Goal: Task Accomplishment & Management: Manage account settings

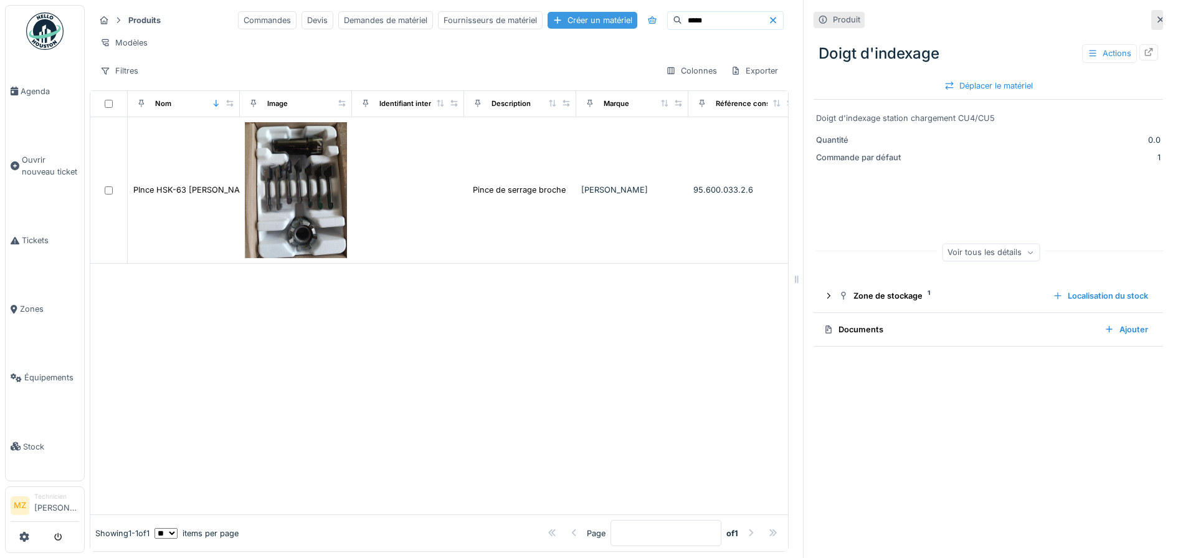
click at [548, 16] on div "Créer un matériel" at bounding box center [593, 20] width 90 height 17
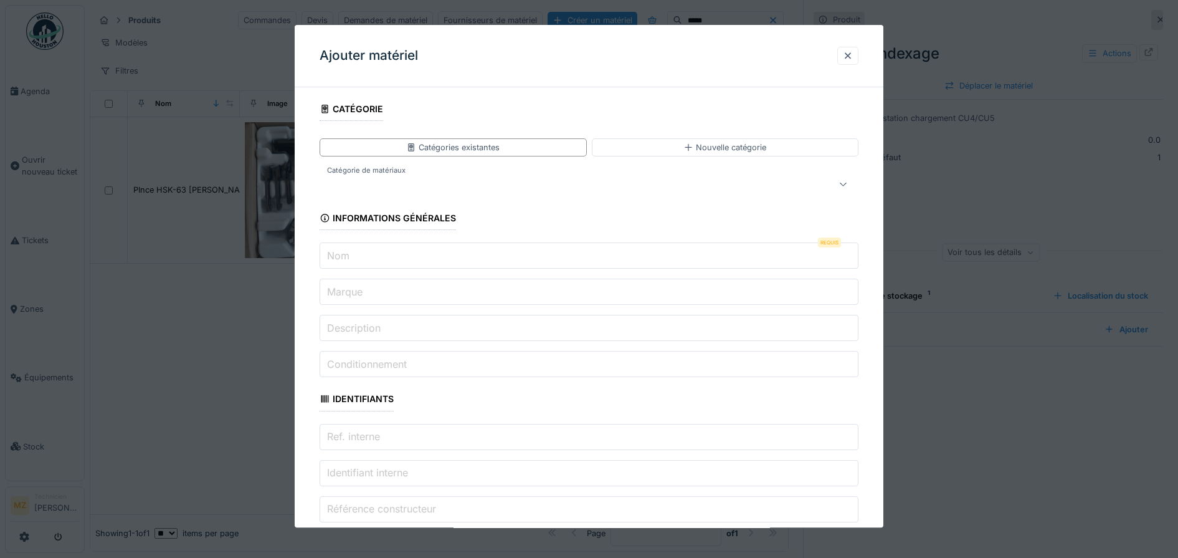
click at [467, 252] on input "Nom" at bounding box center [590, 256] width 540 height 26
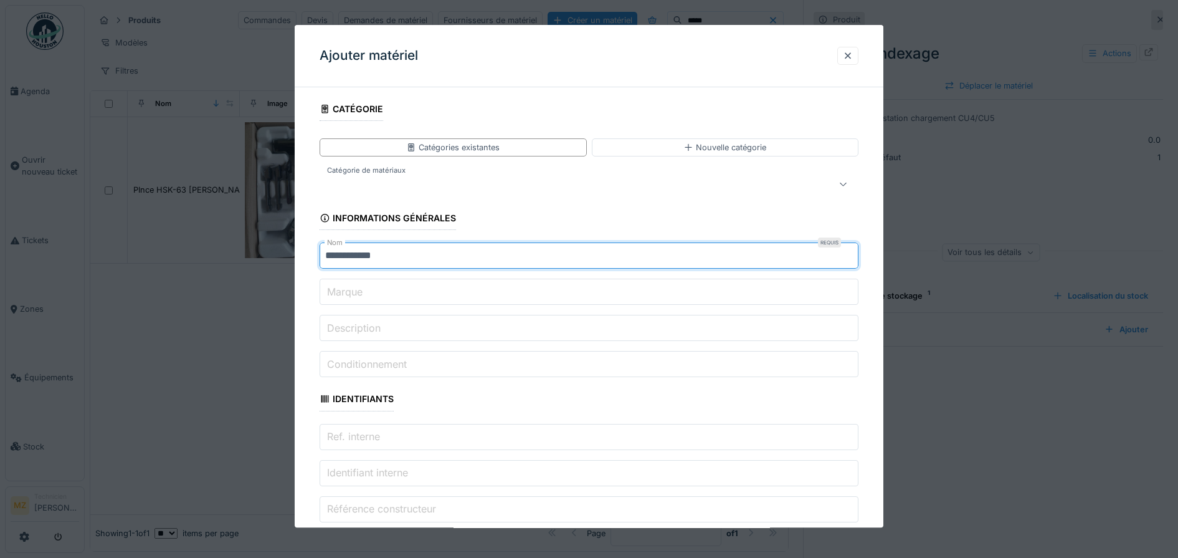
type input "**********"
click at [444, 331] on input "Description" at bounding box center [590, 328] width 540 height 26
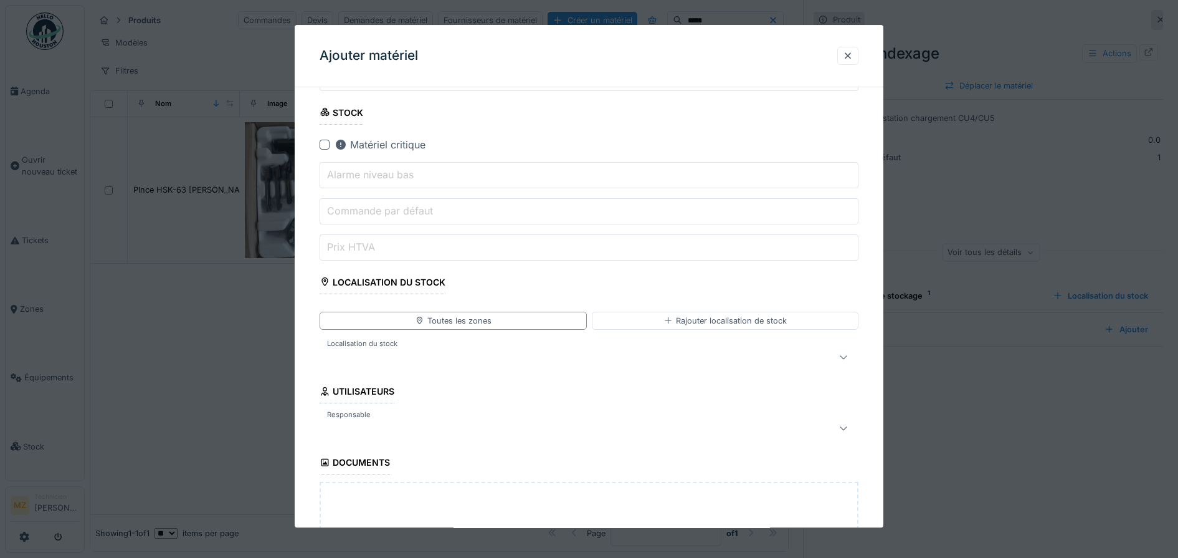
type input "**********"
click at [459, 353] on div at bounding box center [558, 357] width 467 height 15
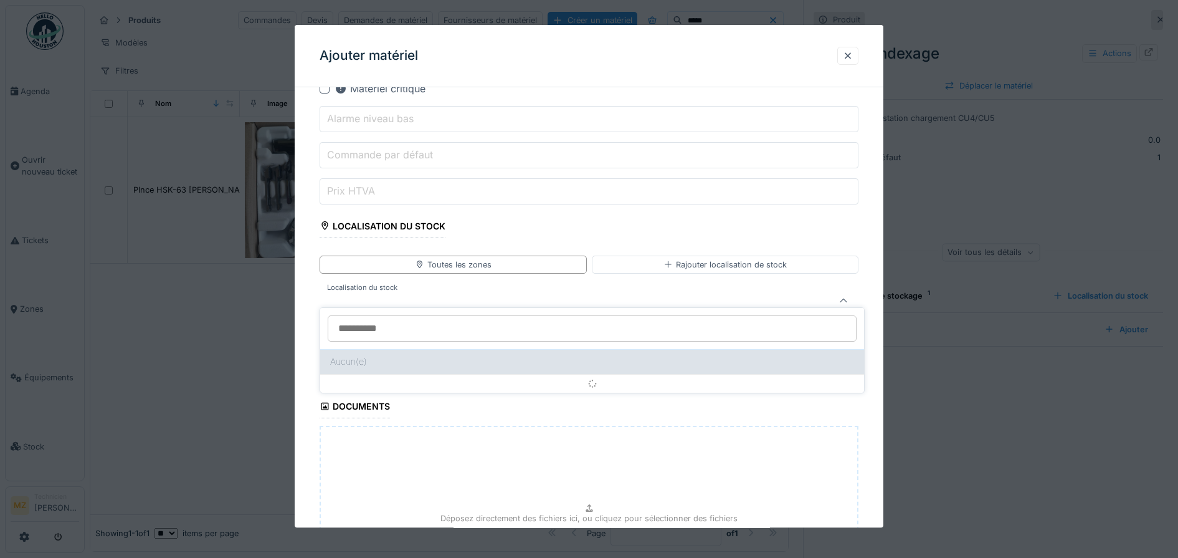
scroll to position [548, 0]
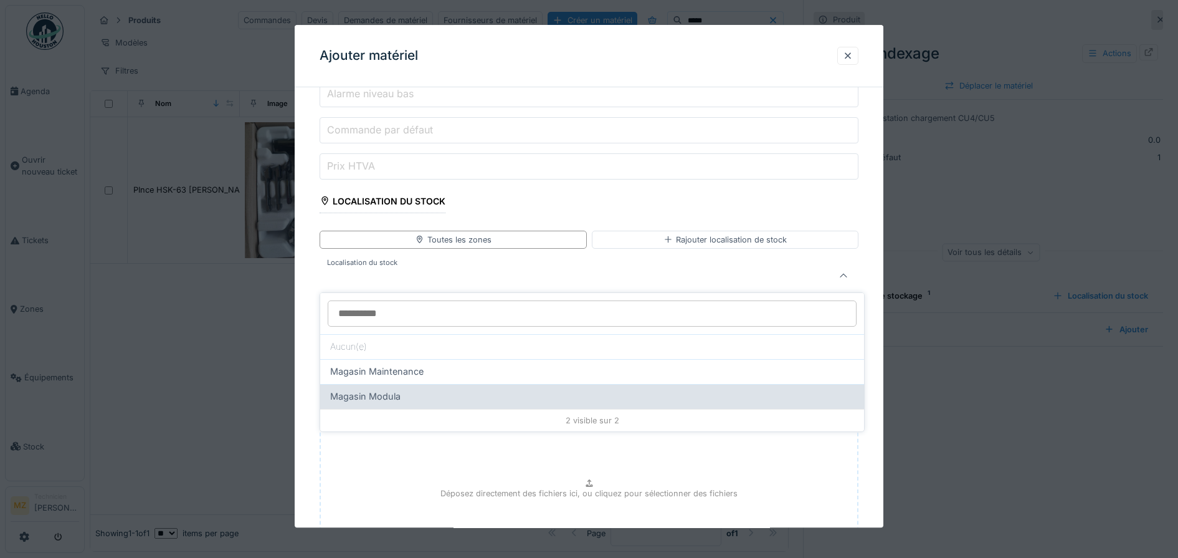
click at [457, 394] on div "Magasin Modula" at bounding box center [592, 396] width 524 height 14
type input "*****"
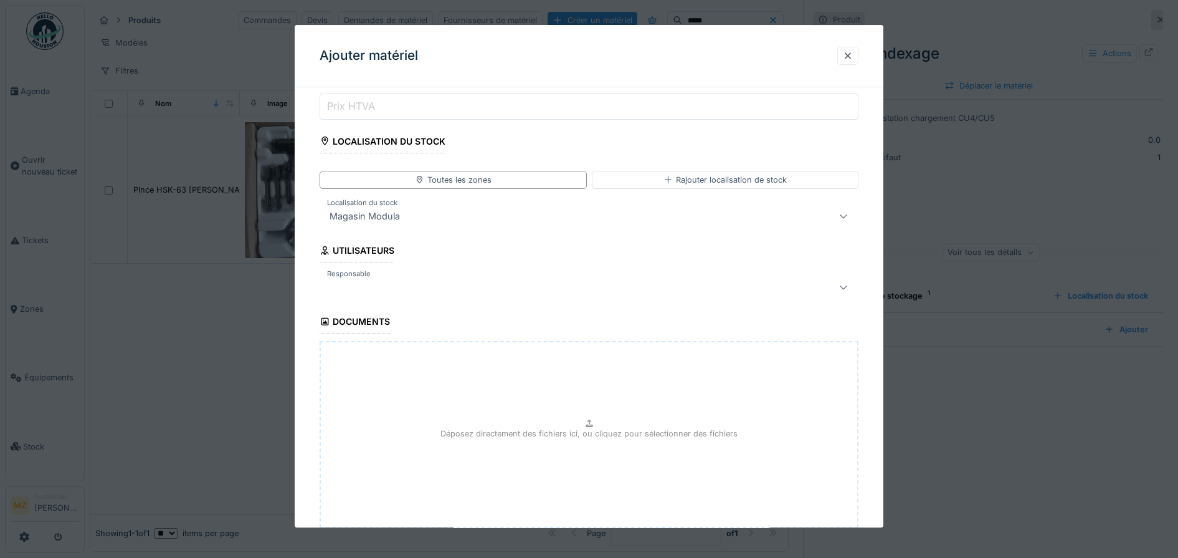
scroll to position [690, 0]
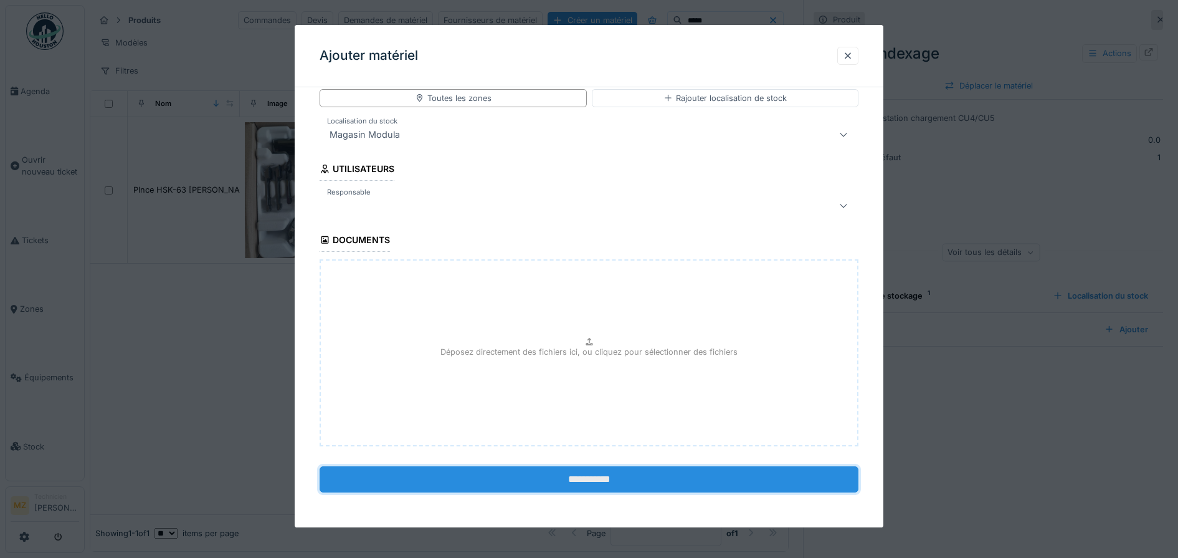
click at [526, 482] on input "**********" at bounding box center [590, 479] width 540 height 26
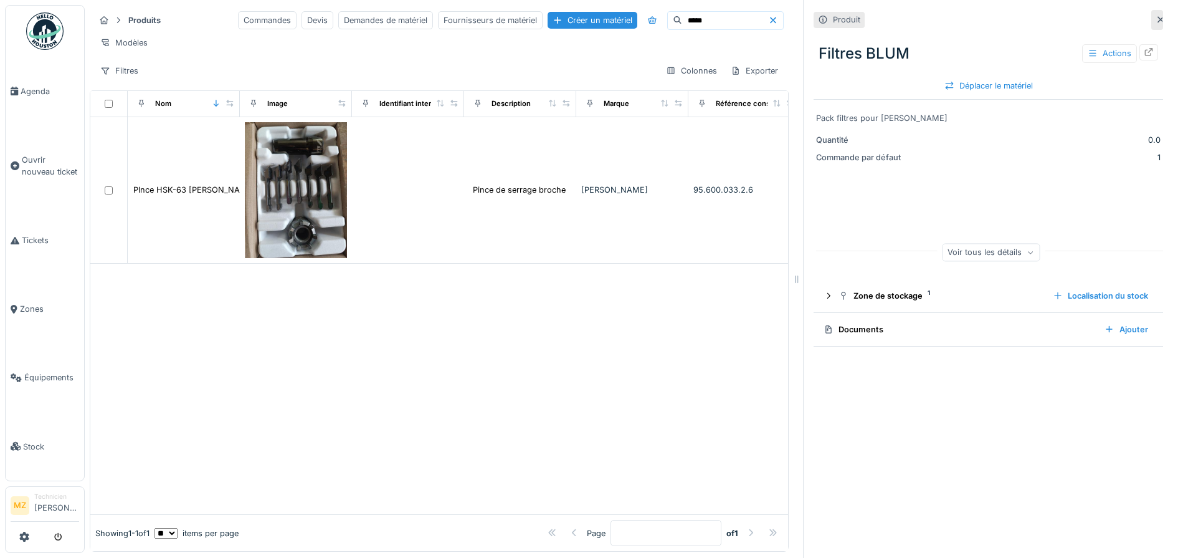
click at [1140, 51] on div at bounding box center [1149, 52] width 19 height 16
drag, startPoint x: 661, startPoint y: 17, endPoint x: 556, endPoint y: 9, distance: 105.0
click at [557, 9] on div "Produits Commandes Devis Demandes de matériel Fournisseurs de matériel Créer un…" at bounding box center [439, 45] width 699 height 80
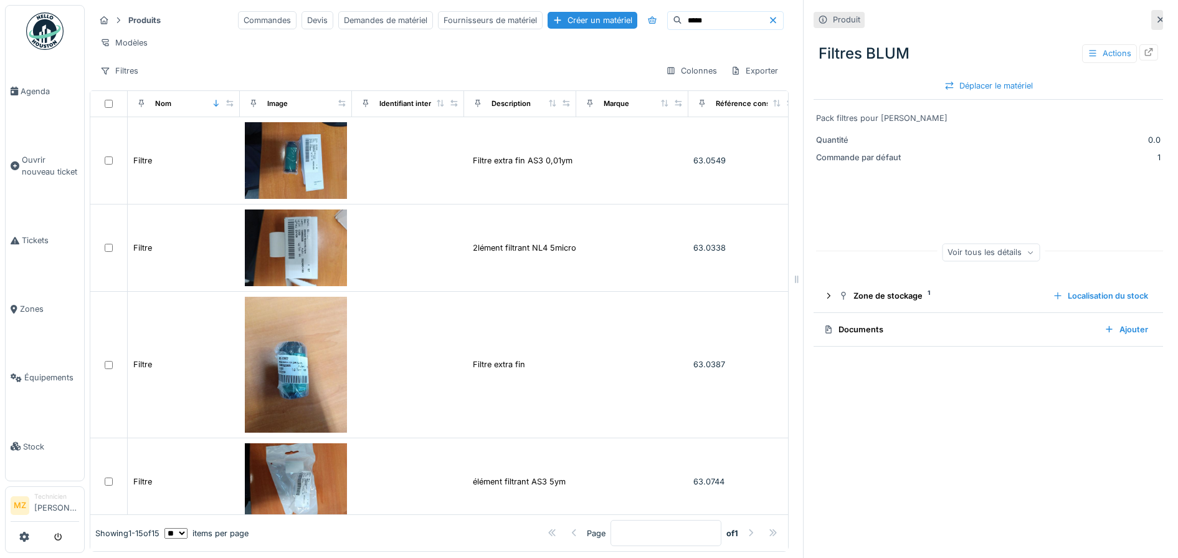
type input "*****"
click at [770, 19] on icon at bounding box center [773, 20] width 6 height 6
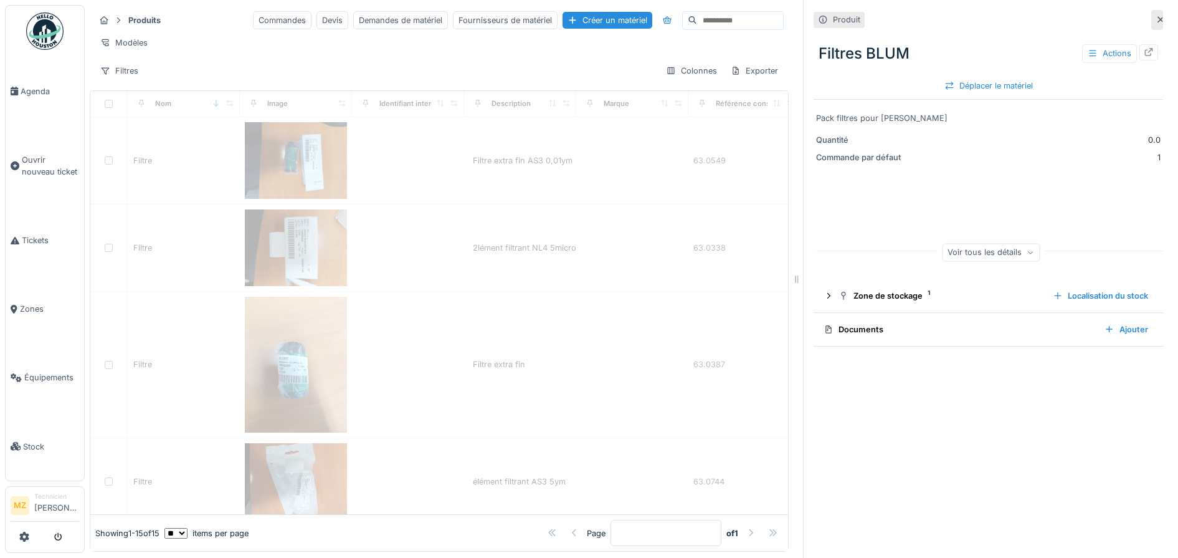
click at [721, 23] on input at bounding box center [740, 20] width 86 height 17
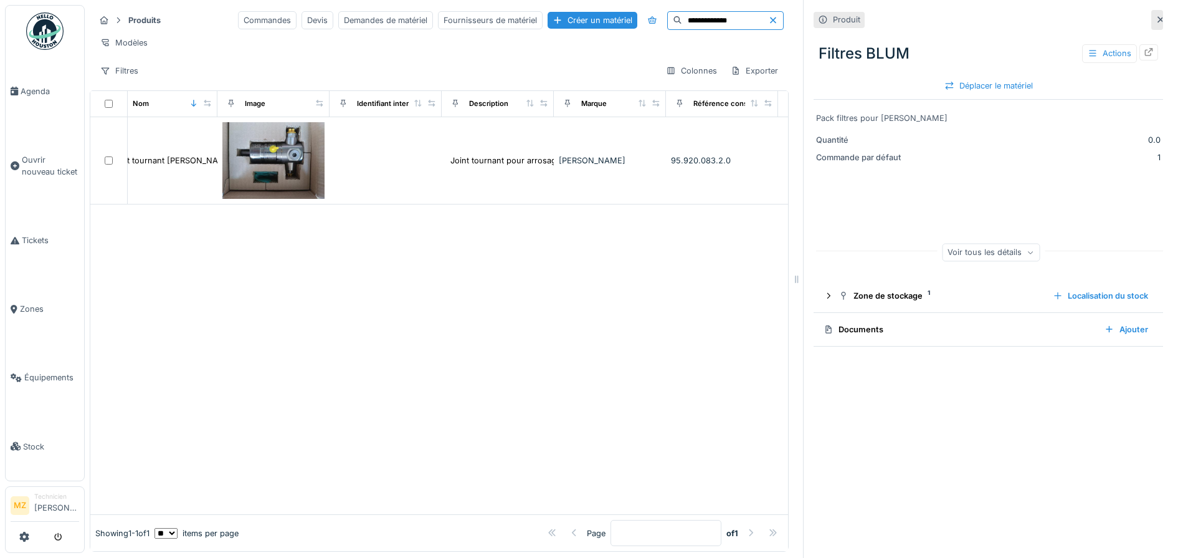
scroll to position [0, 10]
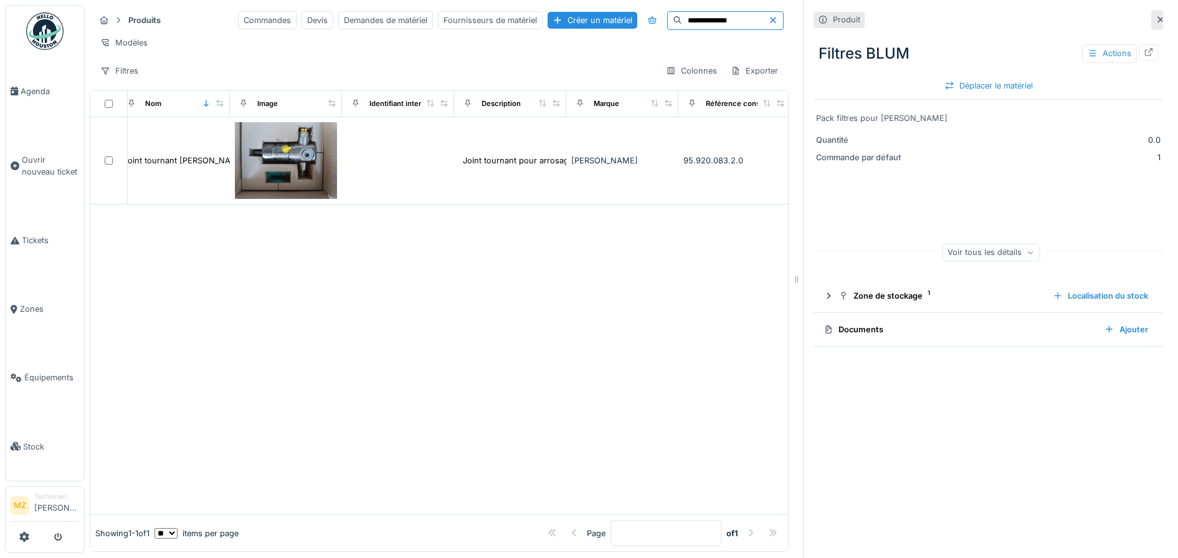
type input "**********"
click at [770, 21] on icon at bounding box center [773, 20] width 6 height 6
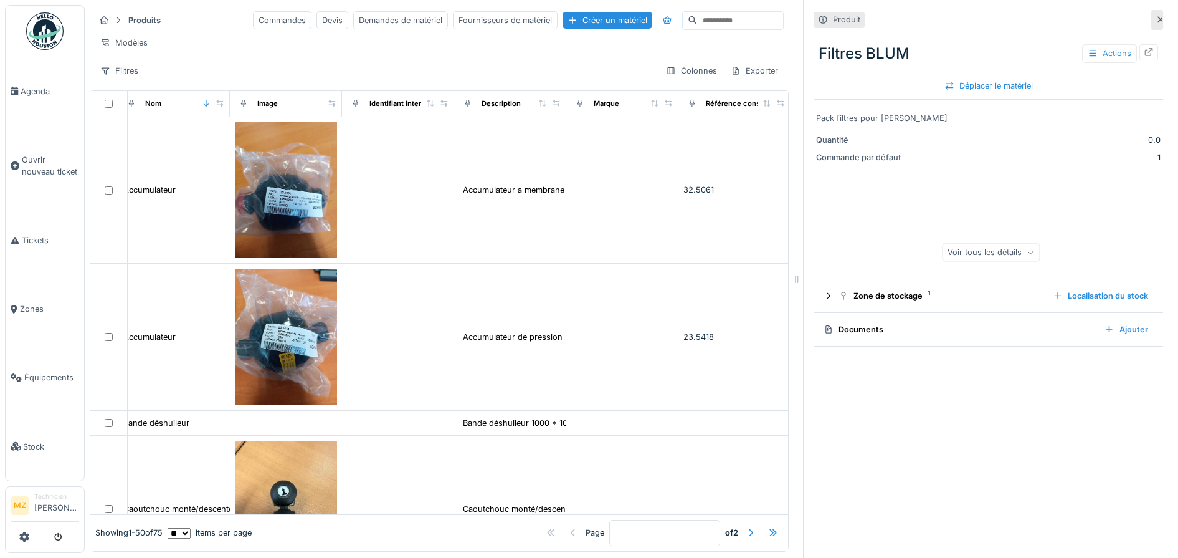
click at [720, 19] on input at bounding box center [740, 20] width 86 height 17
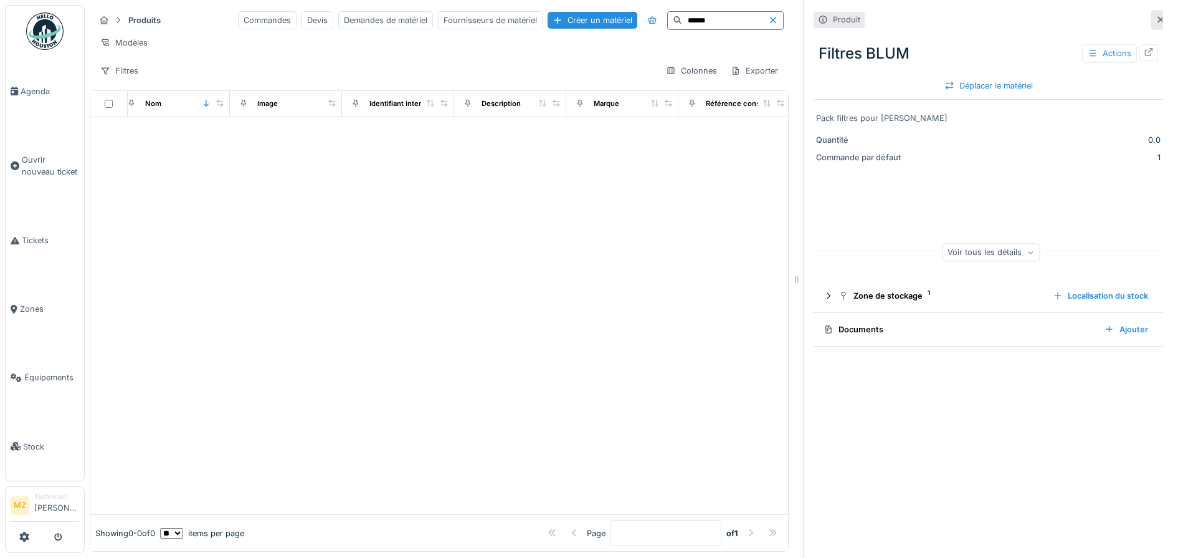
type input "******"
click at [768, 18] on div at bounding box center [775, 20] width 15 height 12
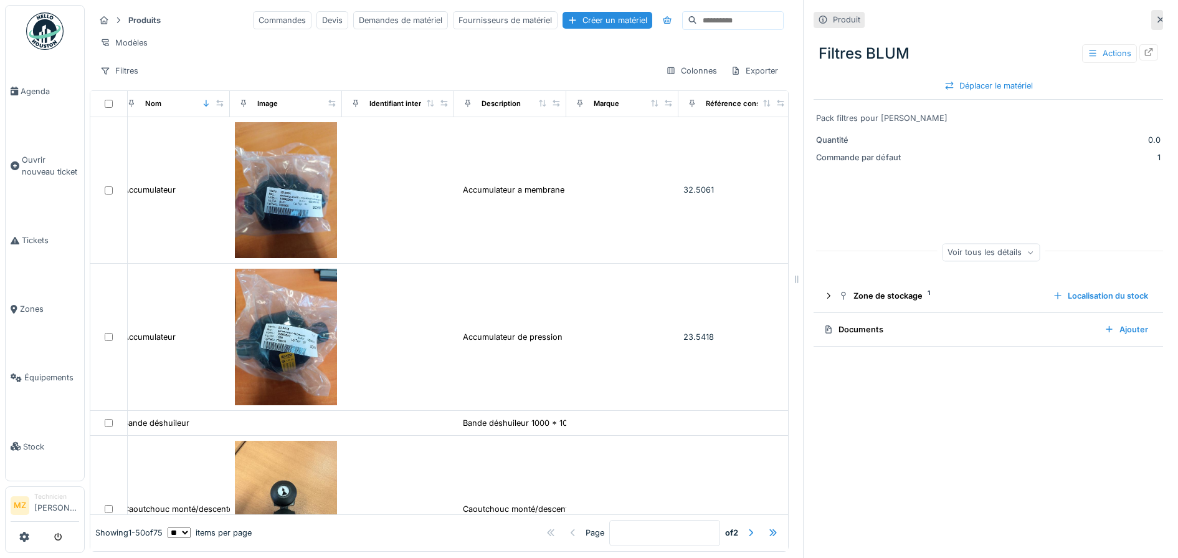
click at [747, 23] on input at bounding box center [740, 20] width 86 height 17
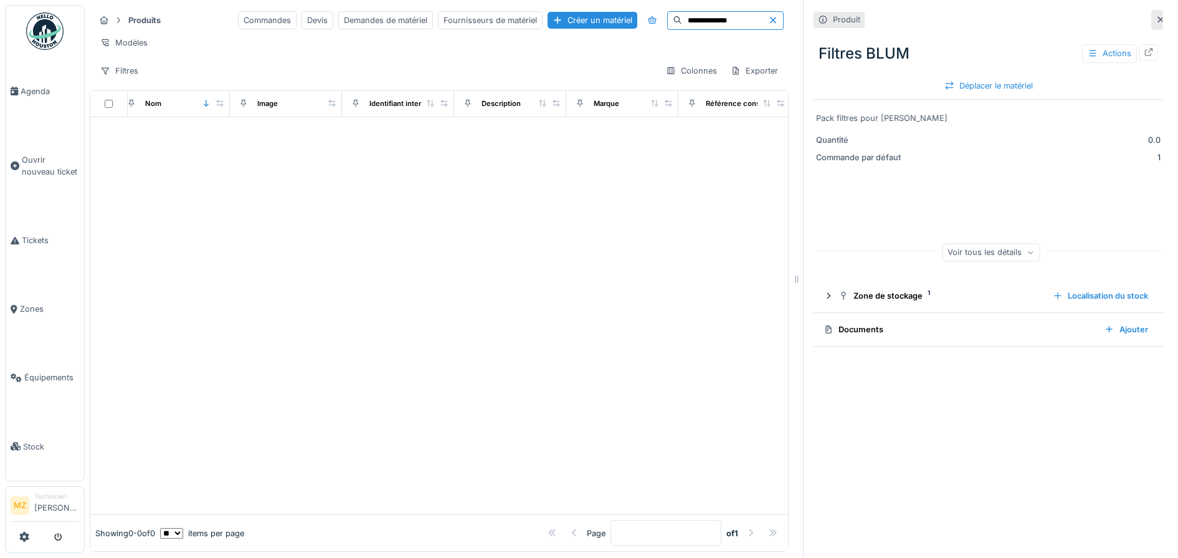
type input "**********"
click at [770, 22] on icon at bounding box center [773, 20] width 6 height 6
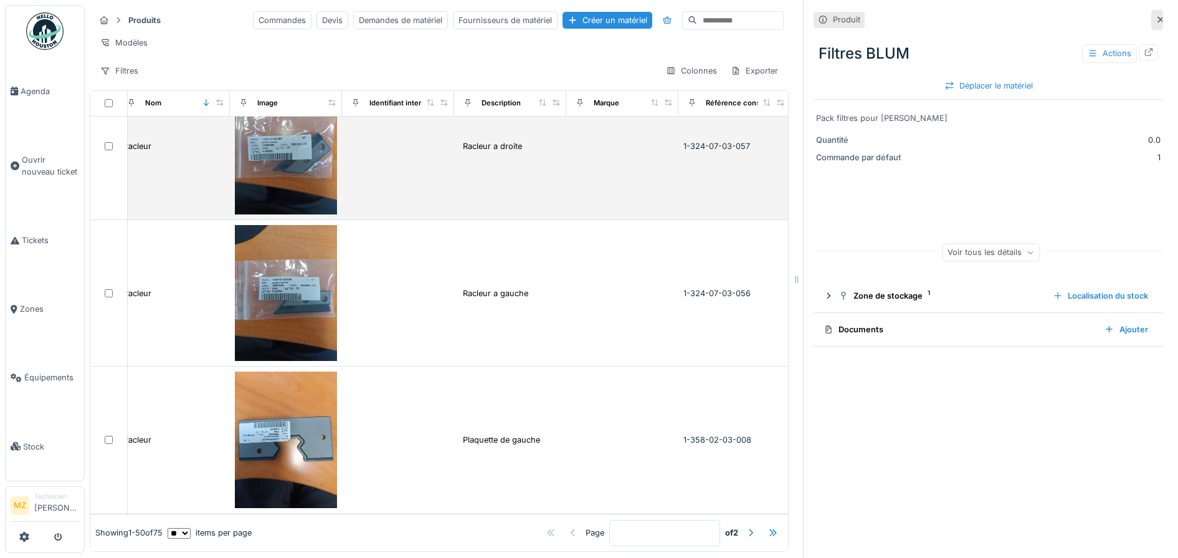
scroll to position [5903, 10]
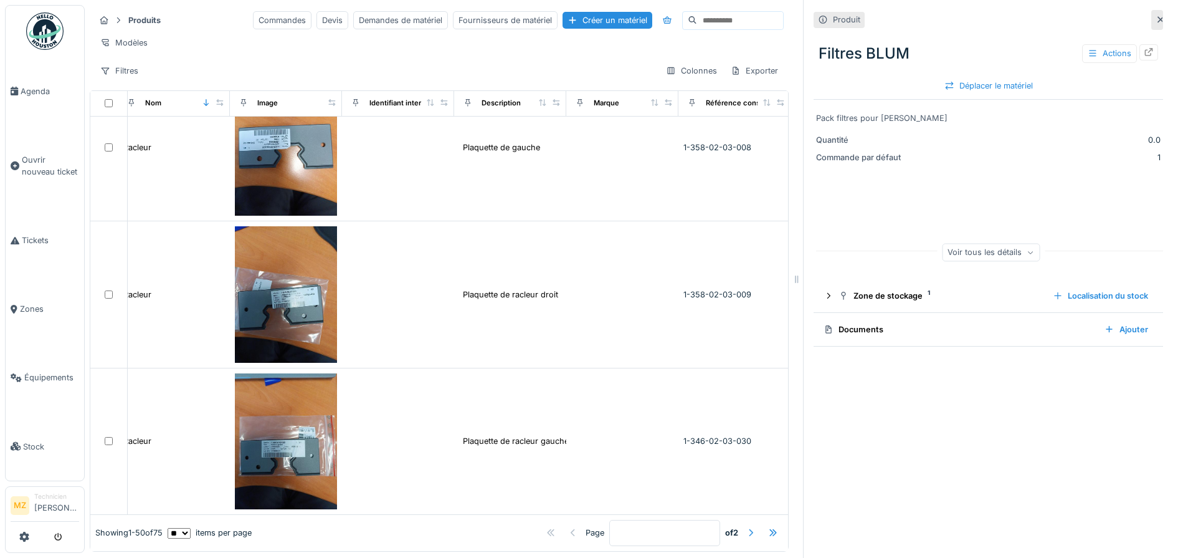
click at [746, 527] on div at bounding box center [751, 533] width 10 height 12
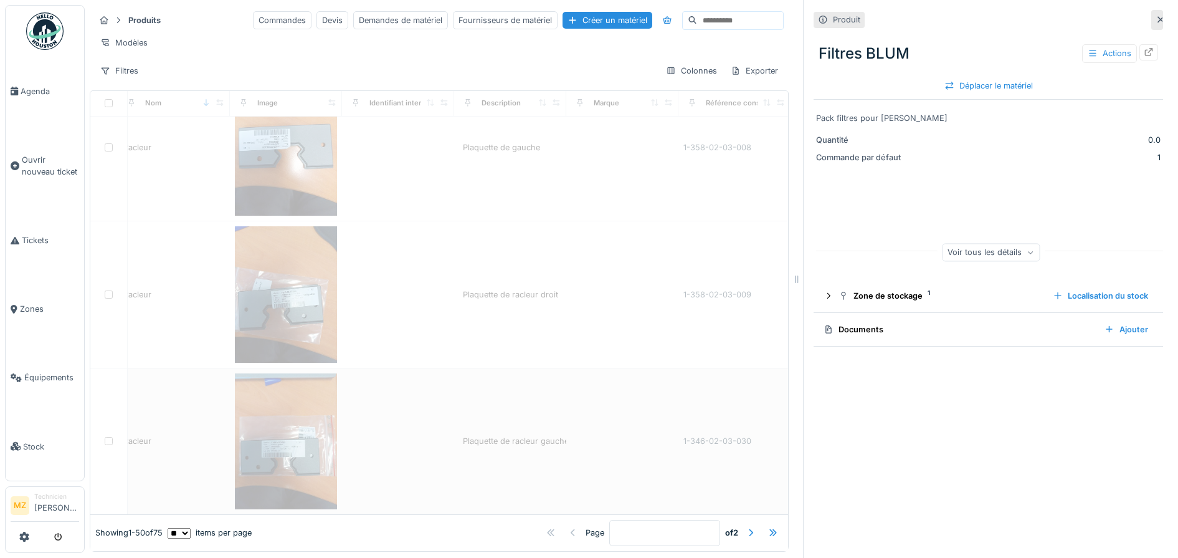
type input "*"
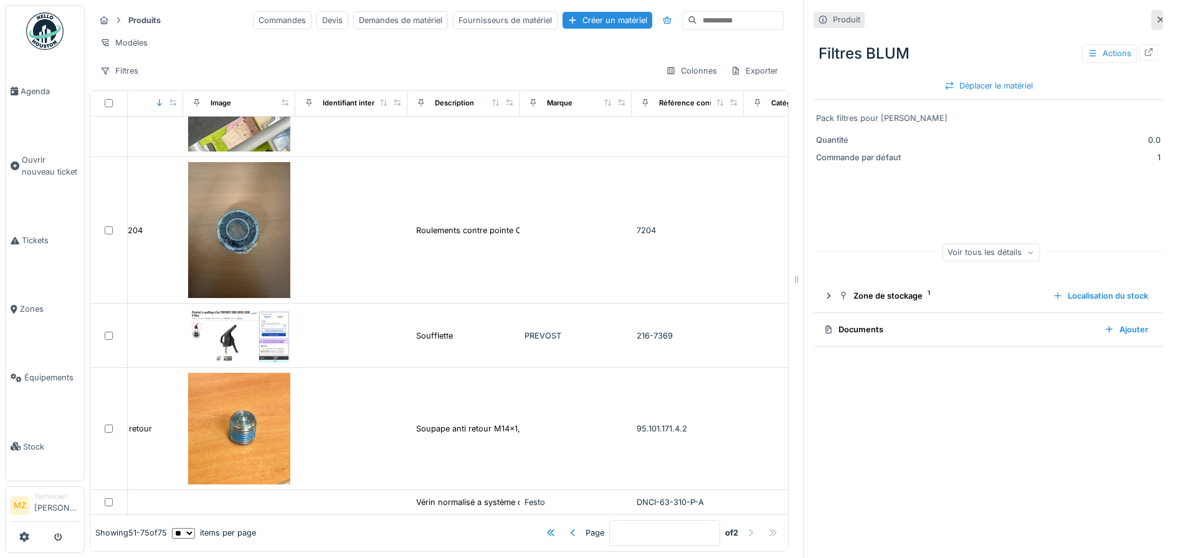
scroll to position [2588, 55]
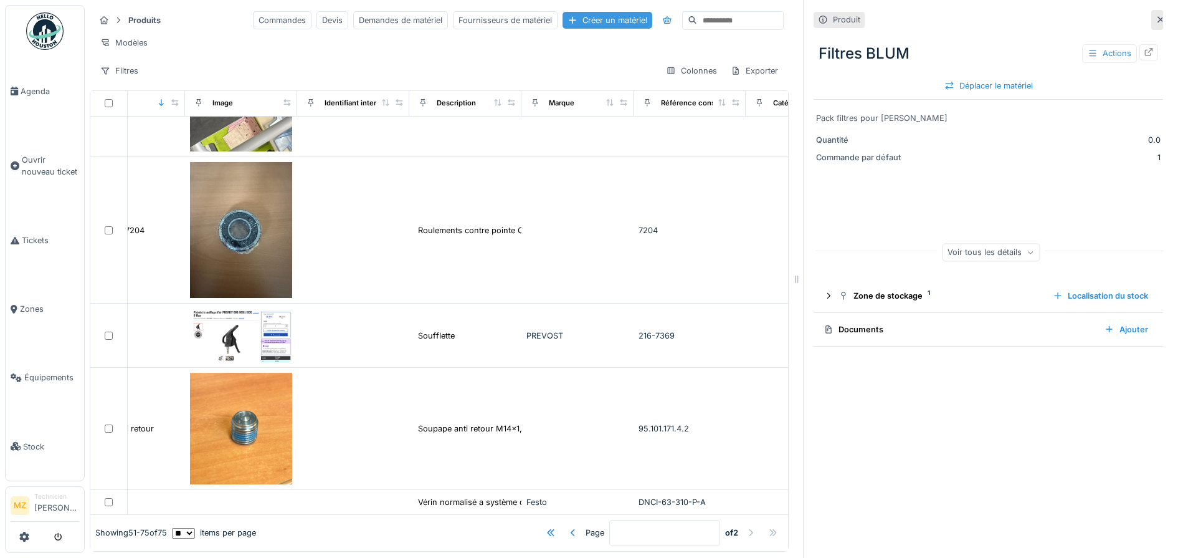
click at [583, 22] on div "Créer un matériel" at bounding box center [608, 20] width 90 height 17
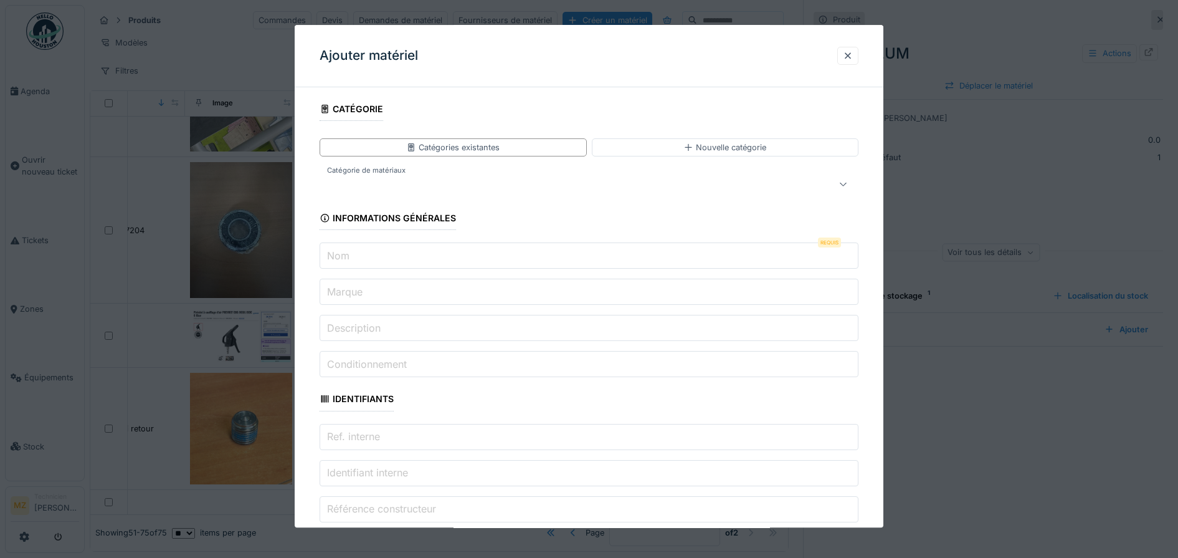
click at [518, 258] on input "Nom" at bounding box center [590, 256] width 540 height 26
click at [649, 322] on input "Description" at bounding box center [590, 328] width 540 height 26
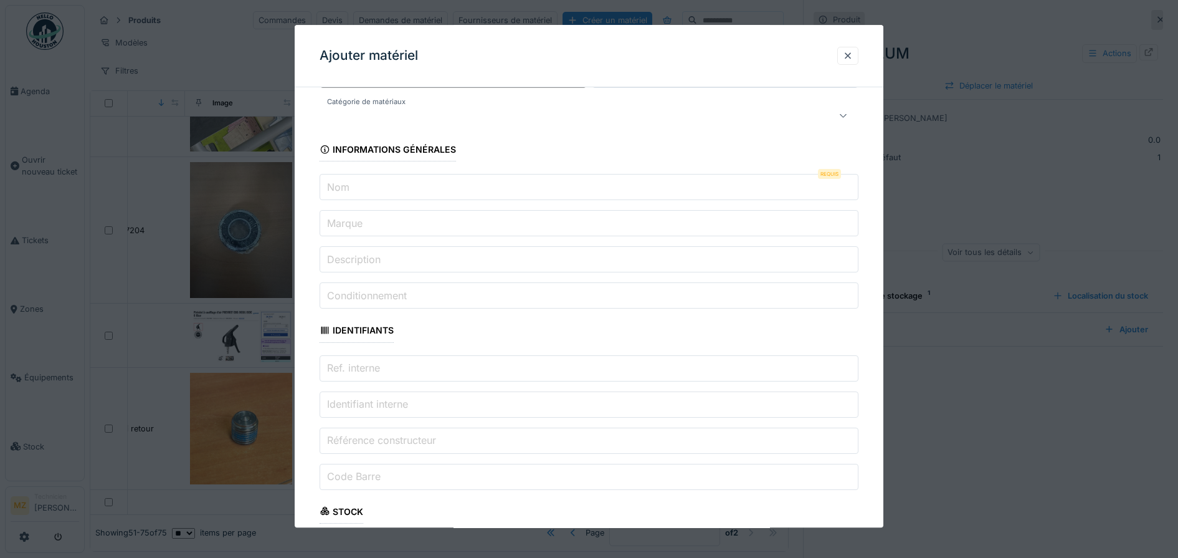
scroll to position [156, 0]
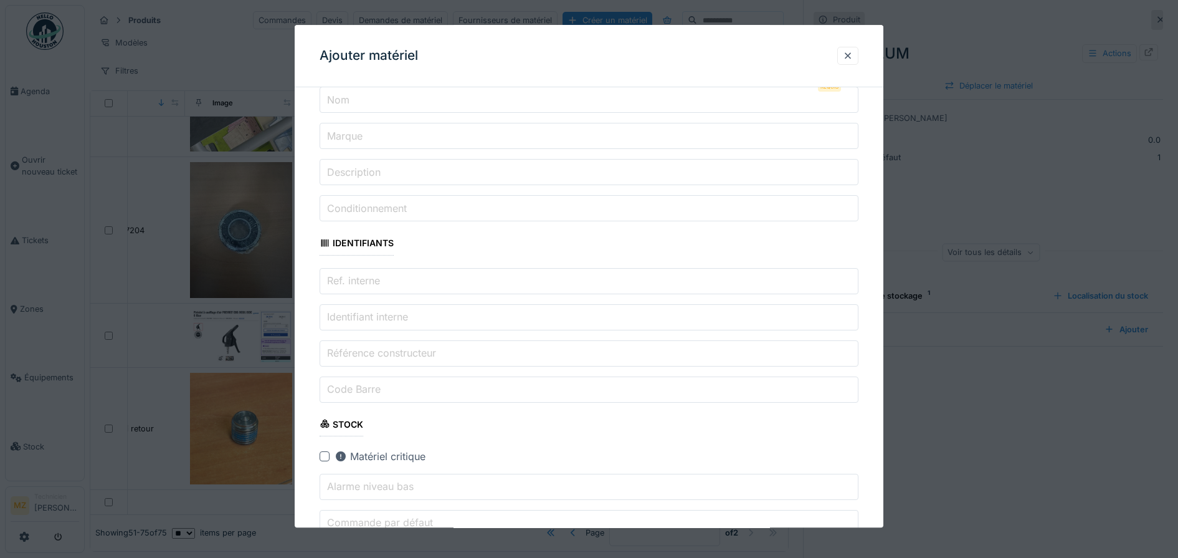
click at [428, 347] on label "Référence constructeur" at bounding box center [382, 352] width 114 height 15
click at [428, 347] on input "Référence constructeur" at bounding box center [590, 353] width 540 height 26
click at [427, 349] on label "Référence constructeur" at bounding box center [382, 352] width 114 height 15
click at [427, 349] on input "Référence constructeur" at bounding box center [590, 353] width 540 height 26
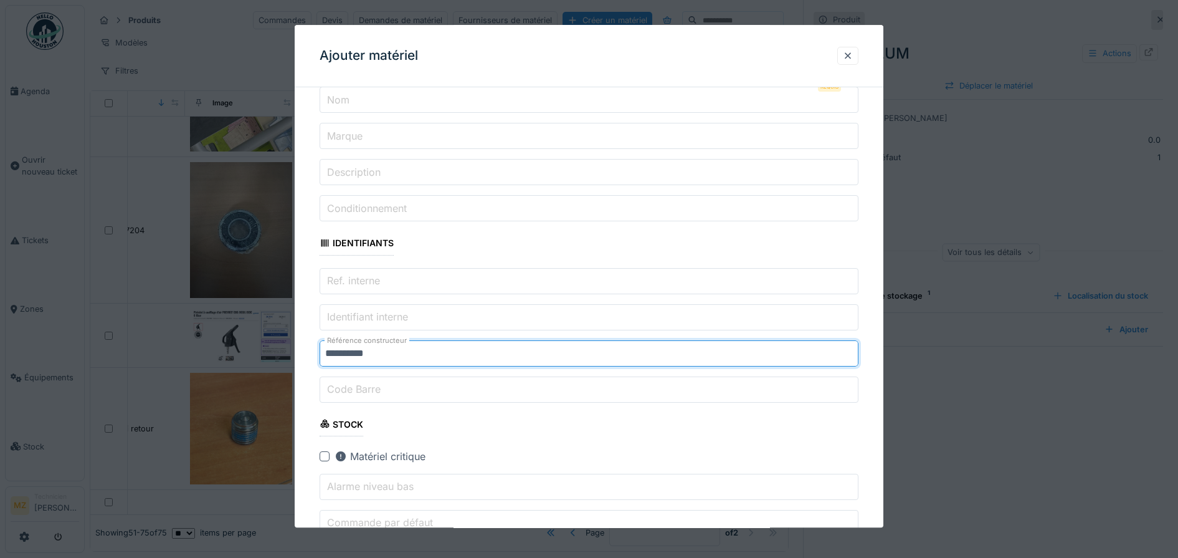
scroll to position [312, 0]
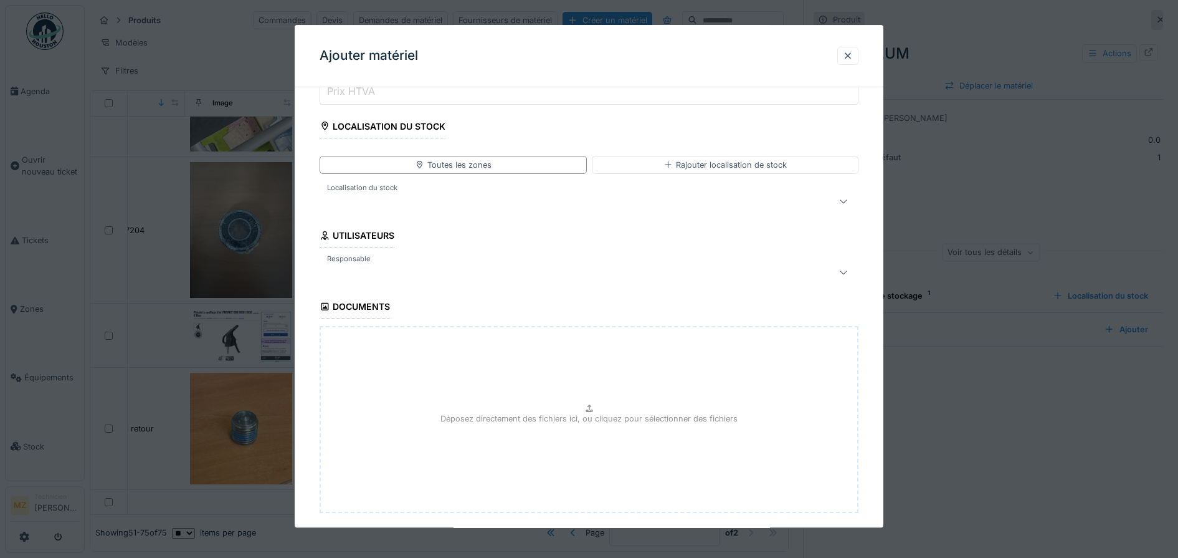
type input "**********"
click at [498, 198] on div at bounding box center [558, 201] width 467 height 15
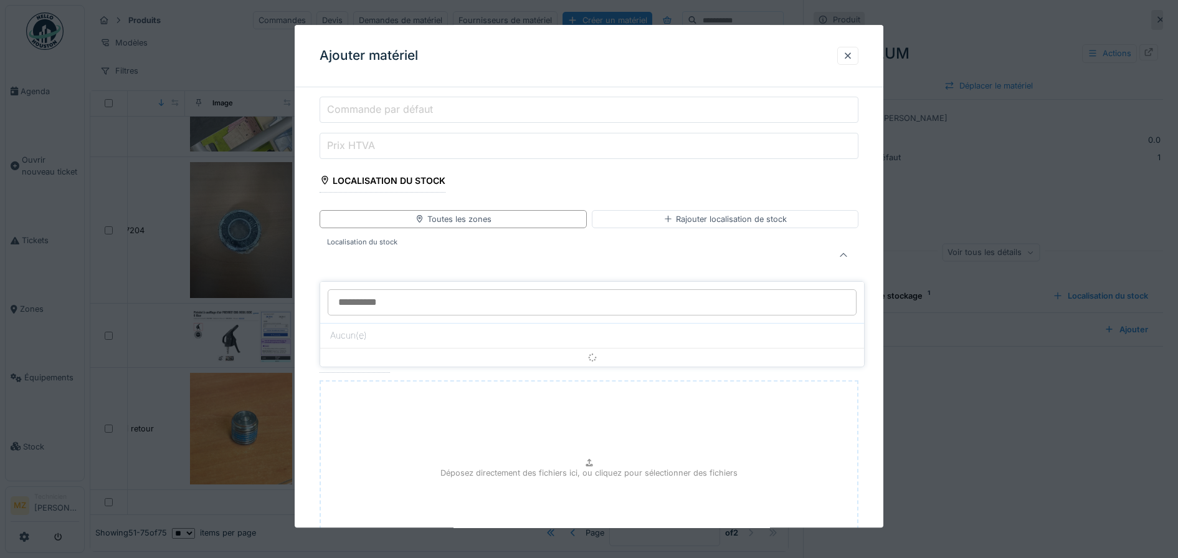
scroll to position [548, 0]
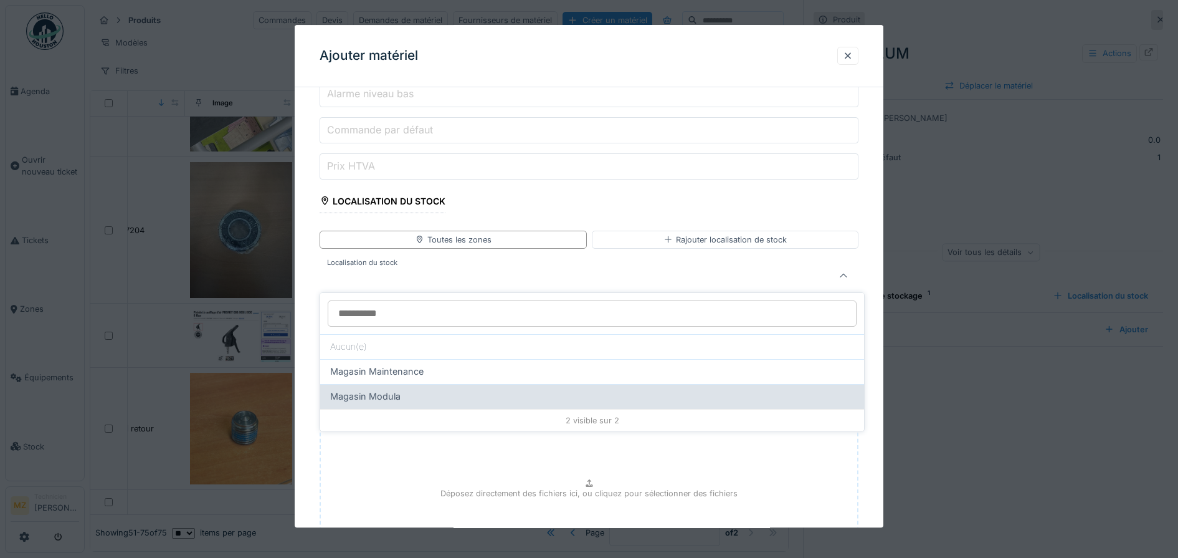
click at [432, 393] on div "Magasin Modula" at bounding box center [592, 396] width 524 height 14
type input "*****"
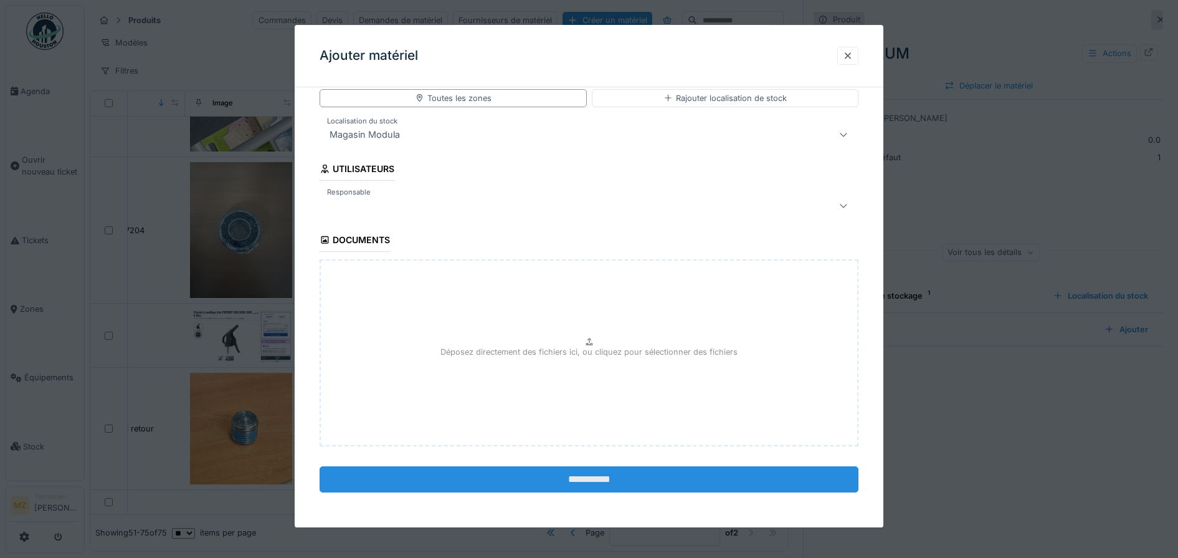
click at [529, 484] on input "**********" at bounding box center [590, 479] width 540 height 26
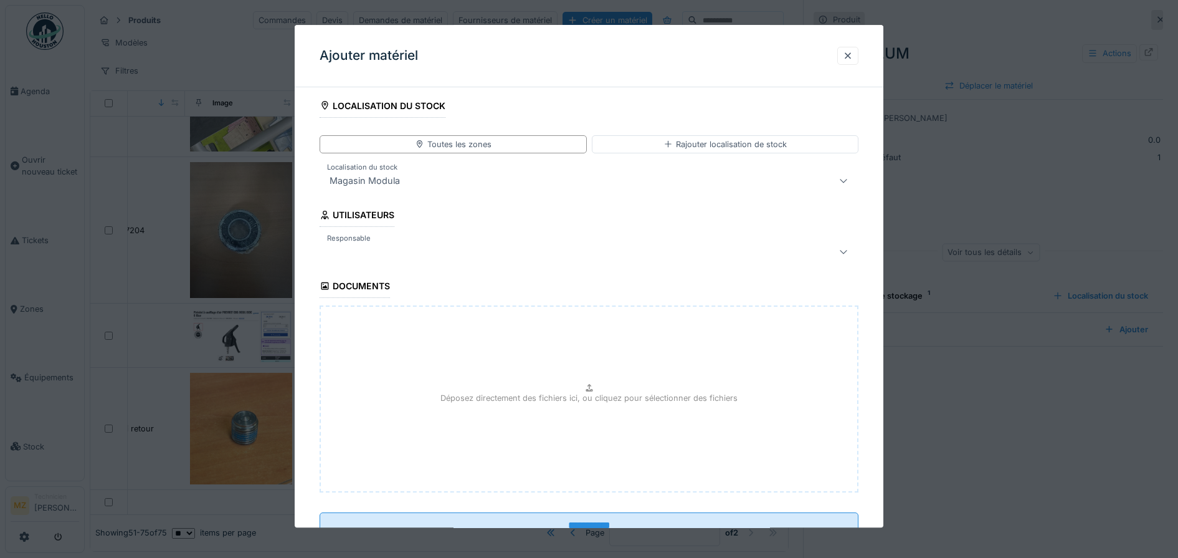
scroll to position [690, 0]
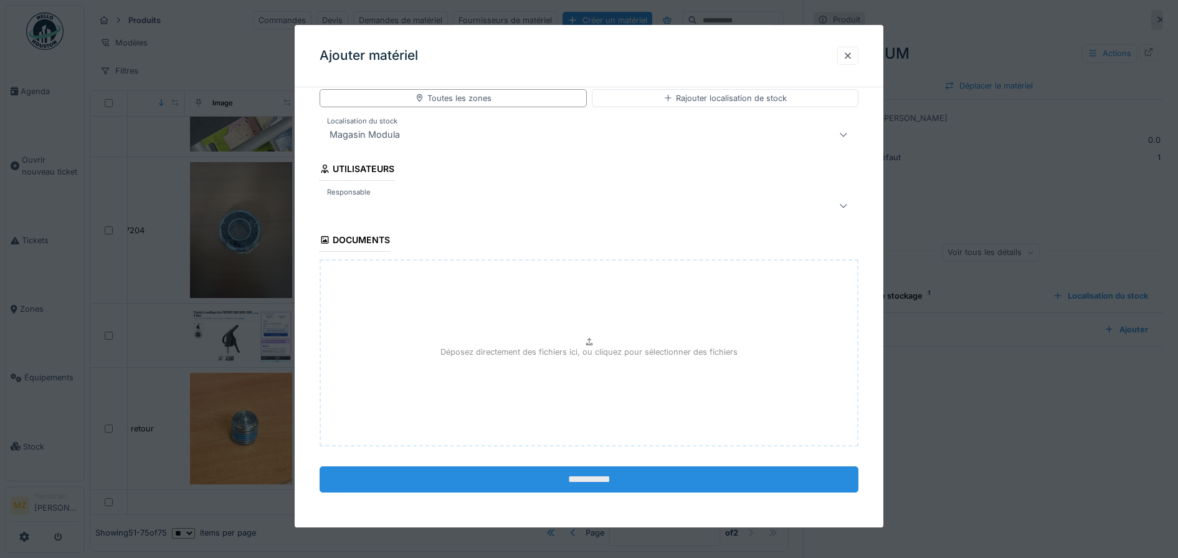
type input "***"
click at [561, 476] on input "**********" at bounding box center [590, 479] width 540 height 26
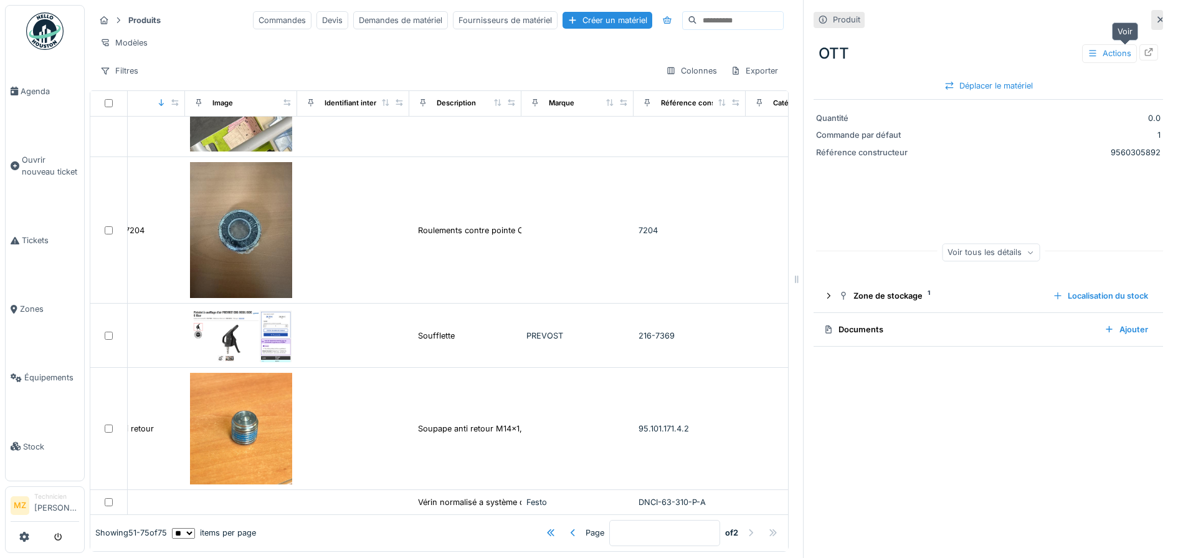
click at [1145, 51] on icon at bounding box center [1149, 52] width 8 height 8
click at [741, 12] on input at bounding box center [740, 20] width 86 height 17
type input "******"
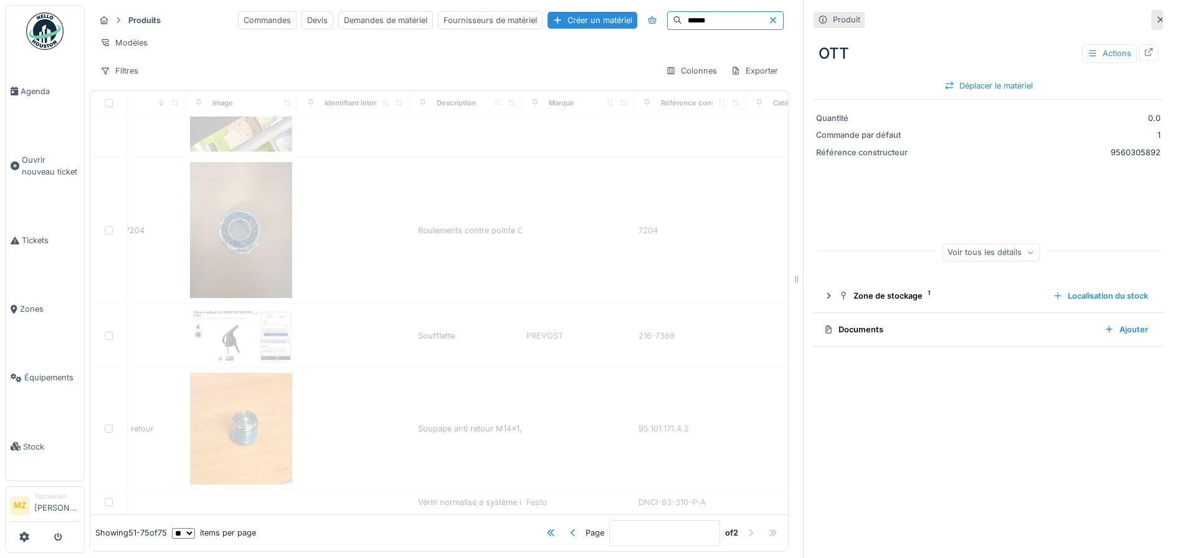
type input "*"
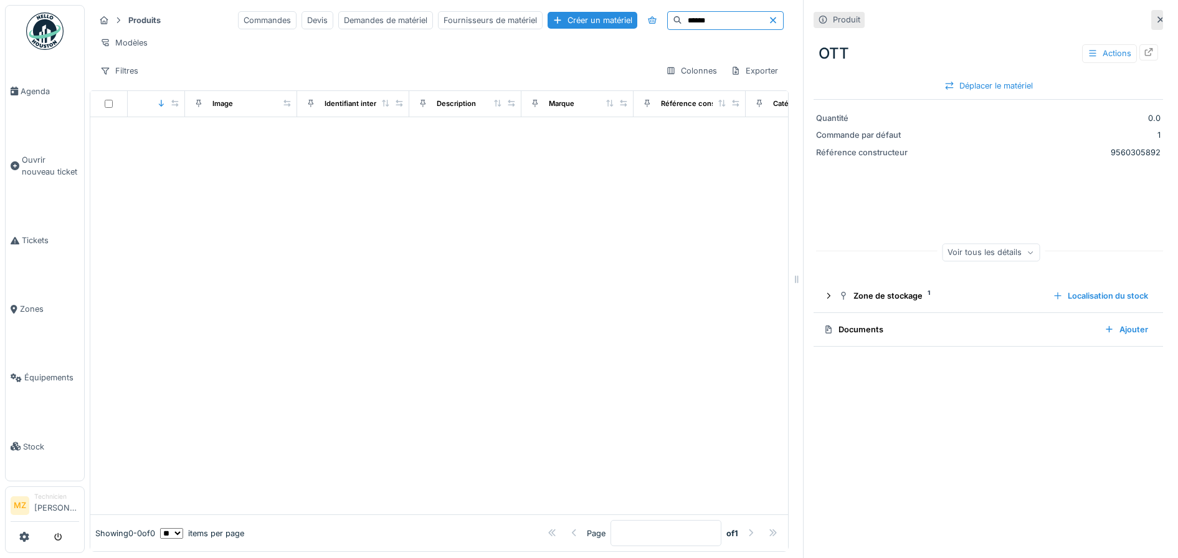
drag, startPoint x: 713, startPoint y: 21, endPoint x: 471, endPoint y: 73, distance: 247.4
click at [471, 73] on div "Produits Commandes Devis Demandes de matériel Fournisseurs de matériel Créer un…" at bounding box center [439, 45] width 699 height 80
type input "******"
click at [560, 19] on div "Créer un matériel" at bounding box center [593, 20] width 90 height 17
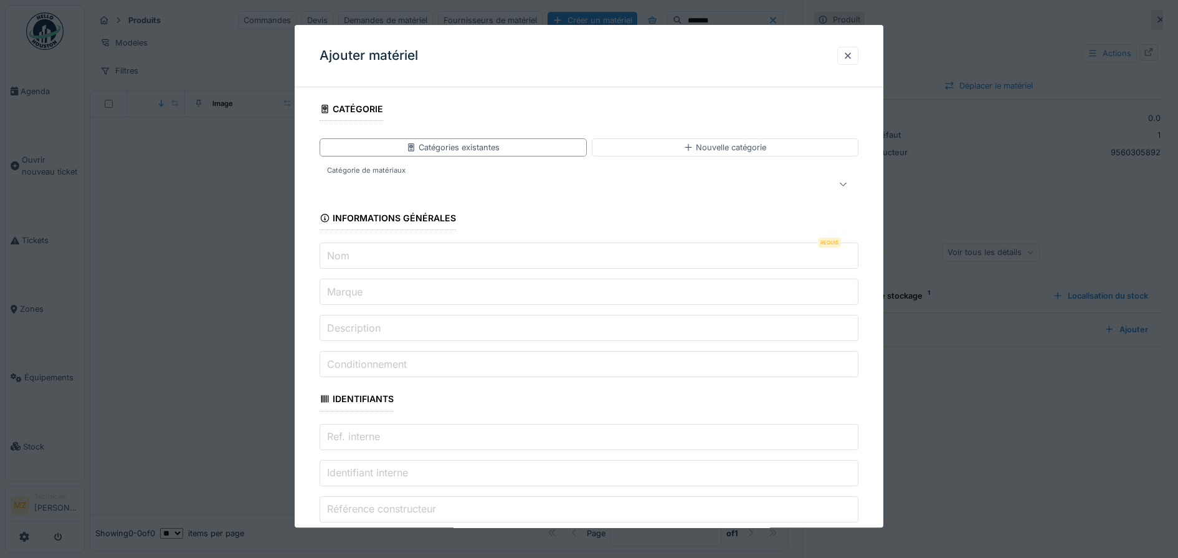
click at [381, 264] on input "Nom" at bounding box center [590, 256] width 540 height 26
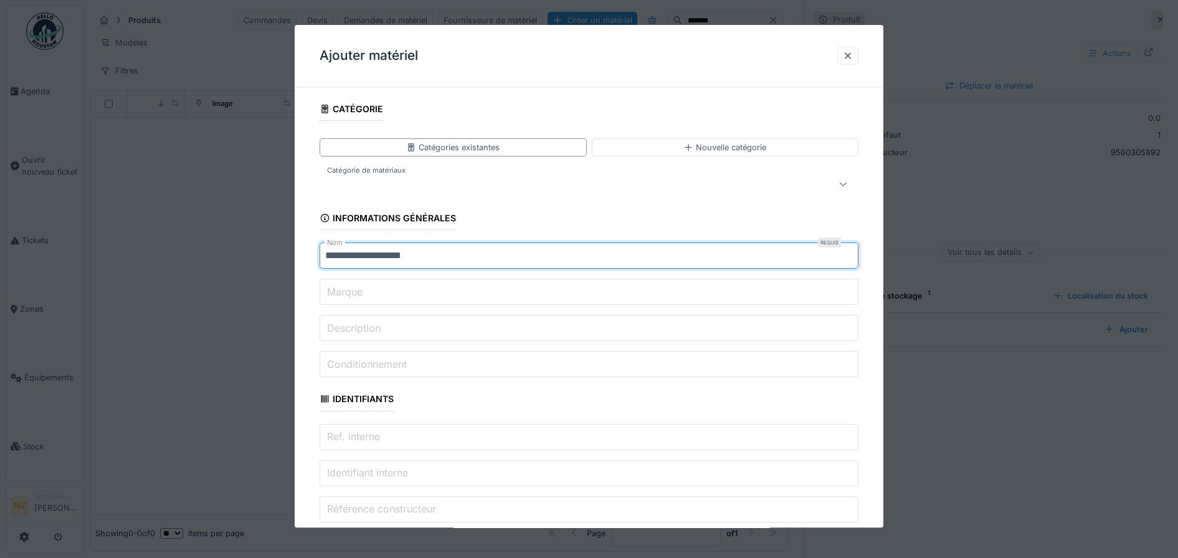
click at [336, 254] on input "**********" at bounding box center [590, 256] width 540 height 26
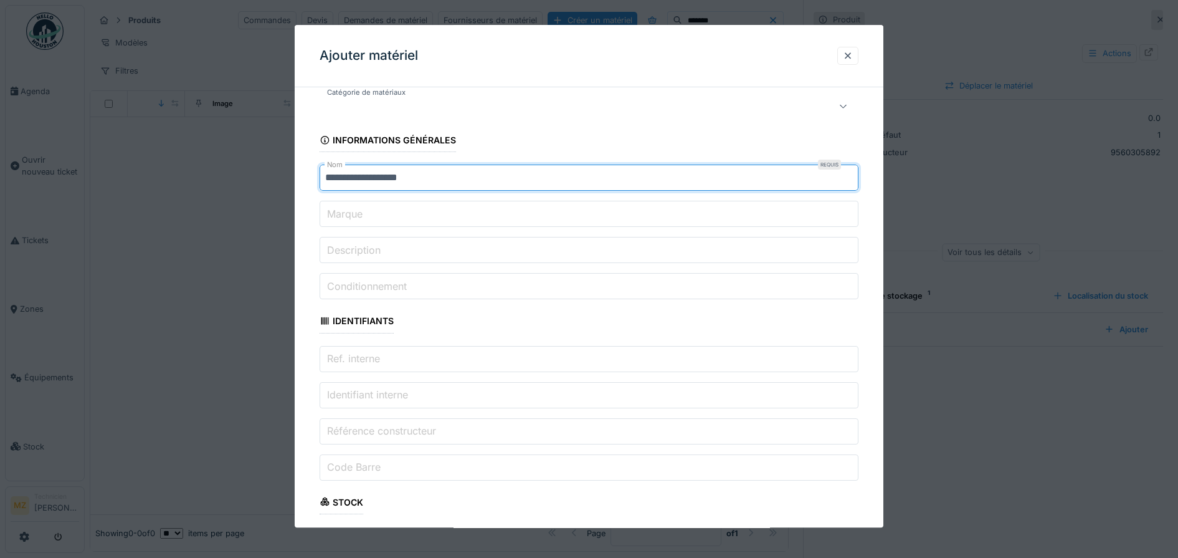
type input "**********"
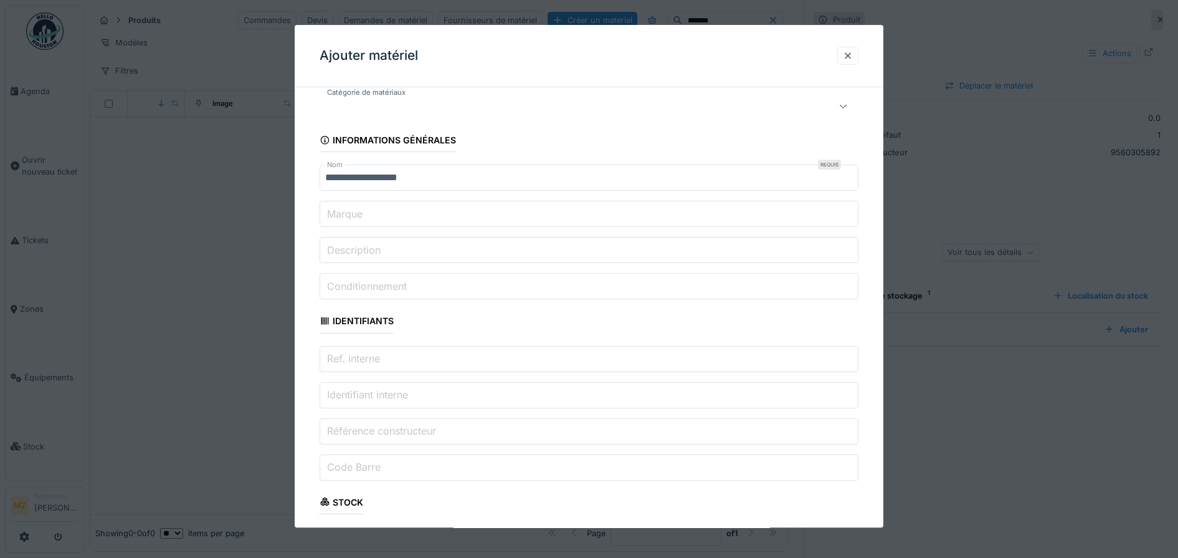
click at [404, 257] on input "Description" at bounding box center [590, 250] width 540 height 26
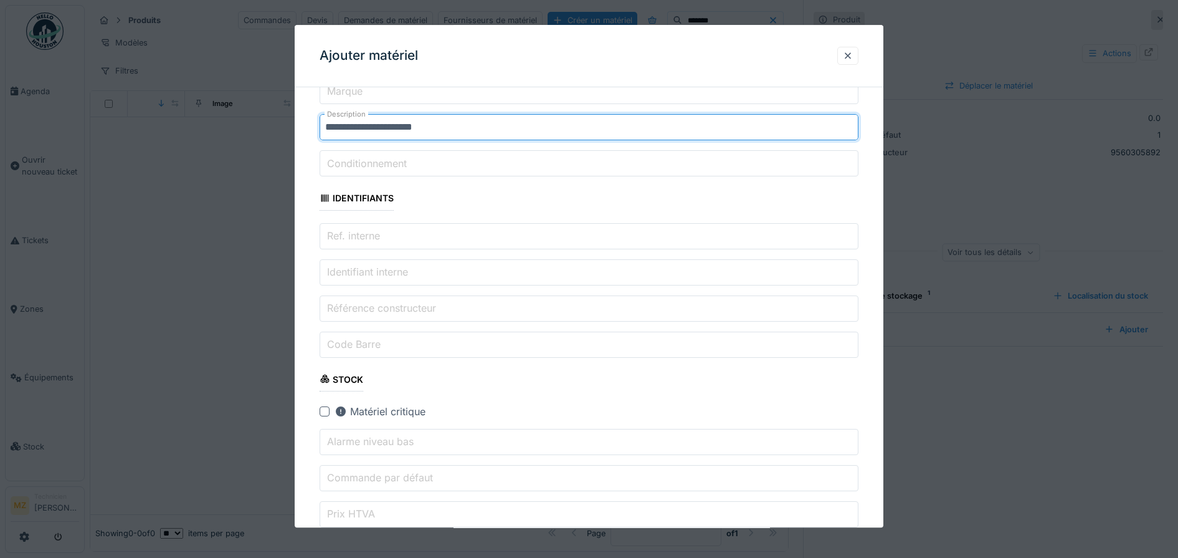
scroll to position [312, 0]
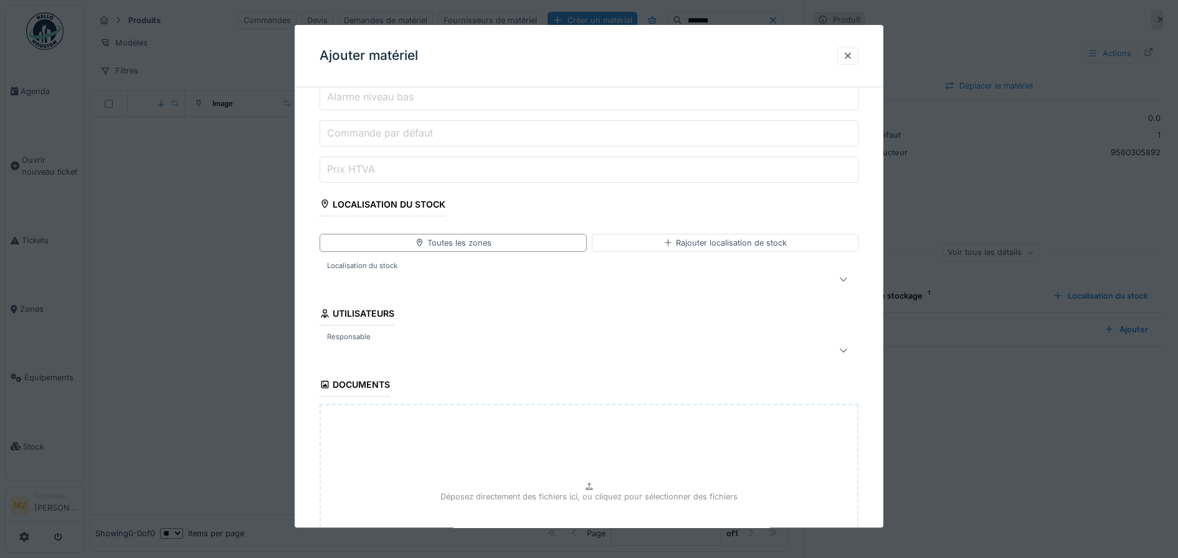
type input "**********"
click at [454, 351] on div at bounding box center [558, 350] width 467 height 15
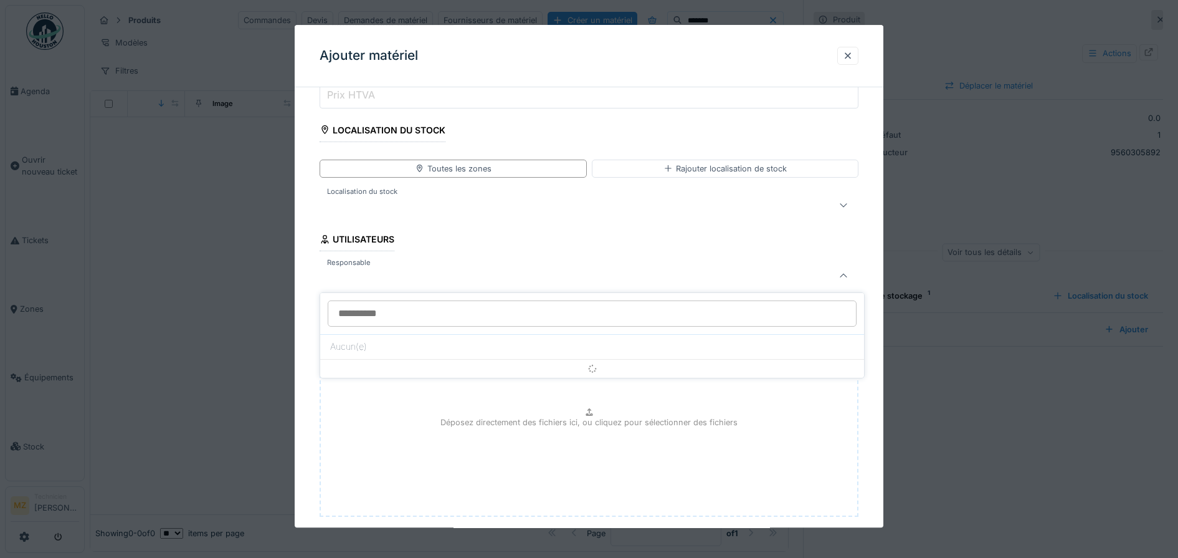
click at [427, 210] on div at bounding box center [558, 205] width 467 height 15
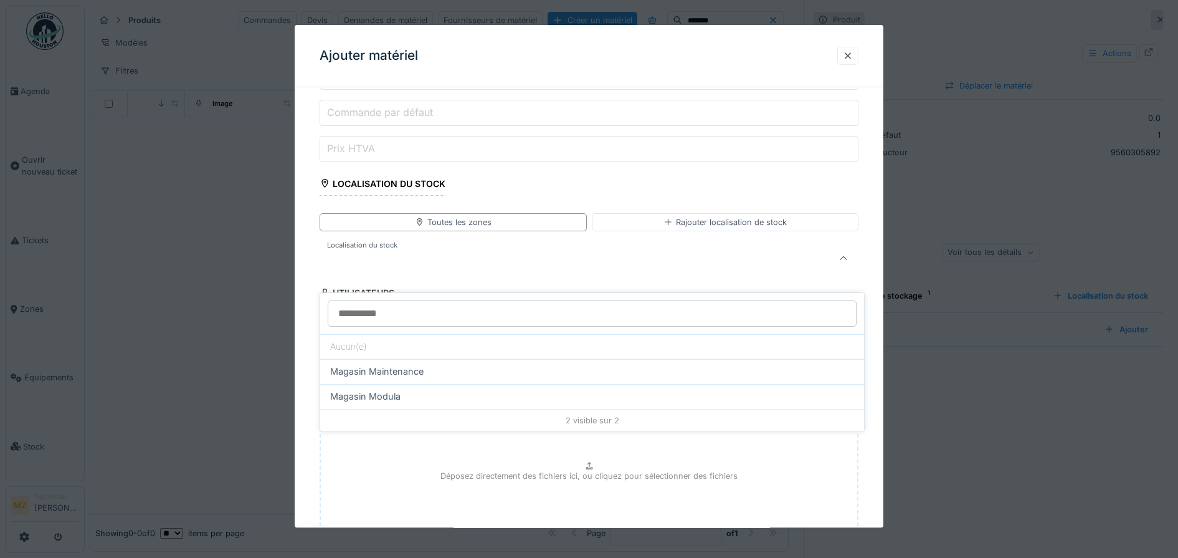
scroll to position [548, 0]
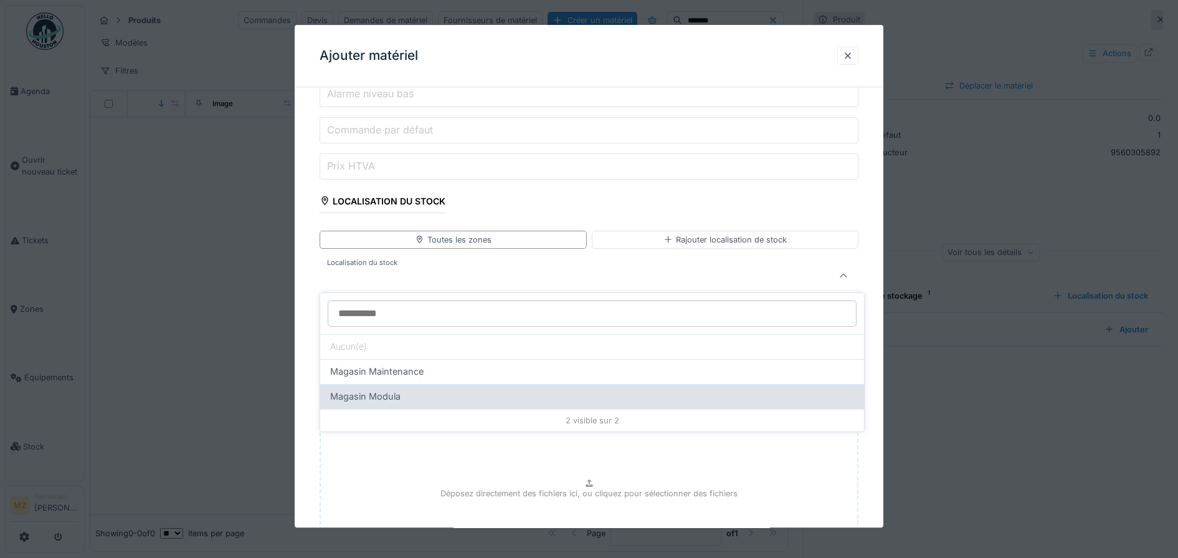
click at [441, 396] on div "Magasin Modula" at bounding box center [592, 396] width 524 height 14
type input "*****"
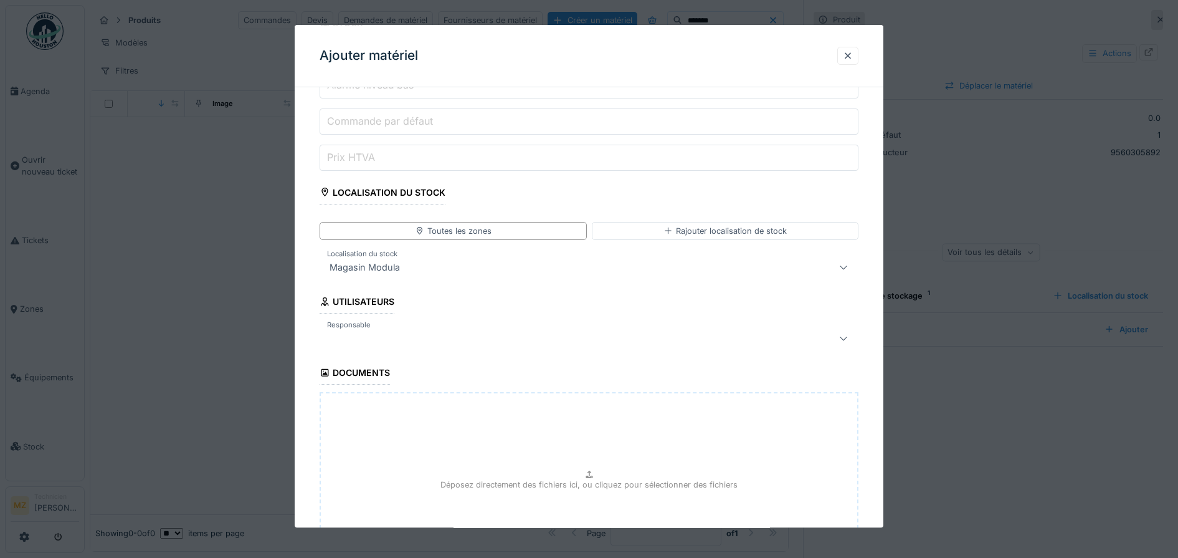
scroll to position [690, 0]
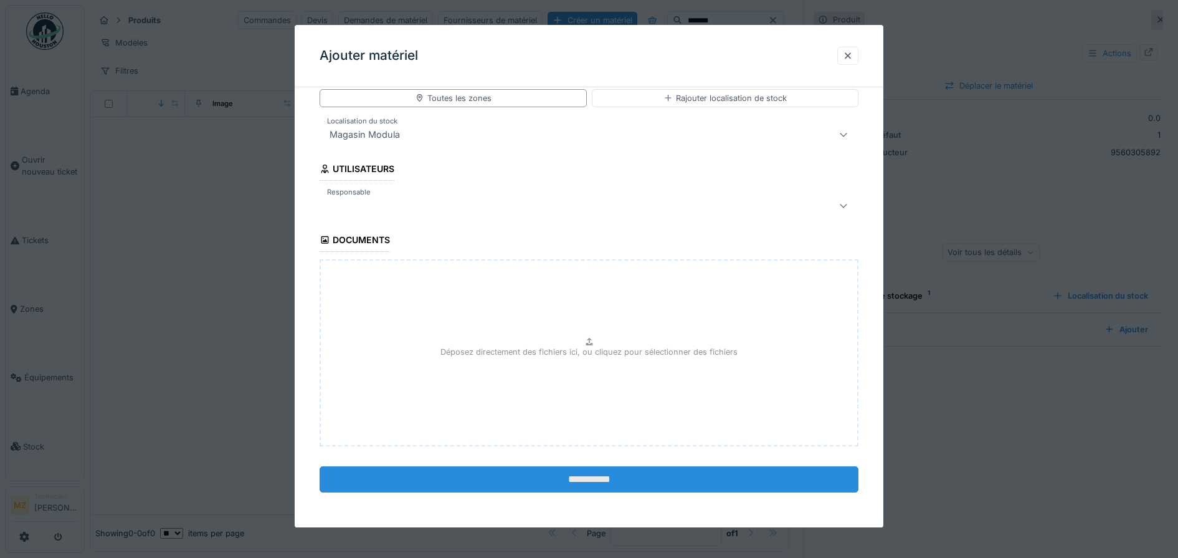
click at [458, 467] on input "**********" at bounding box center [590, 479] width 540 height 26
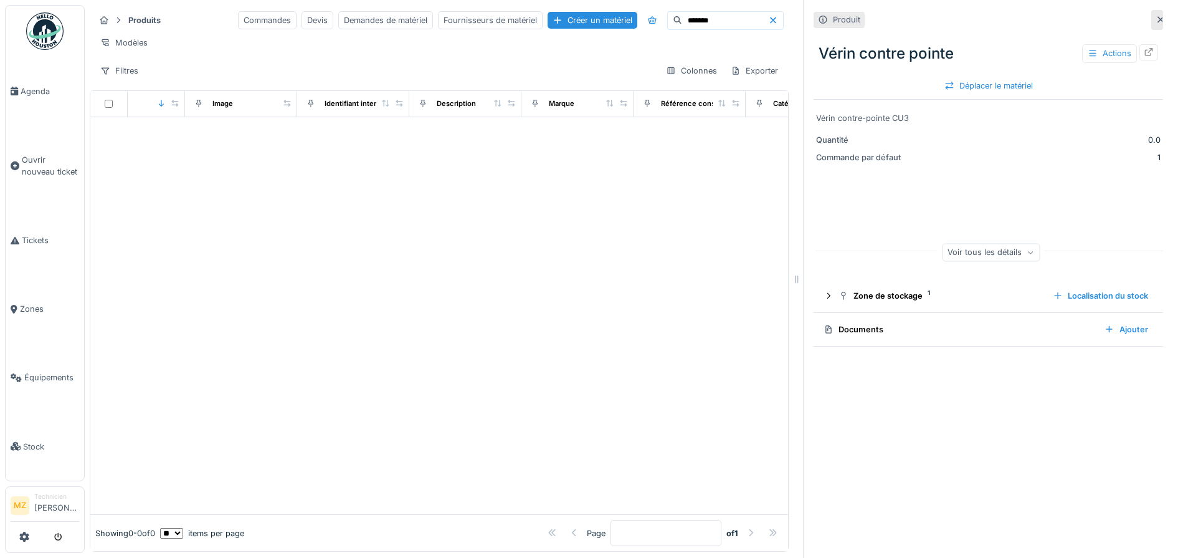
click at [709, 28] on input "******" at bounding box center [725, 20] width 86 height 17
click at [1140, 58] on div at bounding box center [1149, 52] width 19 height 16
click at [675, 11] on div "*****" at bounding box center [725, 20] width 117 height 19
click at [682, 16] on input "*****" at bounding box center [725, 20] width 86 height 17
type input "*****"
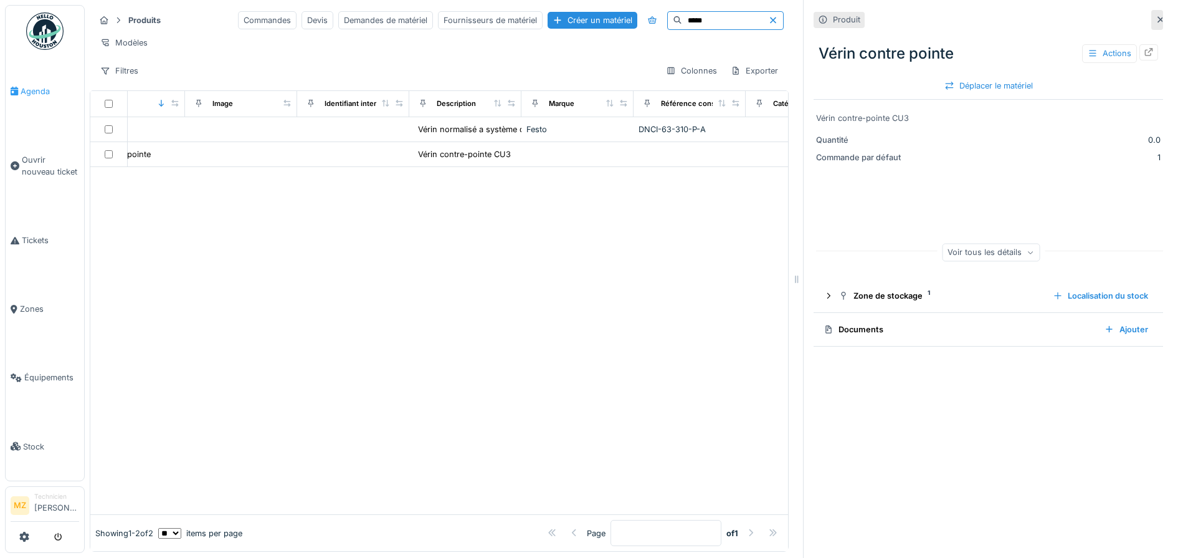
drag, startPoint x: 682, startPoint y: 22, endPoint x: 14, endPoint y: 64, distance: 668.7
click at [62, 51] on body "Agenda Ouvrir nouveau ticket Tickets Zones Équipements Stock MZ Technicien Maxi…" at bounding box center [589, 279] width 1178 height 558
type input "*"
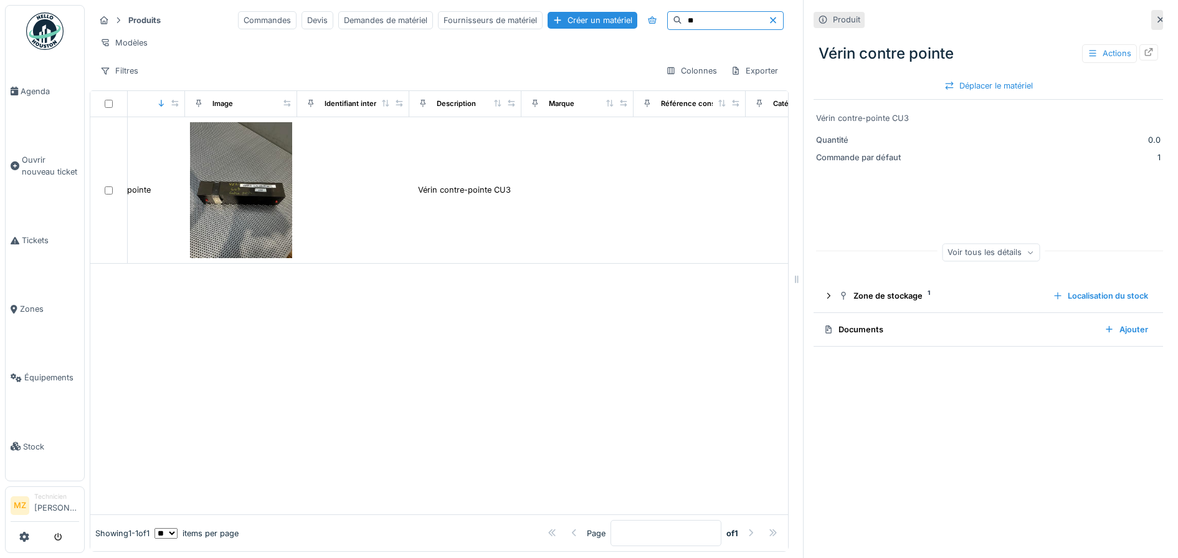
type input "*"
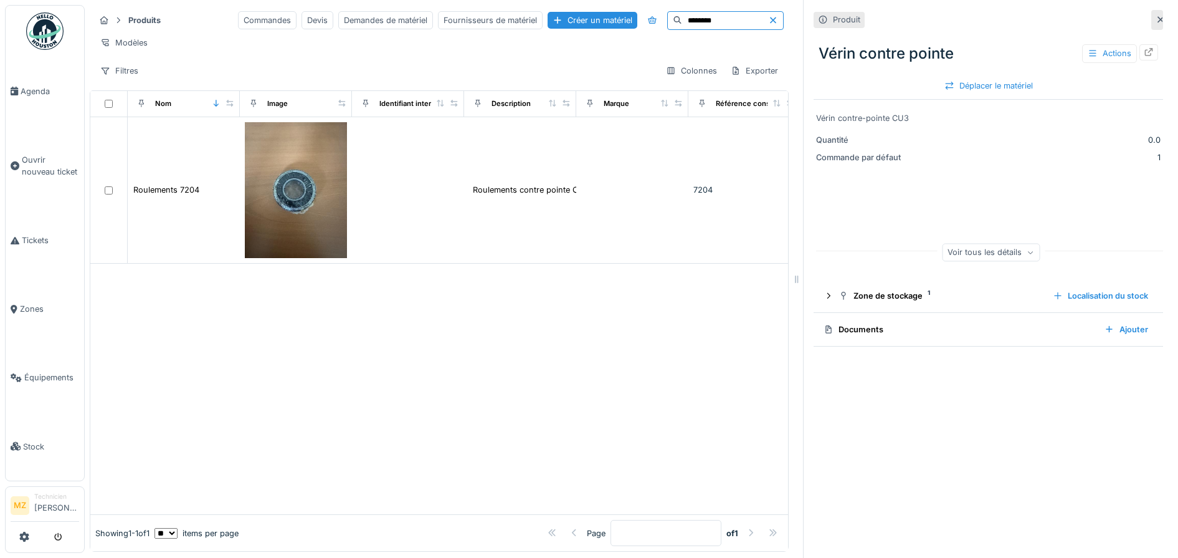
type input "********"
click at [768, 24] on div at bounding box center [775, 20] width 15 height 12
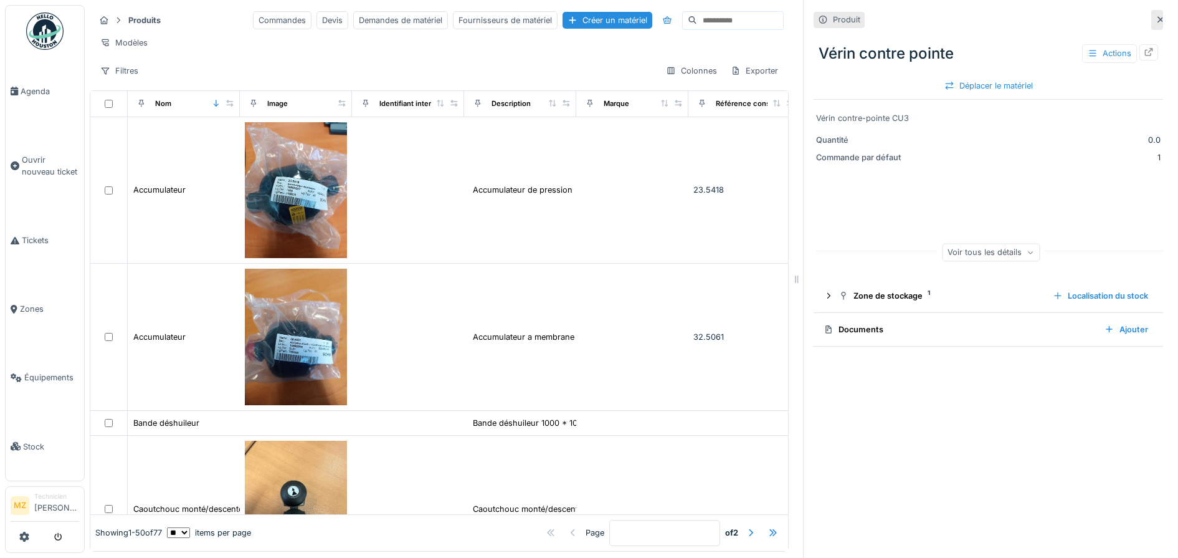
click at [697, 23] on input at bounding box center [740, 20] width 86 height 17
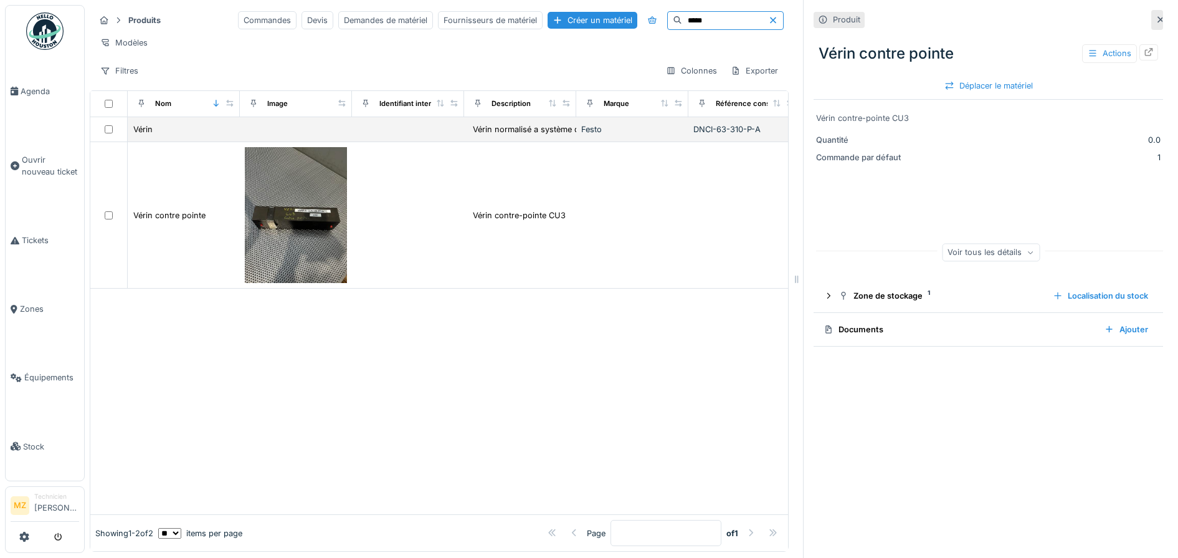
type input "*****"
click at [437, 142] on td at bounding box center [408, 129] width 112 height 25
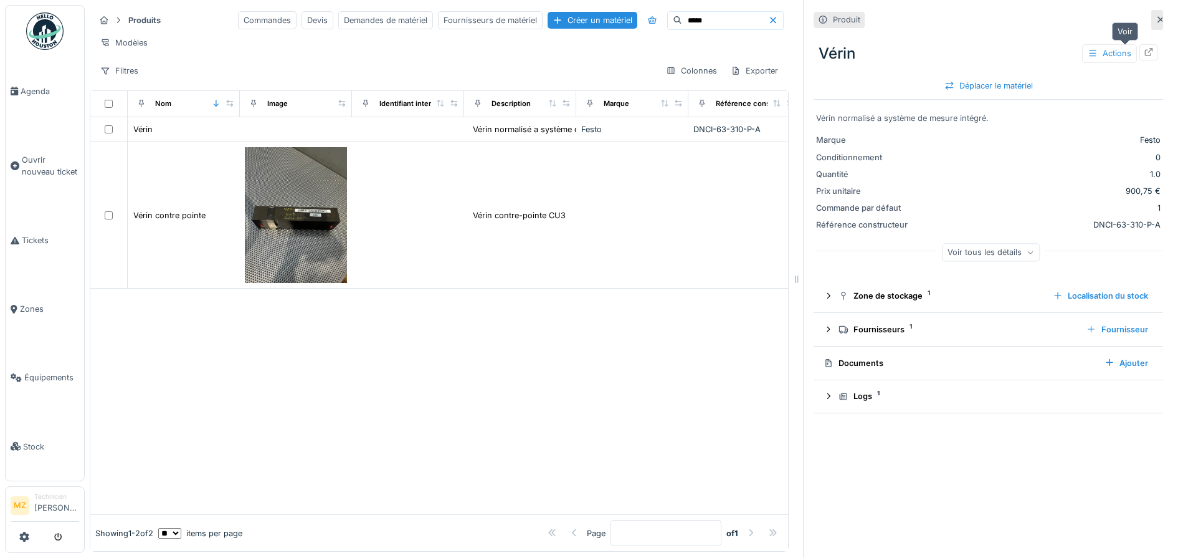
click at [1140, 53] on div at bounding box center [1149, 52] width 19 height 16
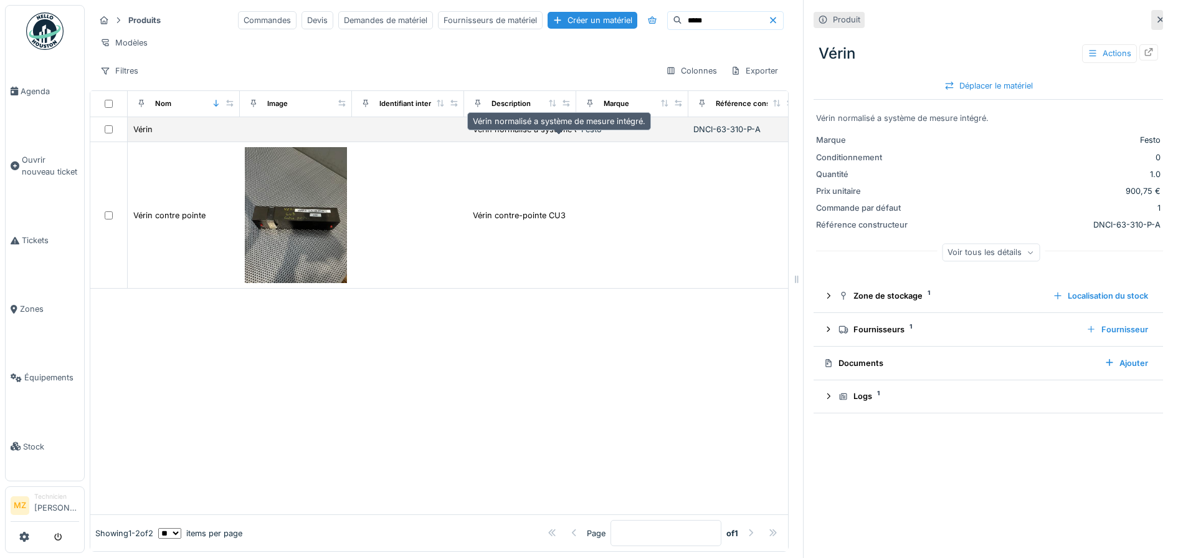
click at [541, 135] on div "Vérin normalisé a système de mesure intégré." at bounding box center [559, 129] width 173 height 12
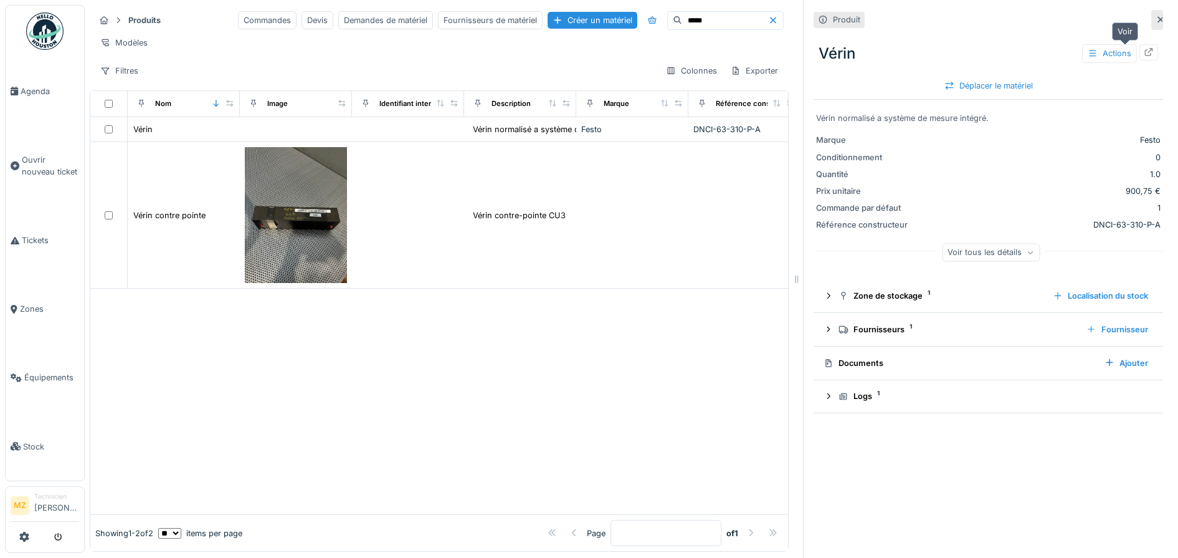
click at [1140, 45] on div at bounding box center [1149, 52] width 19 height 16
drag, startPoint x: 687, startPoint y: 24, endPoint x: 444, endPoint y: 27, distance: 242.4
click at [445, 21] on div "Commandes Devis Demandes de matériel Fournisseurs de matériel Créer un matériel…" at bounding box center [511, 20] width 546 height 19
type input "*****"
click at [768, 22] on icon at bounding box center [773, 20] width 10 height 8
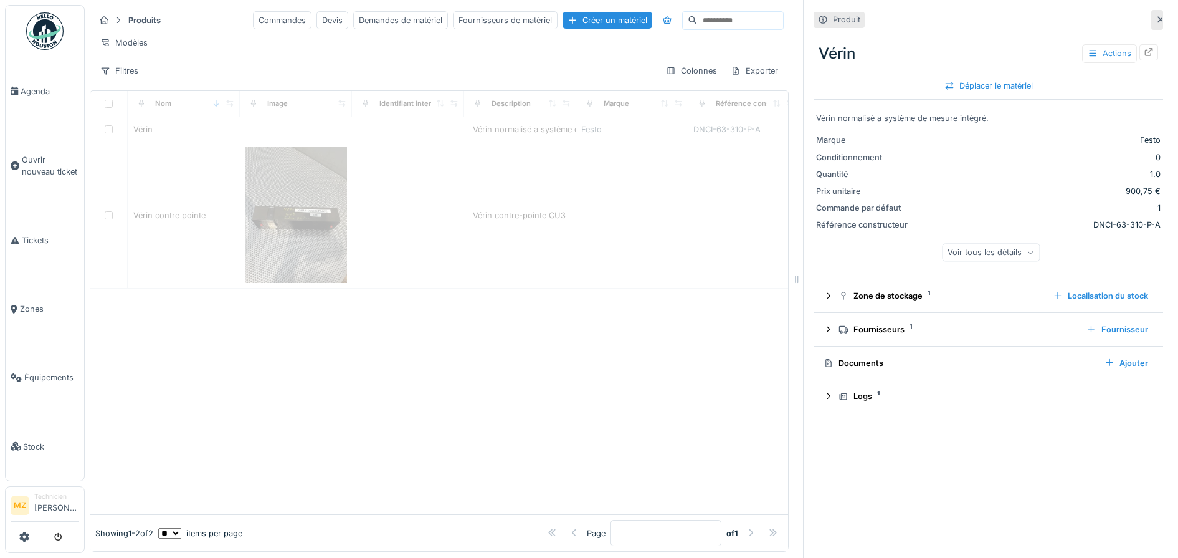
click at [742, 17] on input at bounding box center [740, 20] width 86 height 17
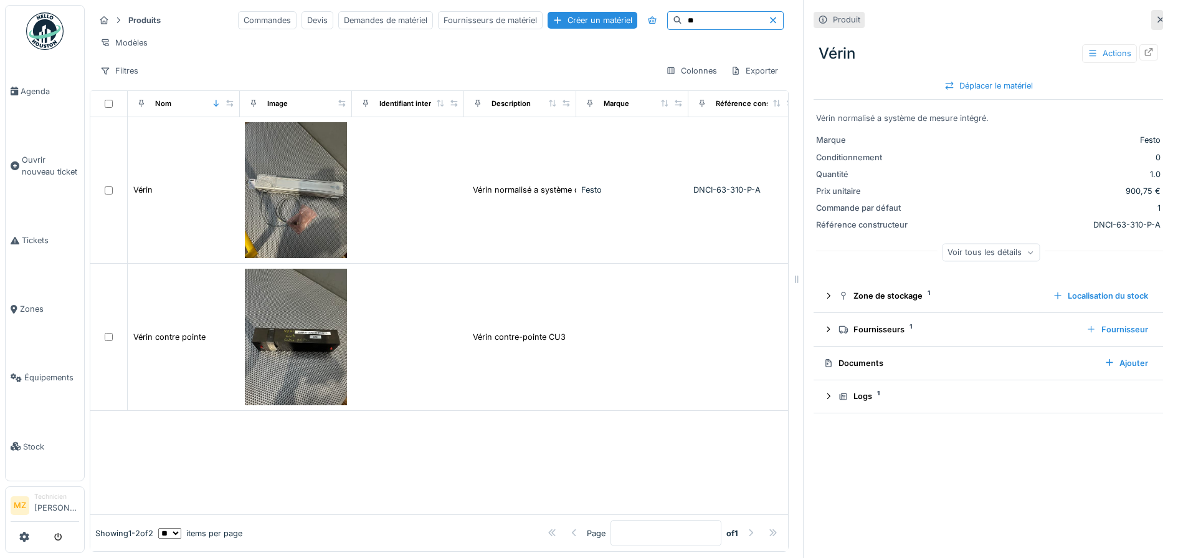
type input "*"
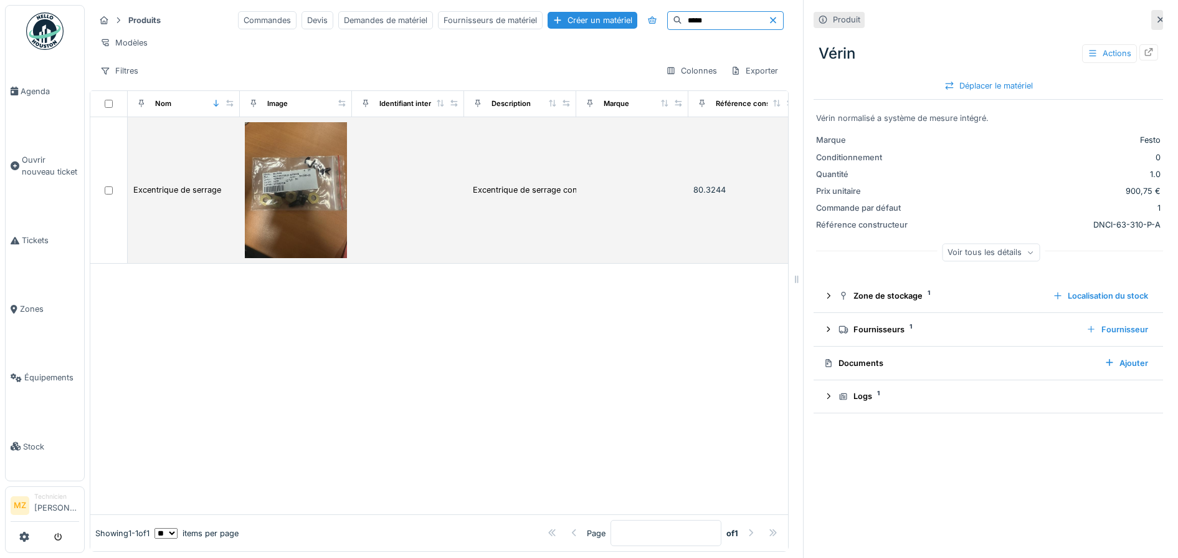
type input "*****"
click at [327, 179] on img at bounding box center [296, 190] width 102 height 136
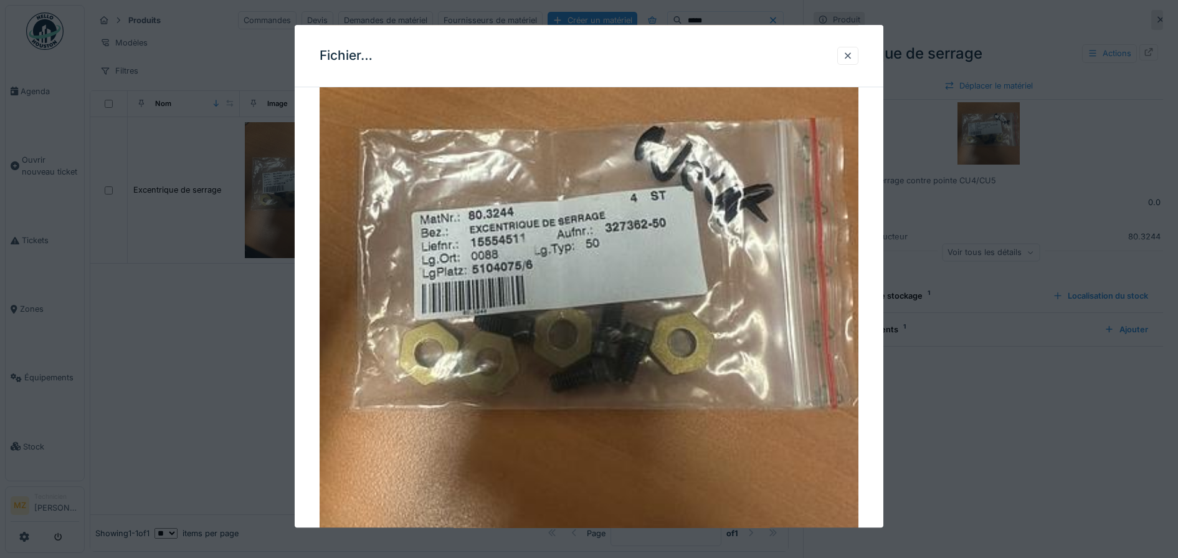
scroll to position [156, 0]
click at [198, 391] on div at bounding box center [589, 279] width 1178 height 558
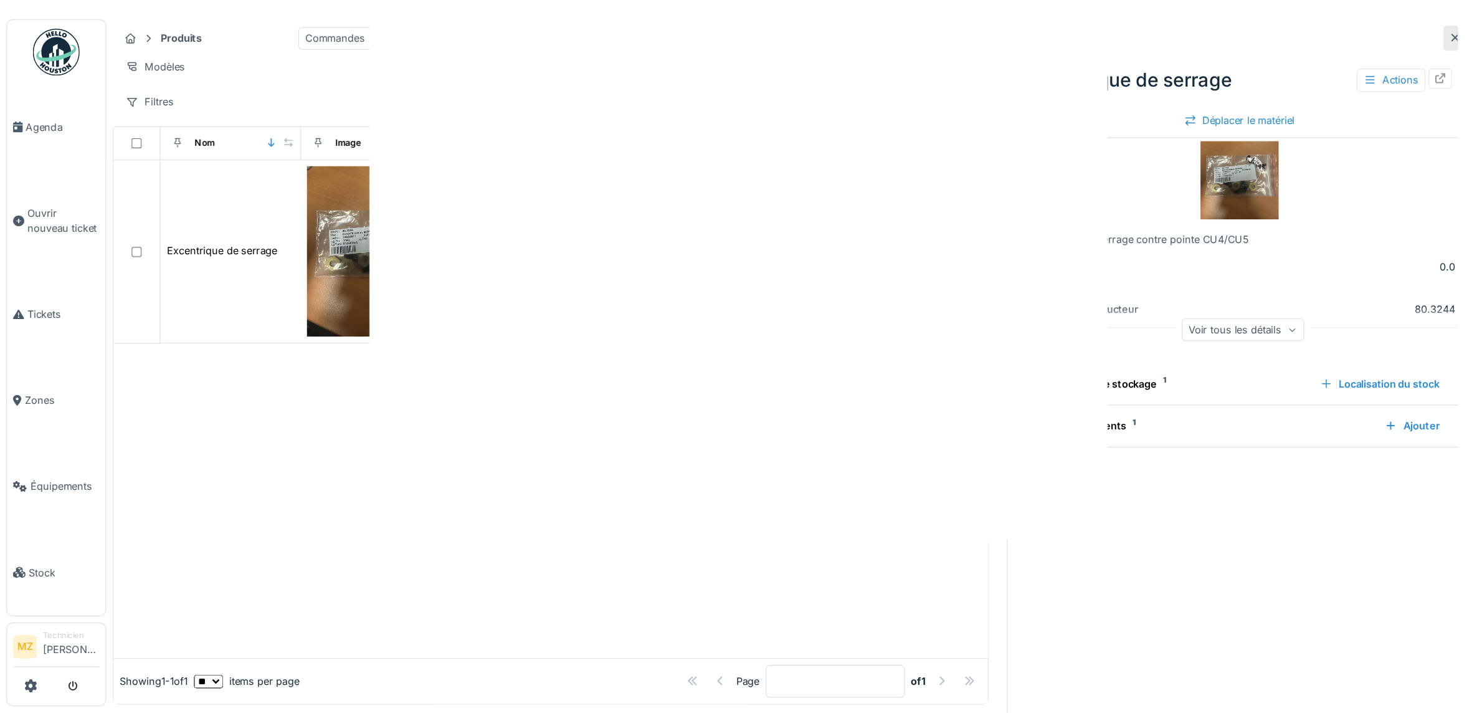
scroll to position [0, 0]
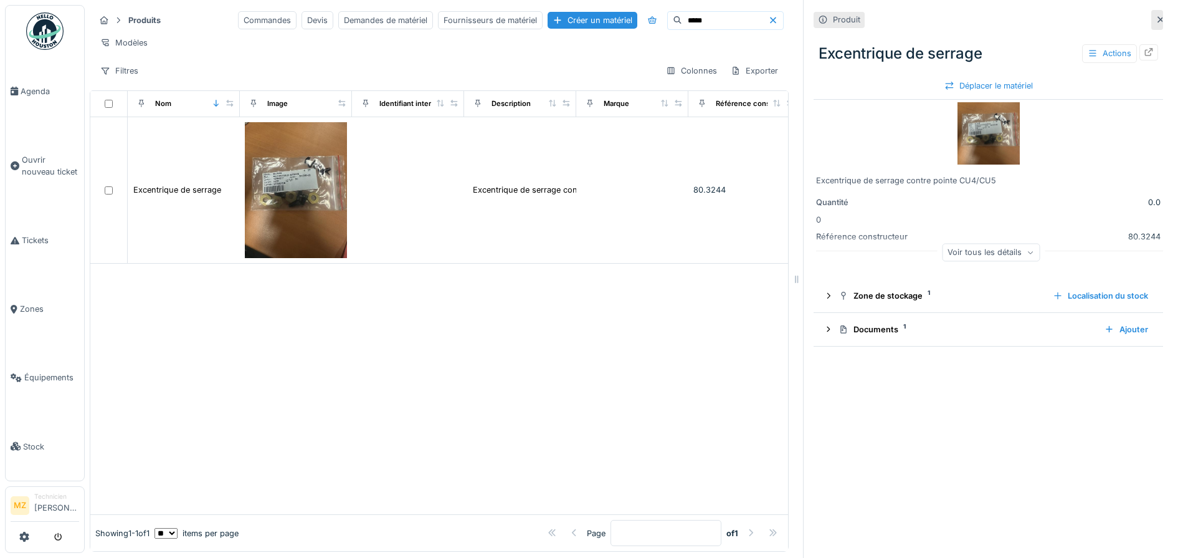
click at [768, 24] on icon at bounding box center [773, 20] width 10 height 8
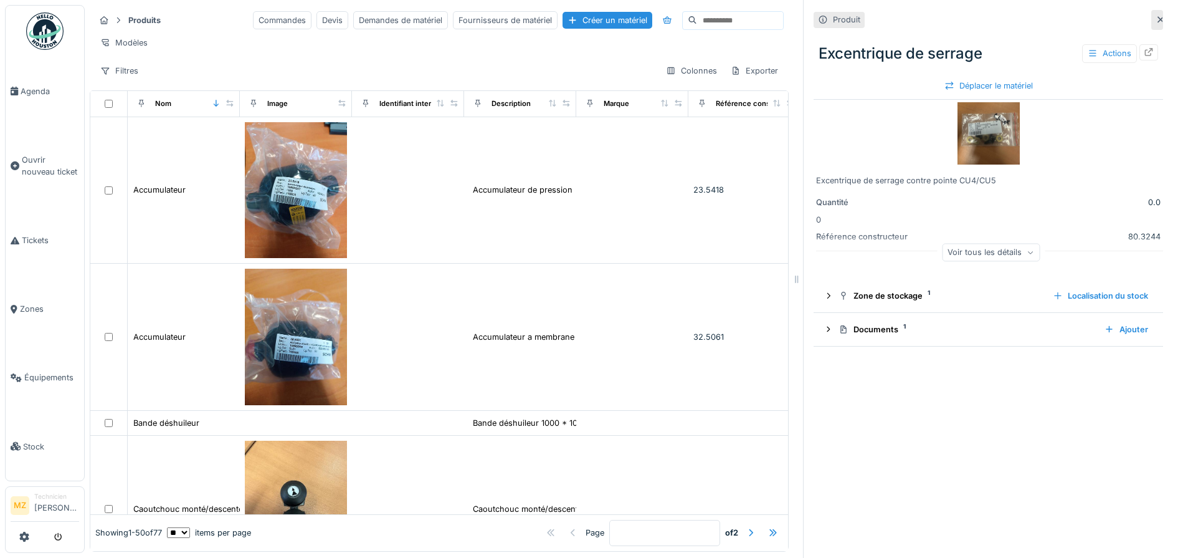
click at [702, 27] on input at bounding box center [740, 20] width 86 height 17
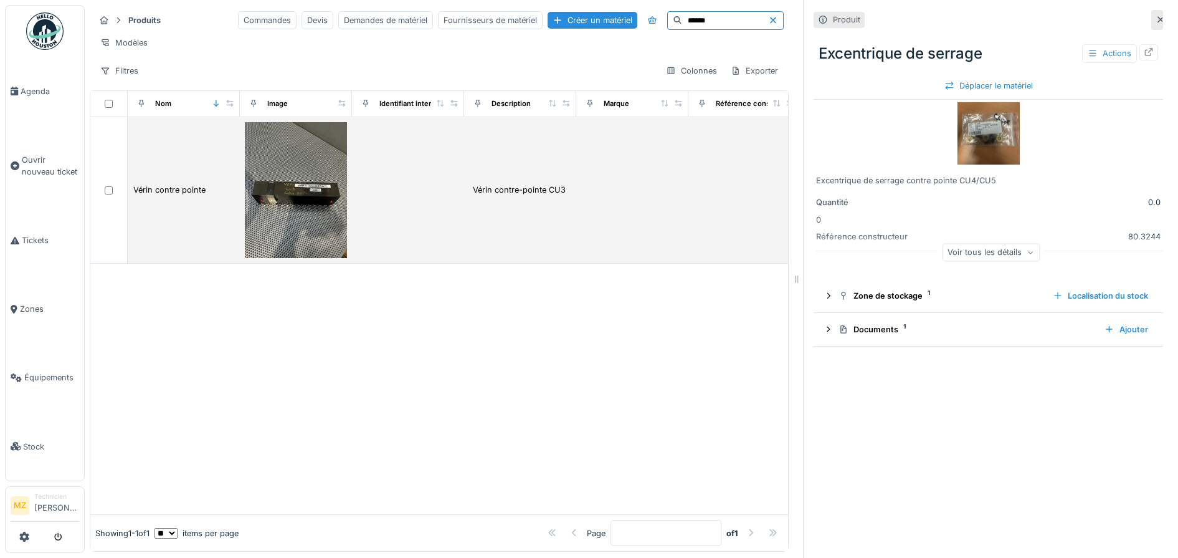
type input "******"
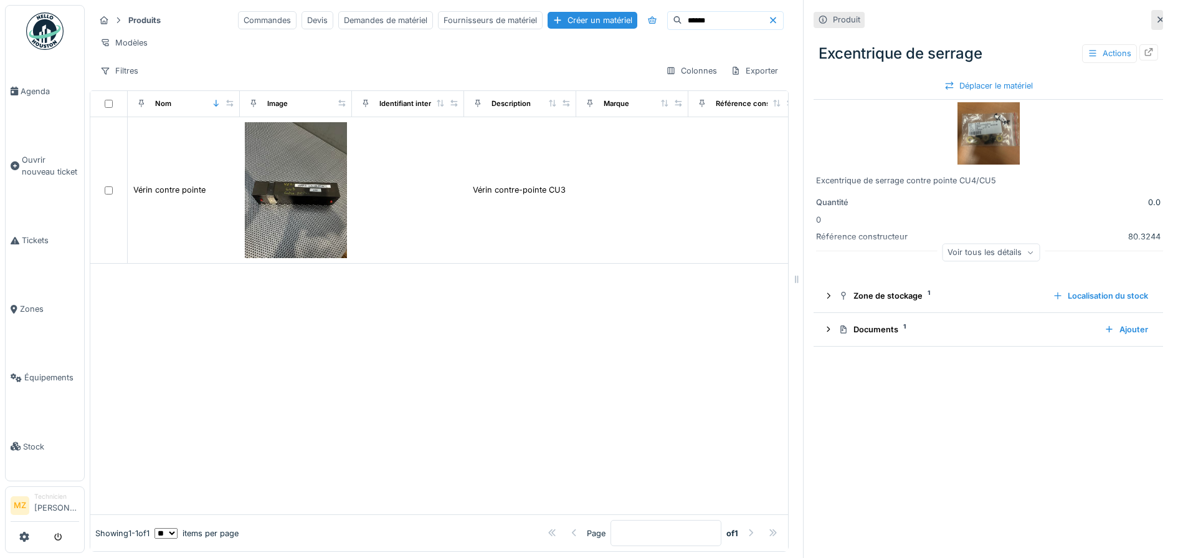
click at [768, 26] on div at bounding box center [775, 20] width 15 height 12
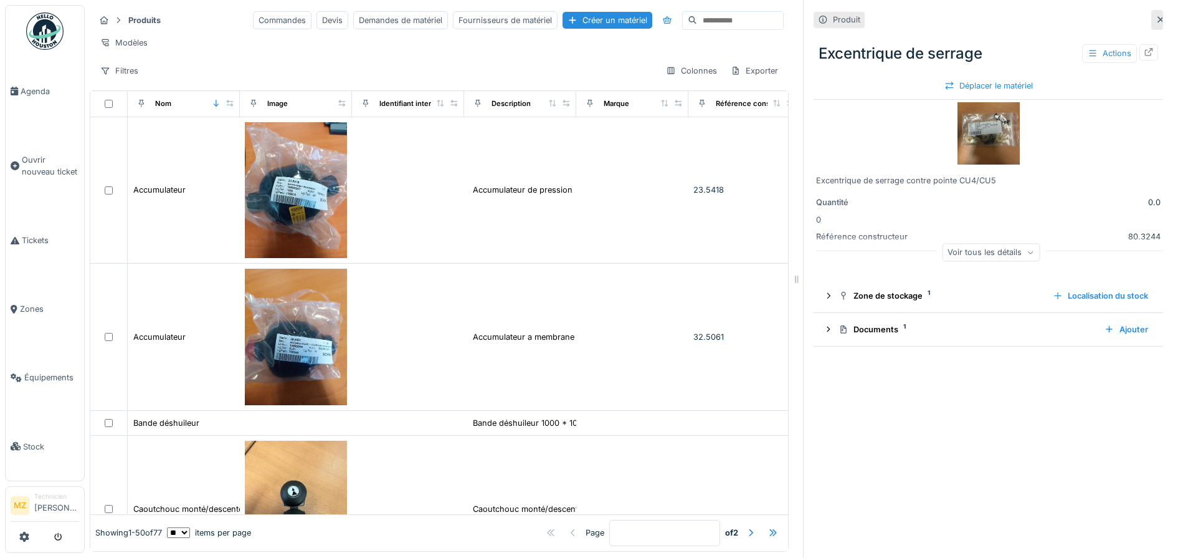
click at [697, 23] on input at bounding box center [740, 20] width 86 height 17
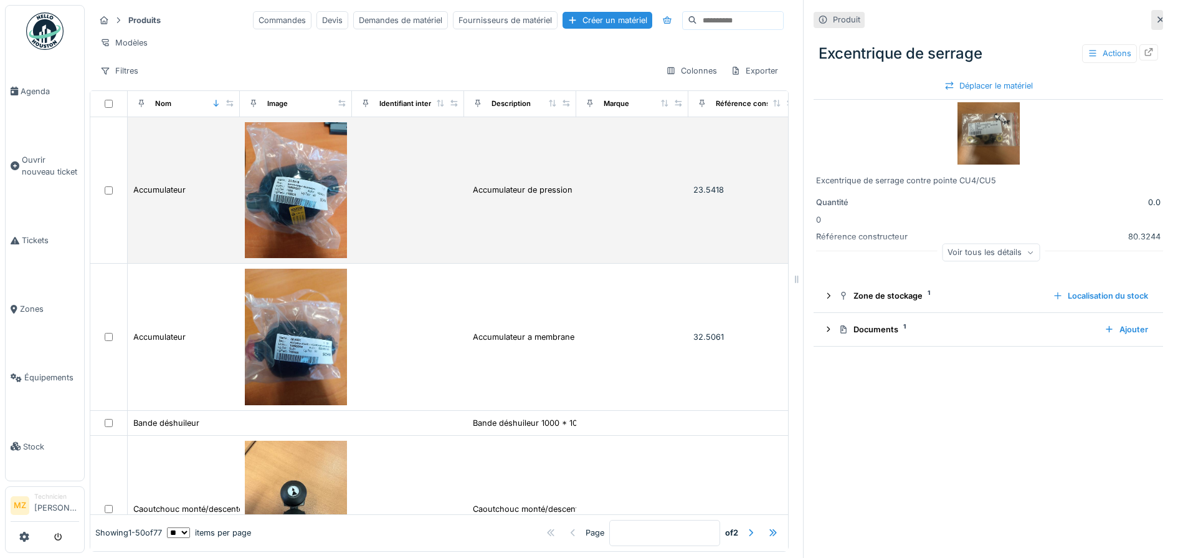
click at [684, 229] on td at bounding box center [632, 190] width 112 height 147
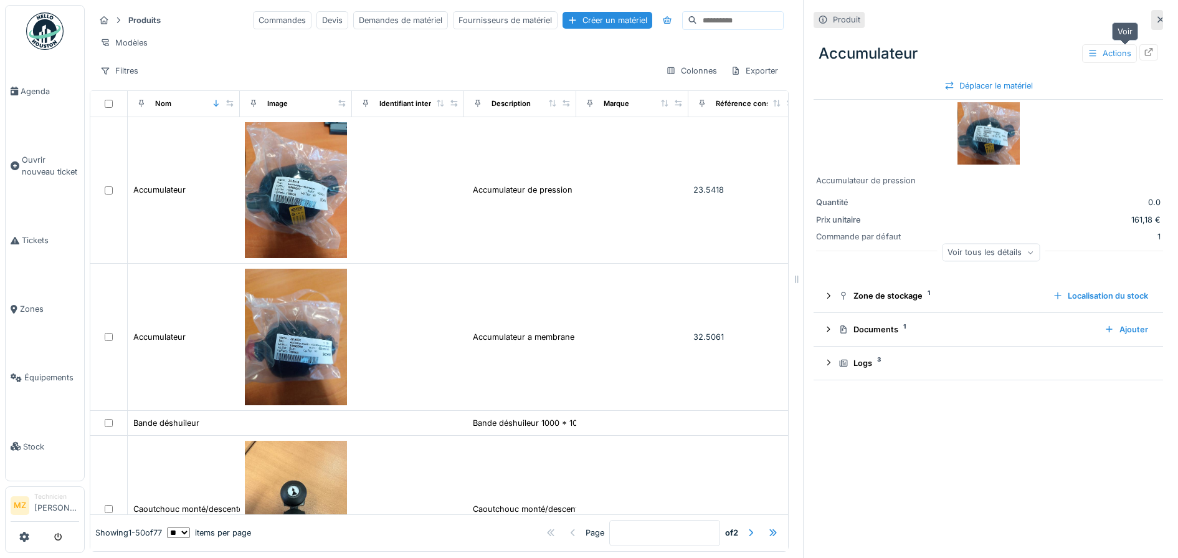
click at [1144, 54] on icon at bounding box center [1149, 52] width 10 height 8
drag, startPoint x: 577, startPoint y: 244, endPoint x: 41, endPoint y: 273, distance: 536.7
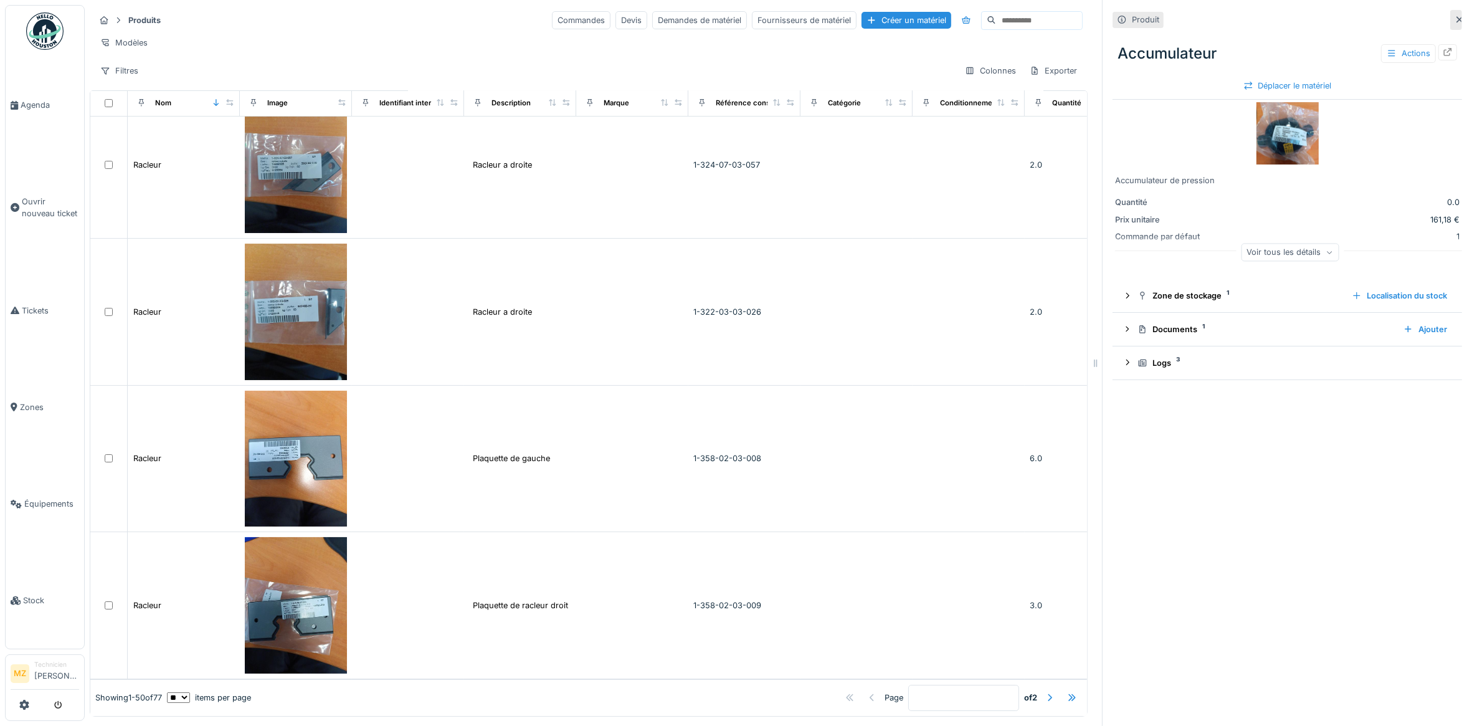
scroll to position [5667, 0]
click at [1045, 557] on div at bounding box center [1050, 698] width 10 height 12
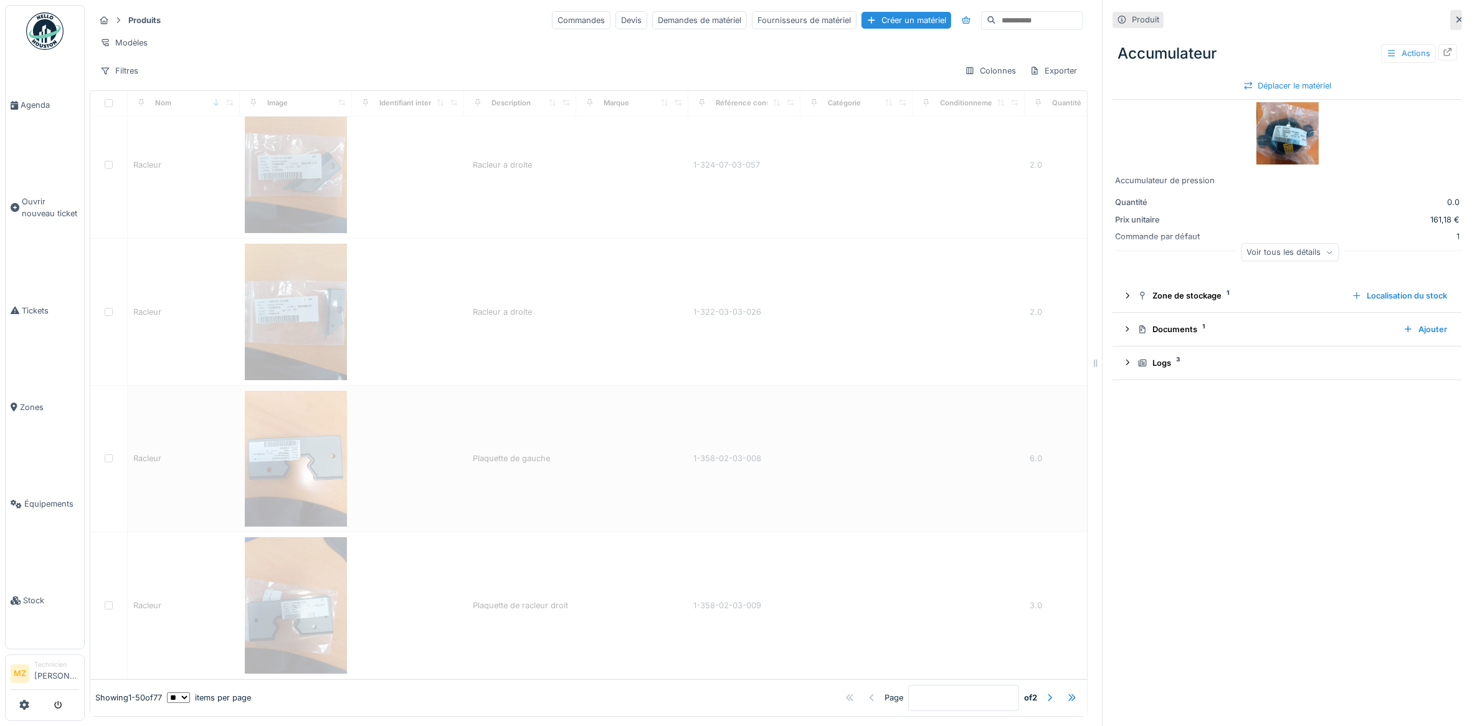
type input "*"
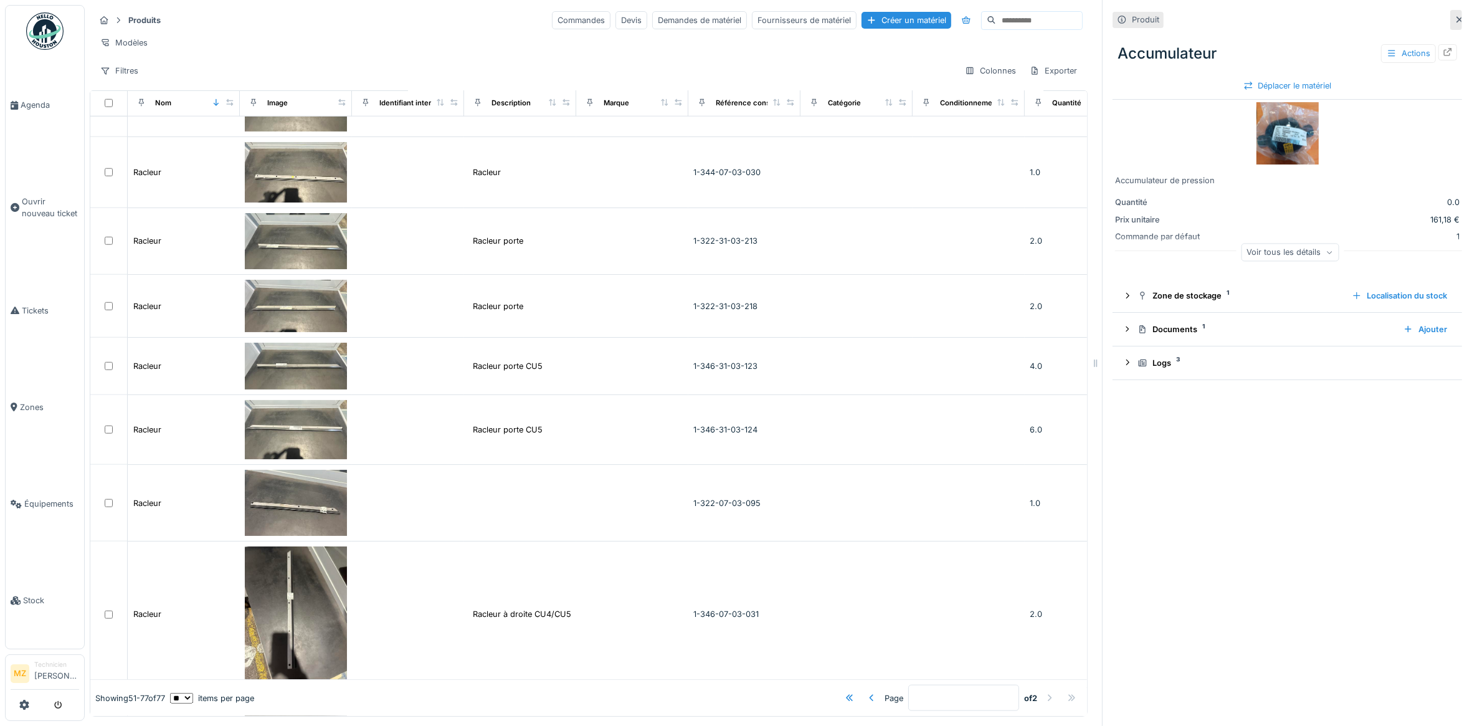
scroll to position [1558, 0]
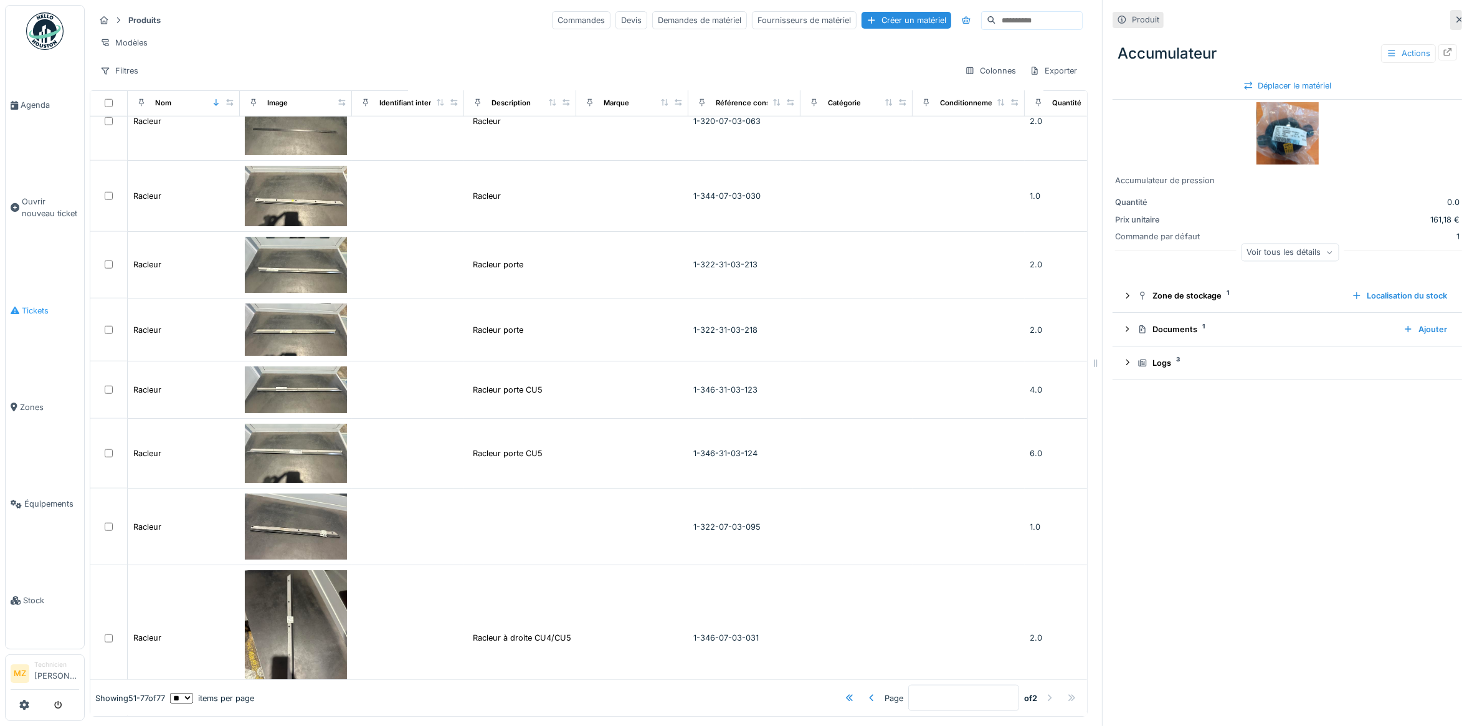
click at [51, 322] on link "Tickets" at bounding box center [45, 310] width 79 height 97
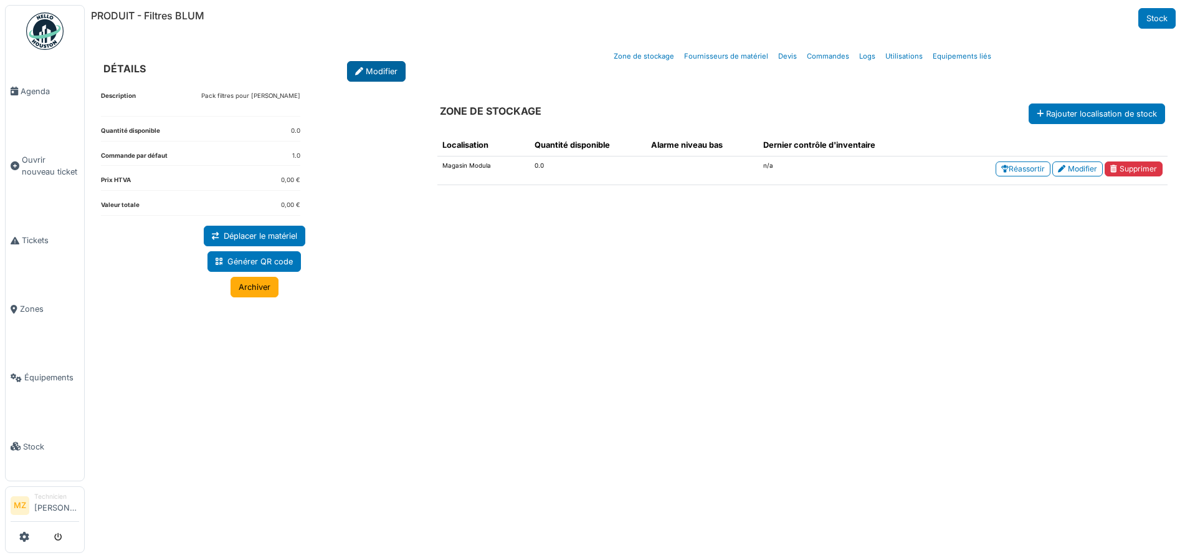
click at [377, 77] on link "Modifier" at bounding box center [376, 71] width 59 height 21
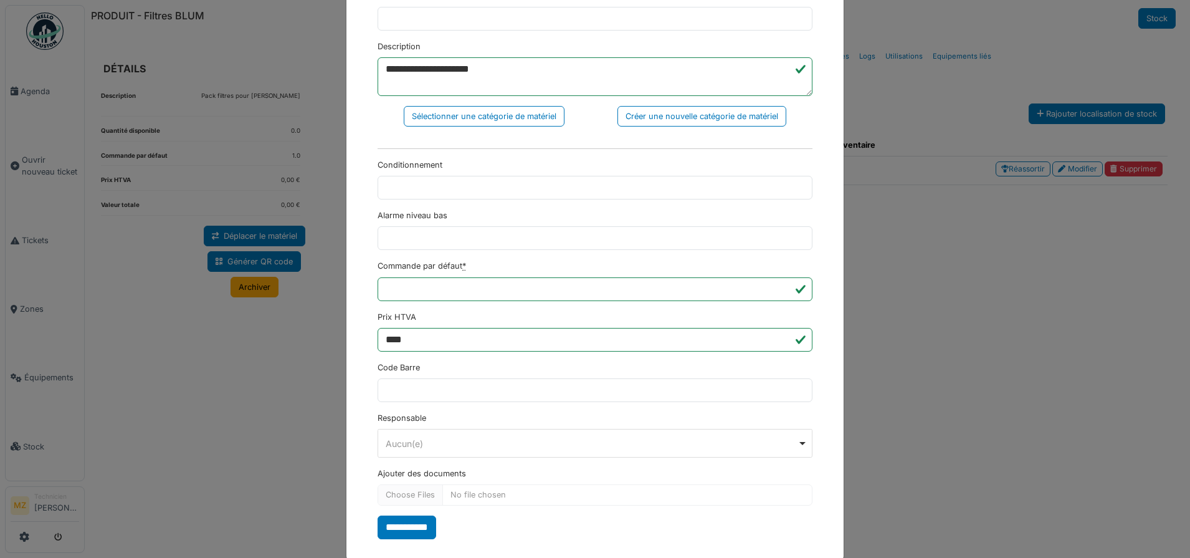
scroll to position [266, 0]
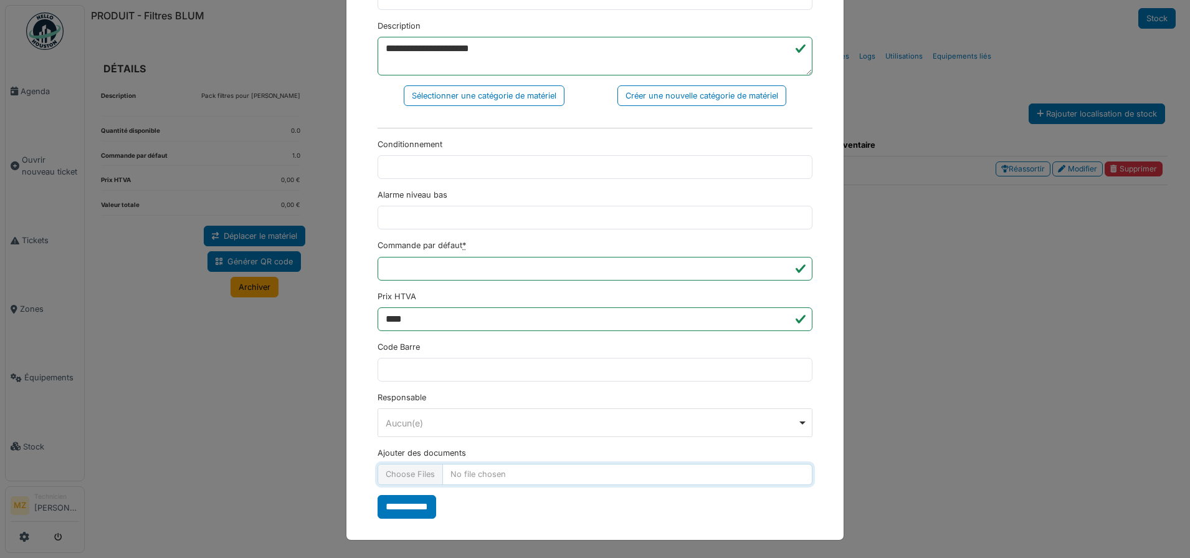
click at [425, 470] on input "Ajouter des documents" at bounding box center [595, 474] width 435 height 21
type input "**********"
click at [399, 516] on input "**********" at bounding box center [407, 507] width 59 height 24
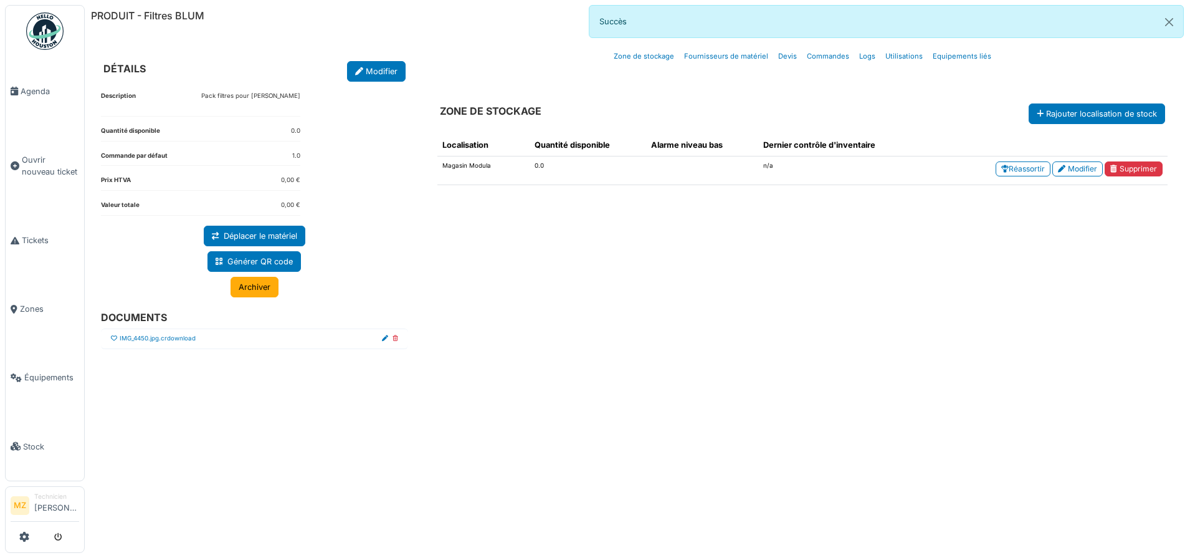
click at [113, 340] on icon at bounding box center [114, 338] width 6 height 6
click at [1036, 171] on link "Réassortir" at bounding box center [1023, 168] width 55 height 15
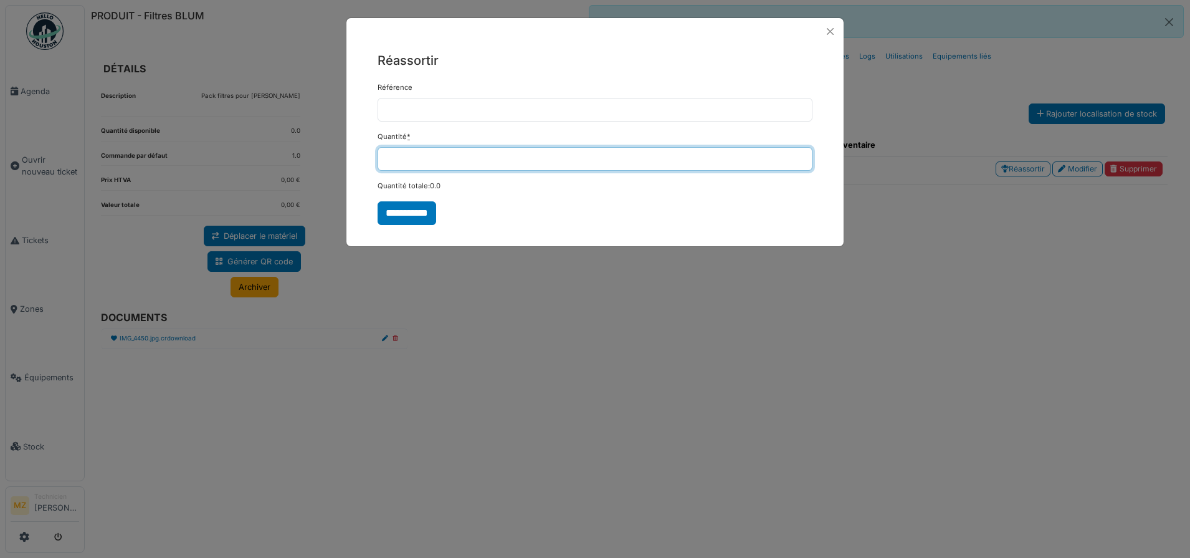
drag, startPoint x: 543, startPoint y: 163, endPoint x: 569, endPoint y: 161, distance: 25.7
click at [550, 163] on input "*" at bounding box center [595, 159] width 435 height 24
type input "*"
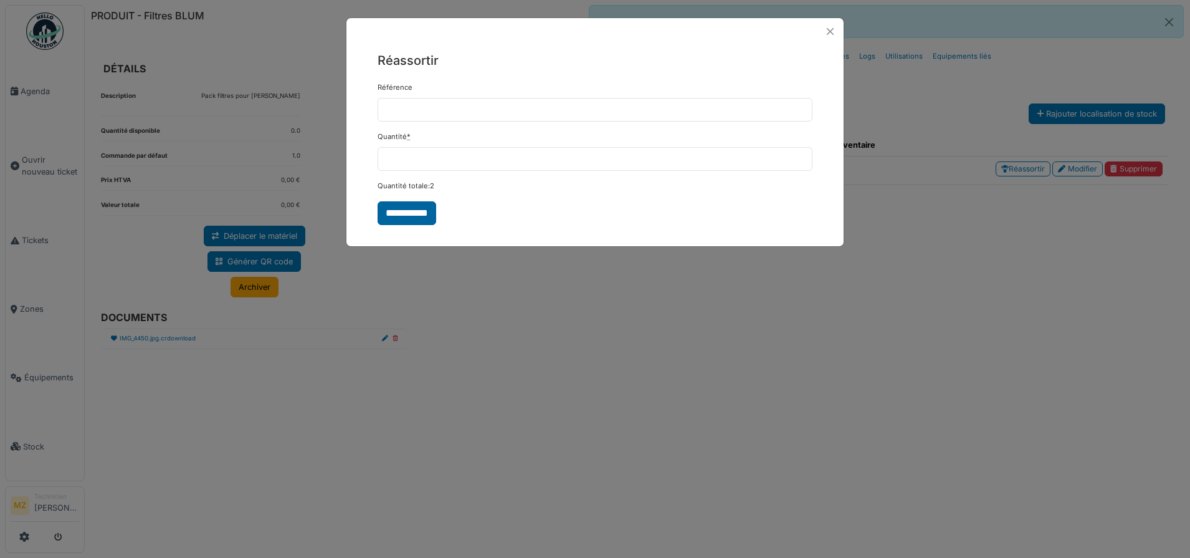
click at [414, 208] on input "**********" at bounding box center [407, 213] width 59 height 24
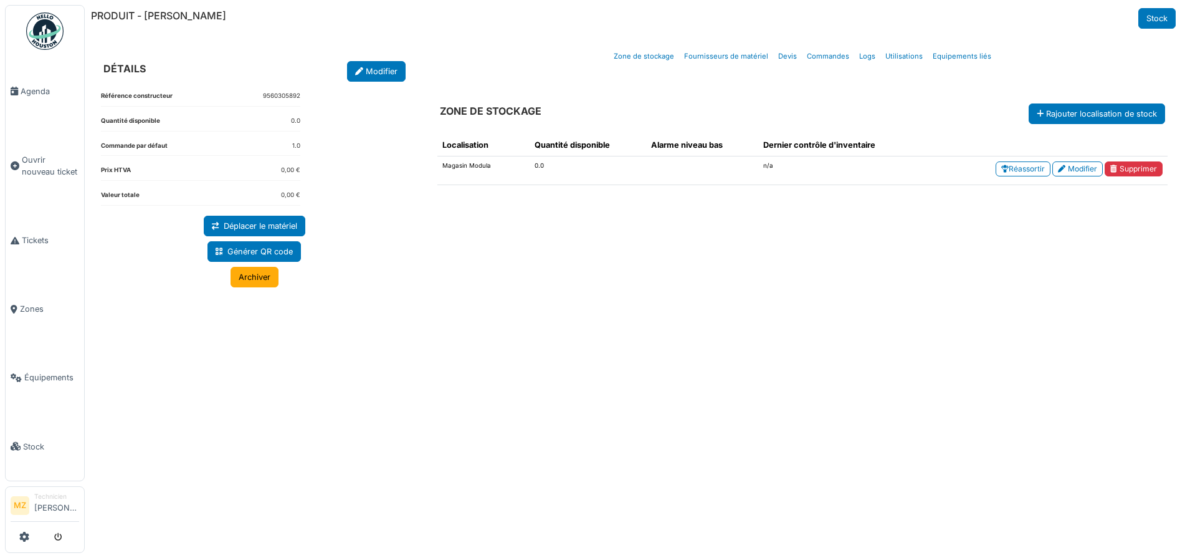
click at [379, 89] on div "Référence constructeur 9560305892 Quantité disponible 0.0 Commande par défaut 1…" at bounding box center [254, 309] width 327 height 454
click at [383, 82] on div "Référence constructeur 9560305892 Quantité disponible 0.0 Commande par défaut 1…" at bounding box center [254, 309] width 327 height 454
click at [385, 72] on link "Modifier" at bounding box center [376, 71] width 59 height 21
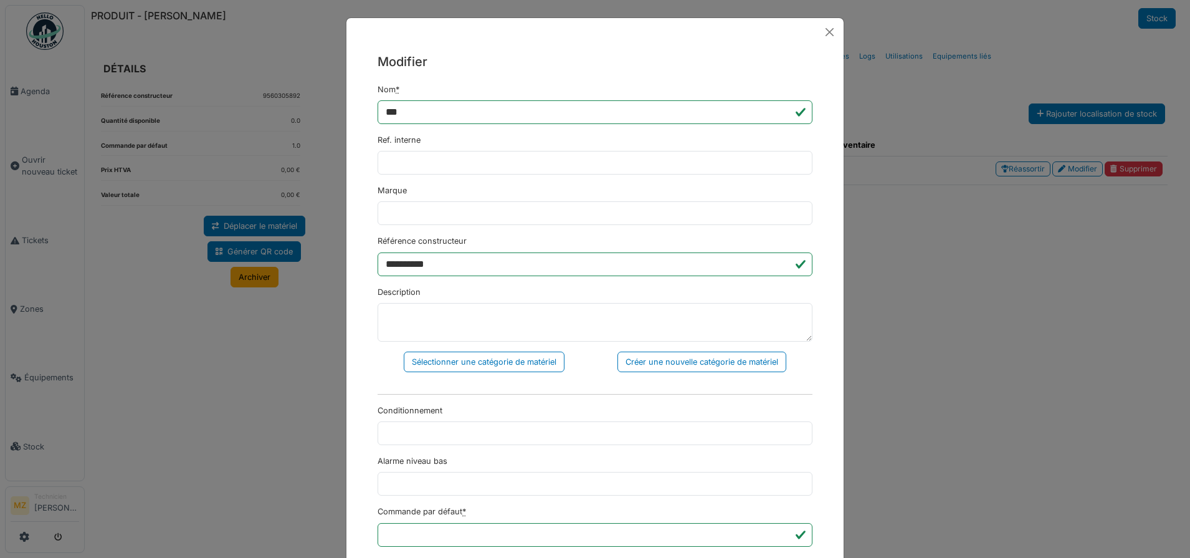
scroll to position [266, 0]
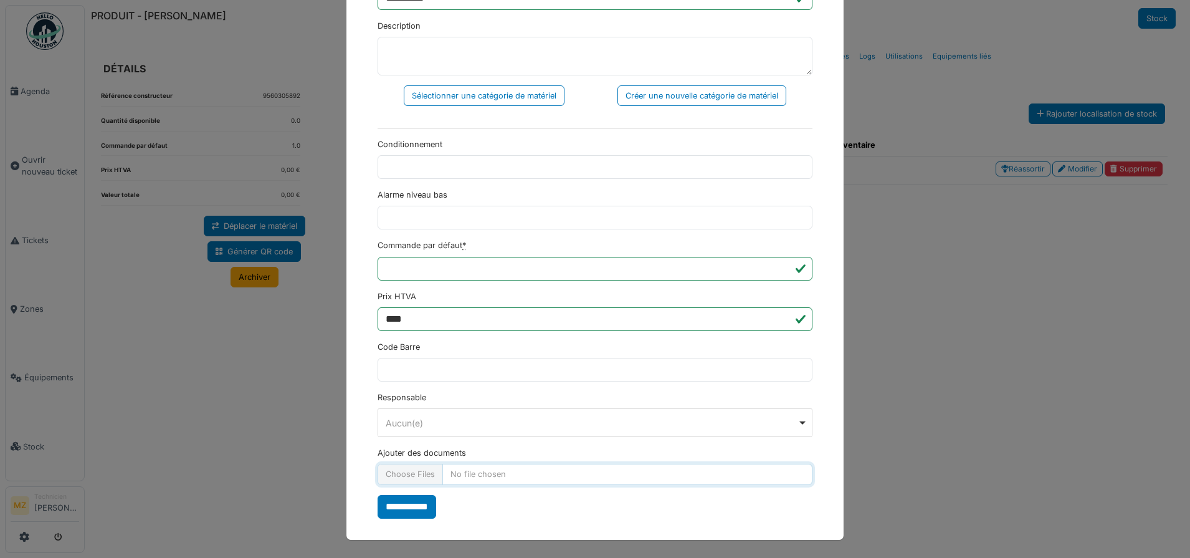
click at [406, 477] on input "Ajouter des documents" at bounding box center [595, 474] width 435 height 21
type input "**********"
click at [418, 506] on input "**********" at bounding box center [407, 507] width 59 height 24
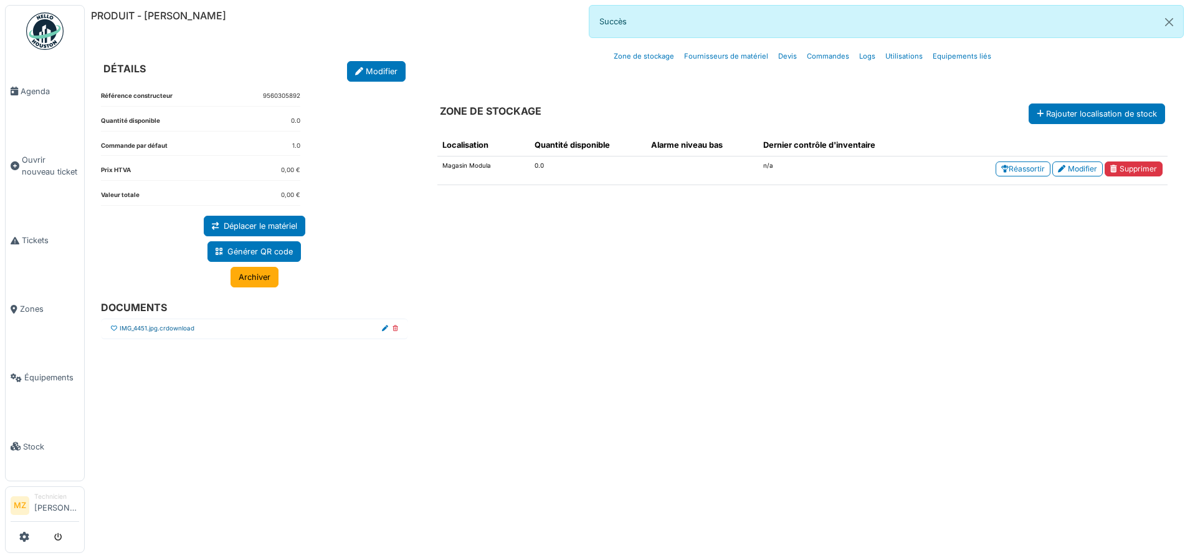
click at [120, 329] on link "IMG_4451.jpg.crdownload" at bounding box center [157, 328] width 75 height 9
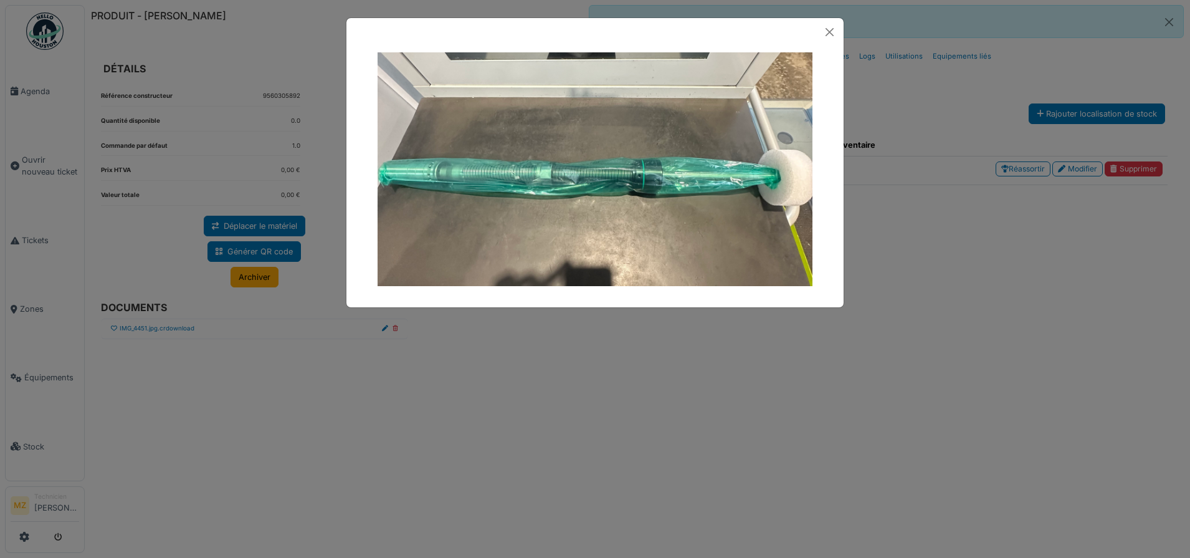
click at [679, 384] on div at bounding box center [595, 279] width 1190 height 558
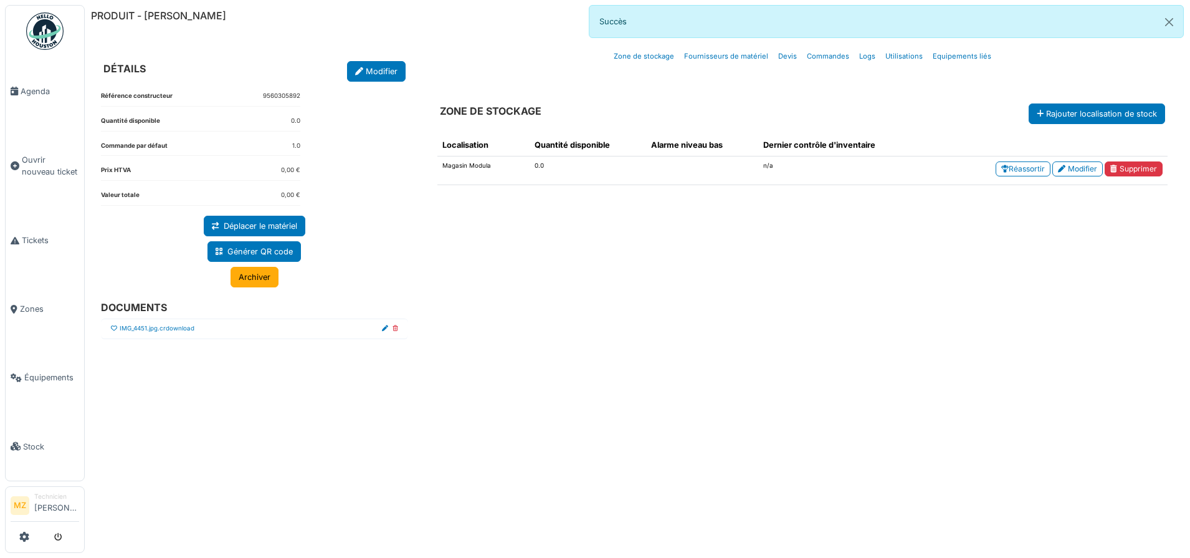
click at [113, 324] on div at bounding box center [114, 328] width 6 height 9
click at [146, 327] on link "IMG_4451.jpg.crdownload" at bounding box center [157, 328] width 75 height 9
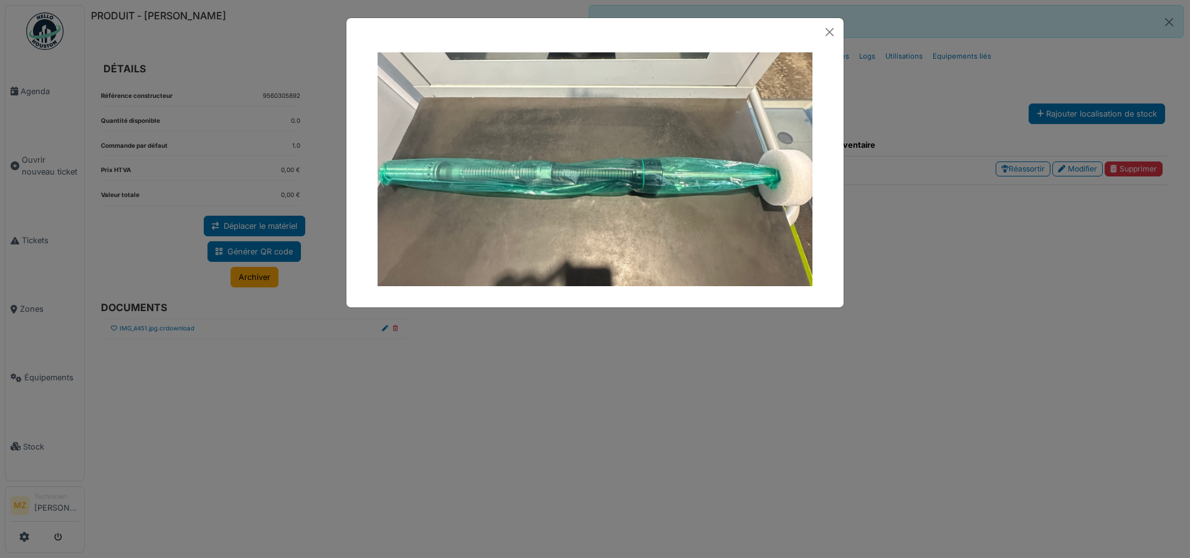
drag, startPoint x: 319, startPoint y: 423, endPoint x: 260, endPoint y: 414, distance: 59.3
click at [319, 423] on div at bounding box center [595, 279] width 1190 height 558
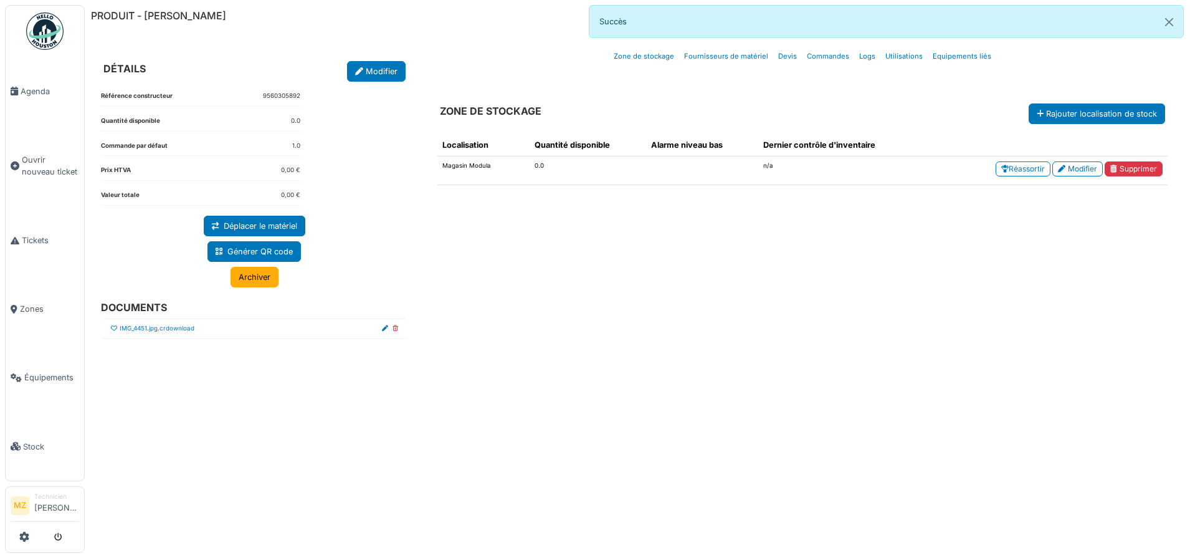
click at [112, 328] on icon at bounding box center [114, 328] width 6 height 6
click at [1007, 164] on link "Réassortir" at bounding box center [1023, 168] width 55 height 15
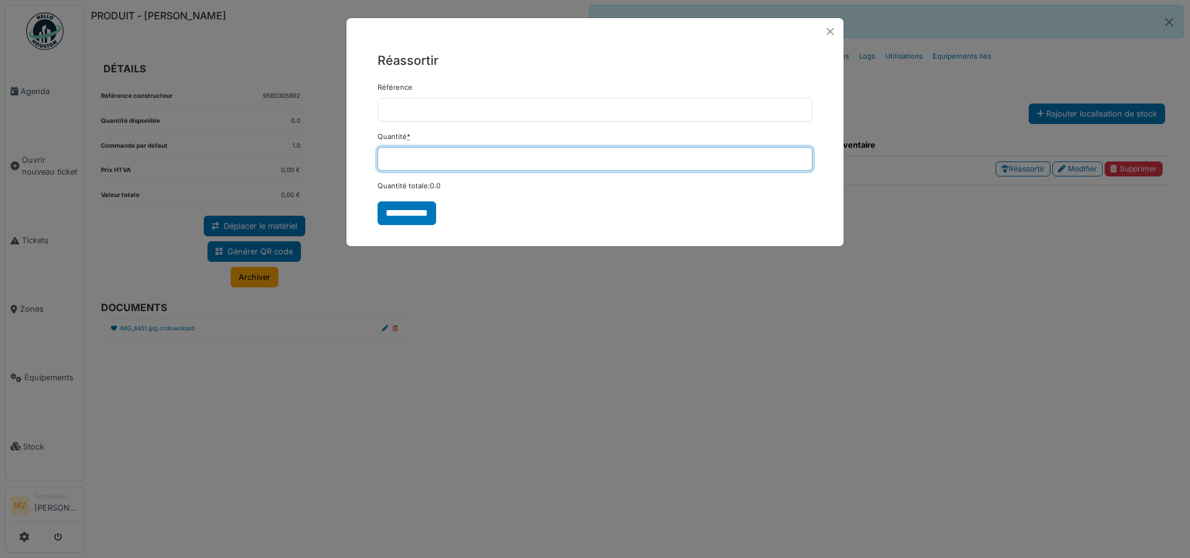
click at [500, 166] on input "*" at bounding box center [595, 159] width 435 height 24
type input "*"
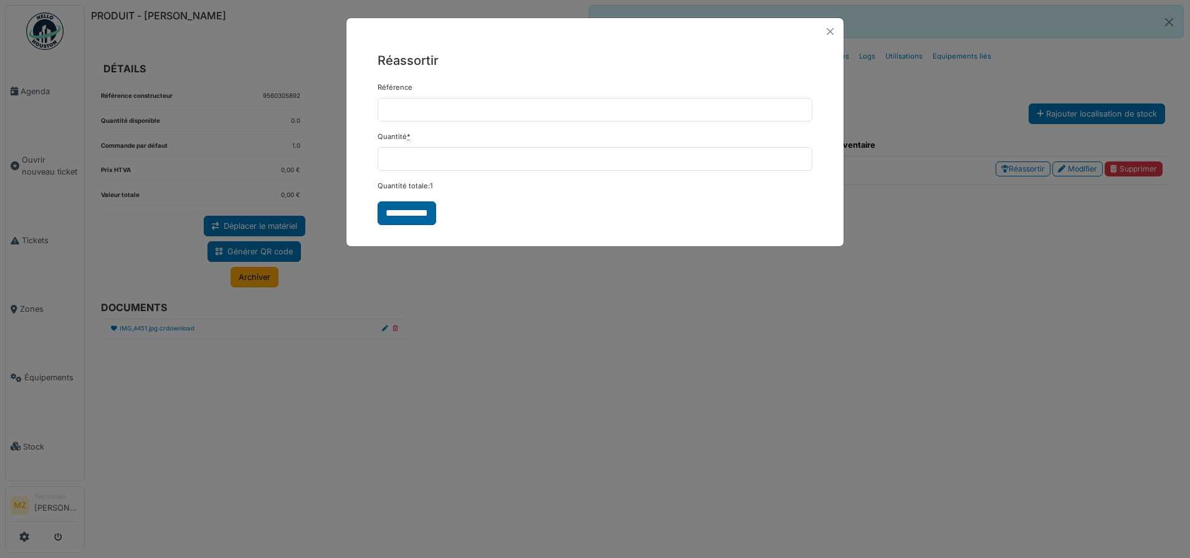
click at [427, 214] on input "**********" at bounding box center [407, 213] width 59 height 24
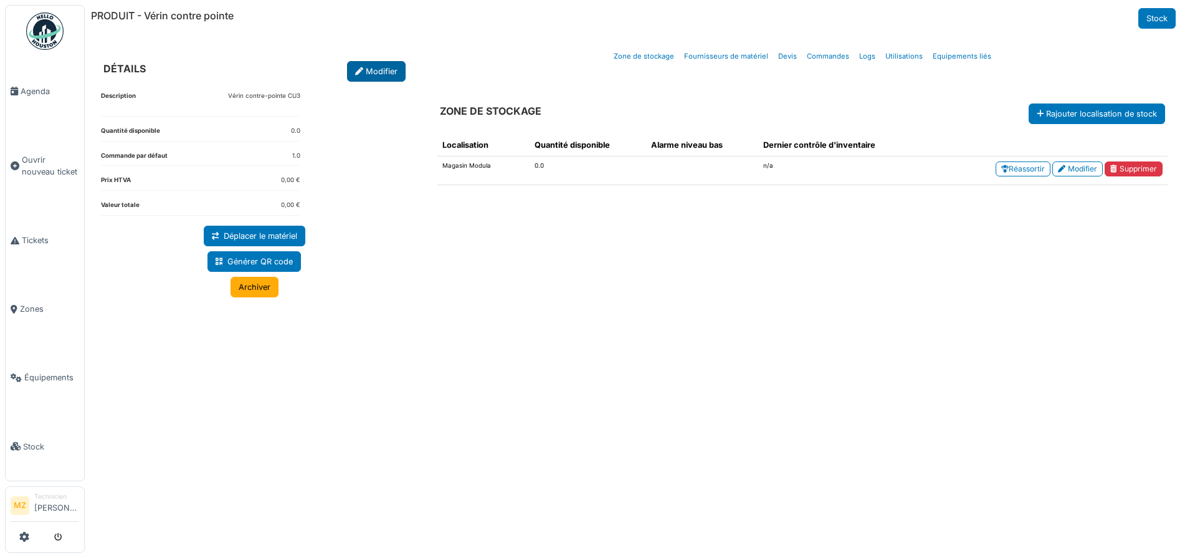
drag, startPoint x: 0, startPoint y: 0, endPoint x: 373, endPoint y: 71, distance: 379.3
click at [373, 71] on link "Modifier" at bounding box center [376, 71] width 59 height 21
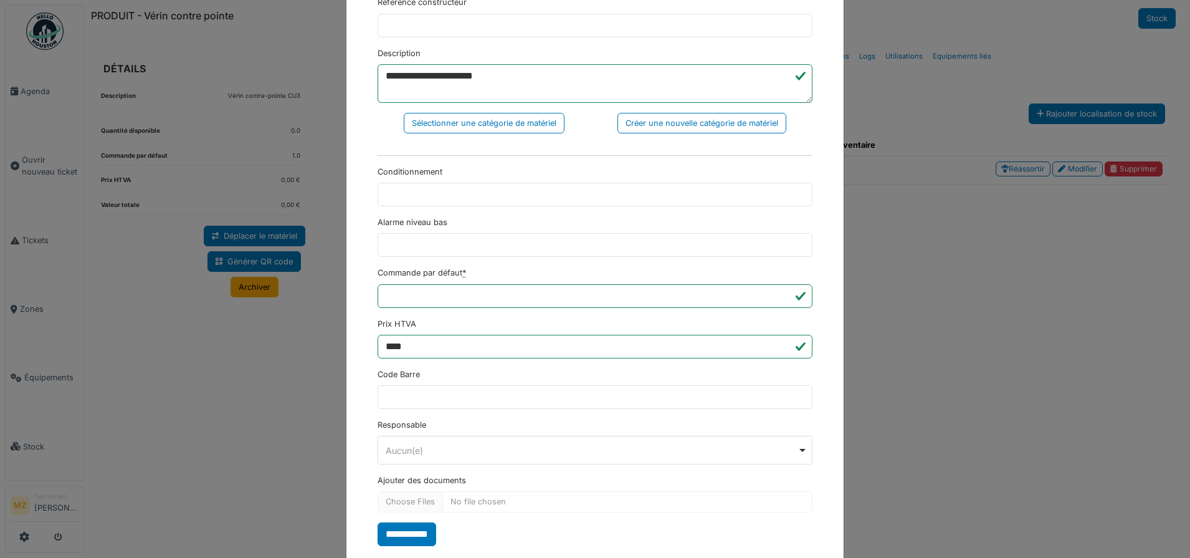
scroll to position [266, 0]
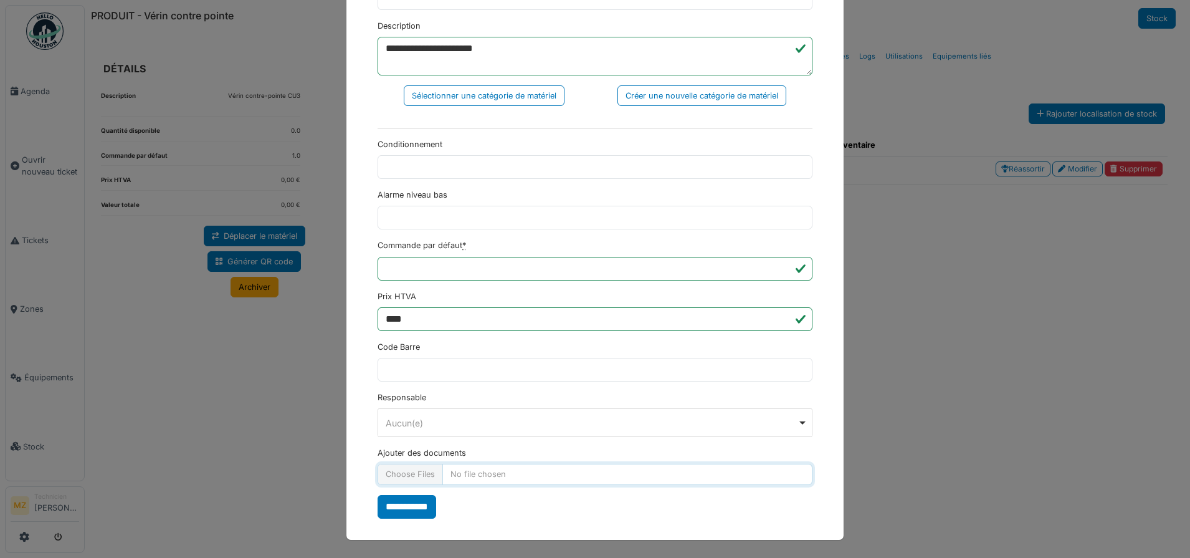
click at [487, 474] on input "Ajouter des documents" at bounding box center [595, 474] width 435 height 21
type input "**********"
click at [408, 503] on input "**********" at bounding box center [407, 507] width 59 height 24
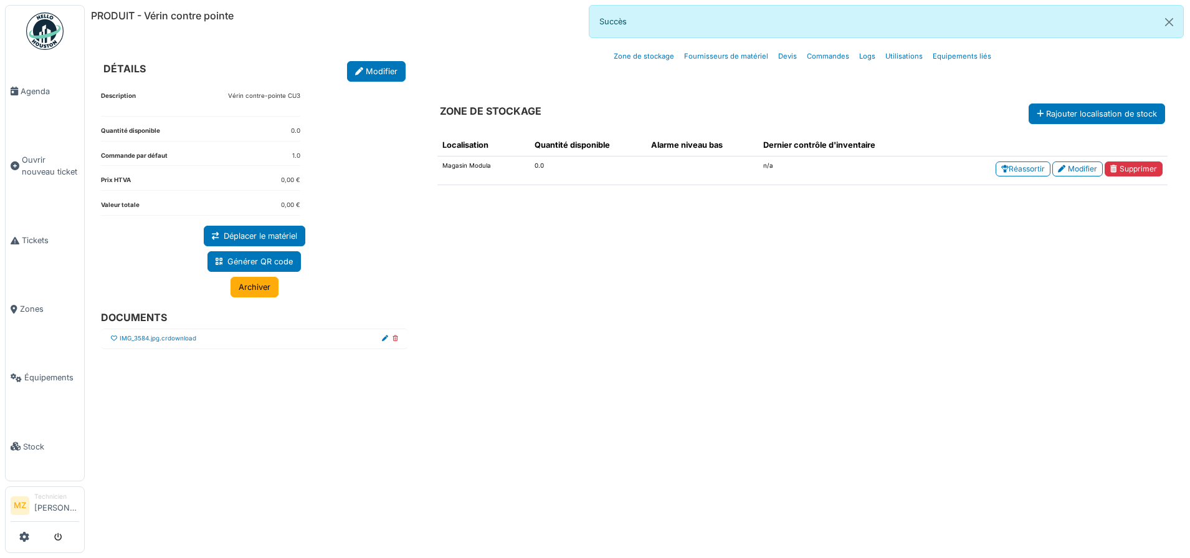
click at [113, 339] on icon at bounding box center [114, 338] width 6 height 6
click at [1040, 173] on link "Réassortir" at bounding box center [1023, 168] width 55 height 15
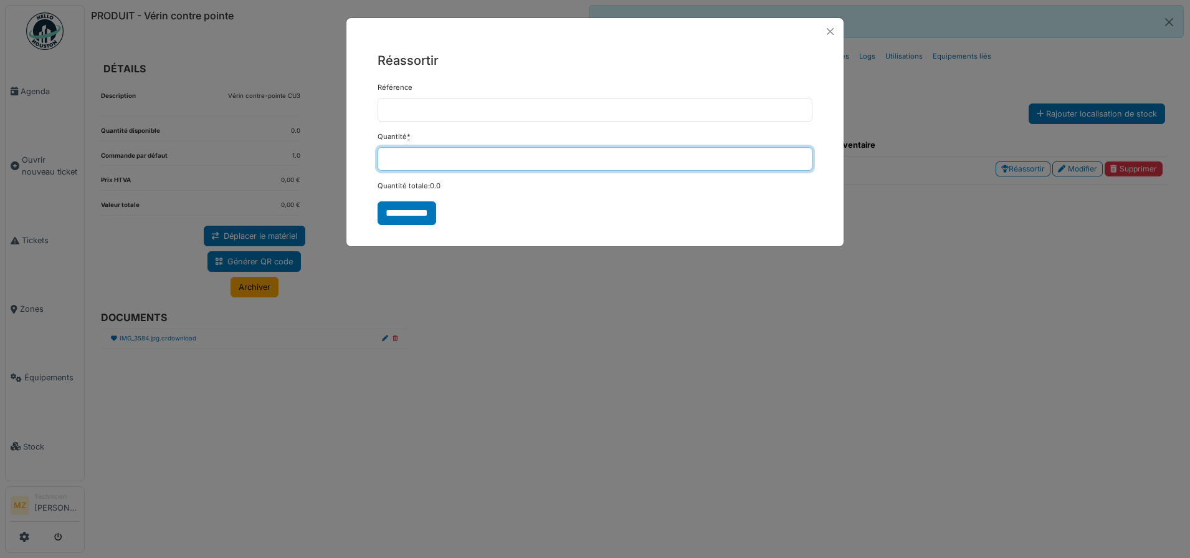
drag, startPoint x: 442, startPoint y: 169, endPoint x: 312, endPoint y: 178, distance: 131.1
click at [303, 172] on div "**********" at bounding box center [595, 279] width 1190 height 558
type input "*"
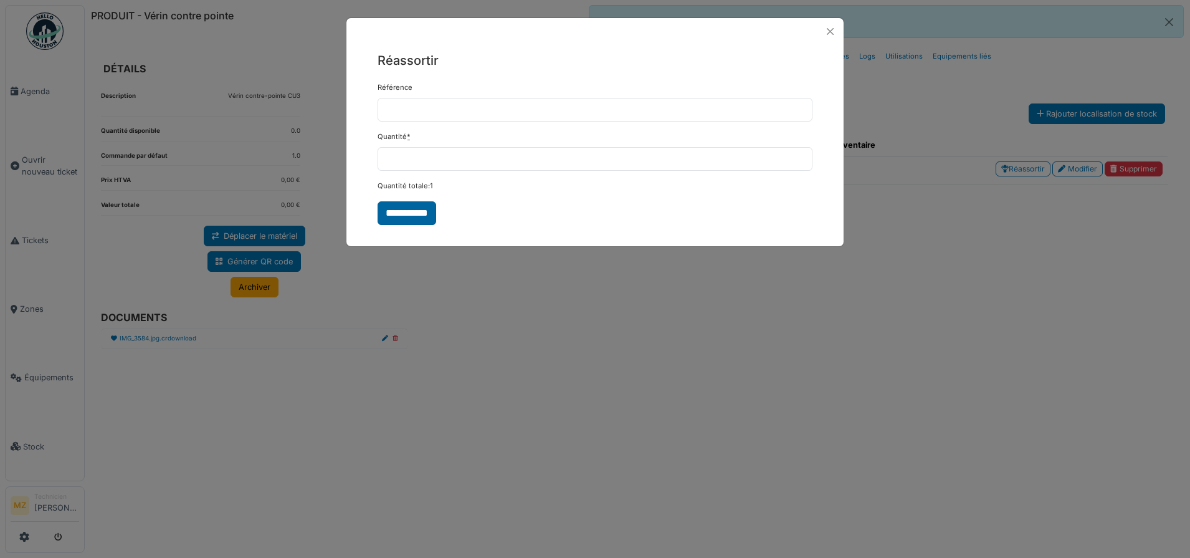
click at [401, 217] on input "**********" at bounding box center [407, 213] width 59 height 24
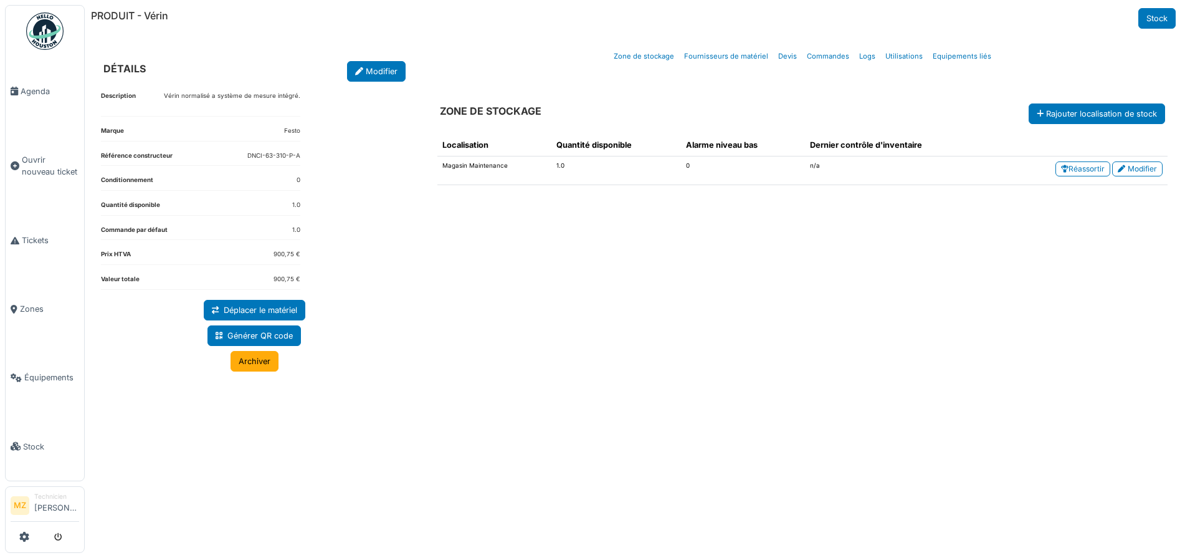
click at [366, 53] on div "DÉTAILS Modifier" at bounding box center [254, 60] width 327 height 43
click at [367, 67] on link "Modifier" at bounding box center [376, 71] width 59 height 21
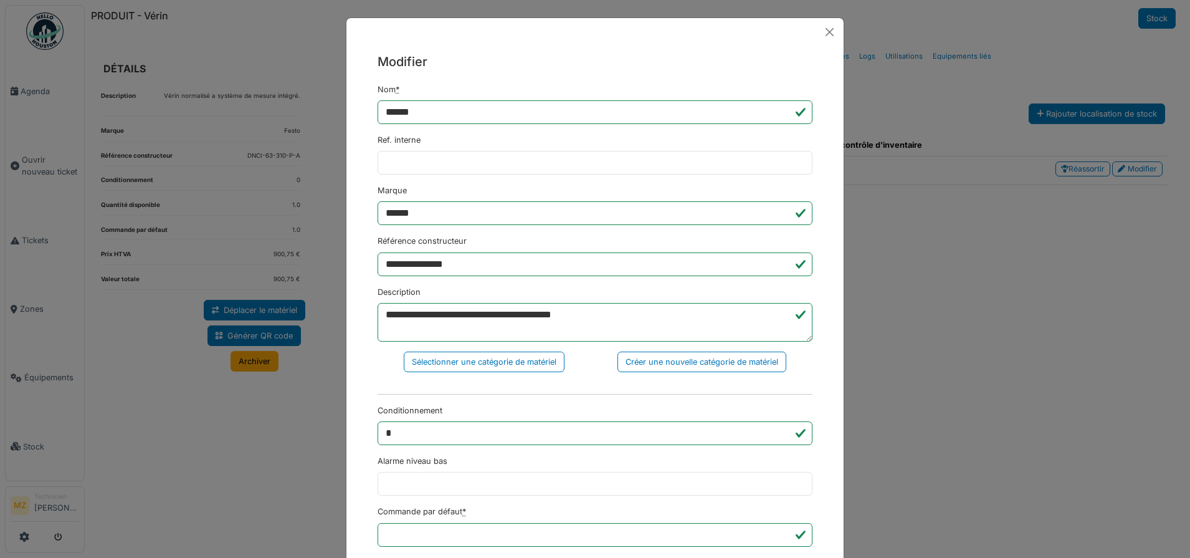
scroll to position [266, 0]
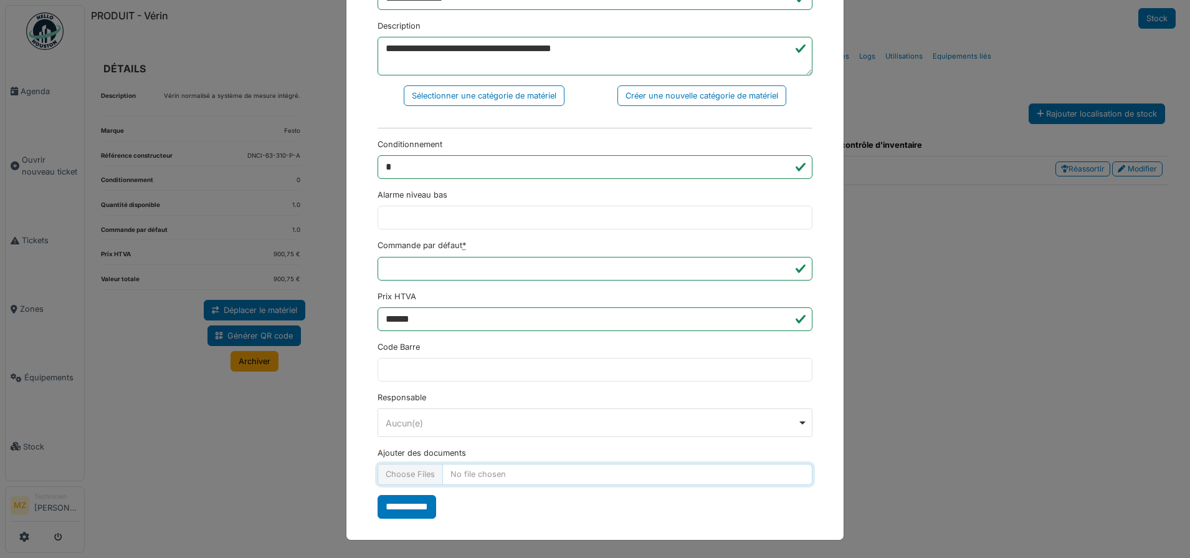
click at [467, 479] on input "Ajouter des documents" at bounding box center [595, 474] width 435 height 21
type input "**********"
click at [404, 502] on input "**********" at bounding box center [407, 507] width 59 height 24
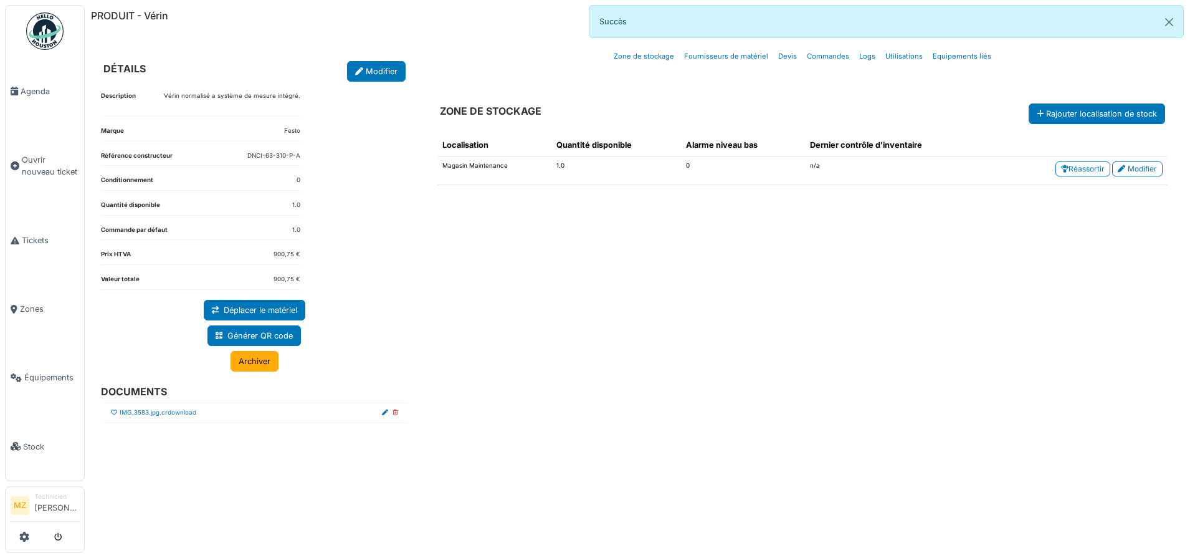
click at [112, 412] on icon at bounding box center [114, 412] width 6 height 6
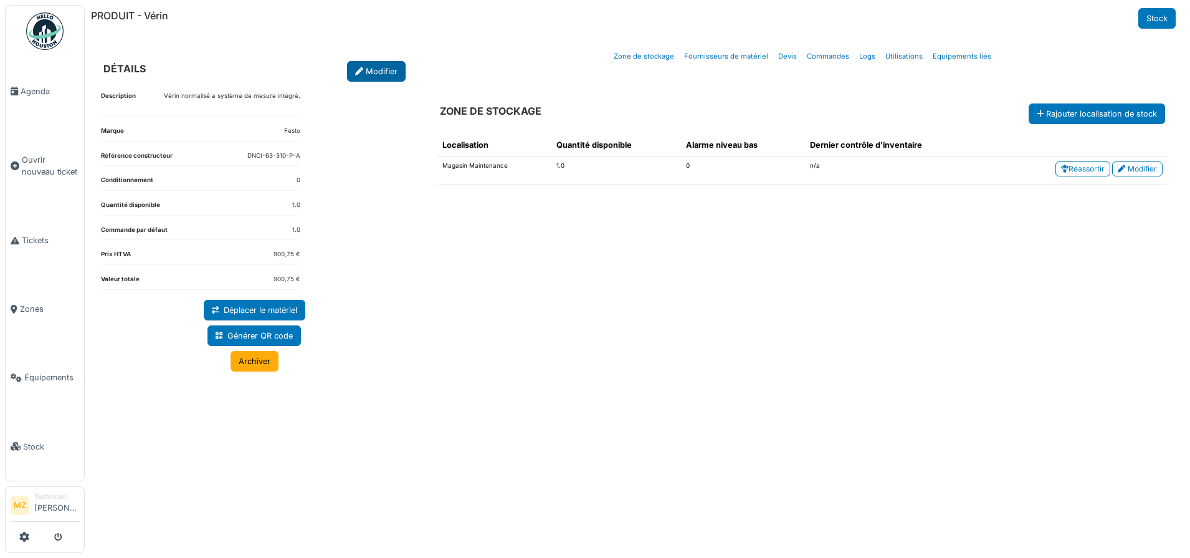
click at [375, 81] on link "Modifier" at bounding box center [376, 71] width 59 height 21
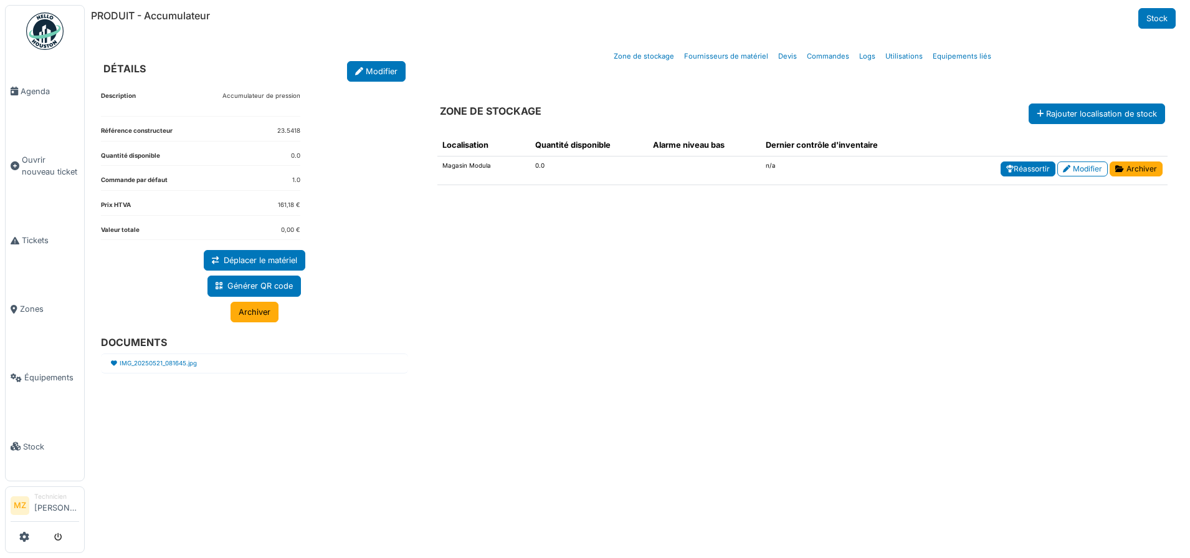
click at [1037, 169] on link "Réassortir" at bounding box center [1028, 168] width 55 height 15
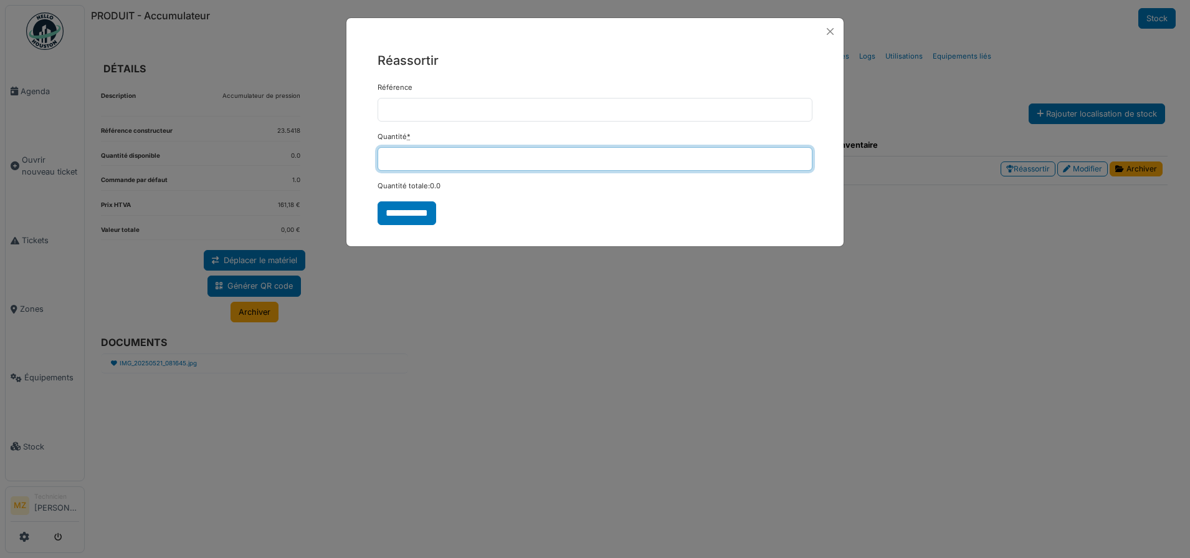
drag, startPoint x: 626, startPoint y: 153, endPoint x: 94, endPoint y: 214, distance: 535.0
click at [94, 214] on div "**********" at bounding box center [595, 279] width 1190 height 558
type input "*"
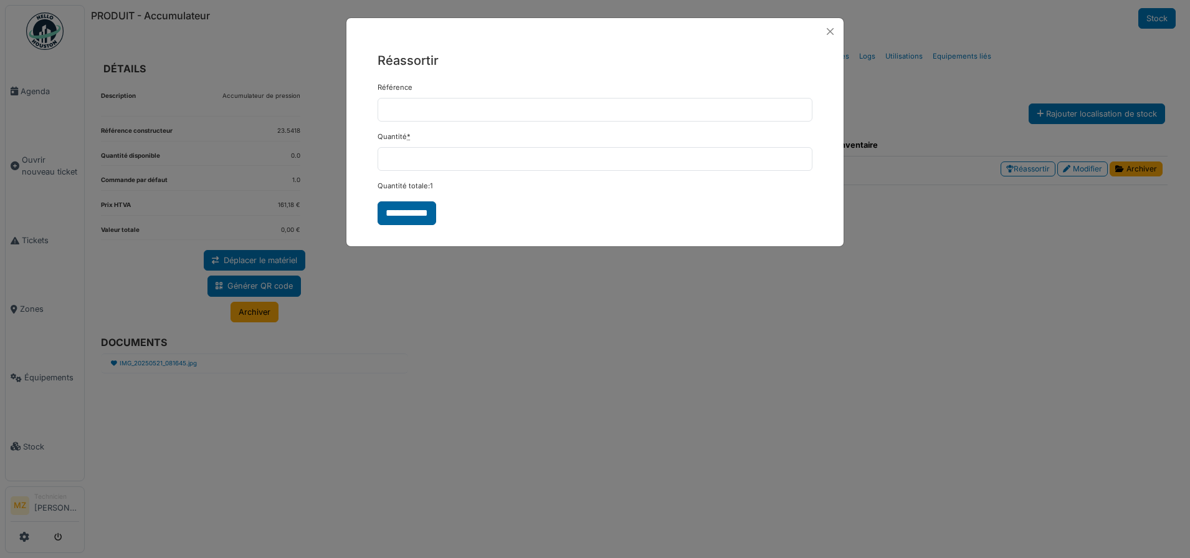
click at [425, 219] on input "**********" at bounding box center [407, 213] width 59 height 24
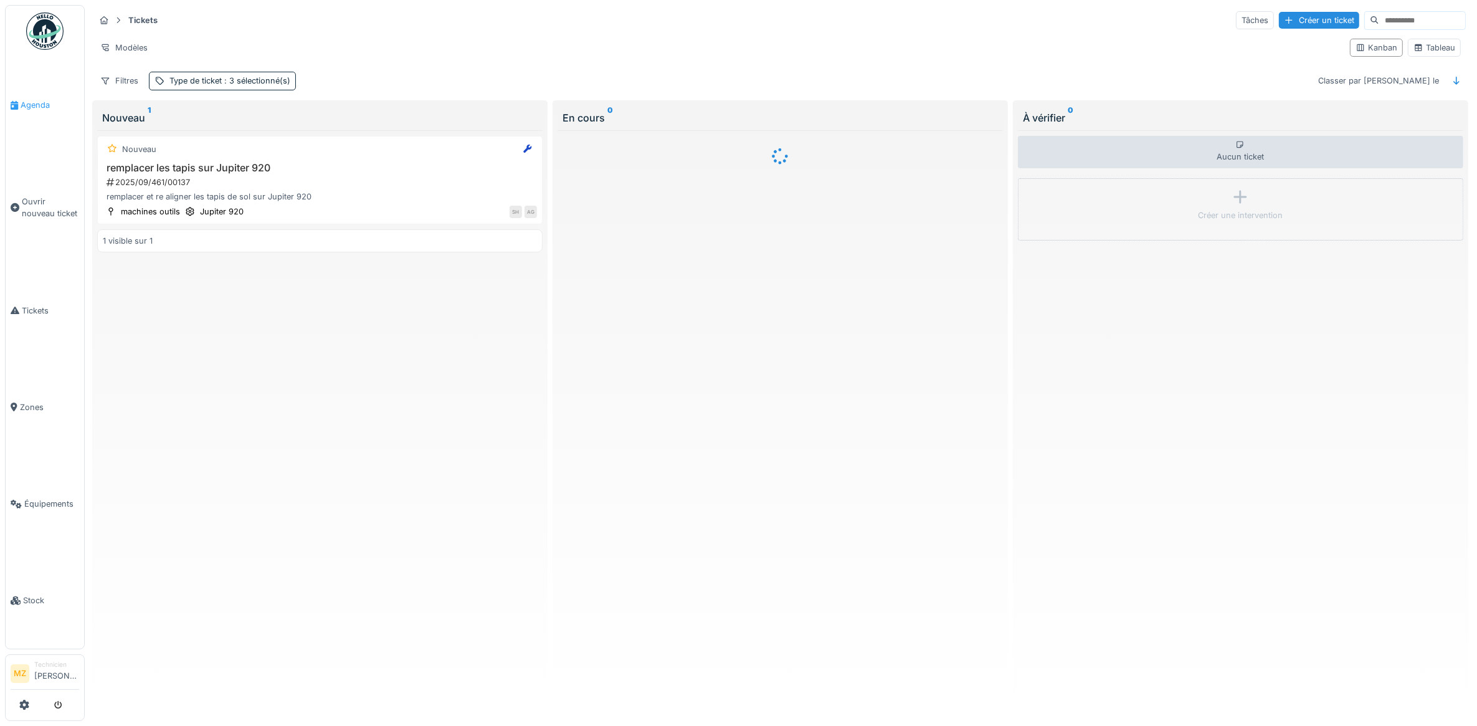
click at [54, 110] on span "Agenda" at bounding box center [50, 105] width 59 height 12
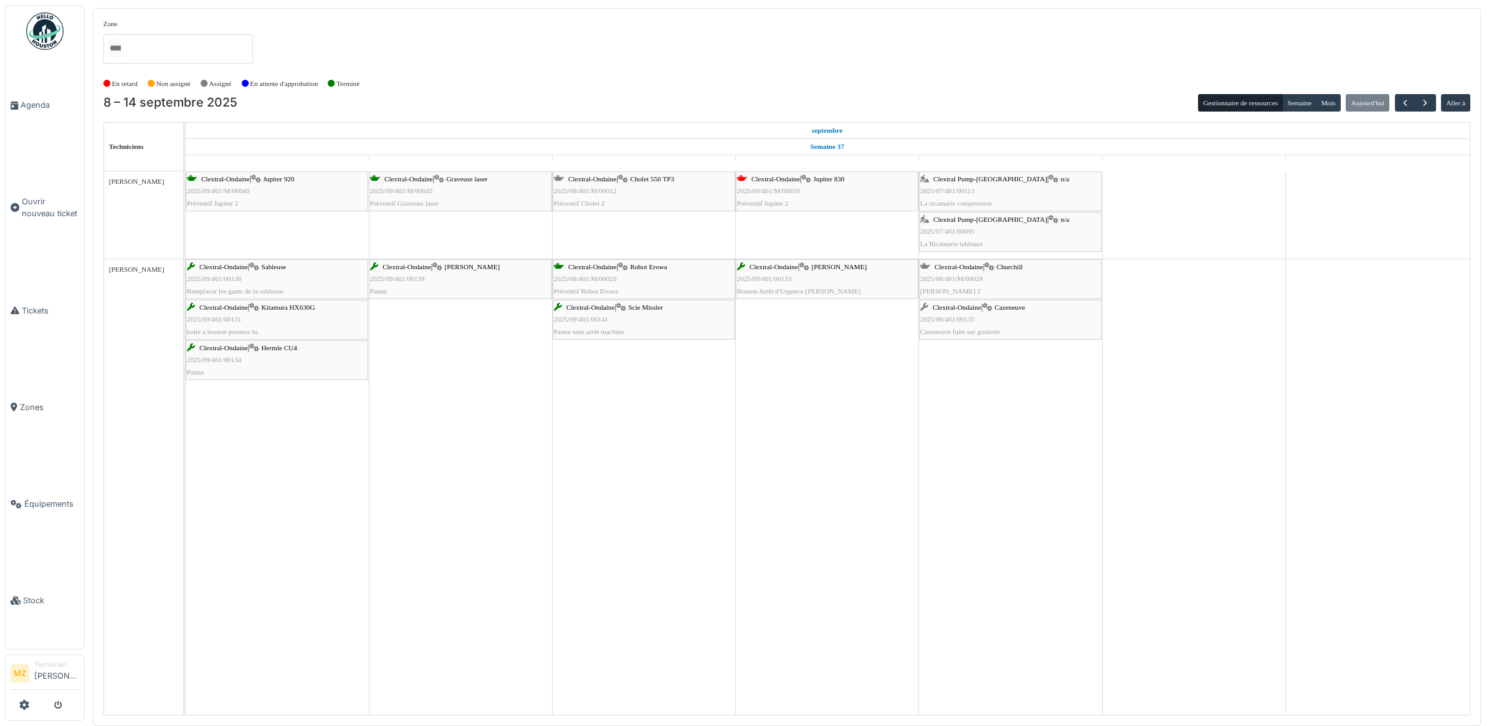
click at [619, 198] on div "Clextral-Ondaine | Cholet 550 TP3 2025/08/461/M/00012 Préventif Cholet 2" at bounding box center [644, 191] width 180 height 36
drag, startPoint x: 656, startPoint y: 189, endPoint x: 639, endPoint y: 366, distance: 178.4
click at [639, 366] on div "Clextral-Ondaine | Jupiter 920 2025/09/461/M/00040 Préventif Jupiter 2 Clextral…" at bounding box center [828, 442] width 1284 height 543
drag, startPoint x: 627, startPoint y: 310, endPoint x: 698, endPoint y: 318, distance: 70.9
click at [186, 318] on div "Clextral-Ondaine | Sableuse 2025/09/461/00138 Remplacer les gants de la sableus…" at bounding box center [186, 323] width 0 height 128
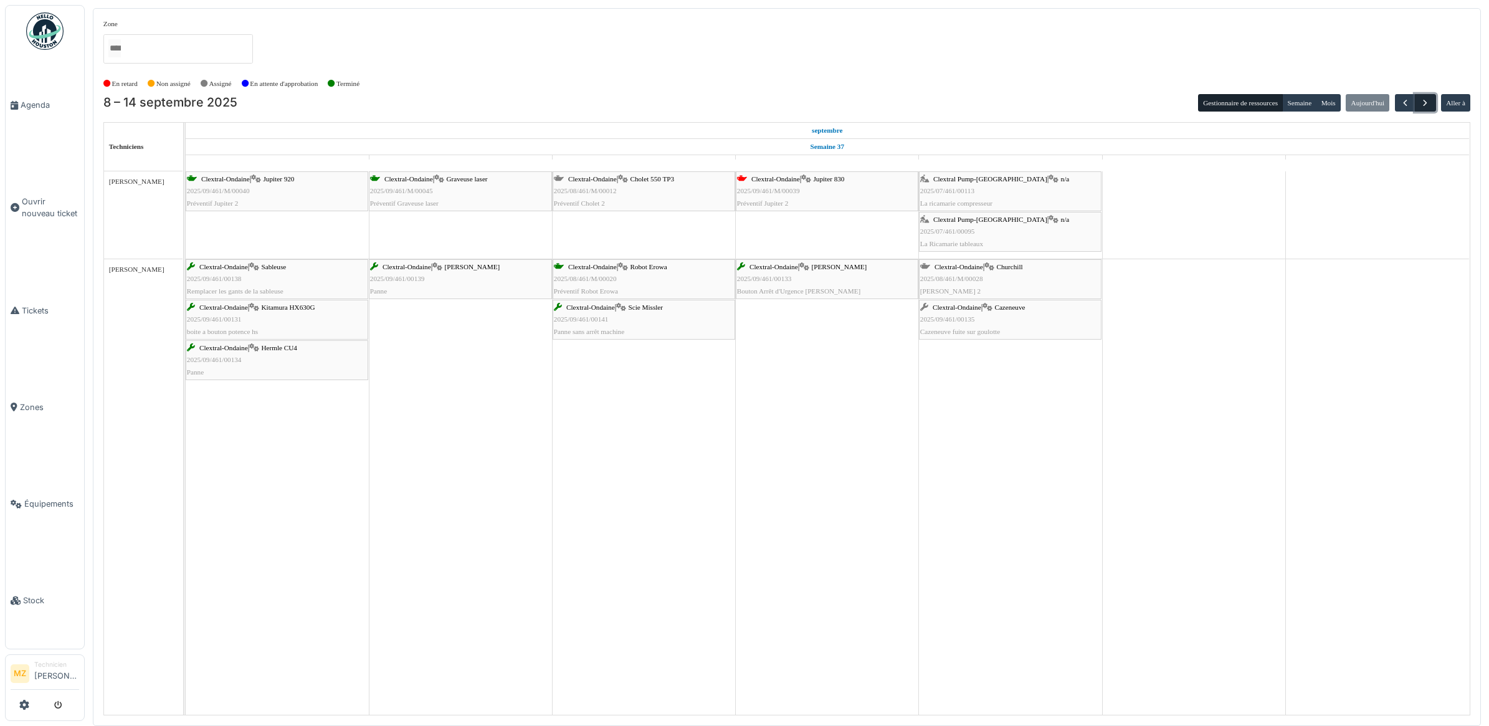
click at [1430, 110] on button "button" at bounding box center [1425, 103] width 21 height 18
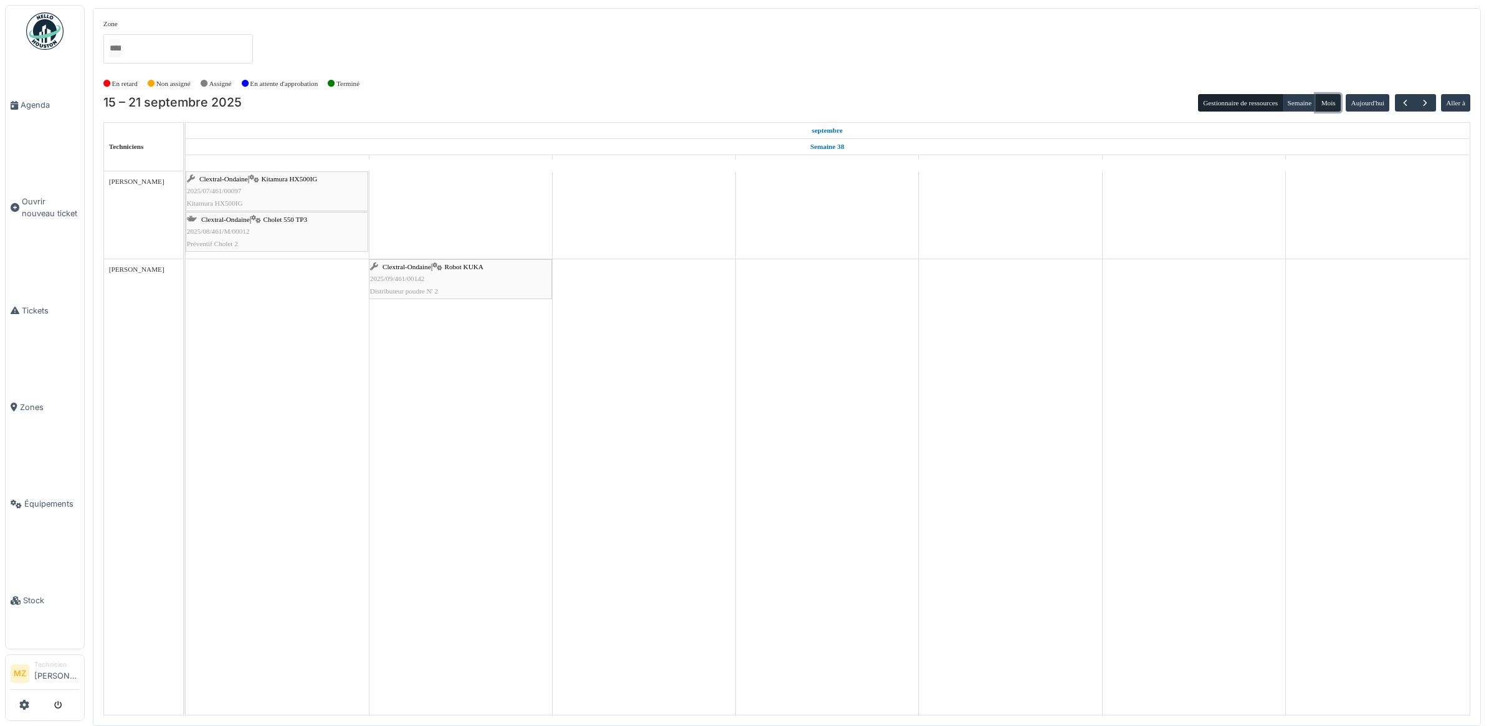
click at [1325, 101] on button "Mois" at bounding box center [1328, 102] width 25 height 17
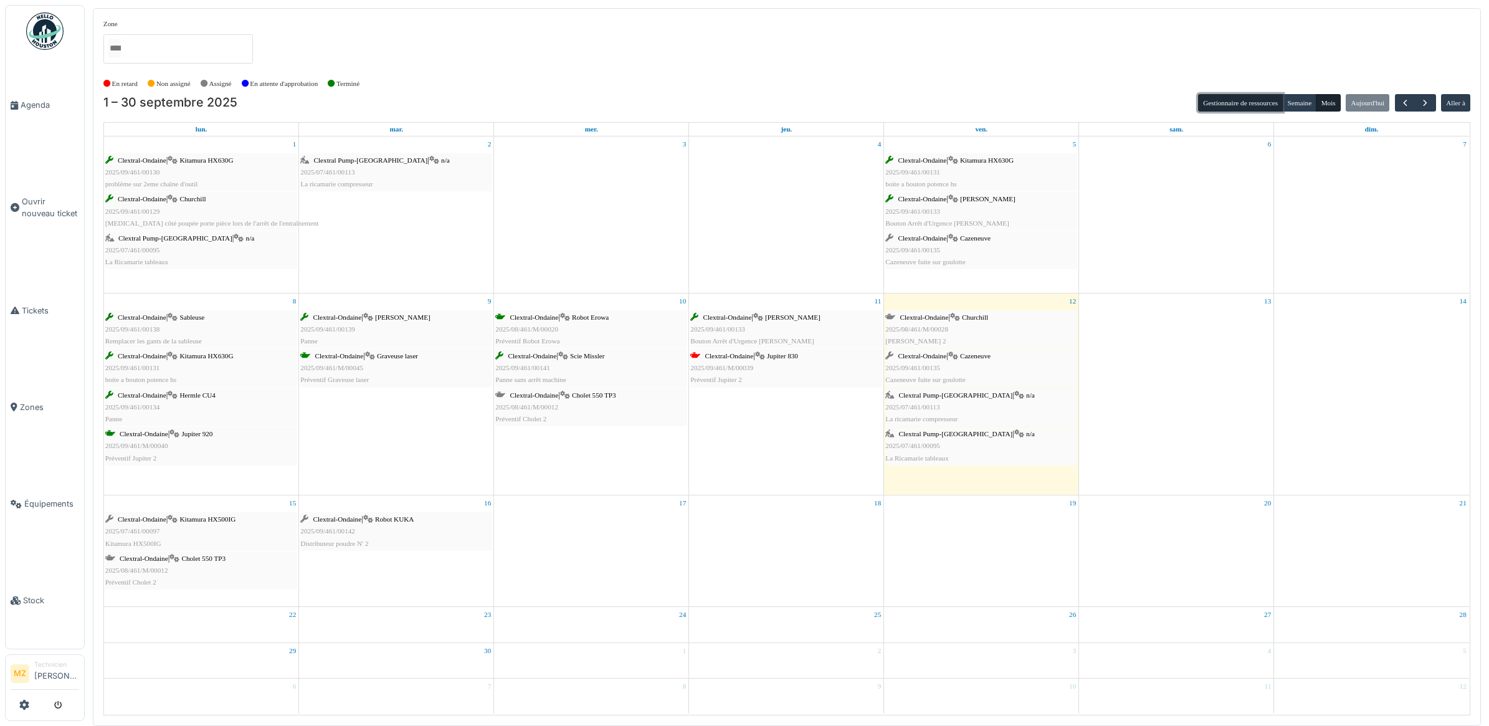
click at [1251, 98] on button "Gestionnaire de ressources" at bounding box center [1240, 102] width 85 height 17
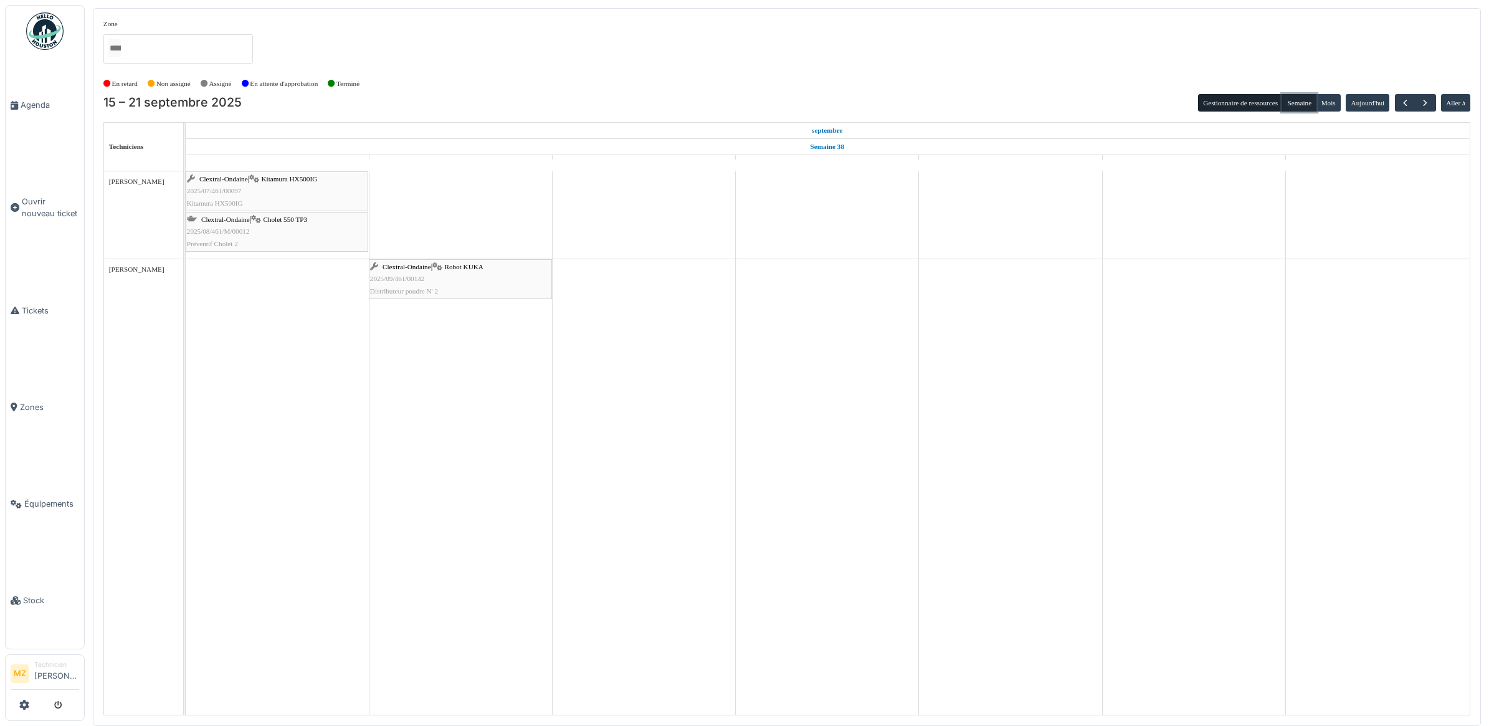
click at [1294, 98] on button "Semaine" at bounding box center [1299, 102] width 34 height 17
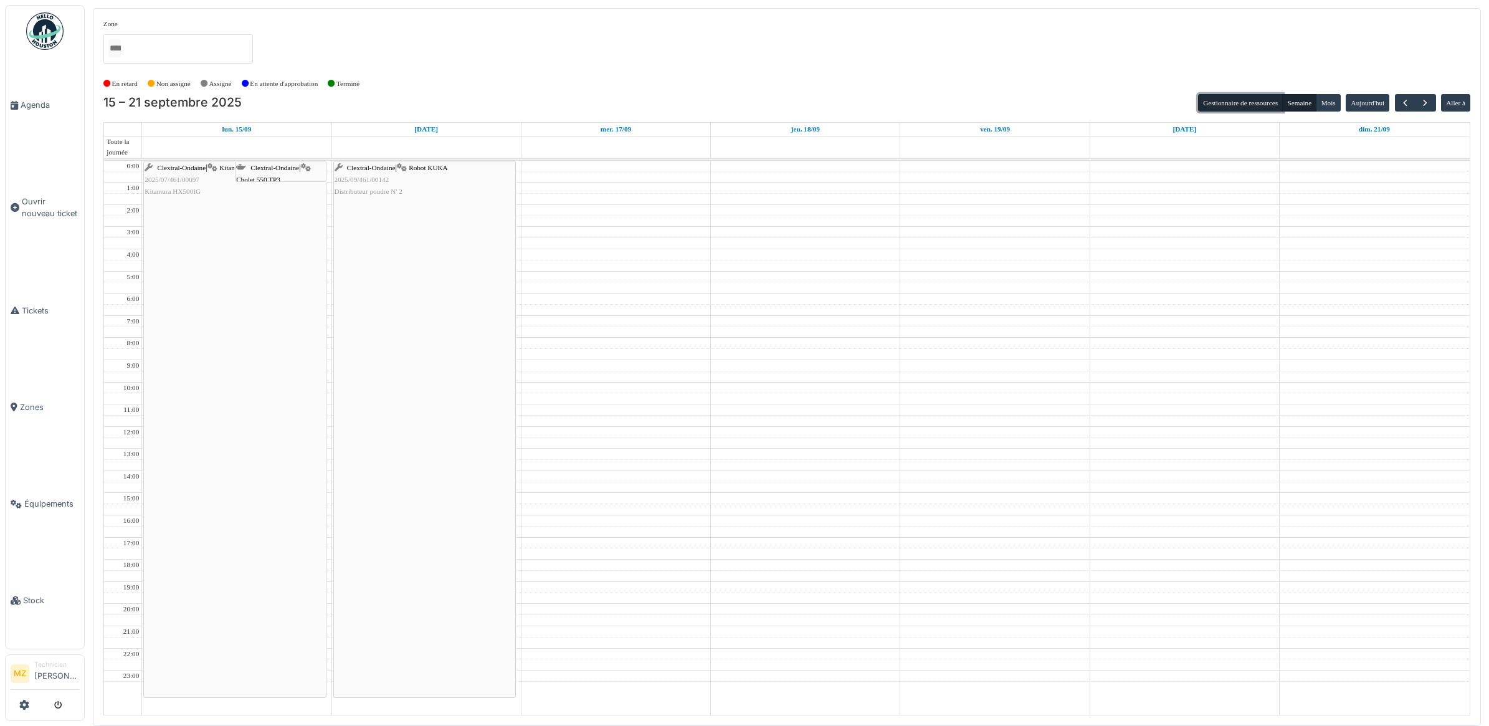
click at [1271, 107] on button "Gestionnaire de ressources" at bounding box center [1240, 102] width 85 height 17
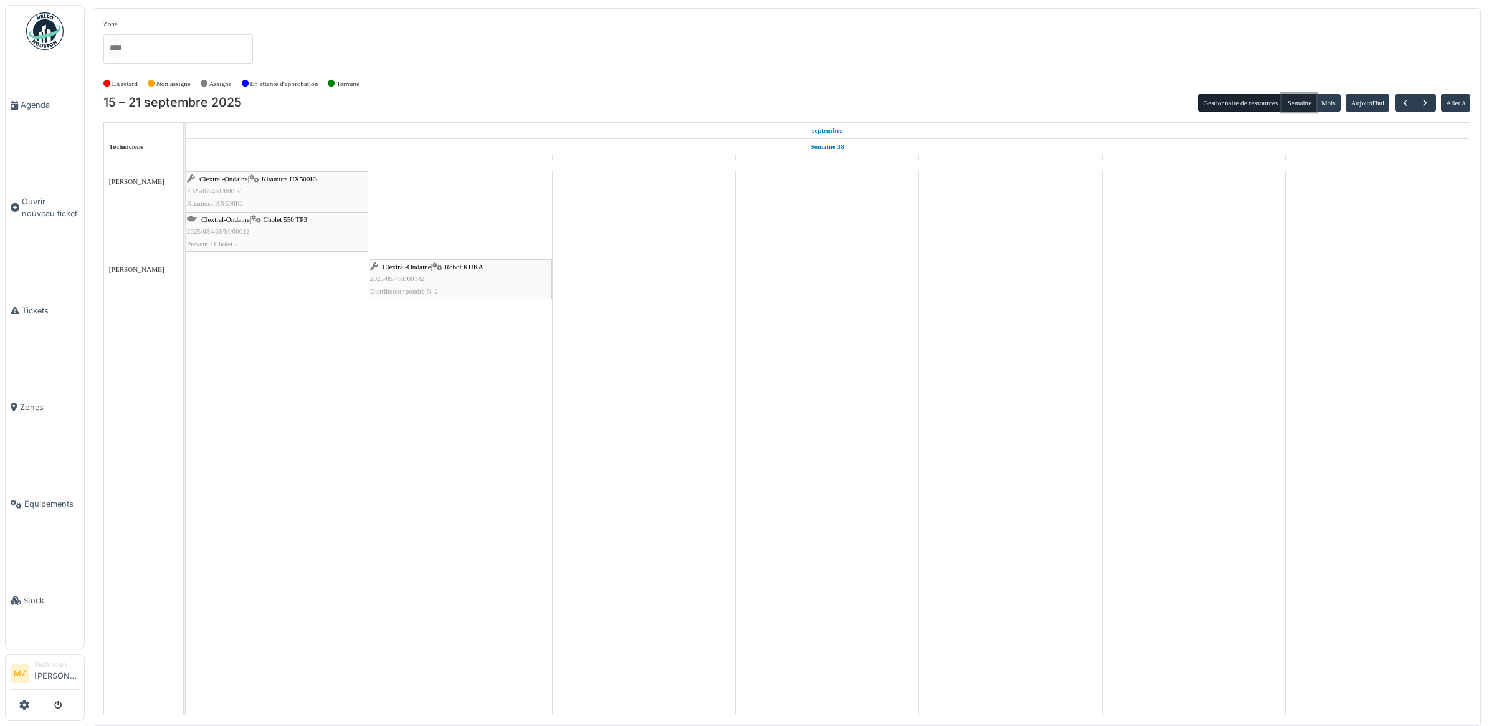
click at [1293, 95] on button "Semaine" at bounding box center [1299, 102] width 34 height 17
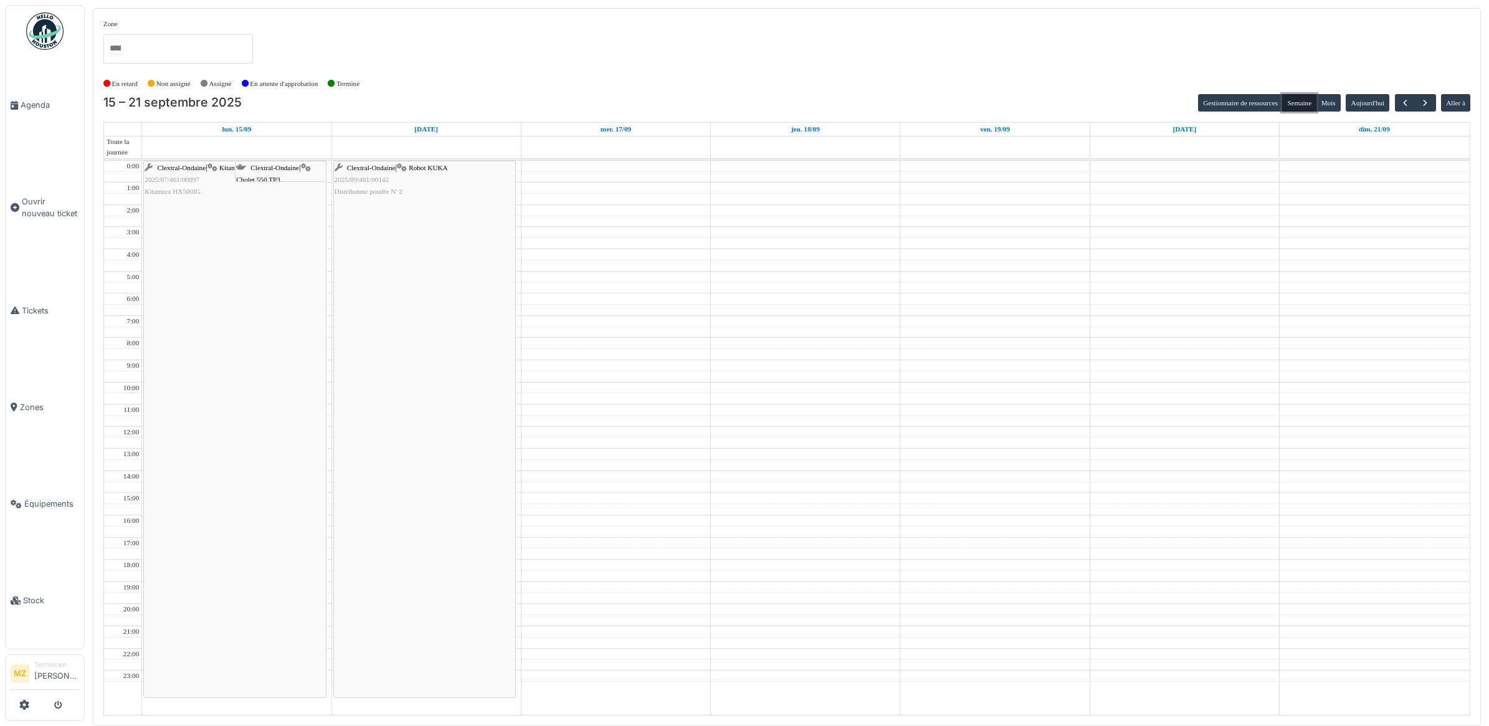
click at [270, 168] on span "Clextral-Ondaine" at bounding box center [274, 167] width 49 height 7
click at [1303, 102] on button "Semaine" at bounding box center [1299, 102] width 34 height 17
click at [1332, 102] on button "Mois" at bounding box center [1328, 102] width 25 height 17
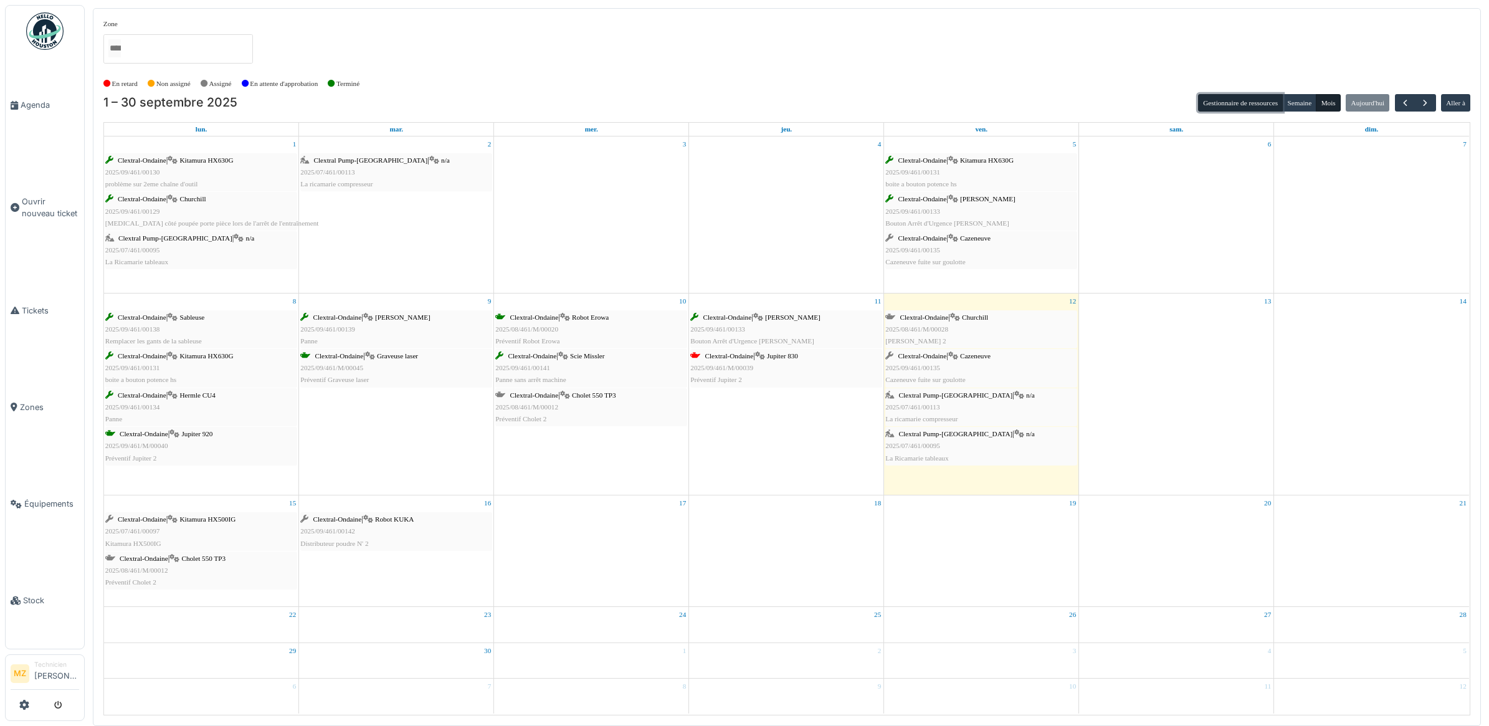
click at [1272, 105] on button "Gestionnaire de ressources" at bounding box center [1240, 102] width 85 height 17
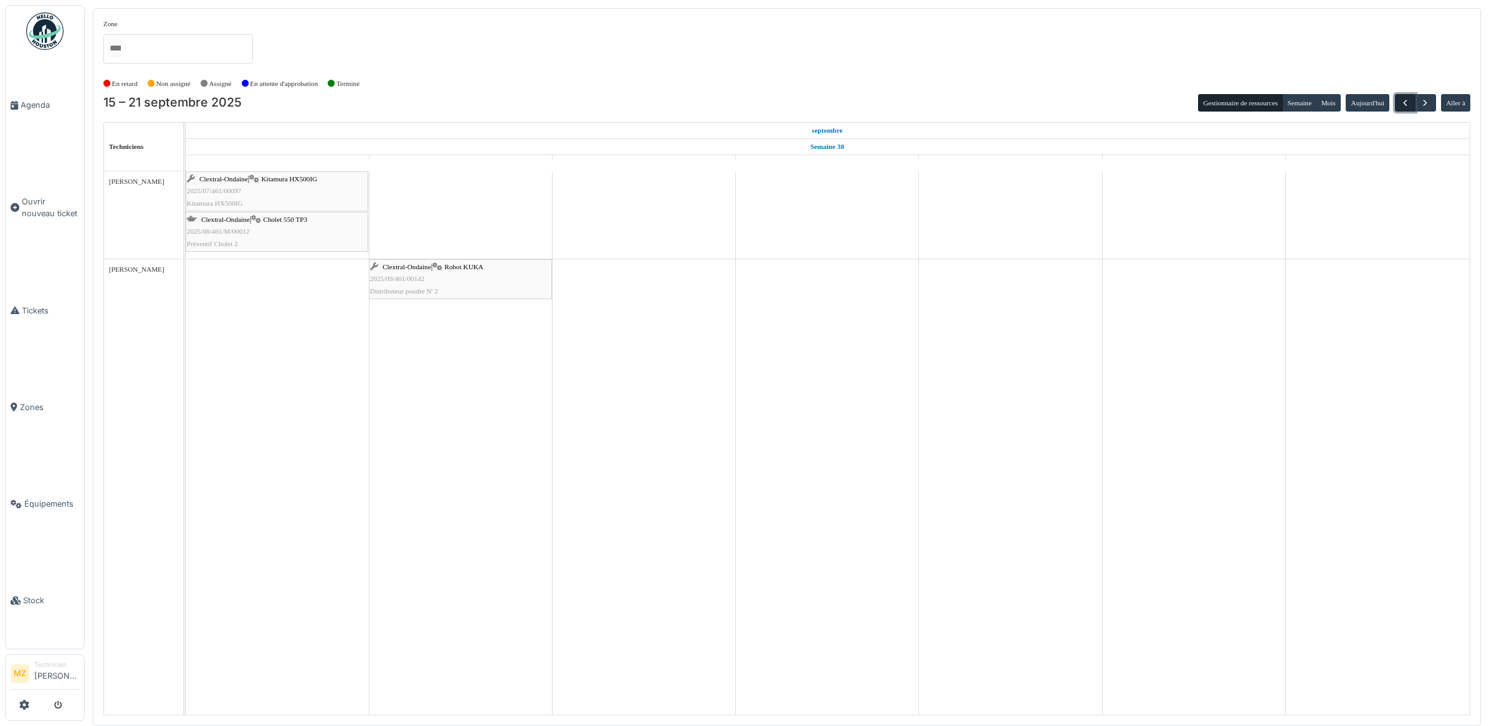
click at [1403, 103] on span "button" at bounding box center [1405, 103] width 11 height 11
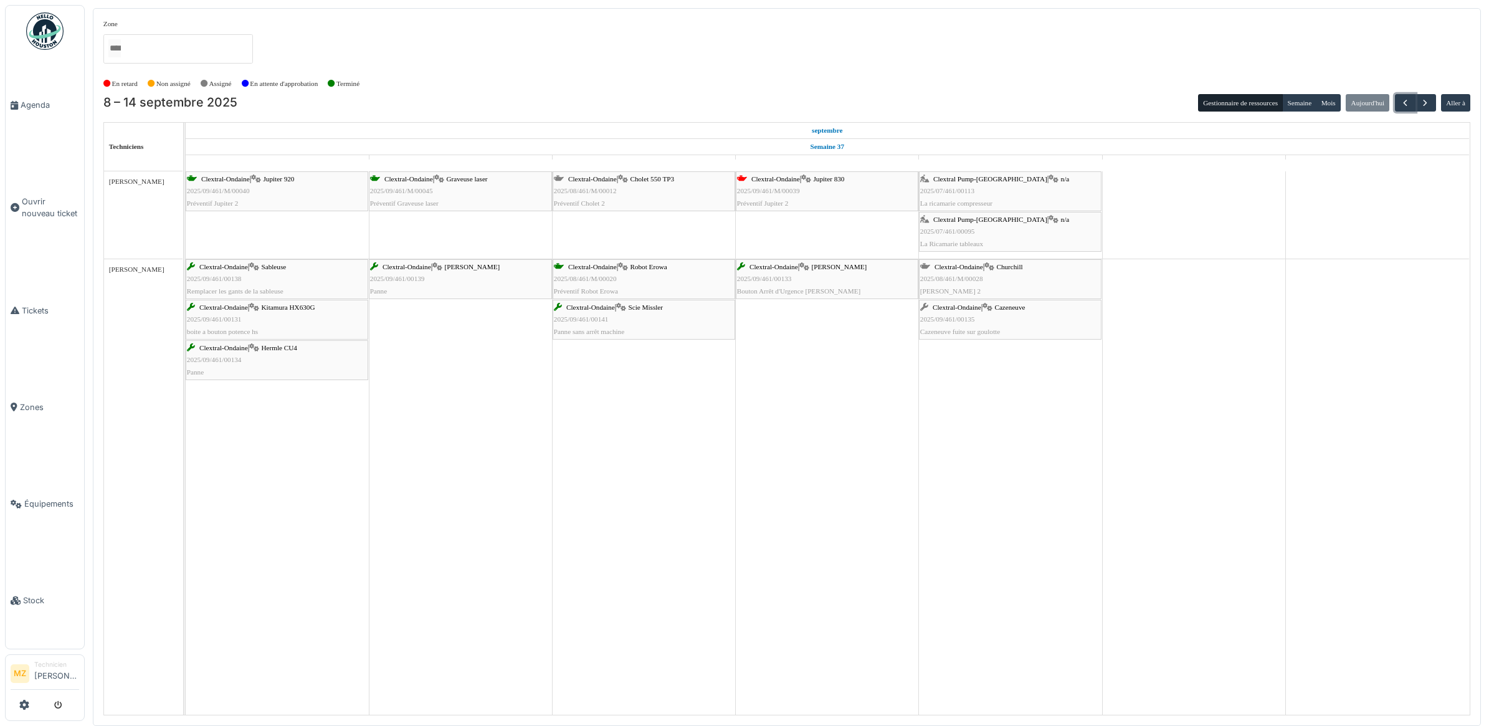
click at [1036, 316] on div "Clextral-Ondaine | Cazeneuve 2025/09/461/00135 Cazeneuve fuite sur goulotte" at bounding box center [1010, 320] width 180 height 36
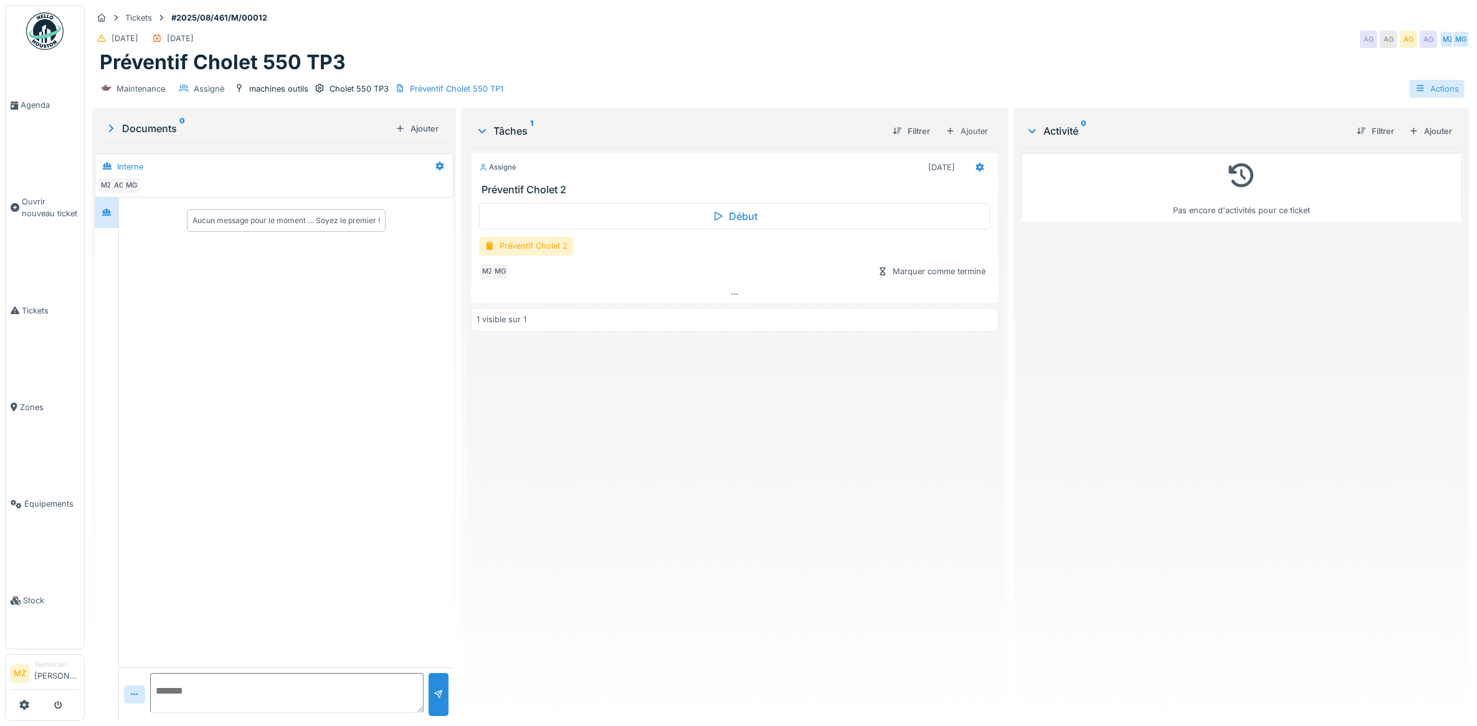
click at [1422, 91] on div "Actions" at bounding box center [1437, 89] width 55 height 18
click at [1305, 406] on div "Pas encore d'activités pour ce ticket" at bounding box center [1241, 429] width 441 height 564
click at [970, 168] on div at bounding box center [980, 167] width 21 height 18
click at [1207, 375] on div "Pas encore d'activités pour ce ticket" at bounding box center [1241, 429] width 441 height 564
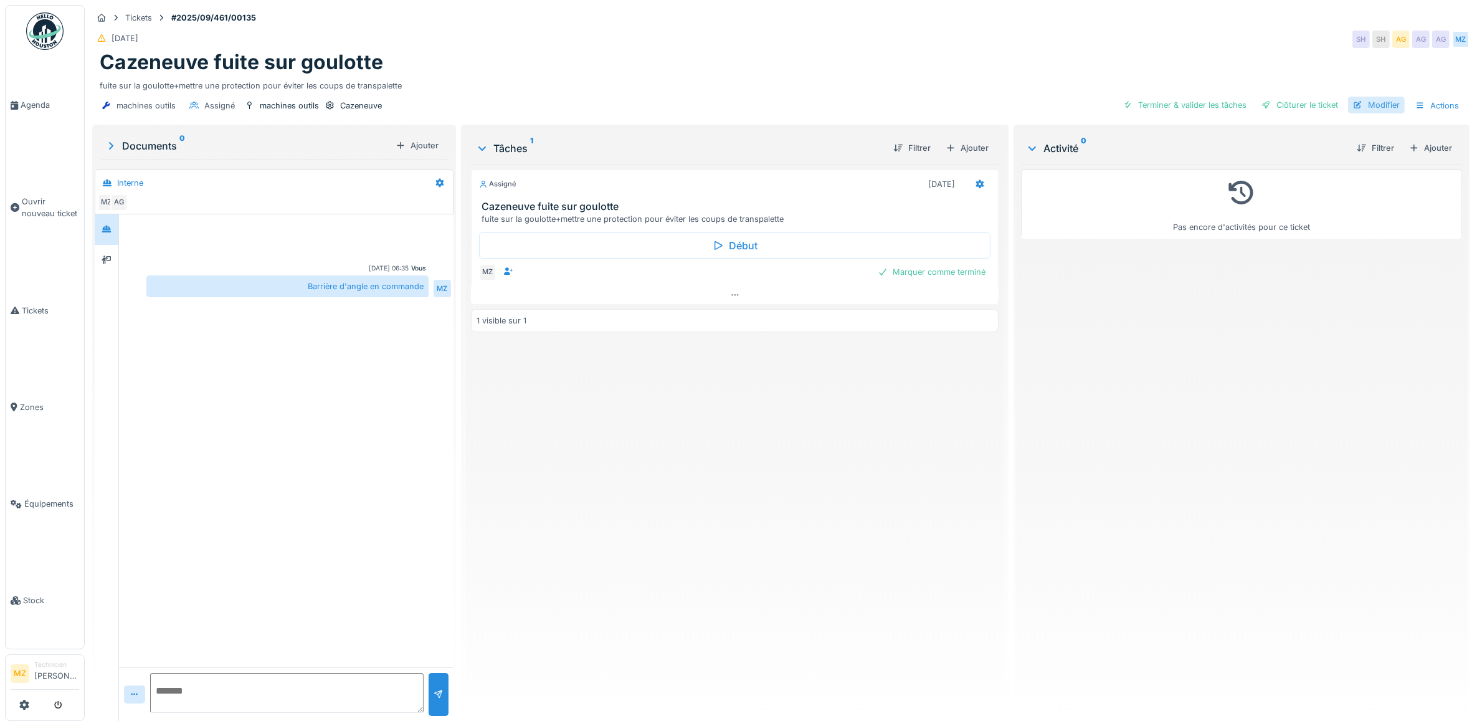
click at [1355, 103] on div "Modifier" at bounding box center [1376, 105] width 57 height 17
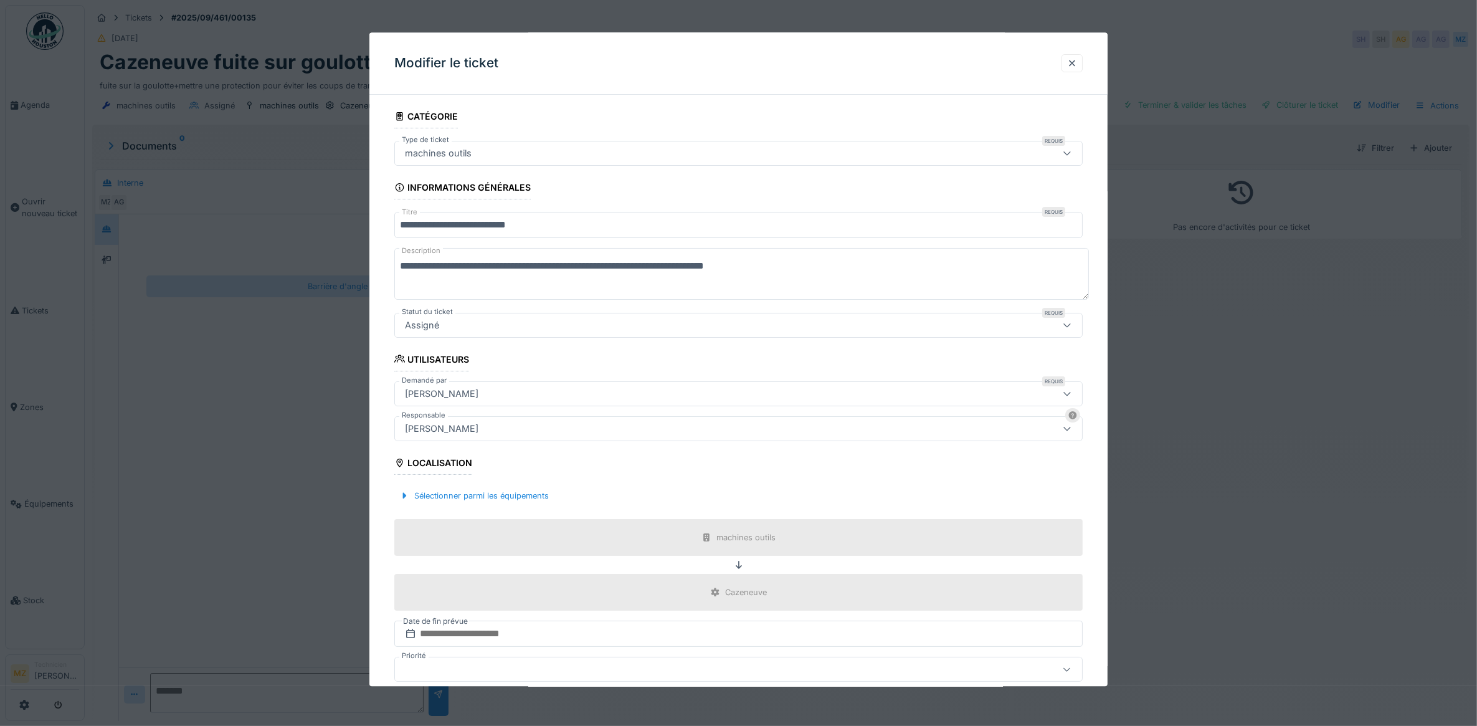
click at [1356, 401] on div at bounding box center [738, 363] width 1477 height 726
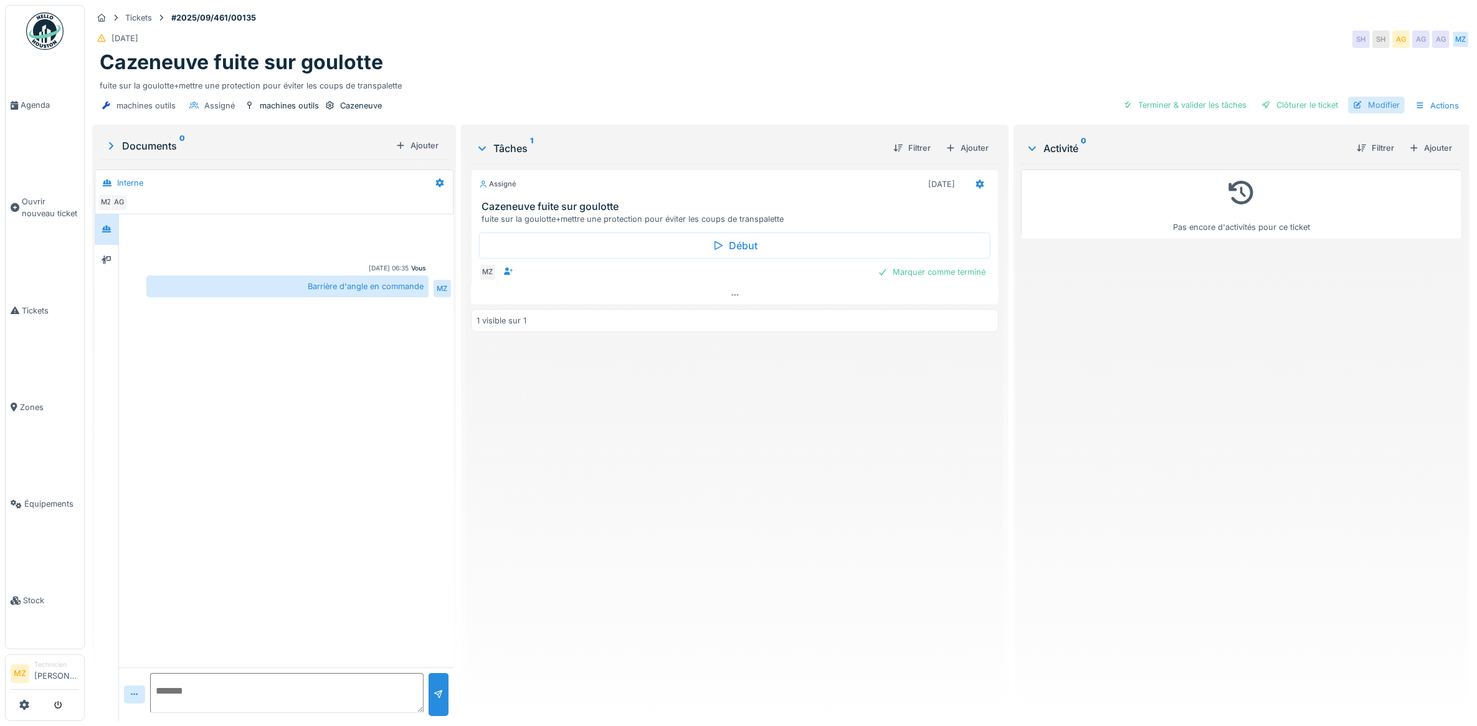
click at [1385, 107] on div "Modifier" at bounding box center [1376, 105] width 57 height 17
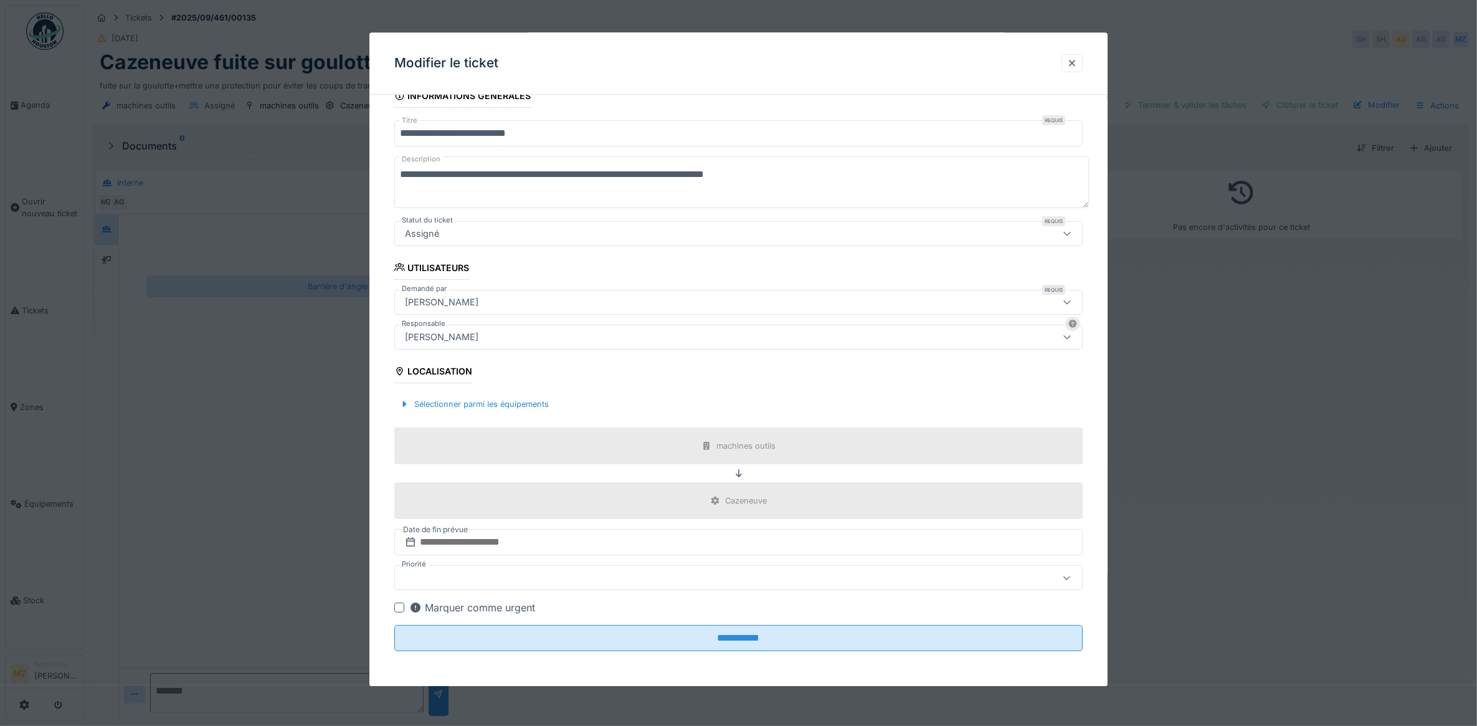
scroll to position [11, 0]
click at [642, 546] on input "text" at bounding box center [738, 543] width 689 height 26
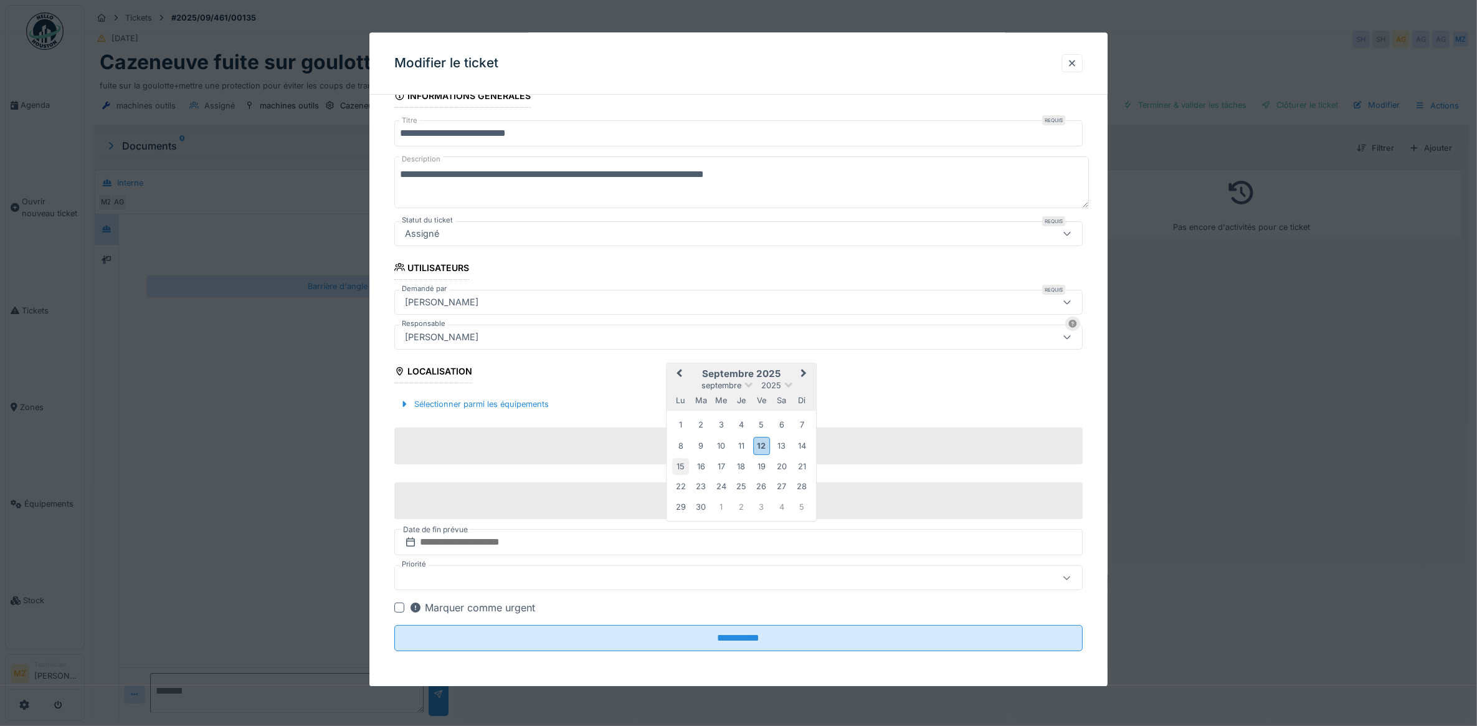
click at [680, 468] on div "15" at bounding box center [680, 467] width 17 height 17
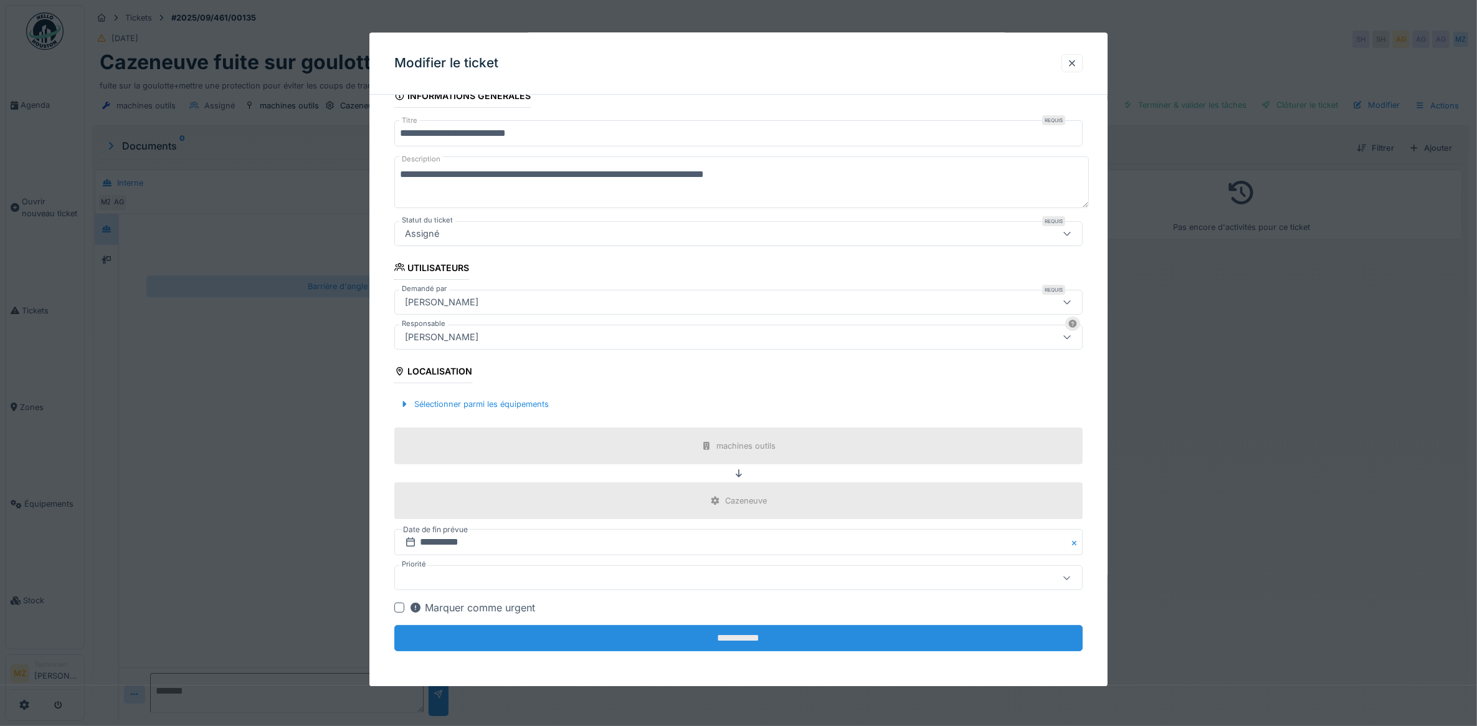
click at [718, 628] on input "**********" at bounding box center [738, 639] width 689 height 26
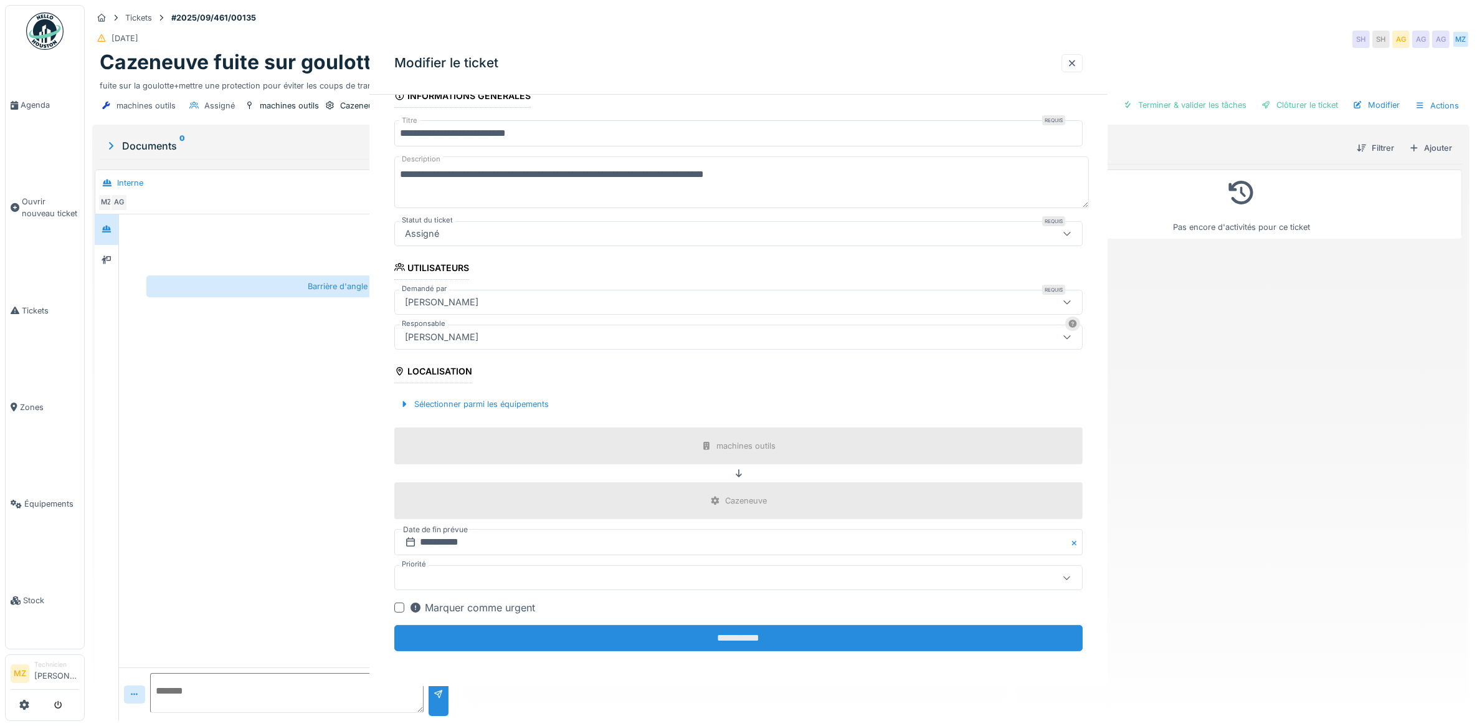
scroll to position [0, 0]
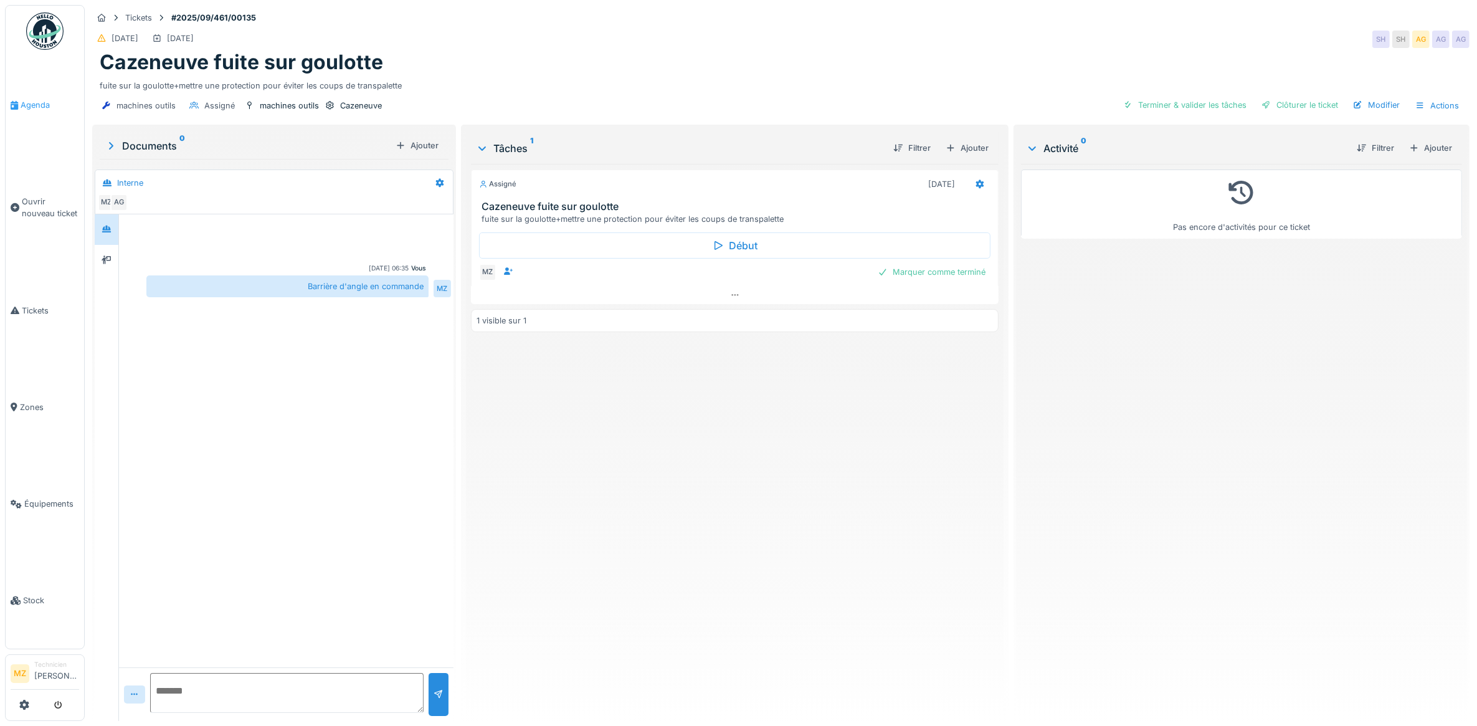
click at [50, 119] on link "Agenda" at bounding box center [45, 105] width 79 height 97
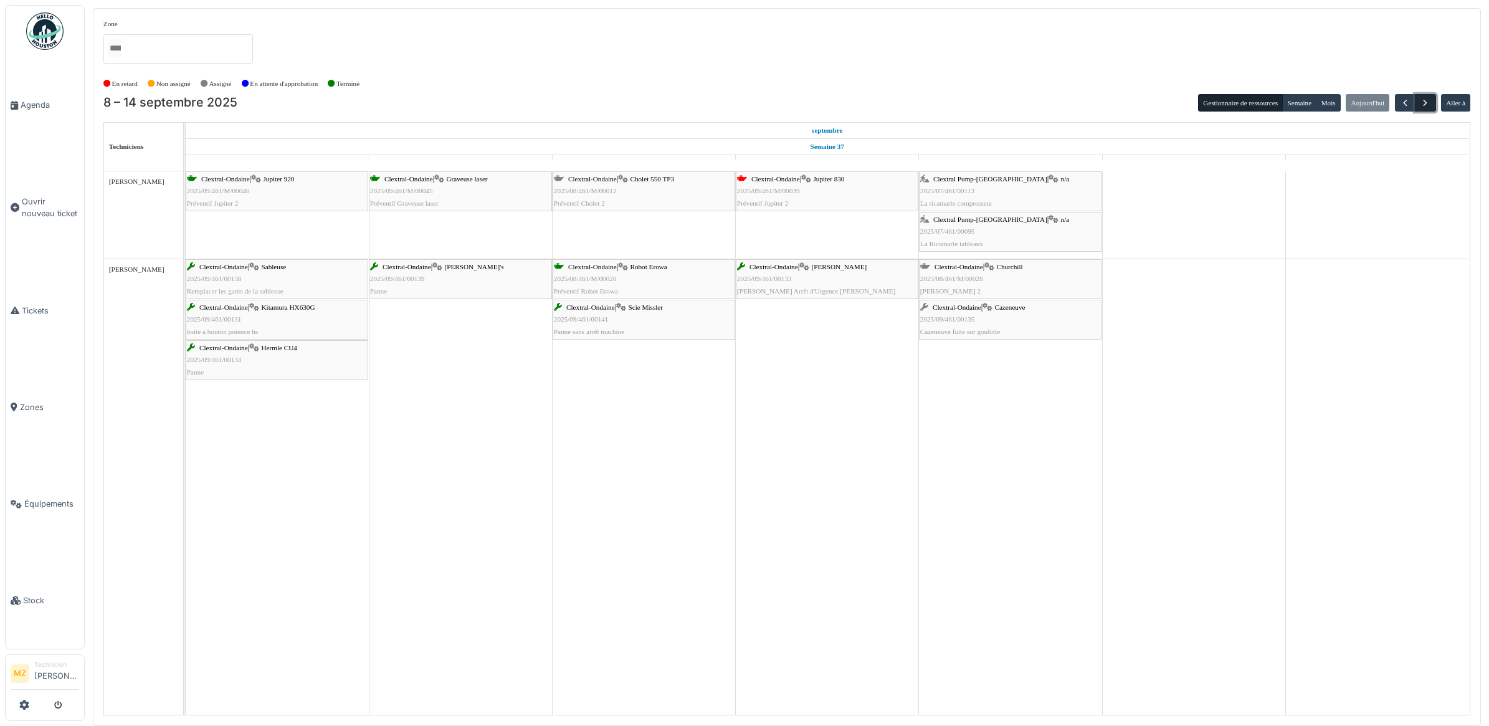
click at [1431, 105] on button "button" at bounding box center [1425, 103] width 21 height 18
click at [1030, 312] on div "Clextral-Ondaine | Cazeneuve 2025/09/461/00135 Cazeneuve fuite sur goulotte" at bounding box center [1010, 320] width 180 height 36
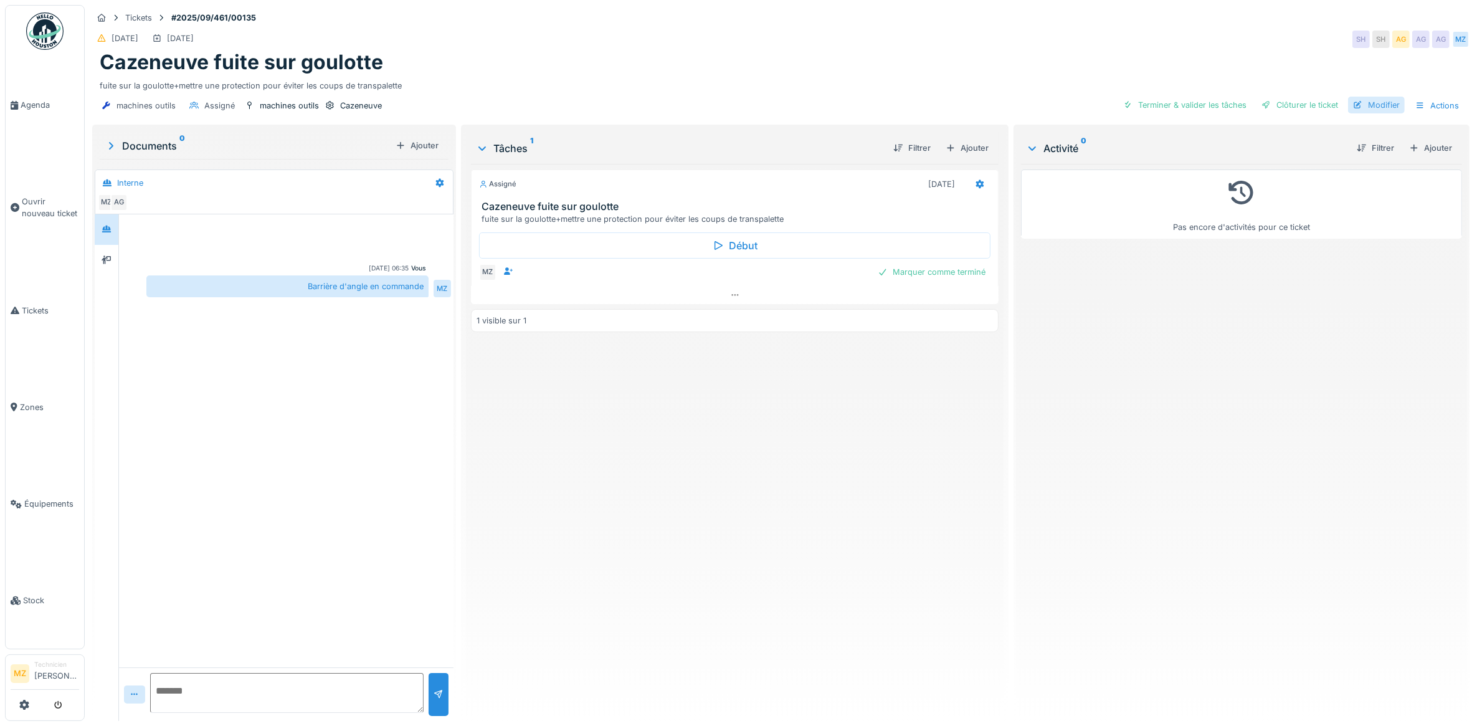
click at [1353, 104] on div at bounding box center [1358, 105] width 10 height 12
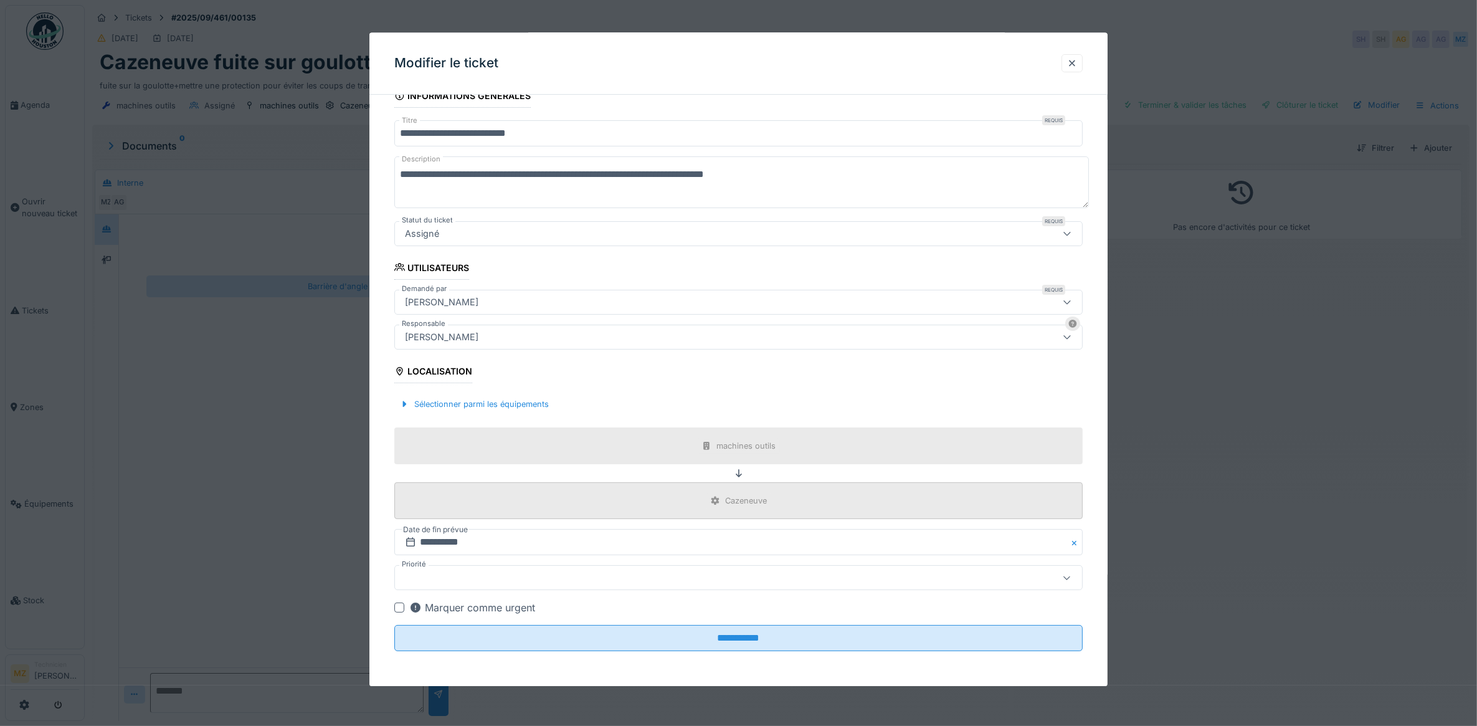
scroll to position [95, 0]
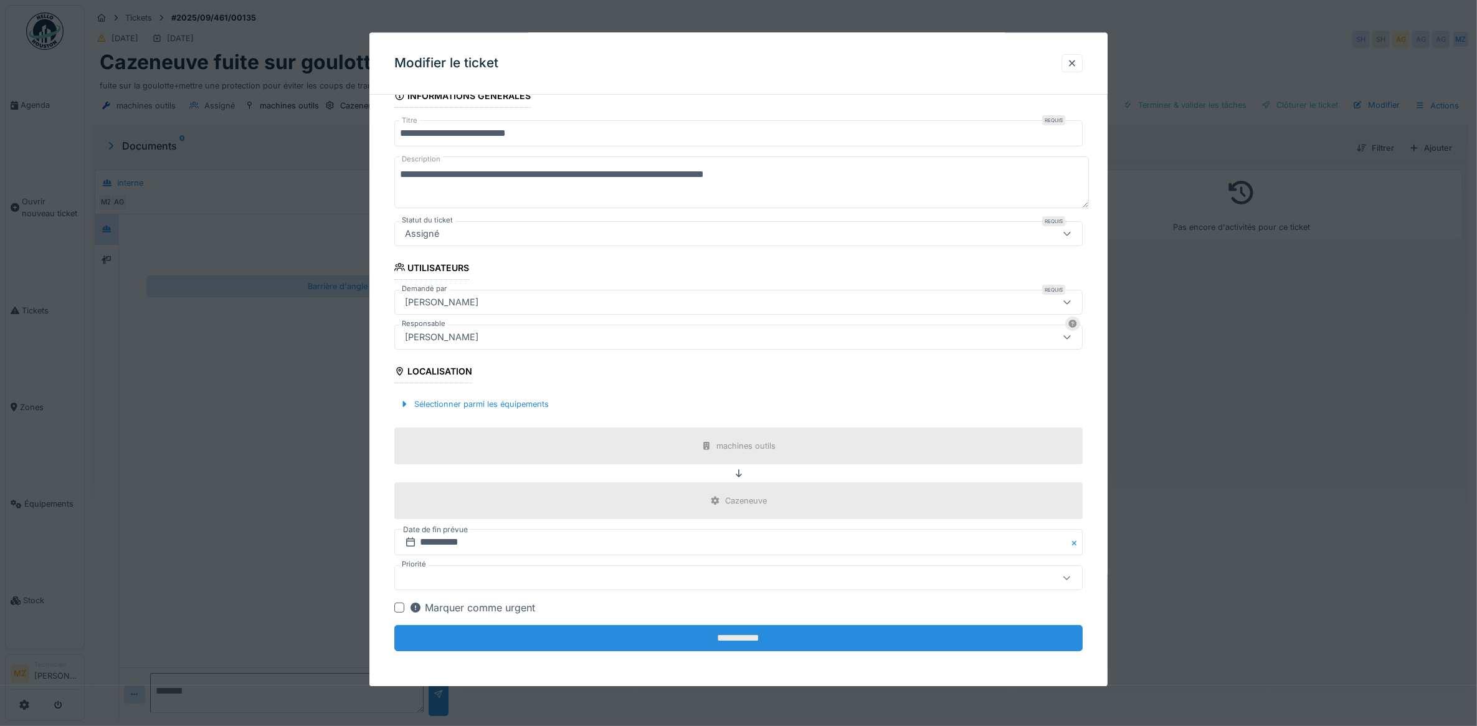
click at [834, 640] on input "**********" at bounding box center [738, 639] width 689 height 26
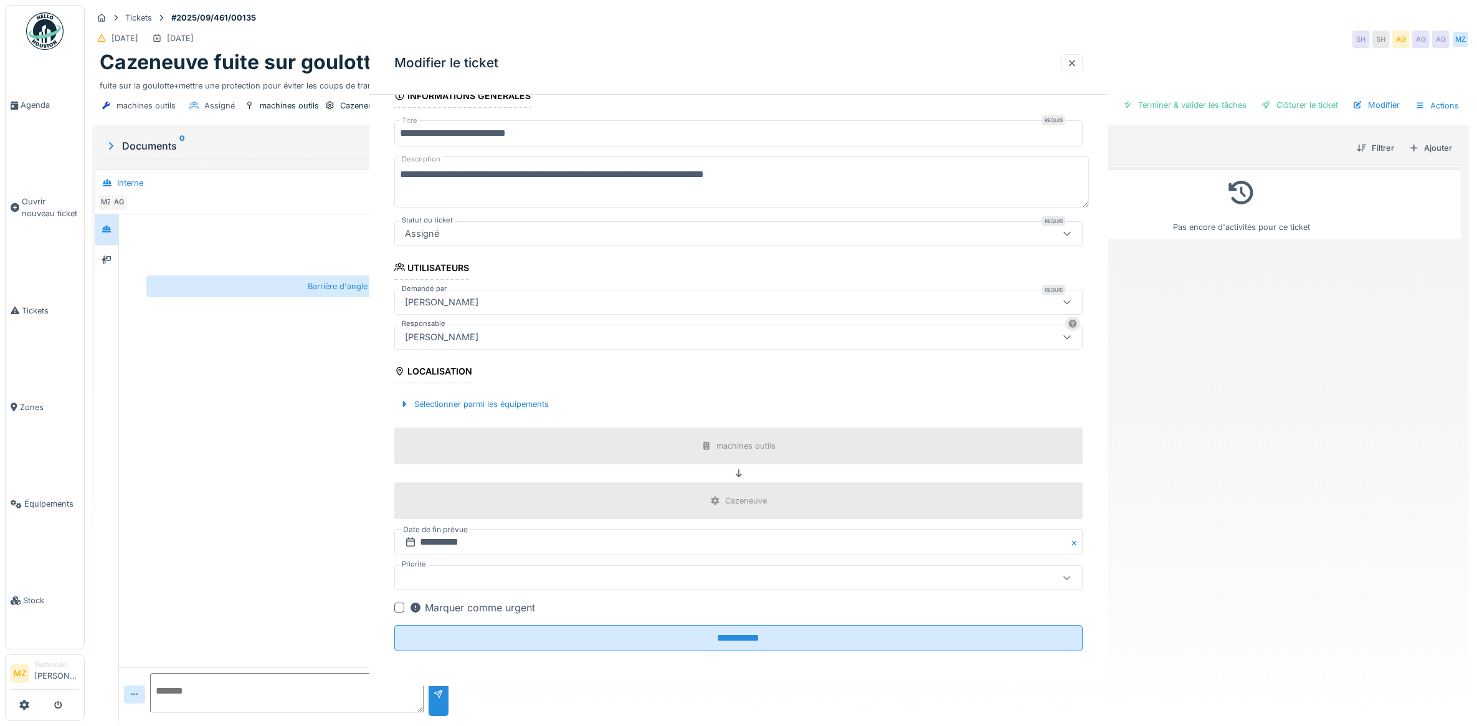
scroll to position [0, 0]
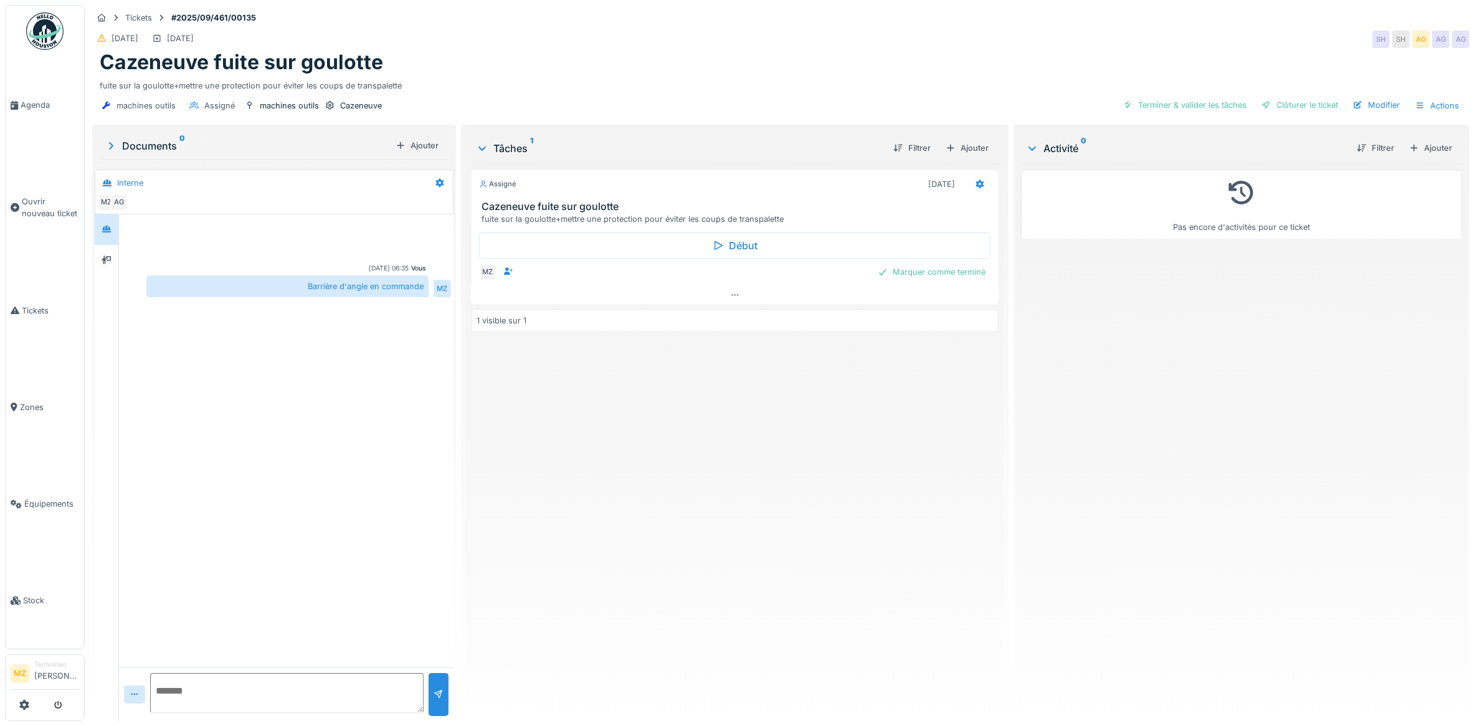
click at [1422, 106] on div "machines outils Assigné machines outils Cazeneuve Terminer & valider les tâches…" at bounding box center [781, 106] width 1378 height 28
click at [1425, 97] on div "Actions" at bounding box center [1437, 106] width 55 height 18
click at [1213, 319] on div "Pas encore d'activités pour ce ticket" at bounding box center [1241, 437] width 441 height 547
click at [60, 115] on link "Agenda" at bounding box center [45, 105] width 79 height 97
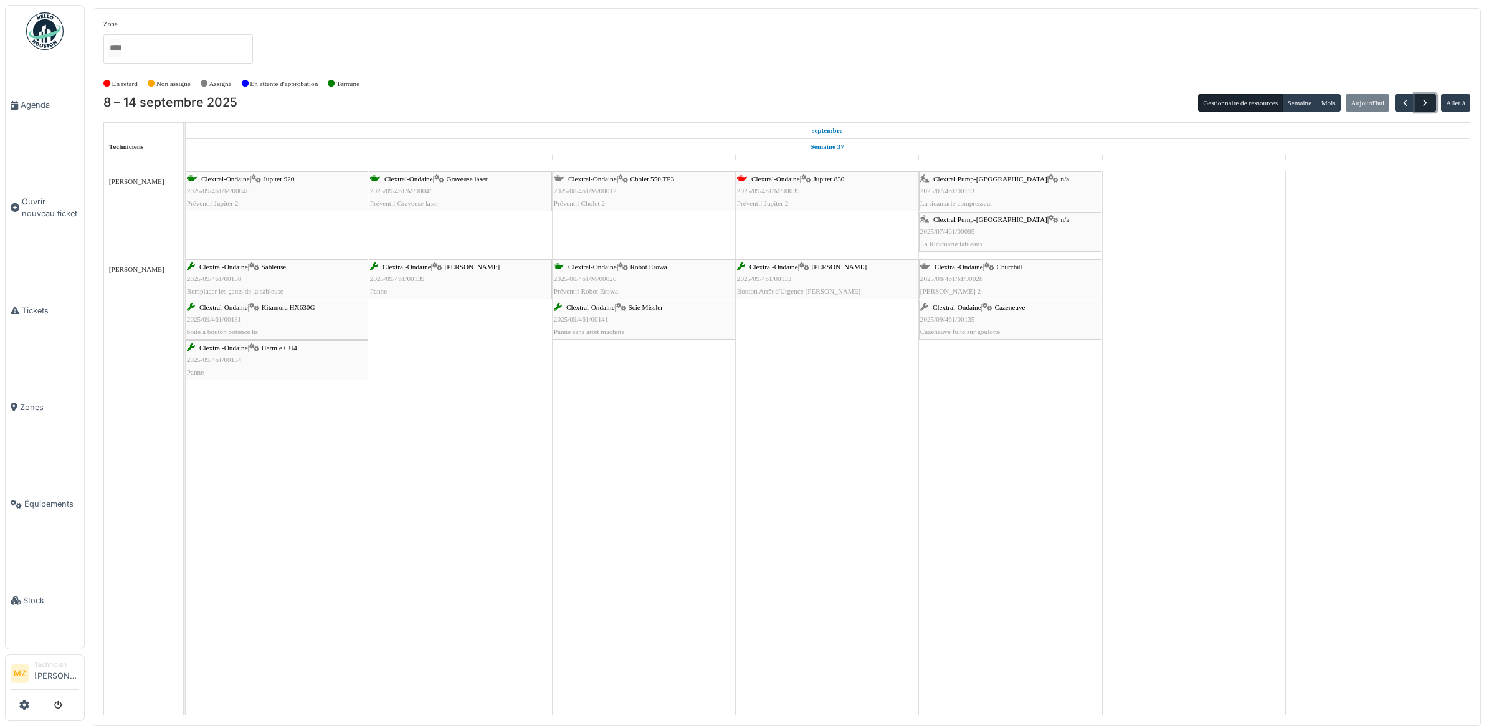
click at [1424, 105] on span "button" at bounding box center [1425, 103] width 11 height 11
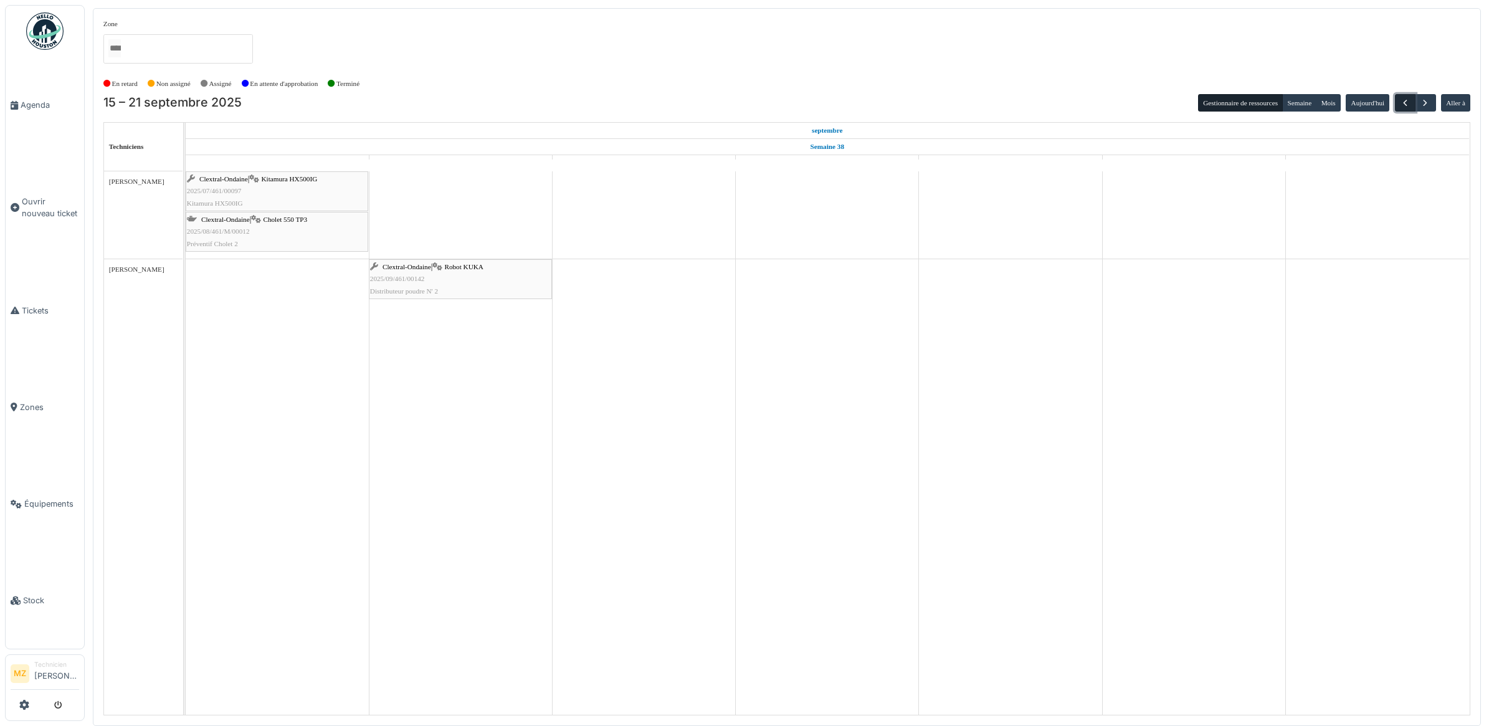
click at [1409, 106] on button "button" at bounding box center [1405, 103] width 21 height 18
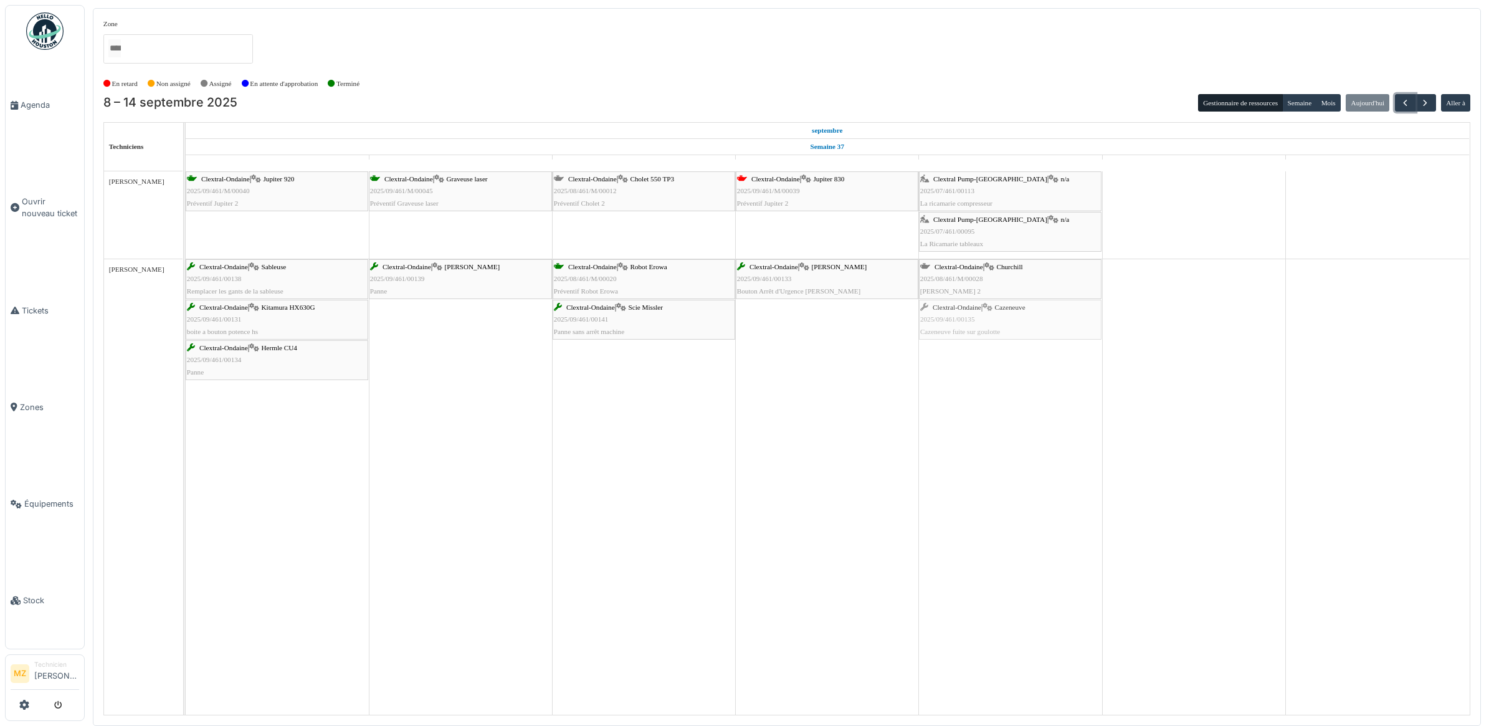
drag, startPoint x: 1021, startPoint y: 325, endPoint x: 1019, endPoint y: 346, distance: 21.8
click at [1019, 346] on div "Clextral-Ondaine | Jupiter 920 2025/09/461/M/00040 Préventif Jupiter 2 Clextral…" at bounding box center [828, 442] width 1284 height 543
click at [1327, 110] on button "Mois" at bounding box center [1328, 102] width 25 height 17
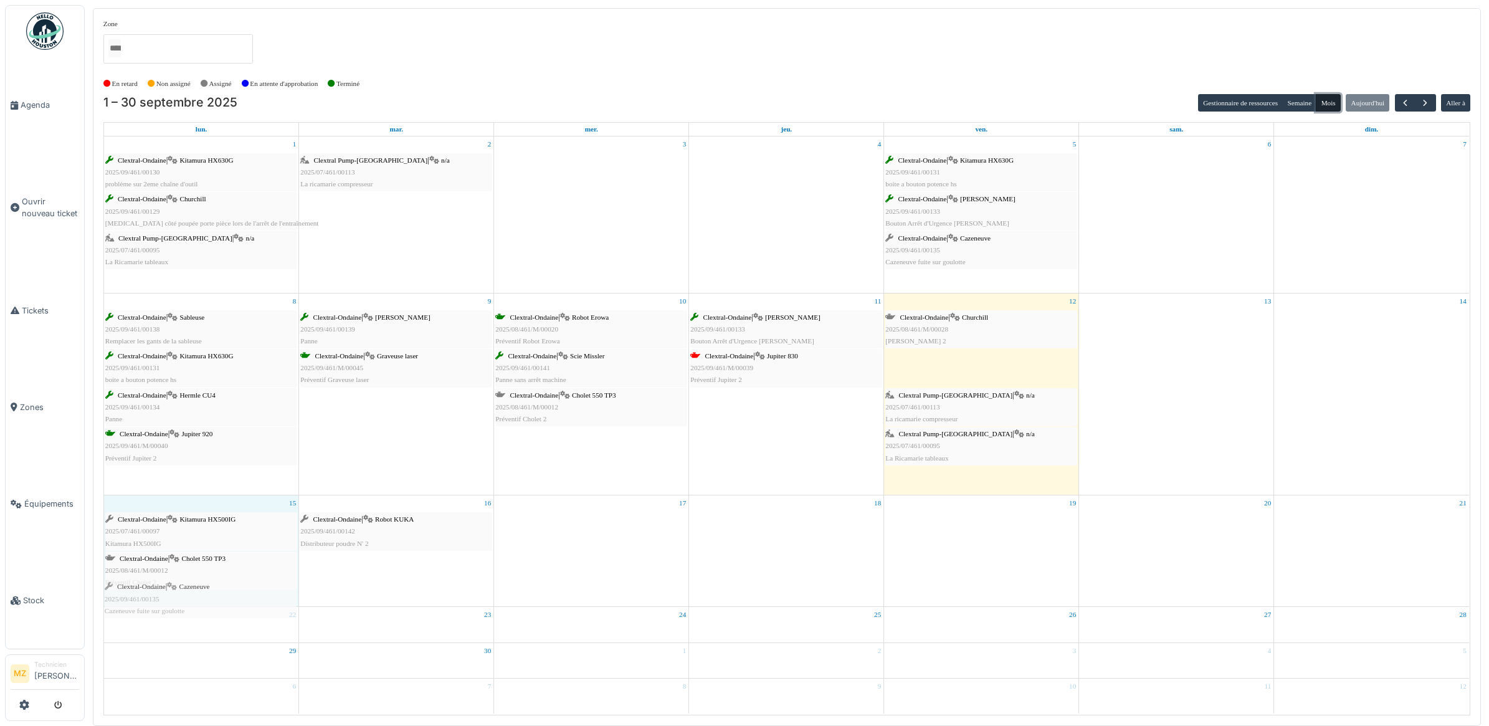
drag, startPoint x: 979, startPoint y: 375, endPoint x: 198, endPoint y: 606, distance: 814.7
click at [198, 606] on tbody "1 Clextral-Ondaine | Kitamura HX630G 2025/09/461/00130 problème sur 2eme chaîne…" at bounding box center [786, 424] width 1365 height 577
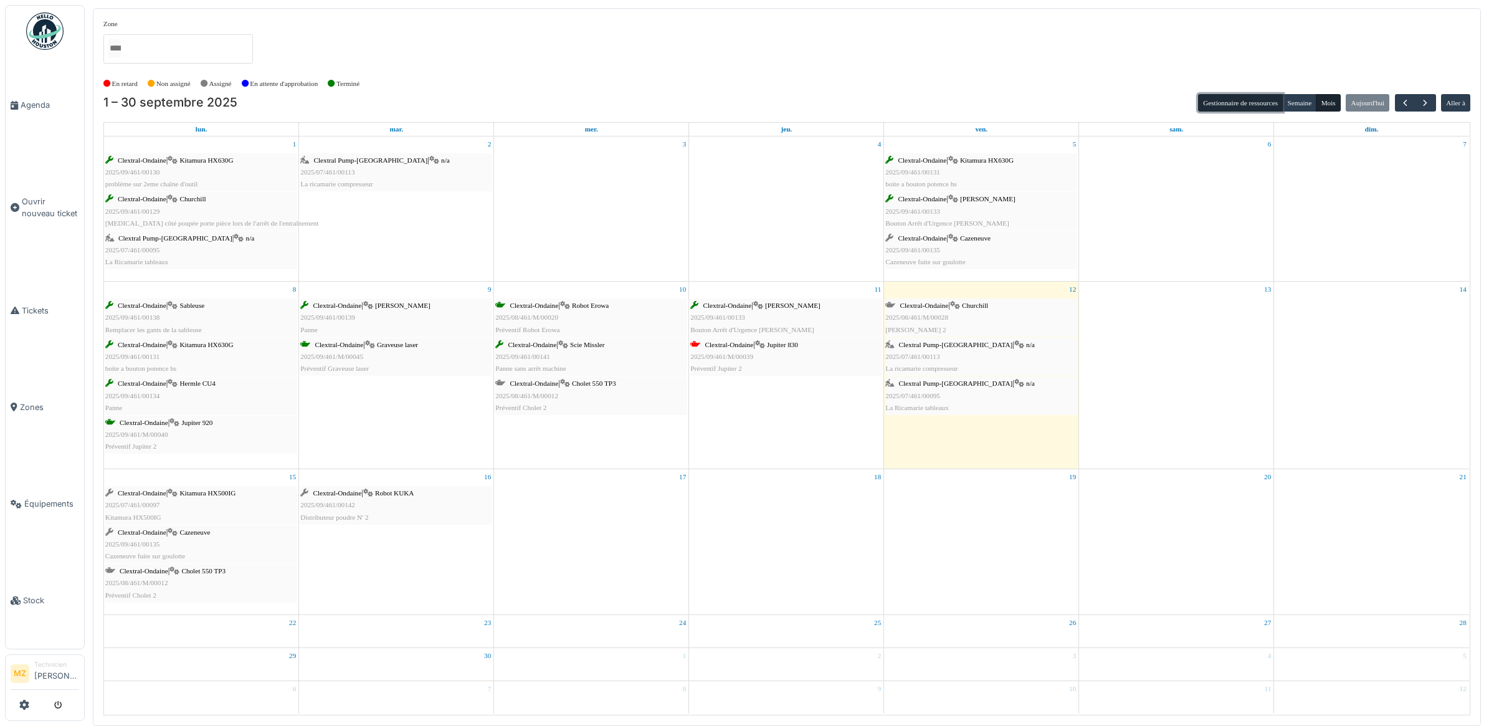
click at [1269, 101] on button "Gestionnaire de ressources" at bounding box center [1240, 102] width 85 height 17
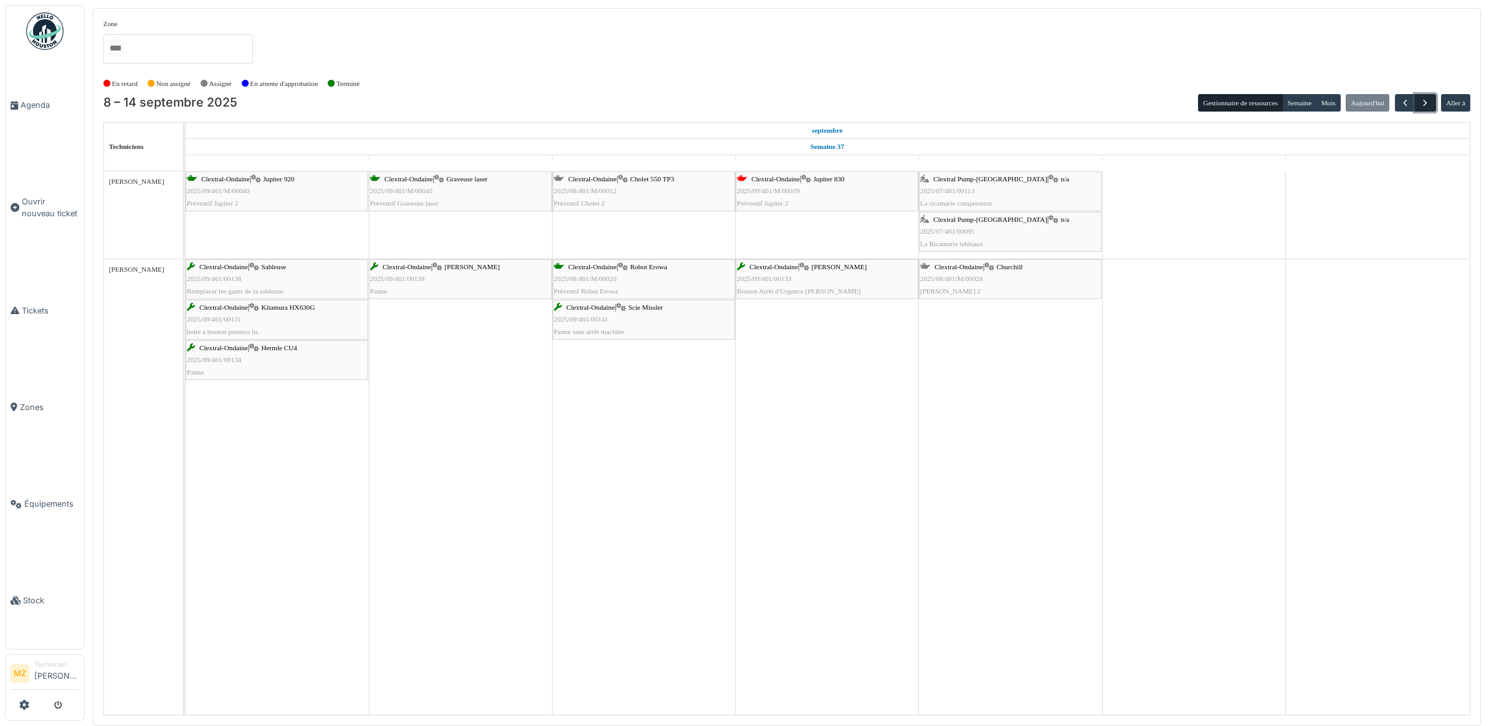
click at [1426, 98] on span "button" at bounding box center [1425, 103] width 11 height 11
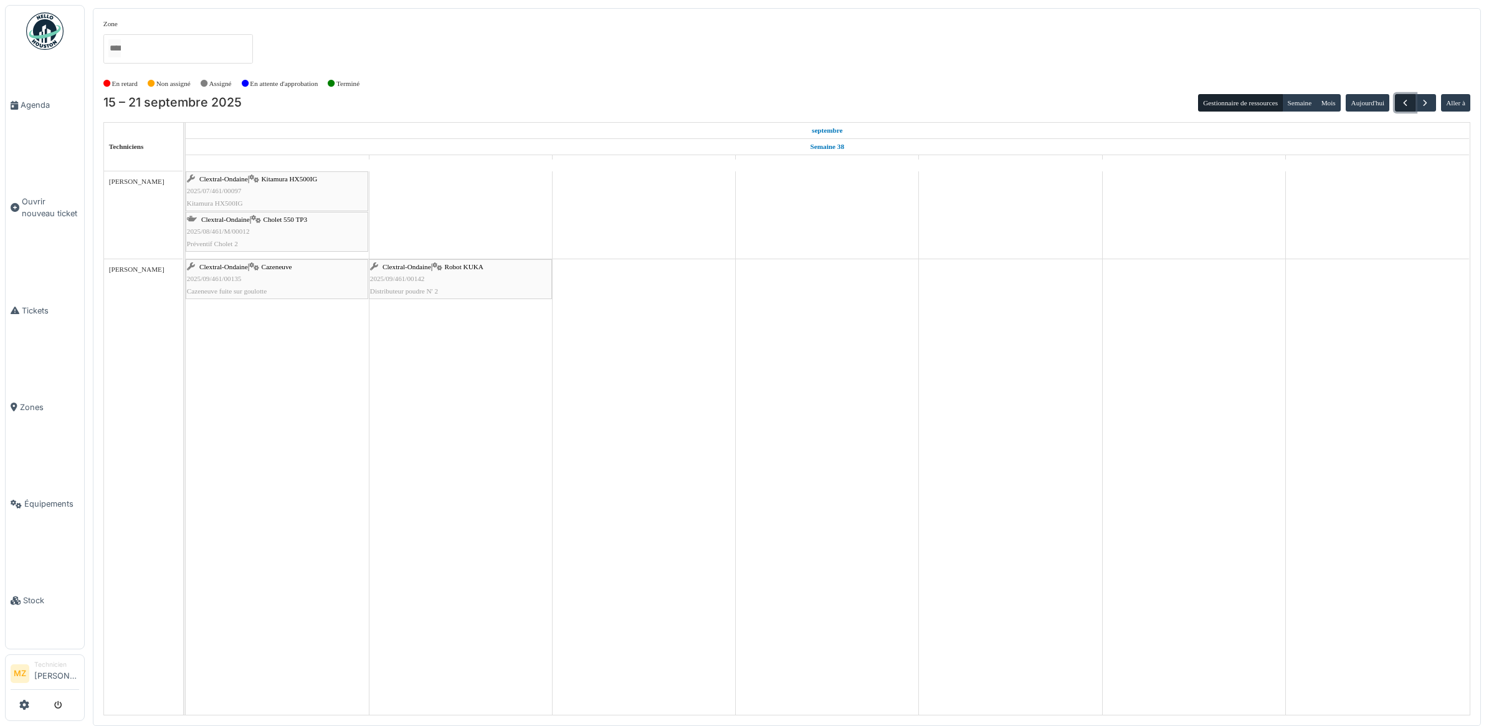
click at [1400, 98] on span "button" at bounding box center [1405, 103] width 11 height 11
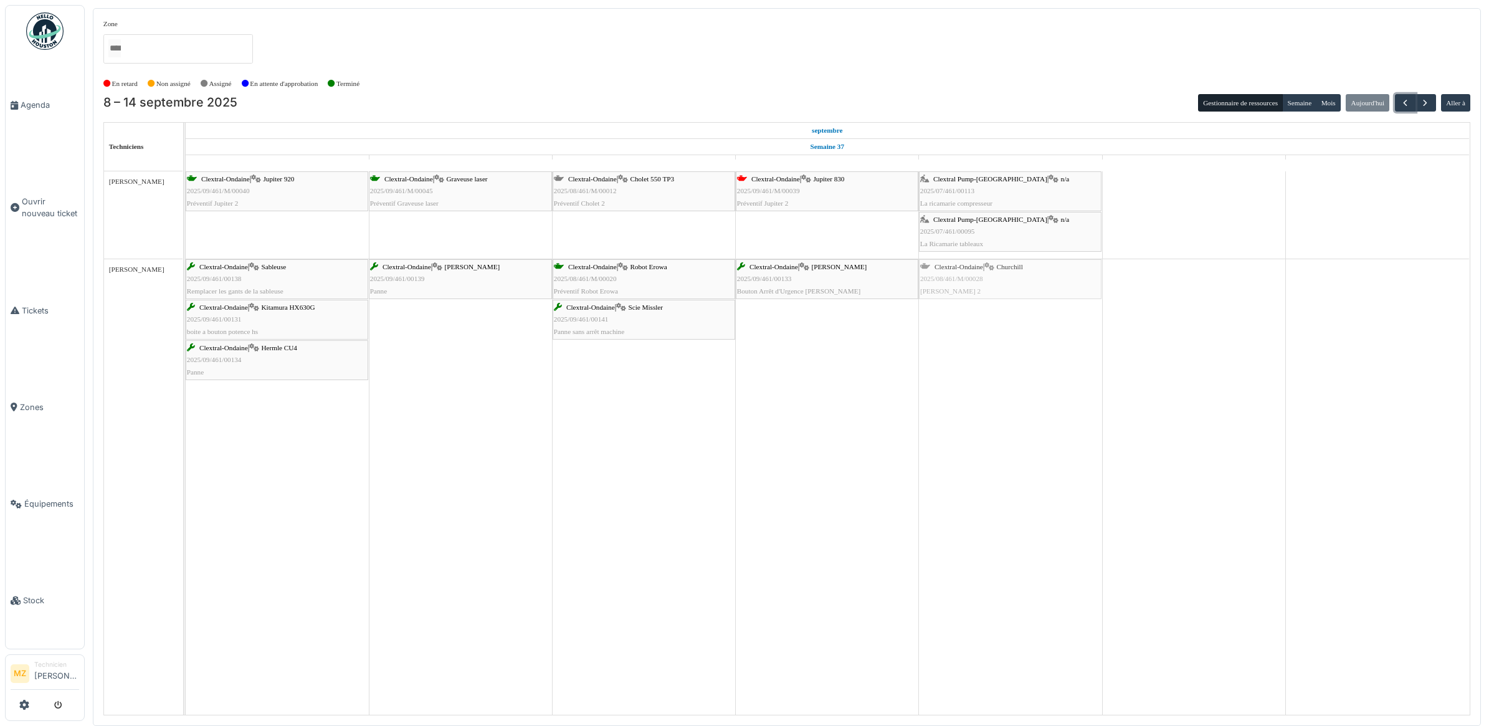
click at [186, 290] on div "Clextral-Ondaine | Sableuse 2025/09/461/00138 Remplacer les gants de la sableus…" at bounding box center [186, 323] width 0 height 128
click at [1429, 101] on span "button" at bounding box center [1425, 103] width 11 height 11
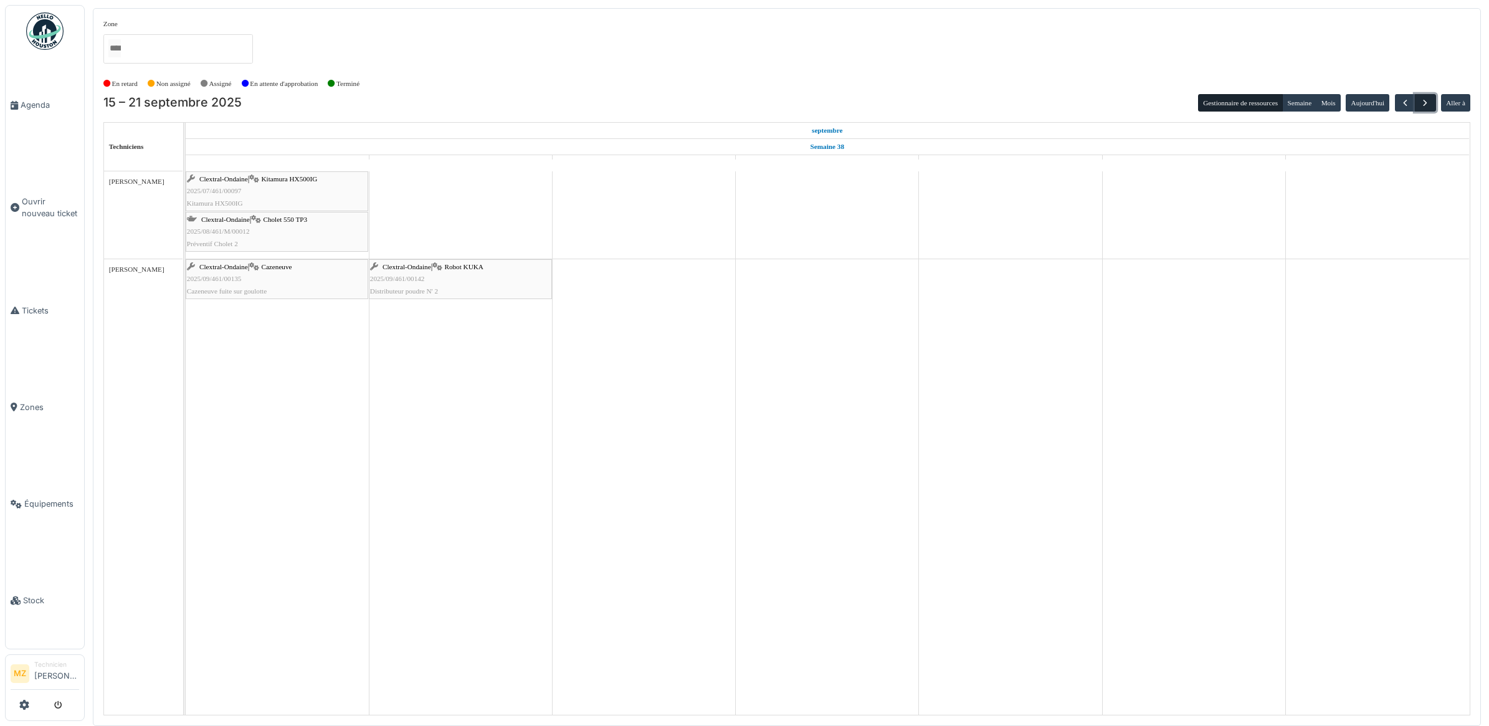
click at [1429, 101] on span "button" at bounding box center [1425, 103] width 11 height 11
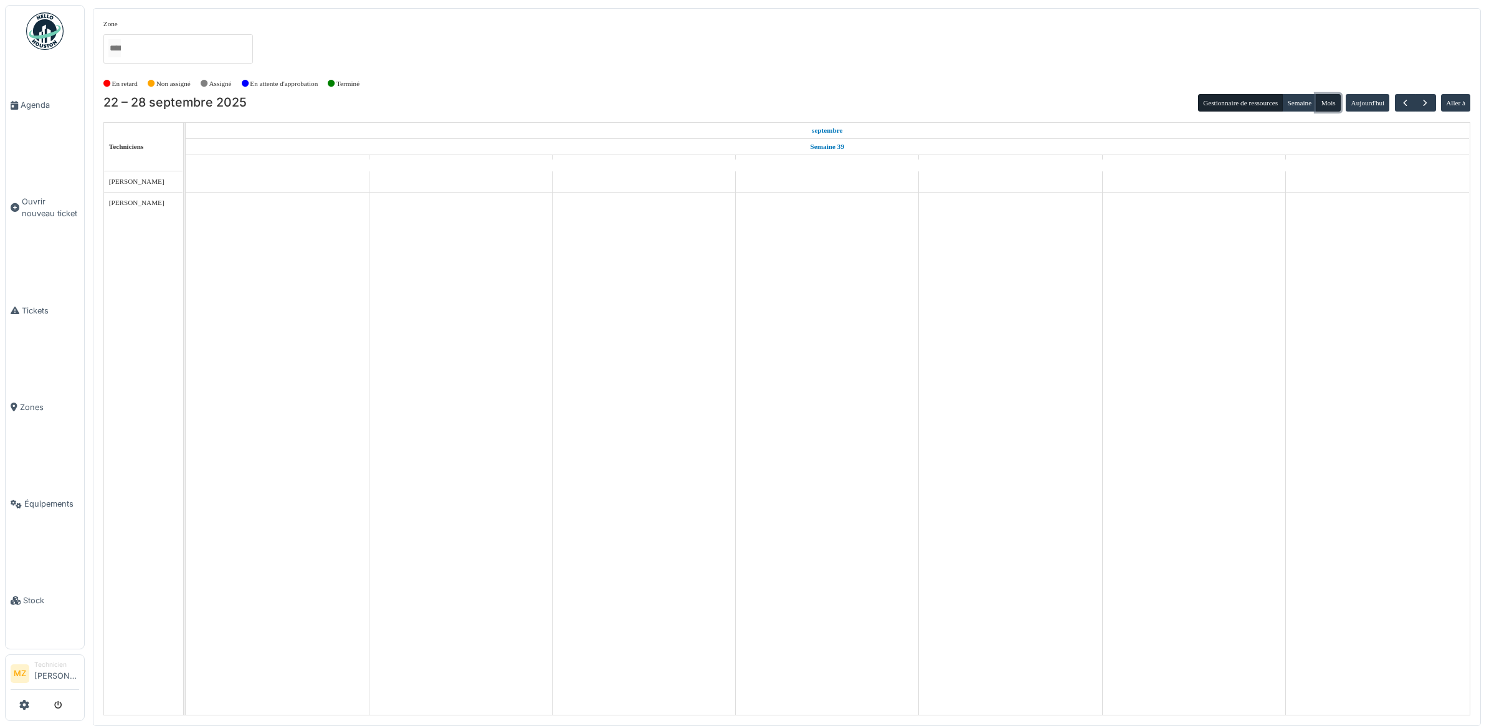
click at [1327, 100] on button "Mois" at bounding box center [1328, 102] width 25 height 17
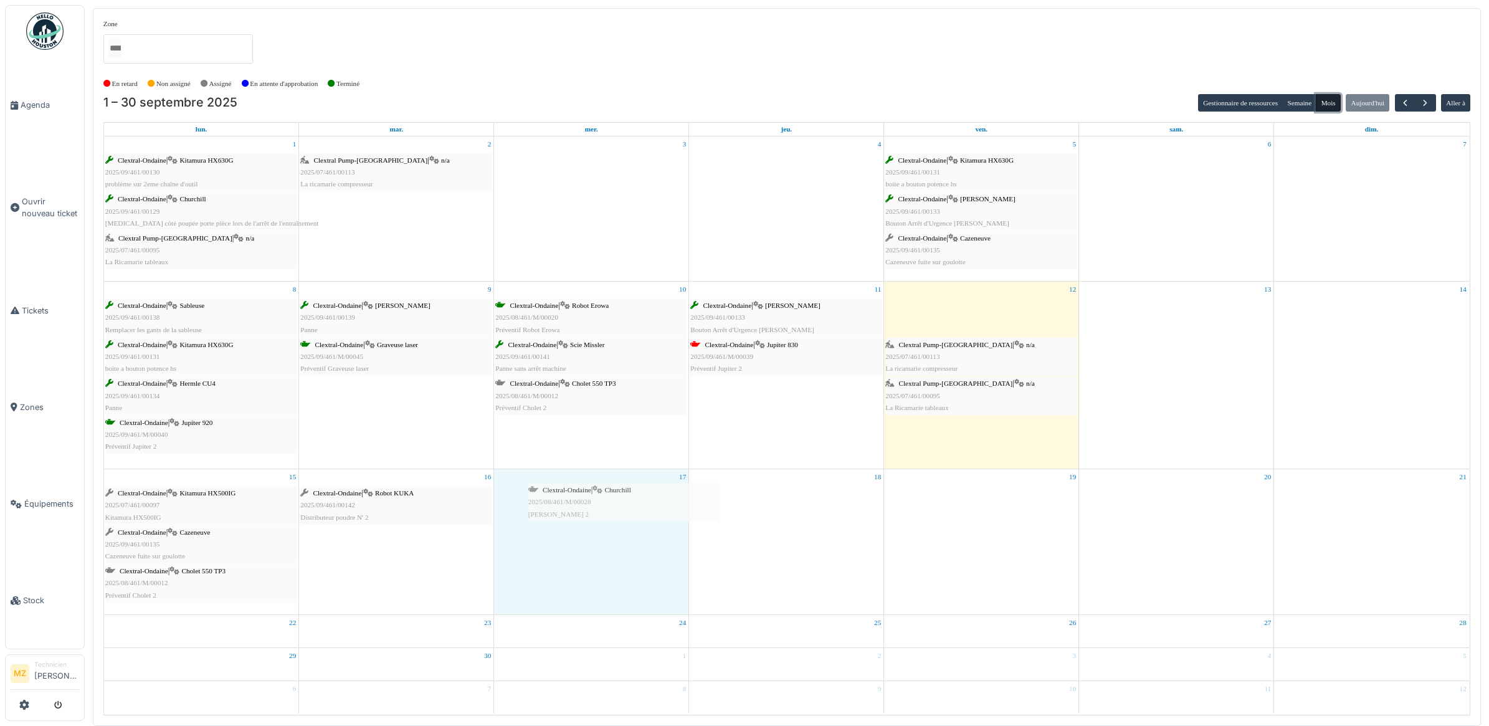
drag, startPoint x: 997, startPoint y: 313, endPoint x: 639, endPoint y: 497, distance: 402.1
click at [639, 497] on tbody "1 Clextral-Ondaine | Kitamura HX630G 2025/09/461/00130 problème sur 2eme chaîne…" at bounding box center [786, 424] width 1365 height 577
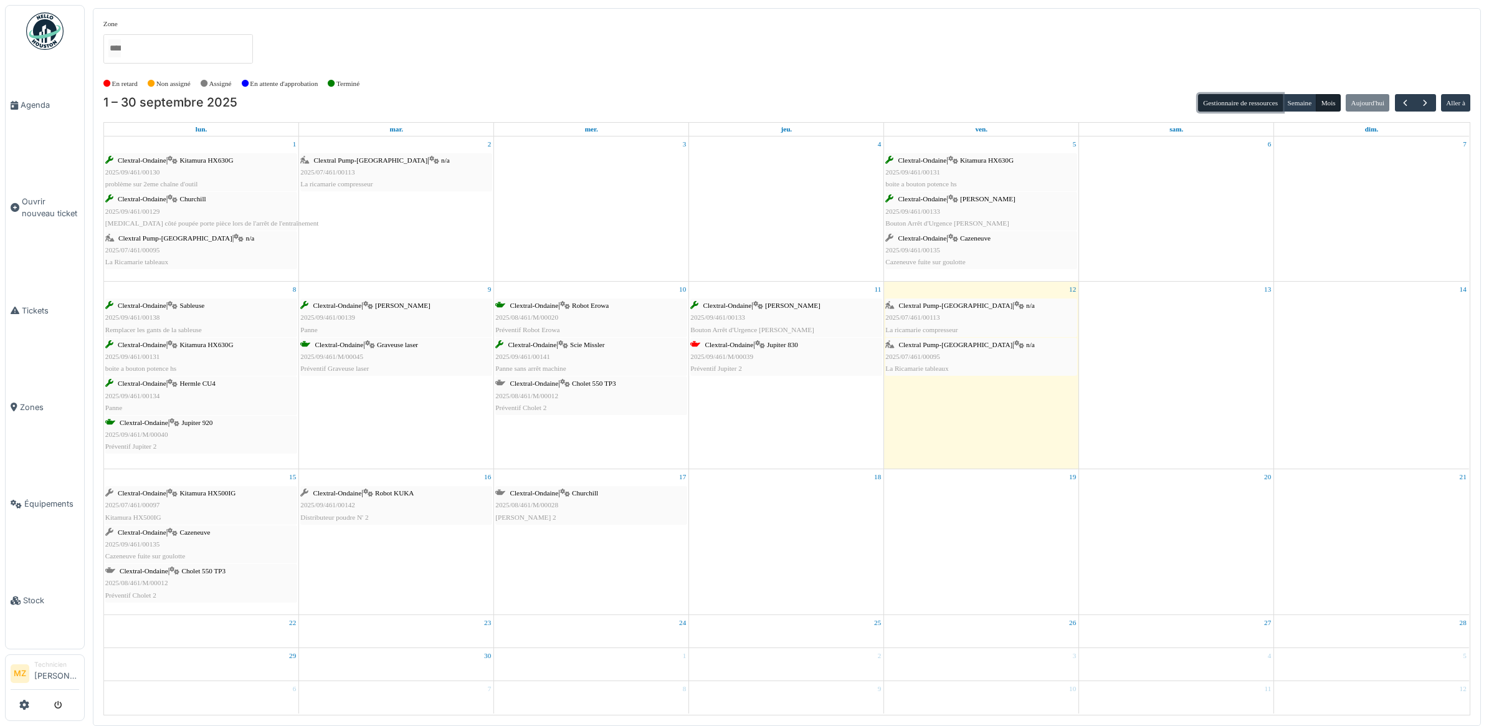
click at [1241, 107] on button "Gestionnaire de ressources" at bounding box center [1240, 102] width 85 height 17
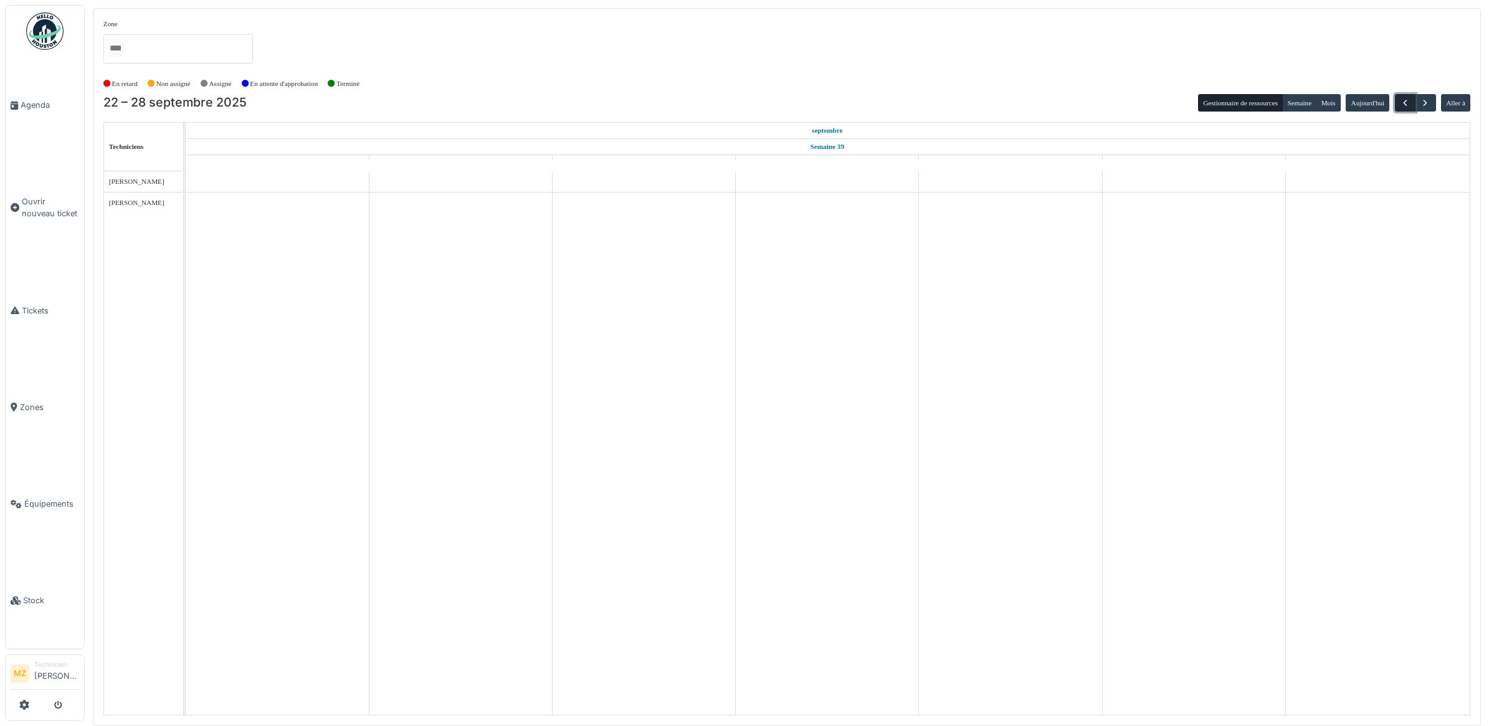
click at [1407, 101] on span "button" at bounding box center [1405, 103] width 11 height 11
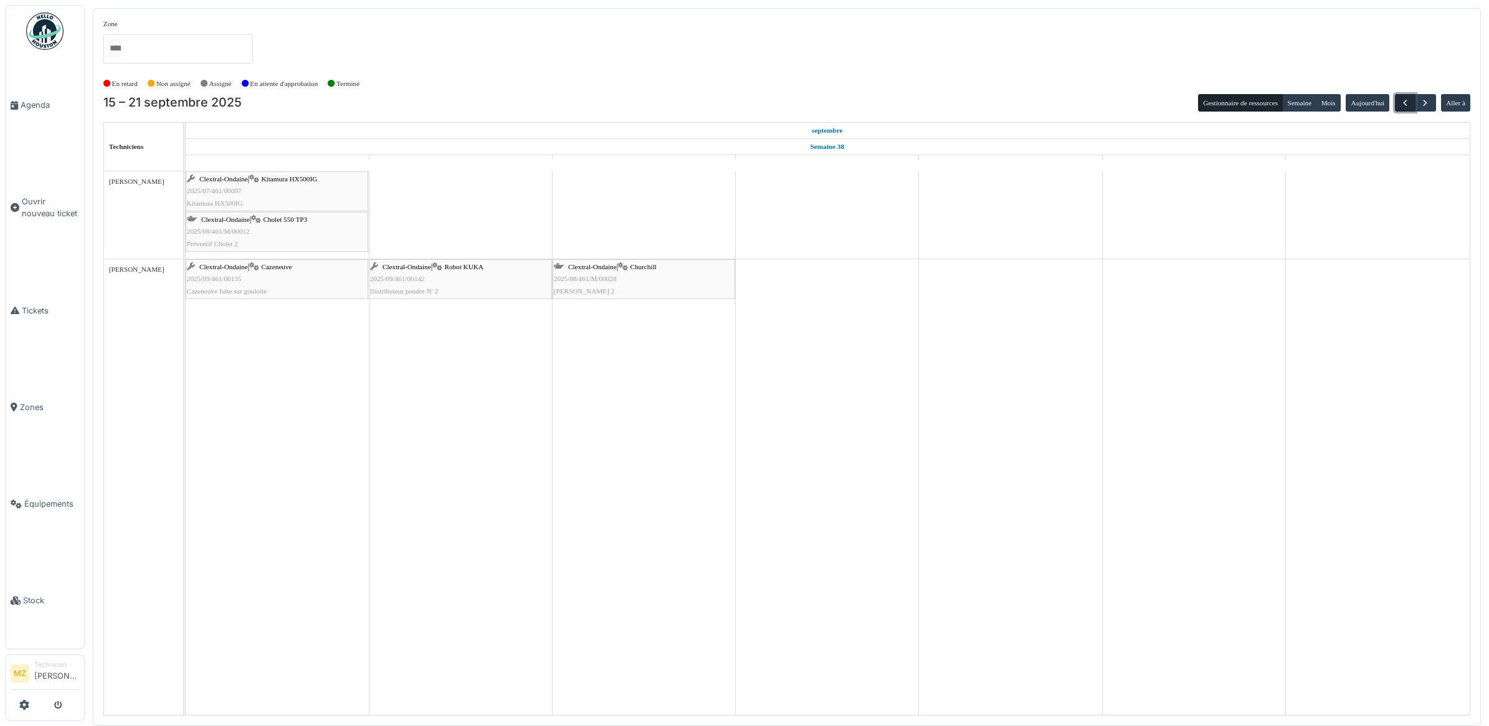
click at [1404, 103] on span "button" at bounding box center [1405, 103] width 11 height 11
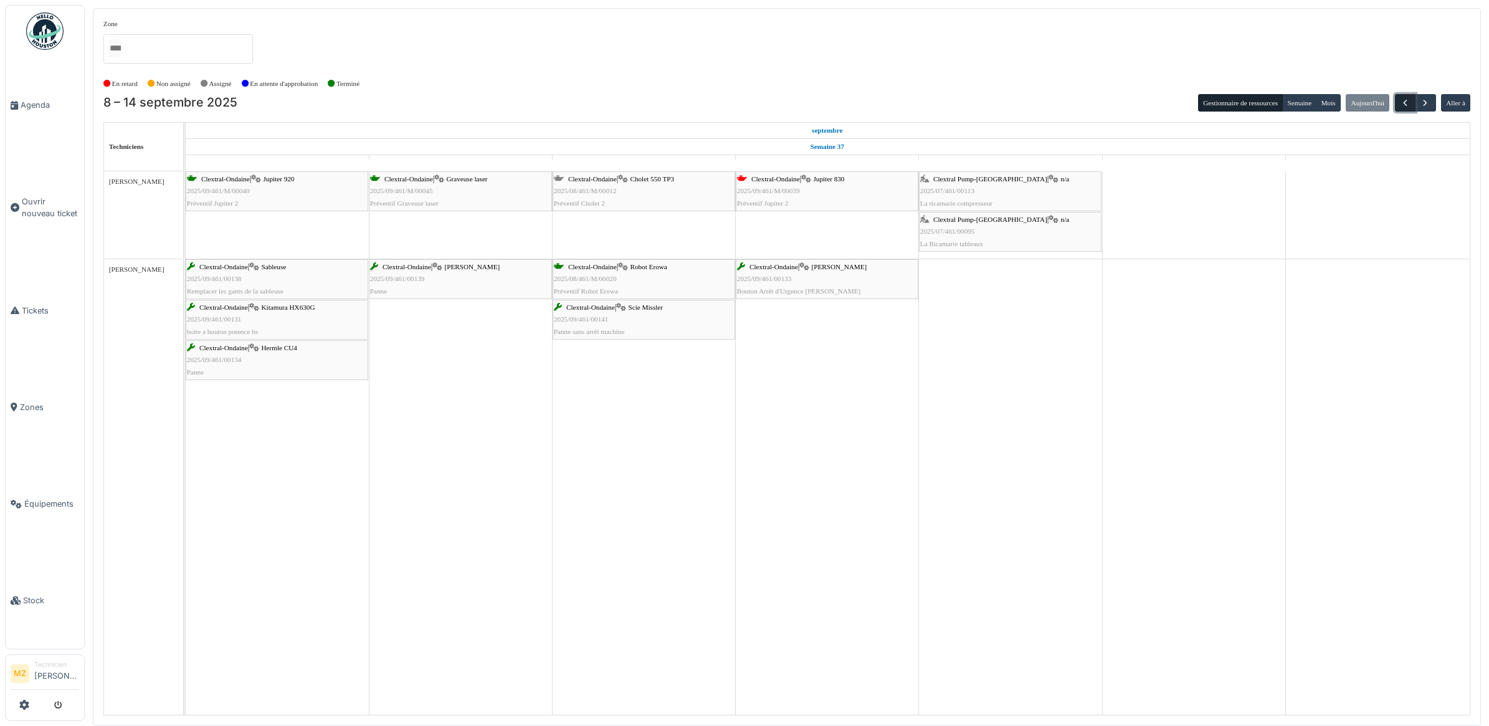
click at [1404, 103] on span "button" at bounding box center [1405, 103] width 11 height 11
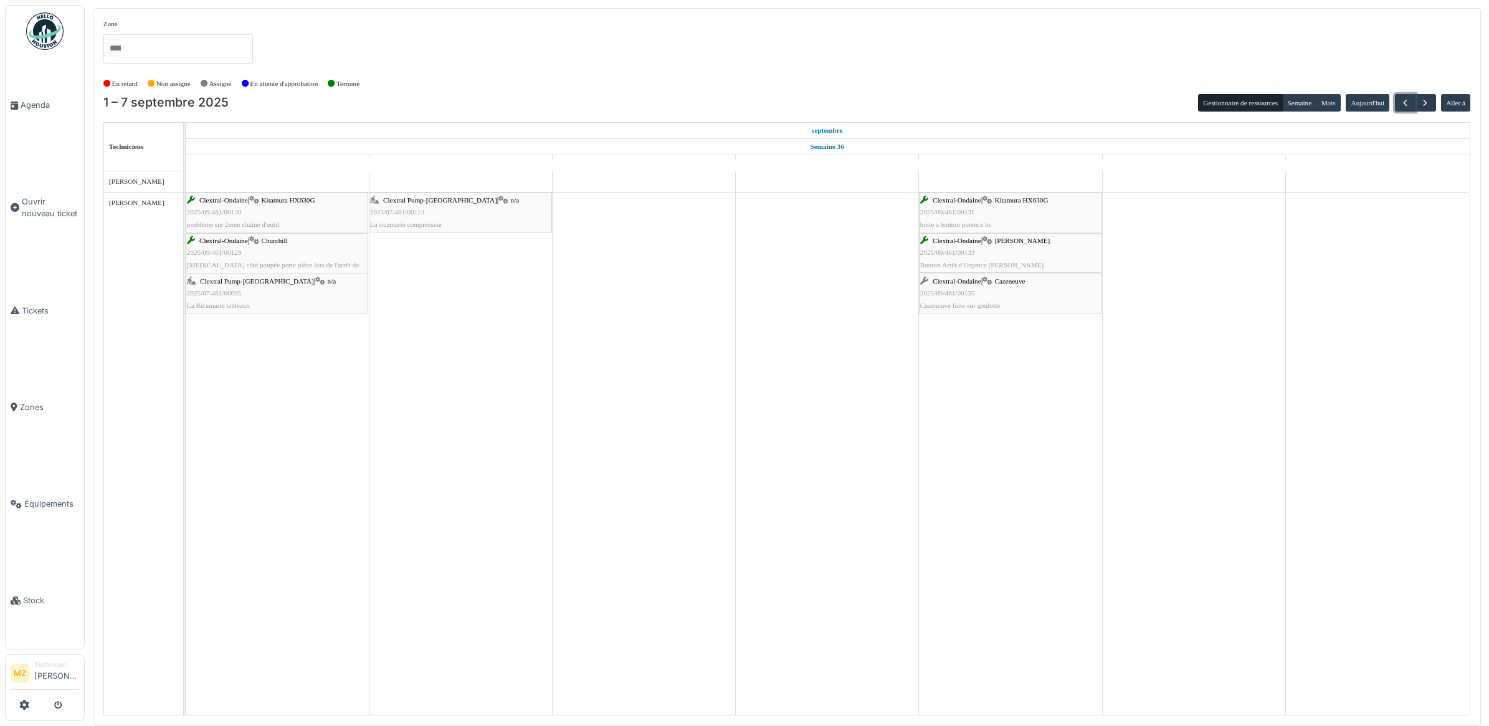
click at [1030, 293] on div "Clextral-Ondaine | Cazeneuve 2025/09/461/00135 Cazeneuve fuite sur goulotte" at bounding box center [1010, 293] width 180 height 36
drag, startPoint x: 983, startPoint y: 293, endPoint x: 989, endPoint y: 315, distance: 22.9
click at [989, 315] on div "Clextral-Ondaine | Kitamura HX630G 2025/09/461/00130 problème sur 2eme chaîne d…" at bounding box center [828, 442] width 1284 height 543
click at [998, 295] on div "Clextral-Ondaine | Cazeneuve 2025/09/461/00135 Cazeneuve fuite sur goulotte" at bounding box center [1010, 293] width 180 height 36
click at [221, 293] on span "2025/07/461/00095" at bounding box center [214, 292] width 55 height 7
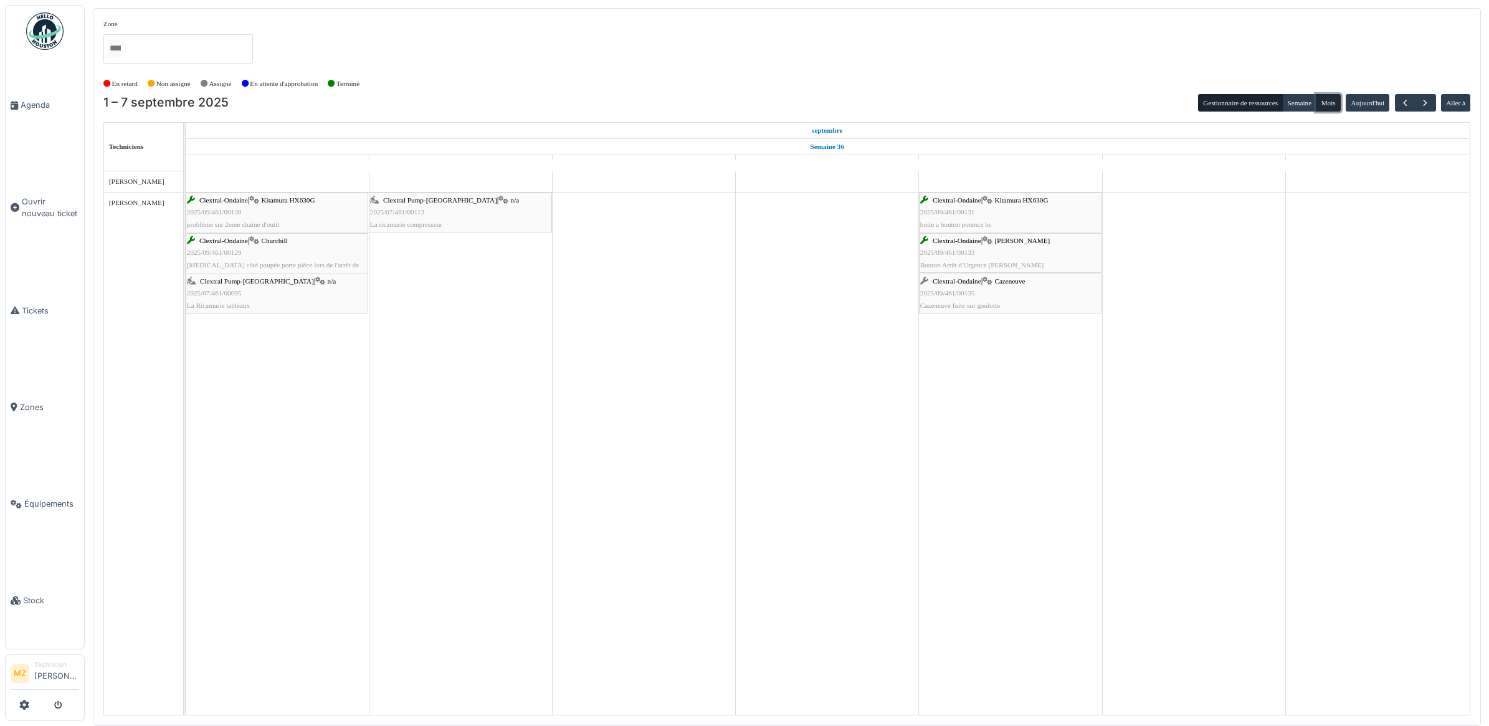
click at [1329, 107] on button "Mois" at bounding box center [1328, 102] width 25 height 17
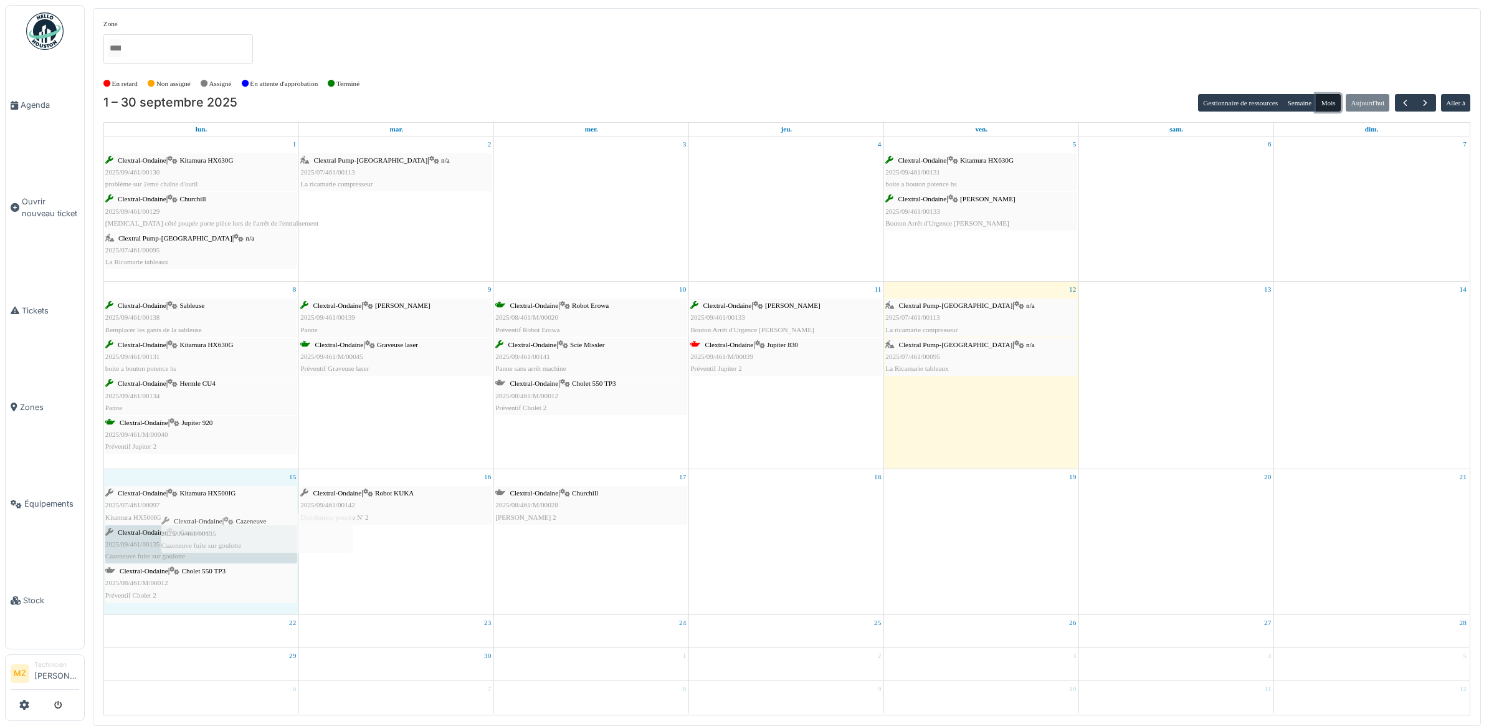
drag, startPoint x: 985, startPoint y: 244, endPoint x: 260, endPoint y: 527, distance: 777.9
click at [260, 527] on tbody "1 Clextral-Ondaine | Kitamura HX630G 2025/09/461/00130 problème sur 2eme chaîne…" at bounding box center [786, 424] width 1365 height 577
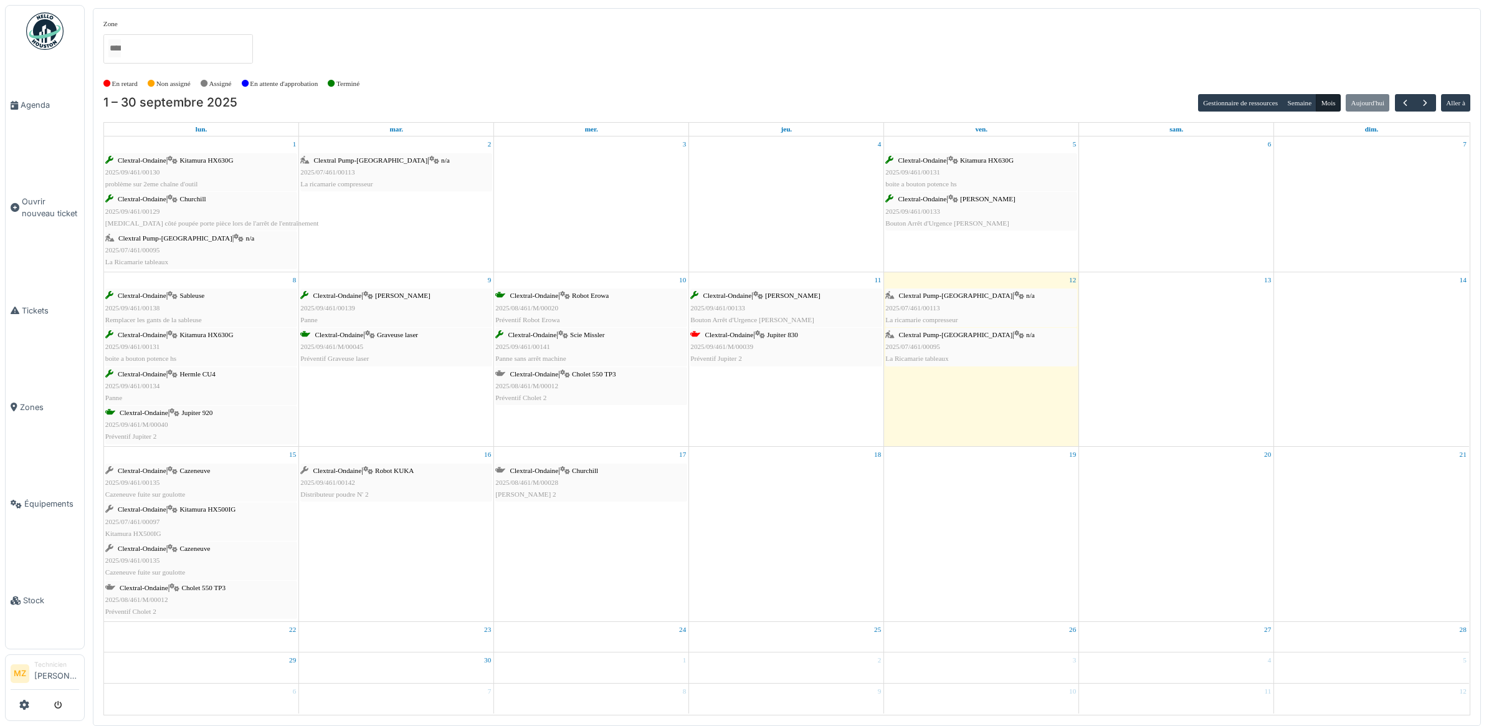
click at [1249, 91] on div "En retard Non assigné Assigné En attente d'approbation Terminé" at bounding box center [786, 84] width 1367 height 21
click at [1247, 98] on button "Gestionnaire de ressources" at bounding box center [1240, 102] width 85 height 17
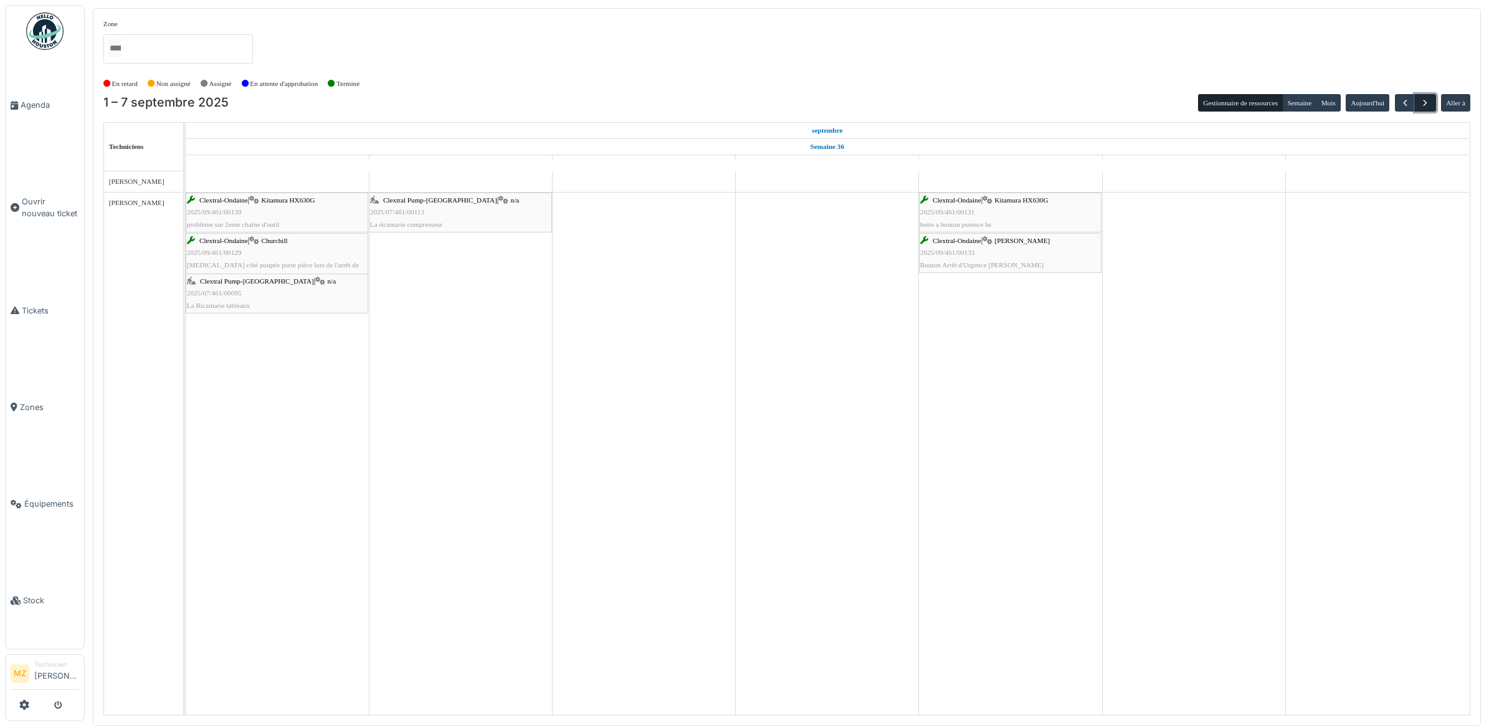
click at [1429, 102] on span "button" at bounding box center [1425, 103] width 11 height 11
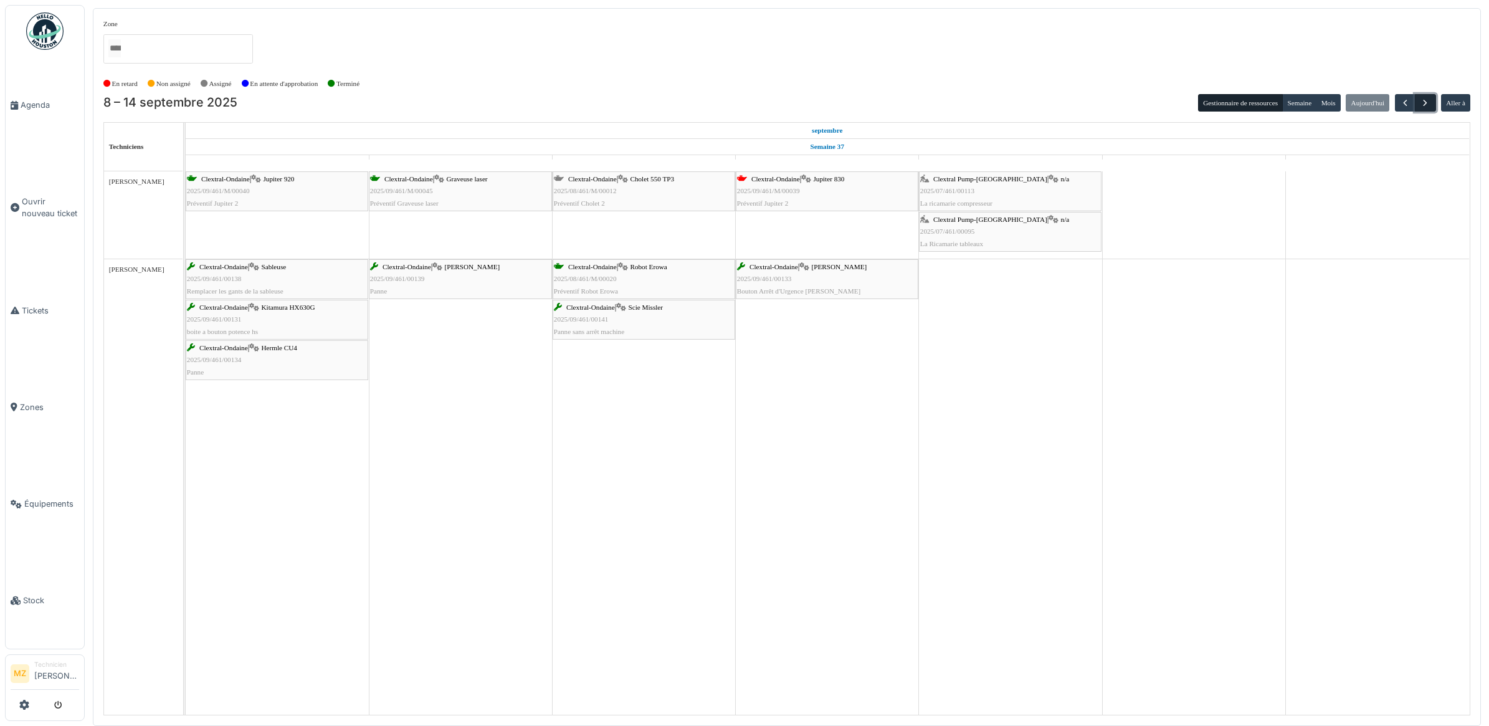
click at [1429, 102] on span "button" at bounding box center [1425, 103] width 11 height 11
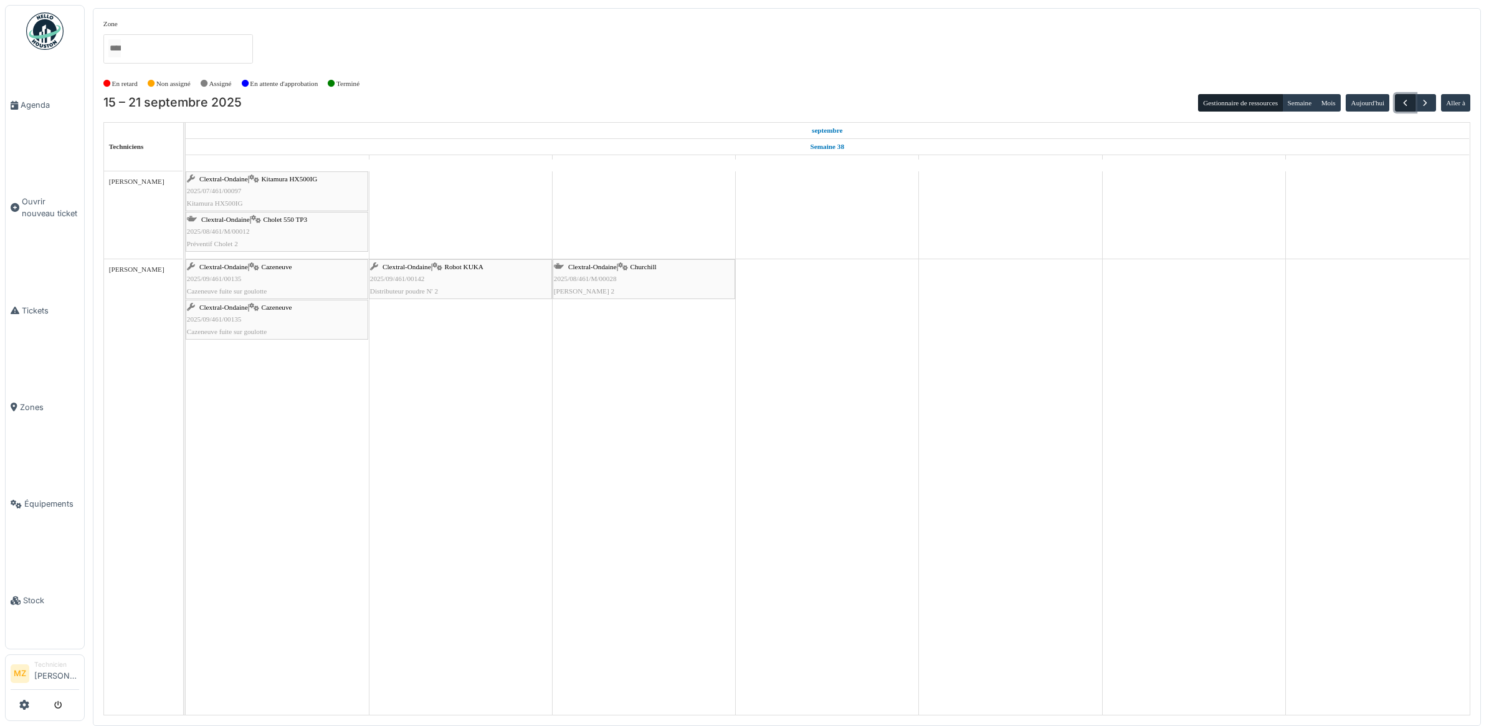
click at [1400, 106] on span "button" at bounding box center [1405, 103] width 11 height 11
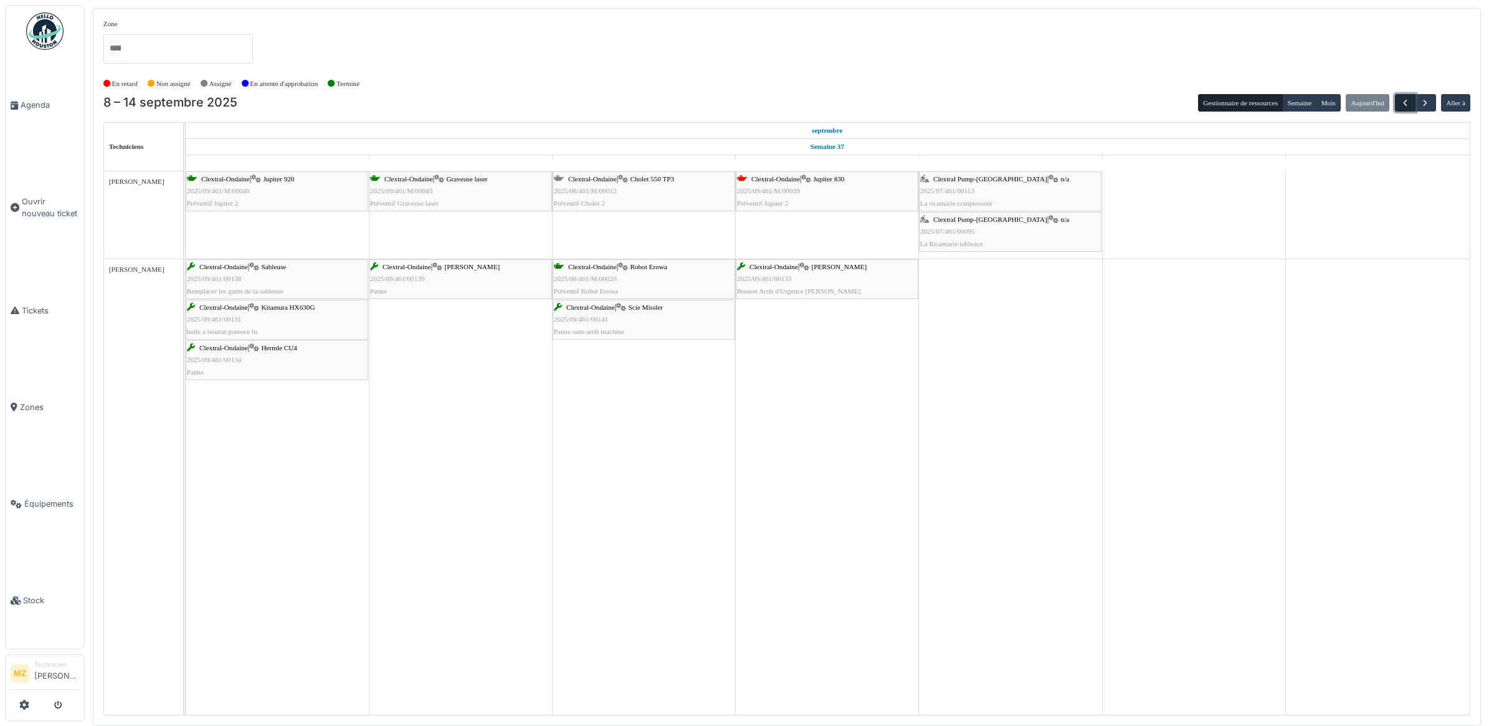
click at [1400, 104] on span "button" at bounding box center [1405, 103] width 11 height 11
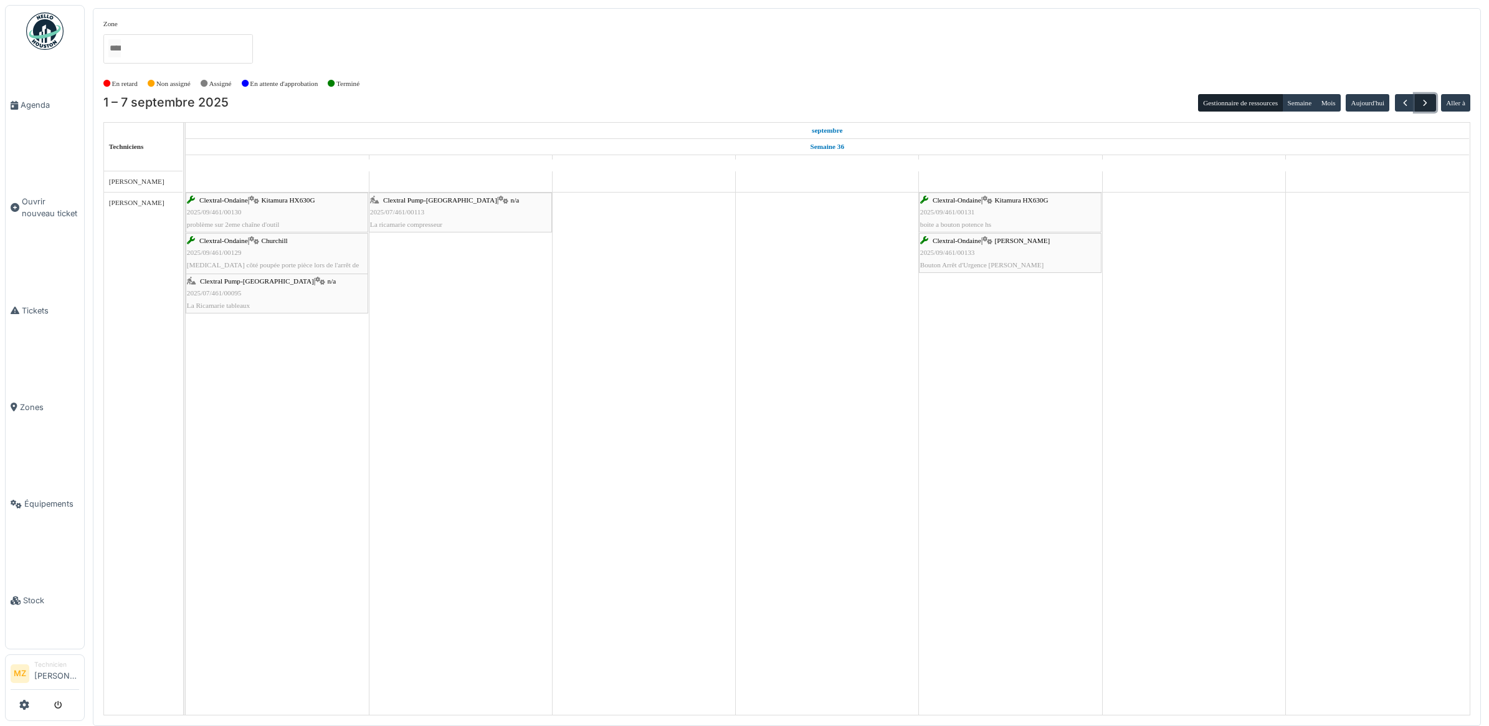
click at [1429, 100] on span "button" at bounding box center [1425, 103] width 11 height 11
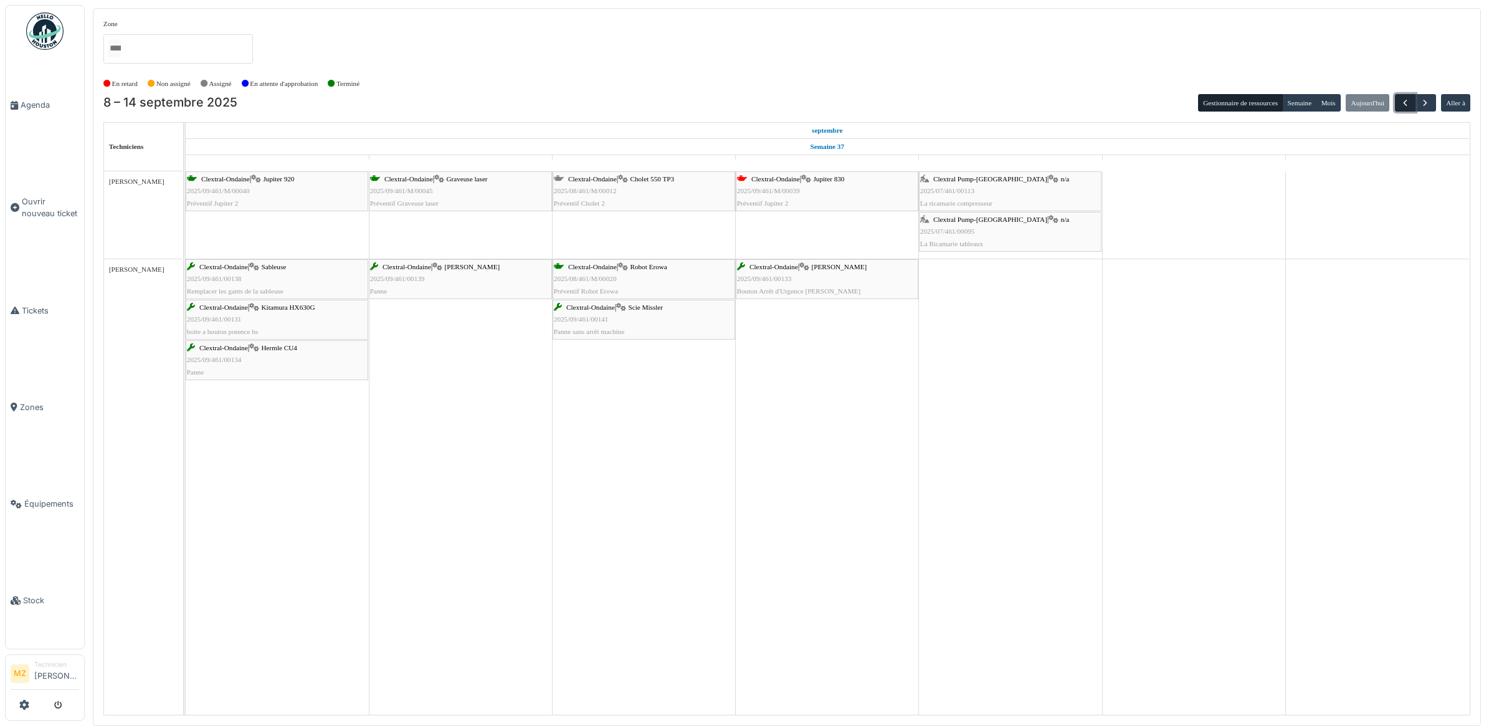
click at [1402, 98] on span "button" at bounding box center [1405, 103] width 11 height 11
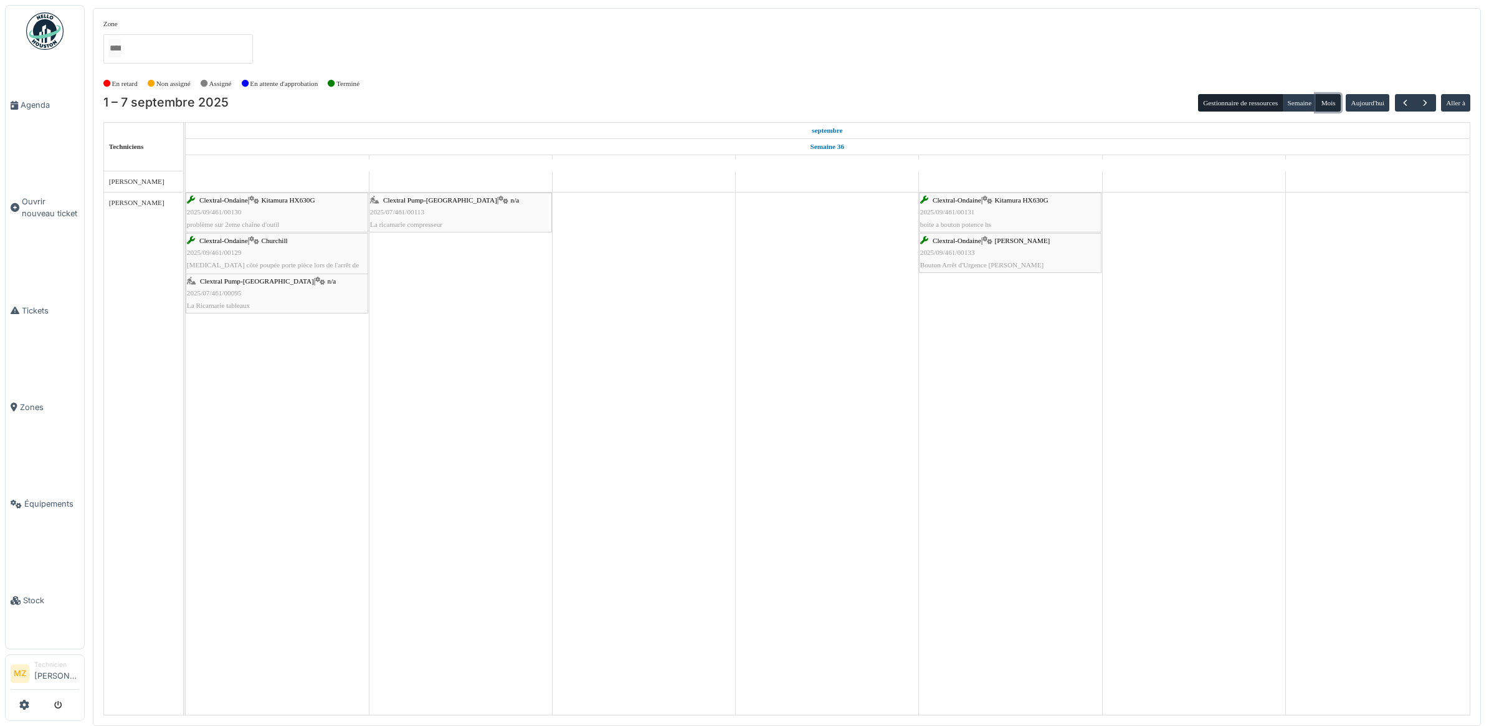
click at [1322, 104] on button "Mois" at bounding box center [1328, 102] width 25 height 17
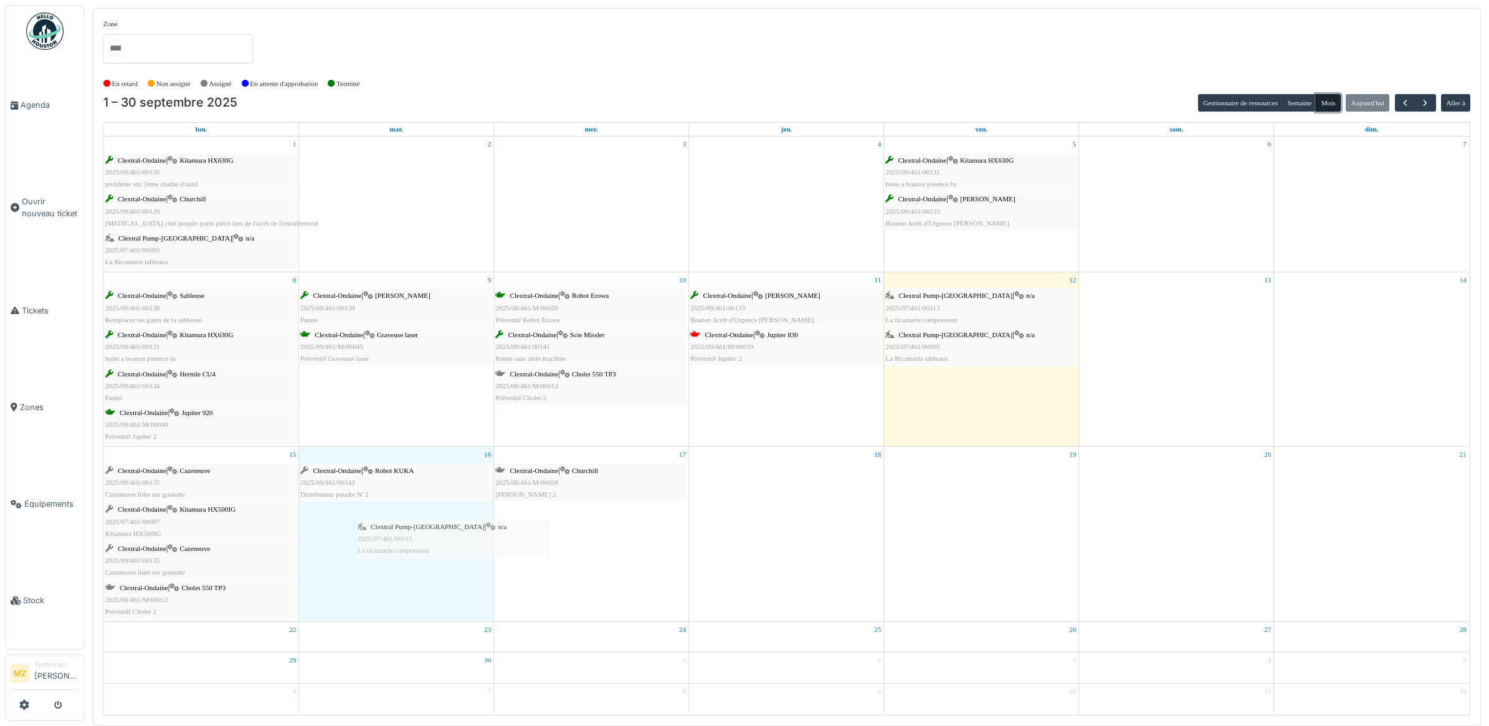
drag, startPoint x: 409, startPoint y: 173, endPoint x: 437, endPoint y: 543, distance: 371.2
click at [437, 543] on tbody "1 Clextral-Ondaine | Kitamura HX630G 2025/09/461/00130 problème sur 2eme chaîne…" at bounding box center [786, 424] width 1365 height 577
drag, startPoint x: 210, startPoint y: 253, endPoint x: 427, endPoint y: 571, distance: 385.6
click at [427, 571] on tbody "1 Clextral-Ondaine | Kitamura HX630G 2025/09/461/00130 problème sur 2eme chaîne…" at bounding box center [786, 424] width 1365 height 577
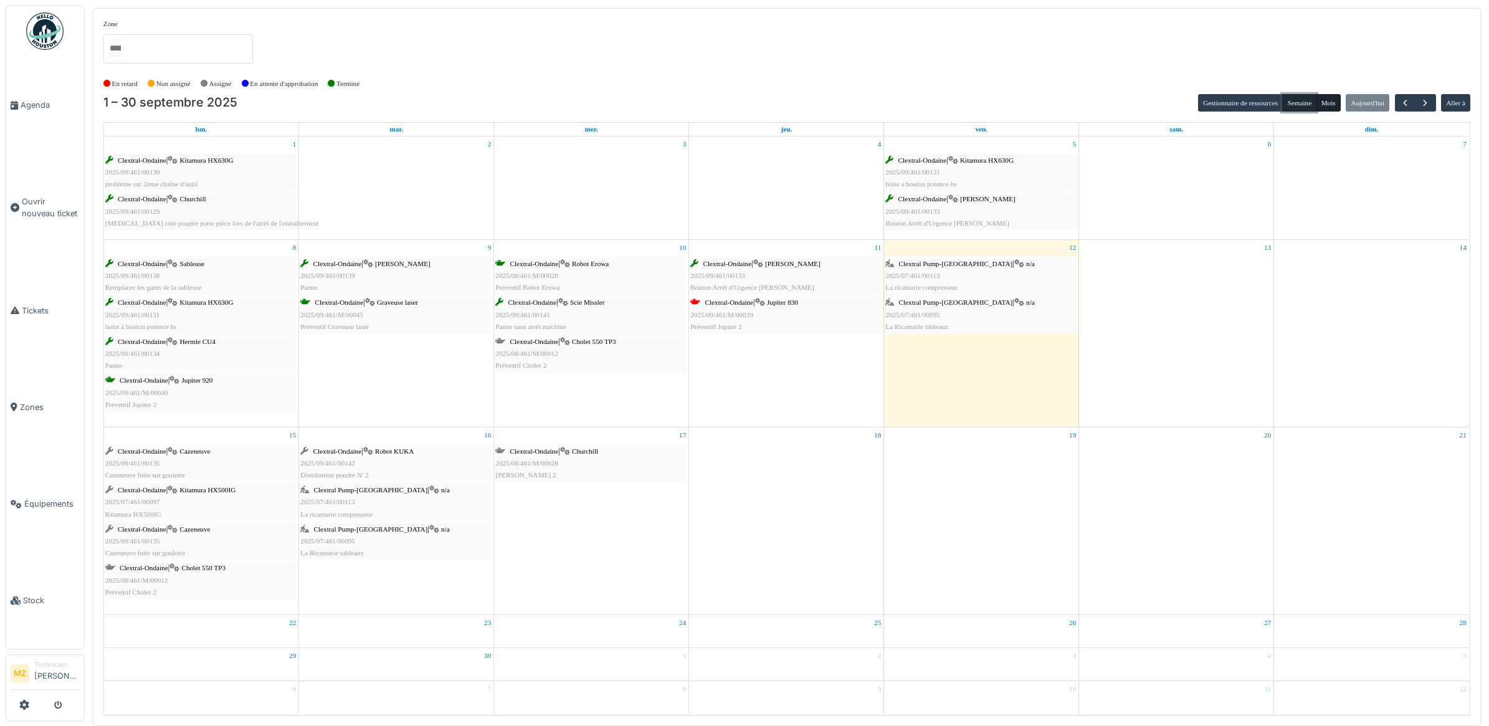
click at [1287, 98] on button "Semaine" at bounding box center [1299, 102] width 34 height 17
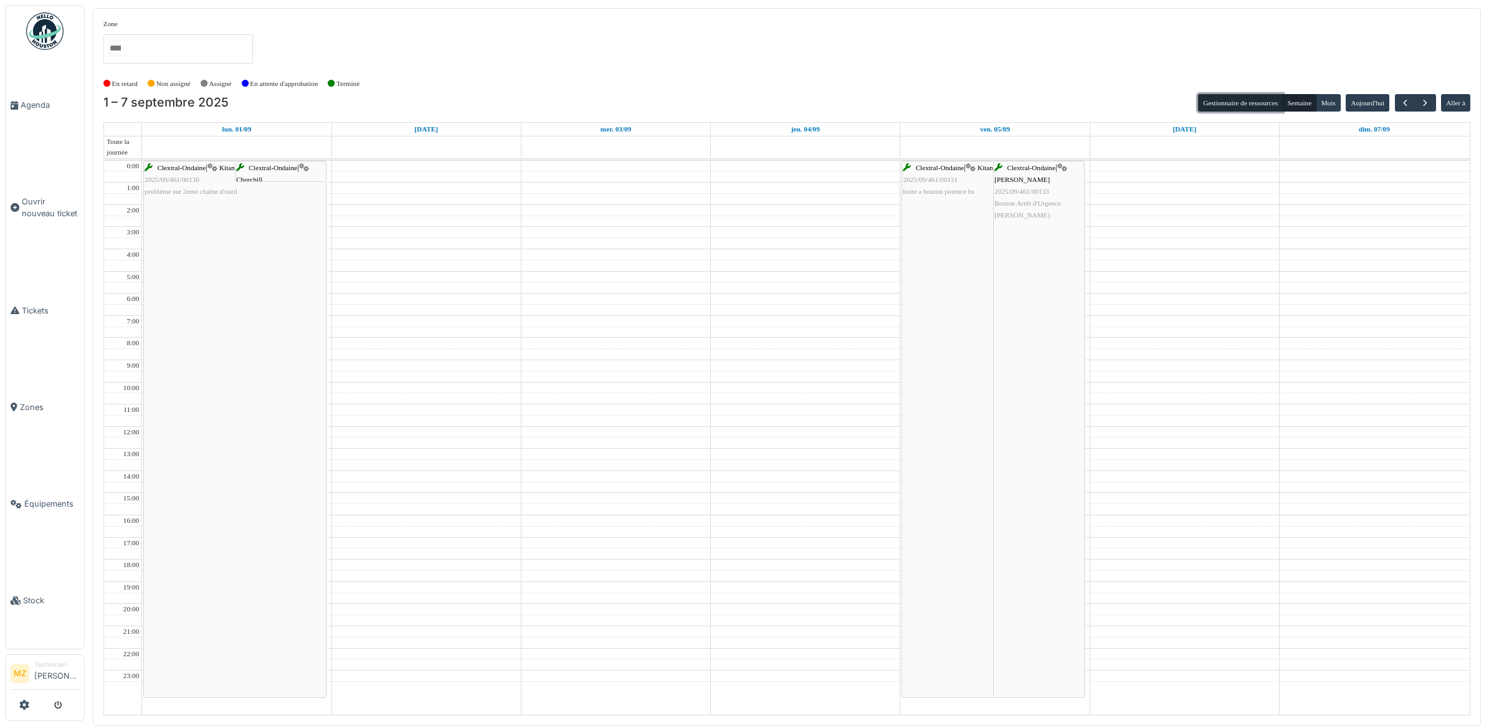
click at [1237, 95] on button "Gestionnaire de ressources" at bounding box center [1240, 102] width 85 height 17
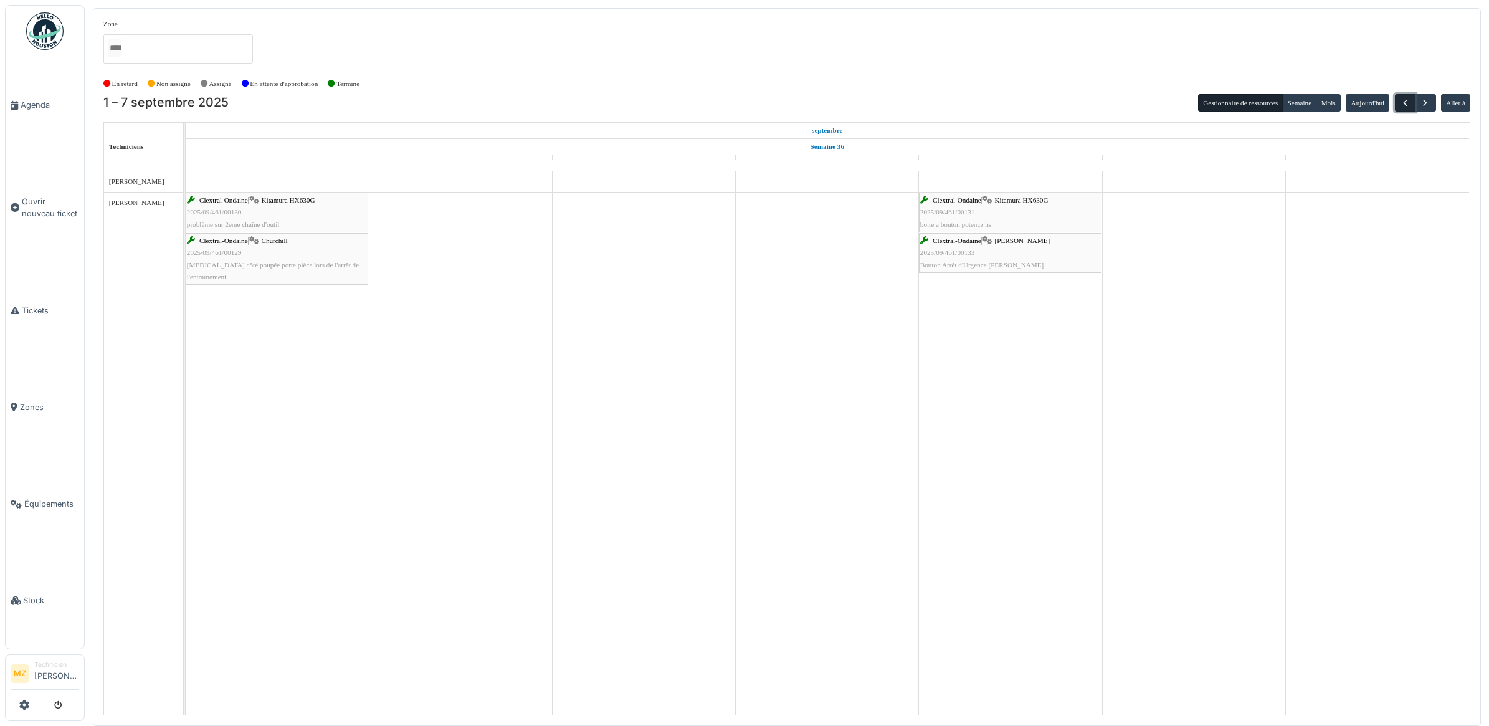
click at [1400, 101] on span "button" at bounding box center [1405, 103] width 11 height 11
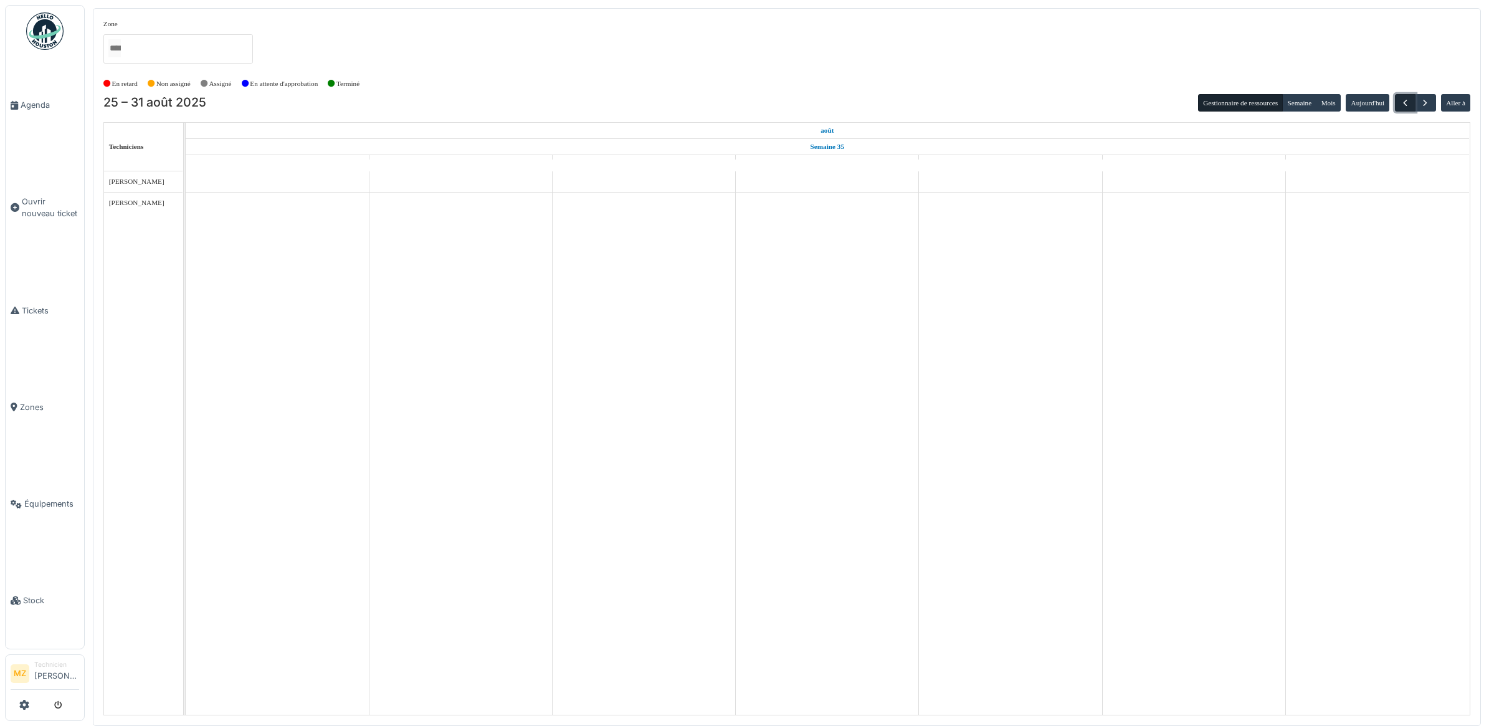
click at [1400, 101] on span "button" at bounding box center [1405, 103] width 11 height 11
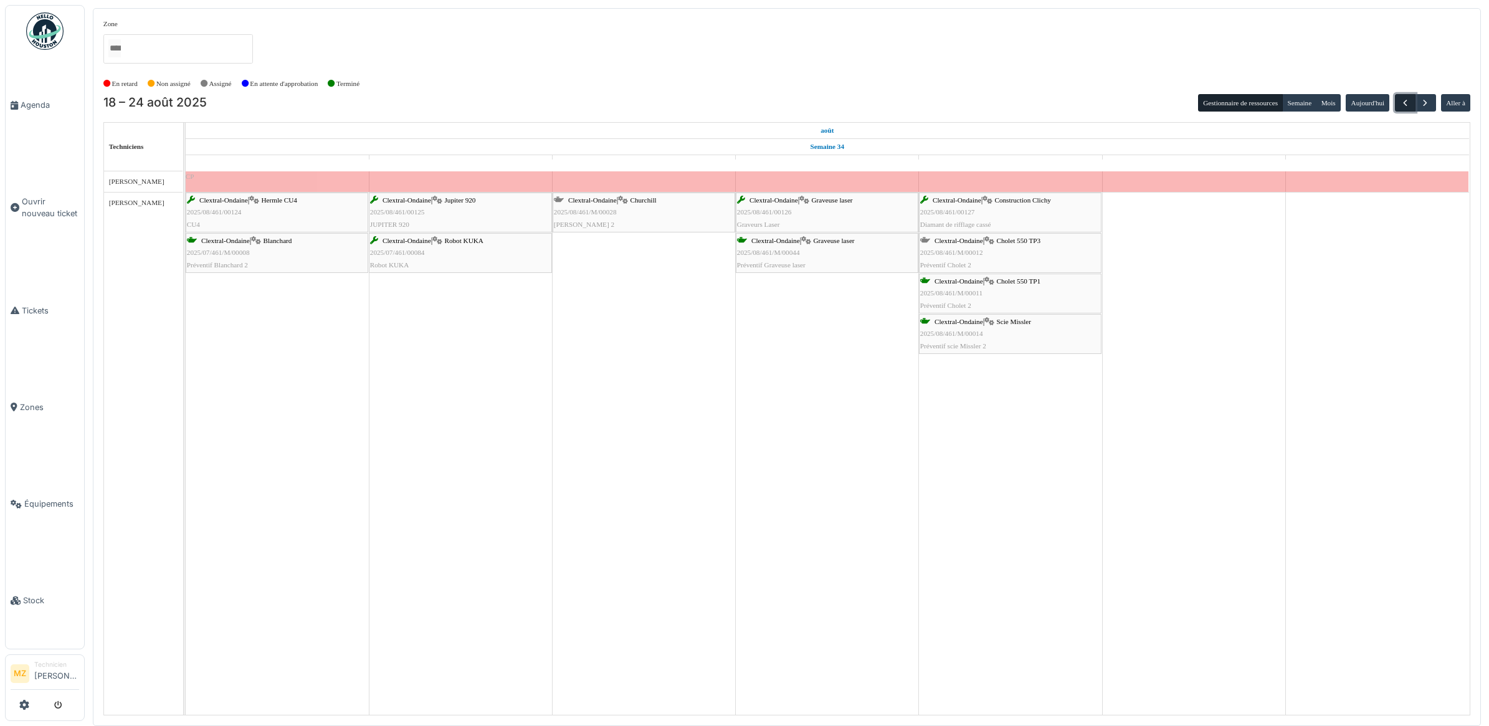
click at [1400, 101] on span "button" at bounding box center [1405, 103] width 11 height 11
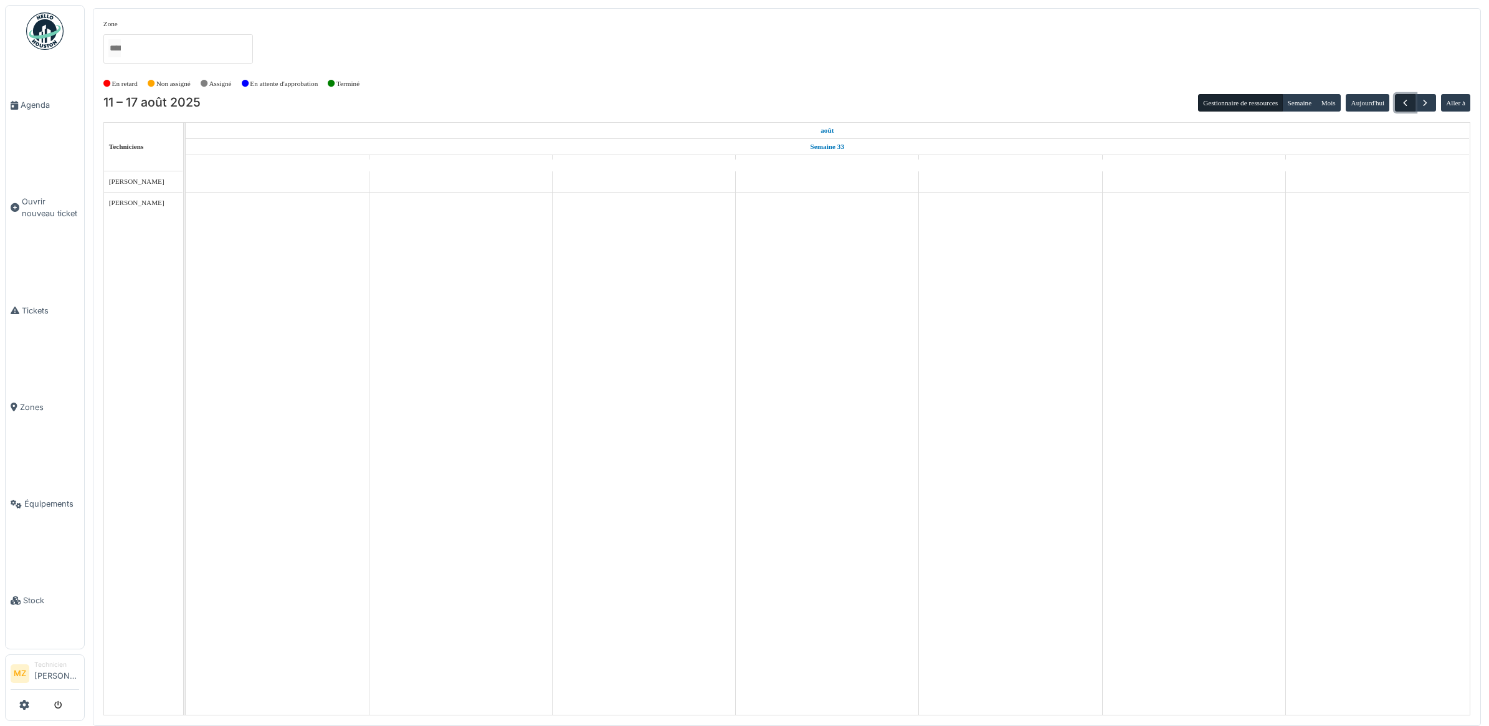
click at [1400, 101] on span "button" at bounding box center [1405, 103] width 11 height 11
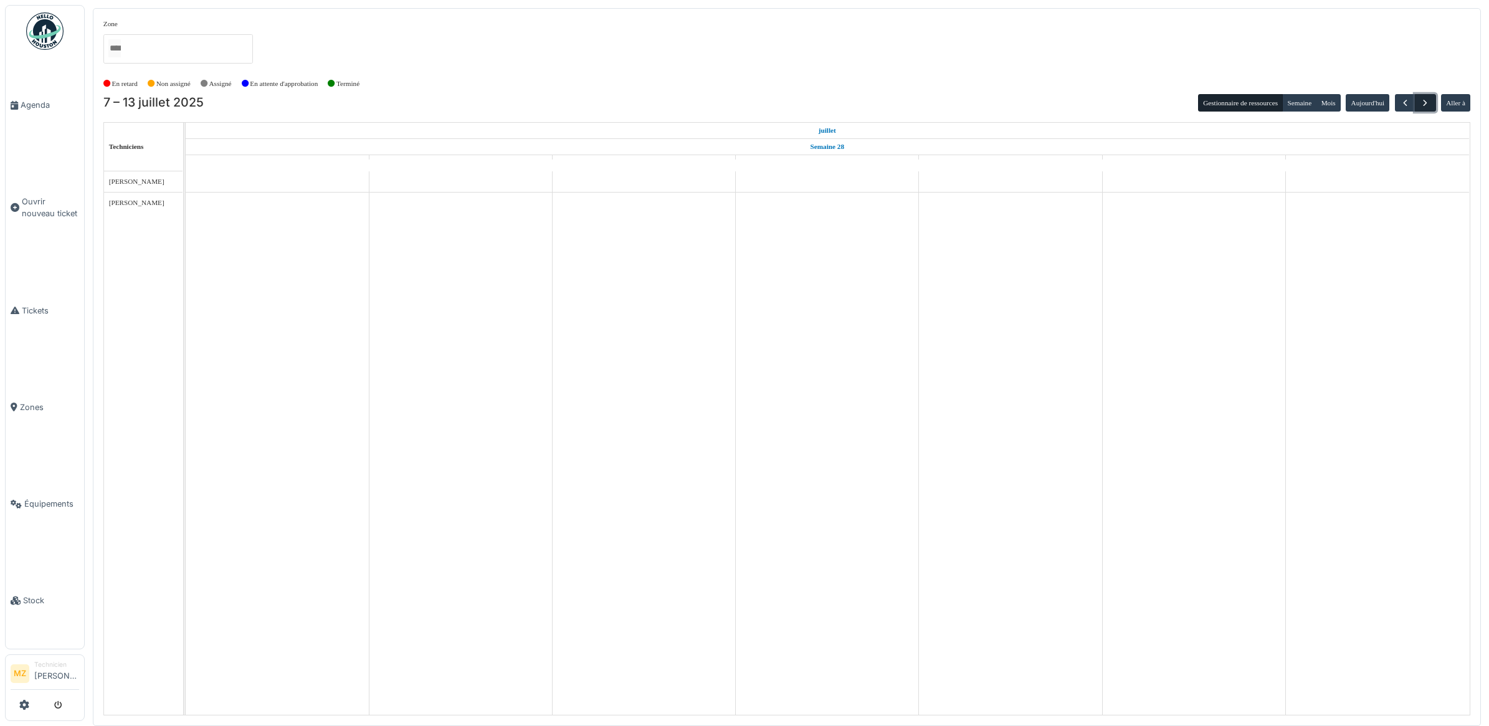
click at [1430, 98] on span "button" at bounding box center [1425, 103] width 11 height 11
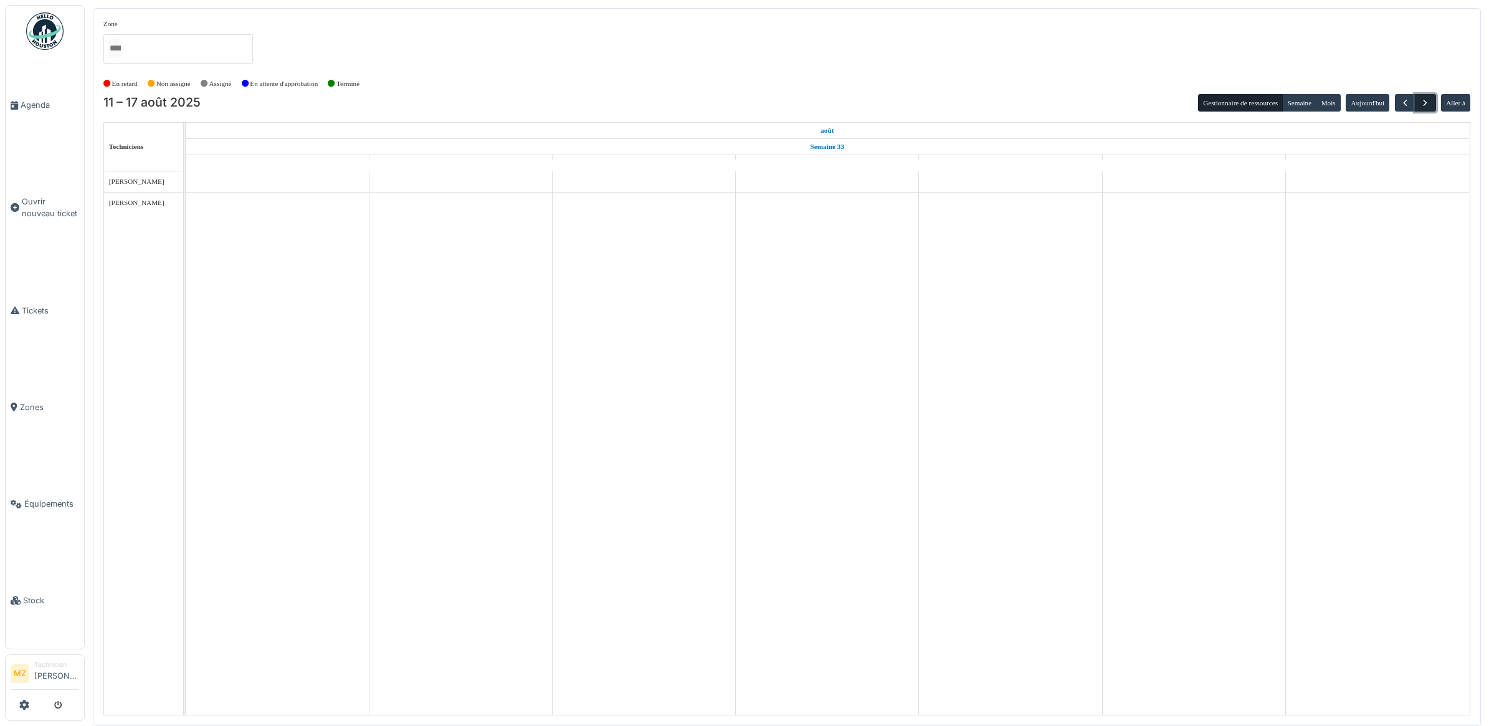
click at [1430, 98] on span "button" at bounding box center [1425, 103] width 11 height 11
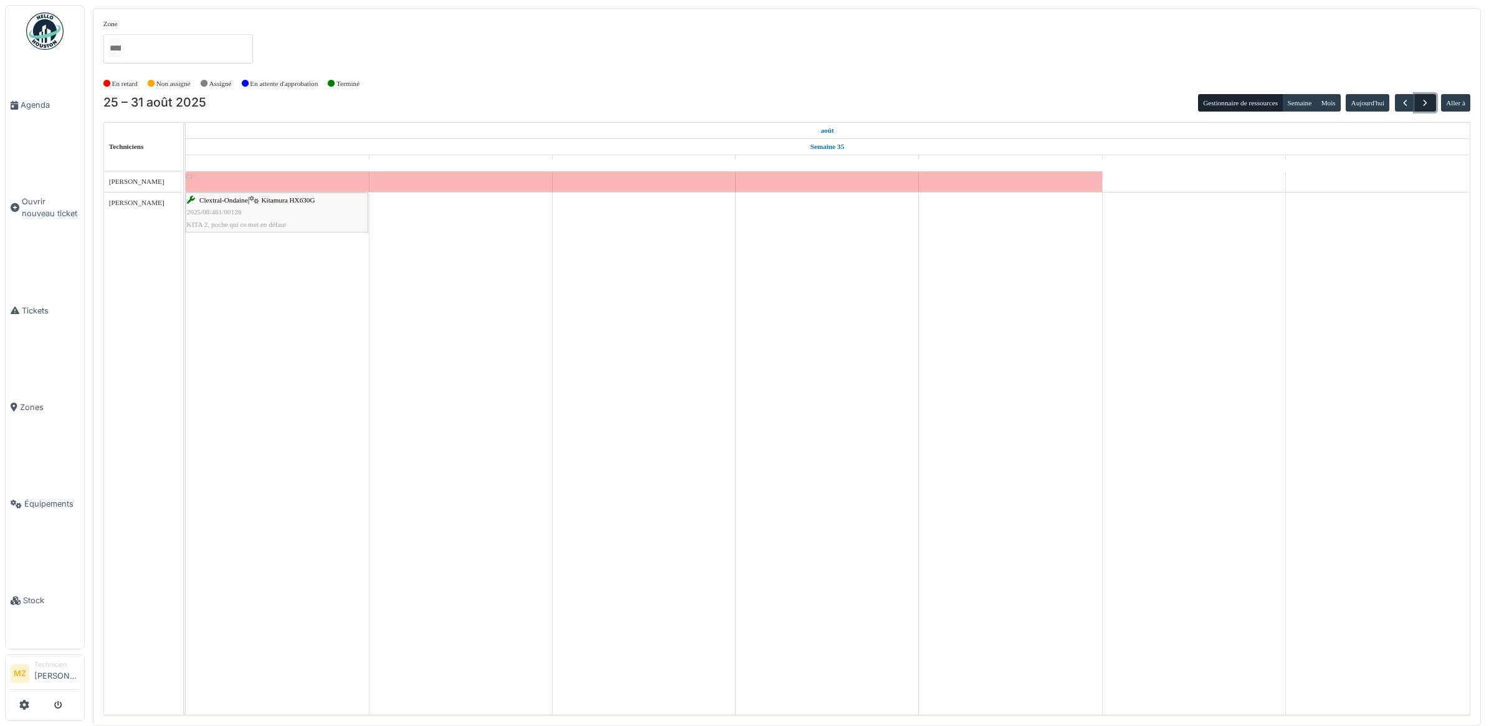
click at [1430, 98] on span "button" at bounding box center [1425, 103] width 11 height 11
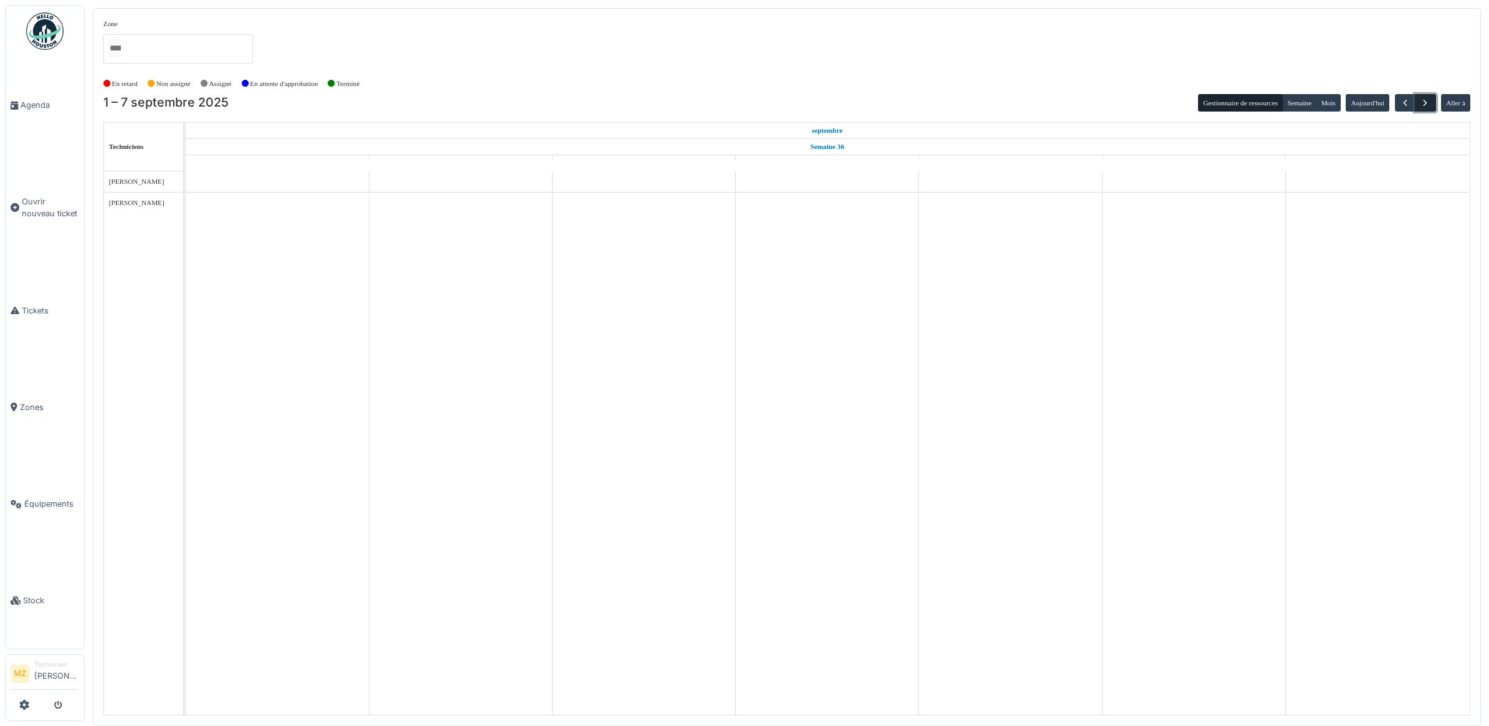
click at [1430, 98] on span "button" at bounding box center [1425, 103] width 11 height 11
click at [1428, 100] on span "button" at bounding box center [1425, 103] width 11 height 11
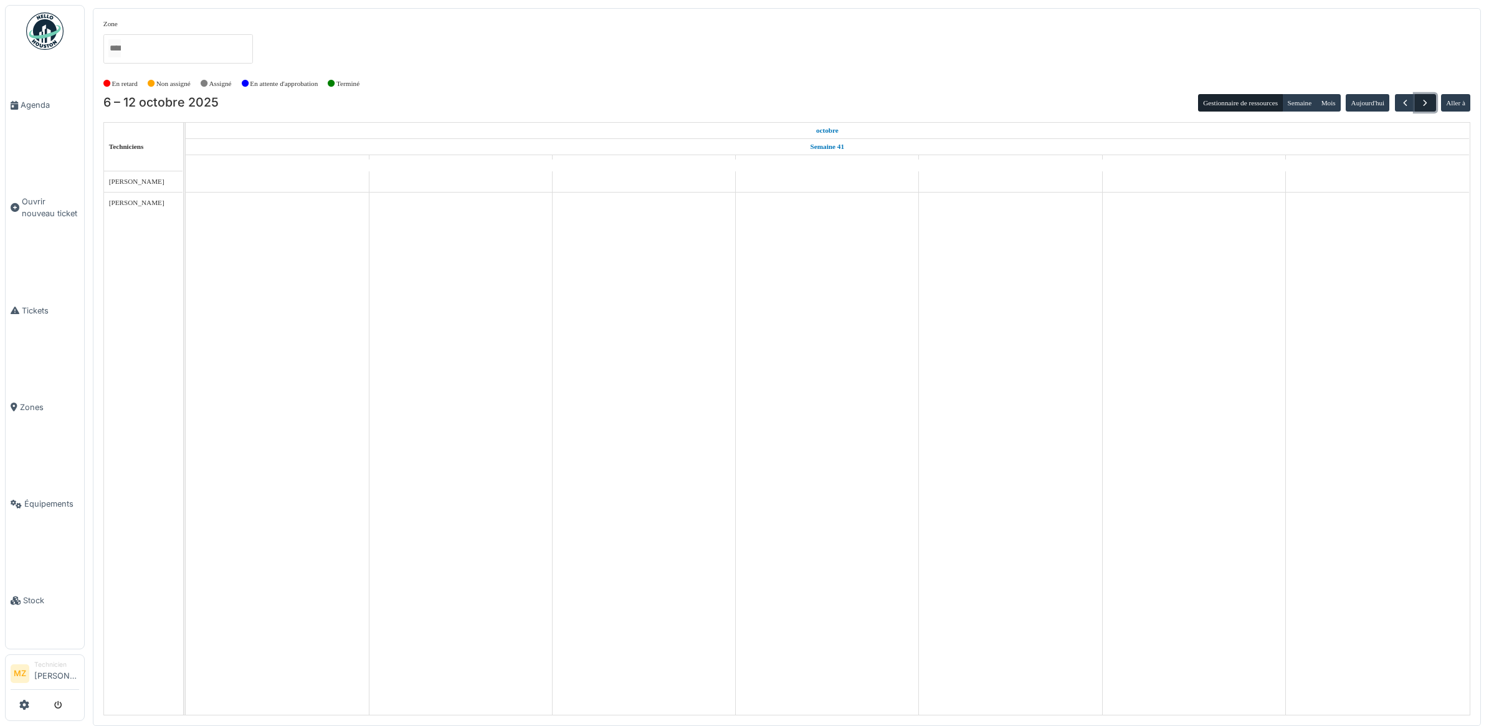
click at [1428, 100] on span "button" at bounding box center [1425, 103] width 11 height 11
click at [1427, 100] on span "button" at bounding box center [1425, 103] width 11 height 11
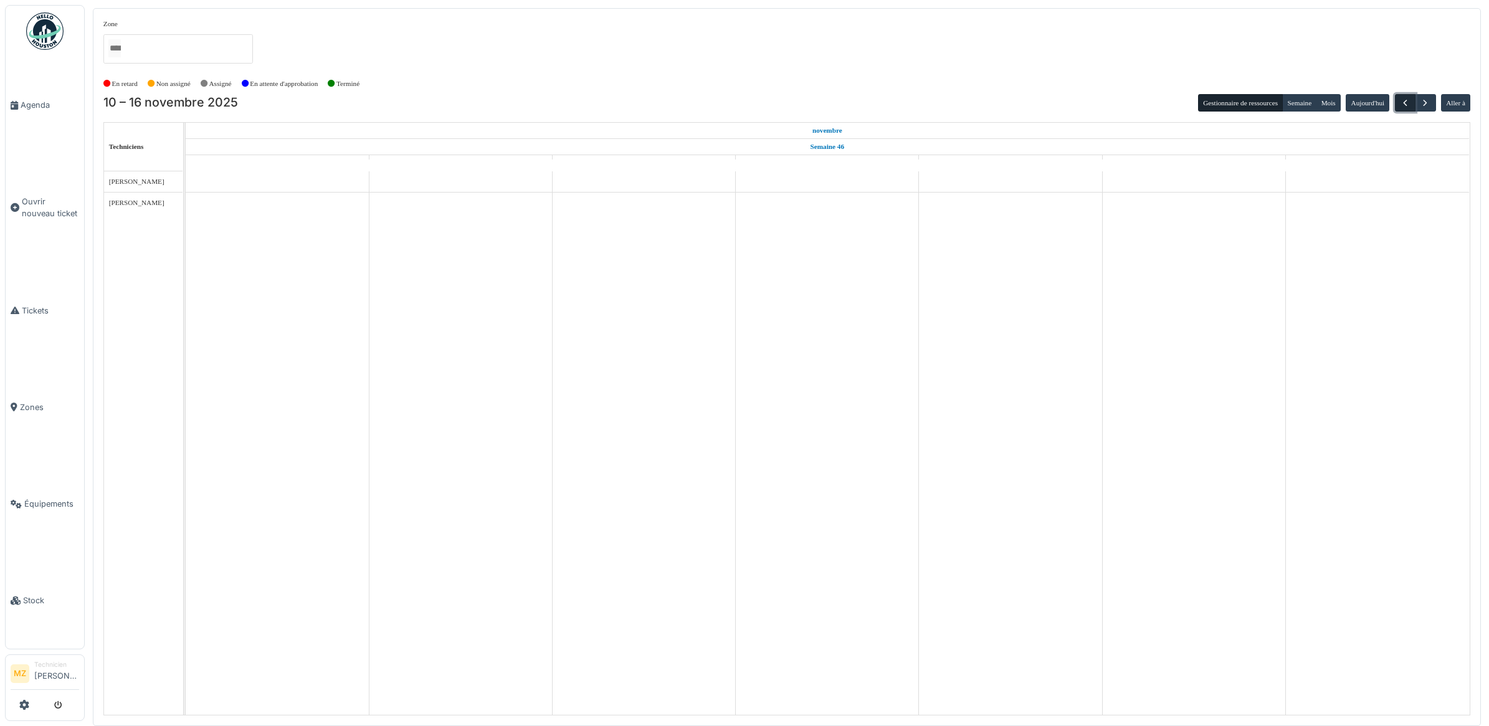
click at [1401, 100] on span "button" at bounding box center [1405, 103] width 11 height 11
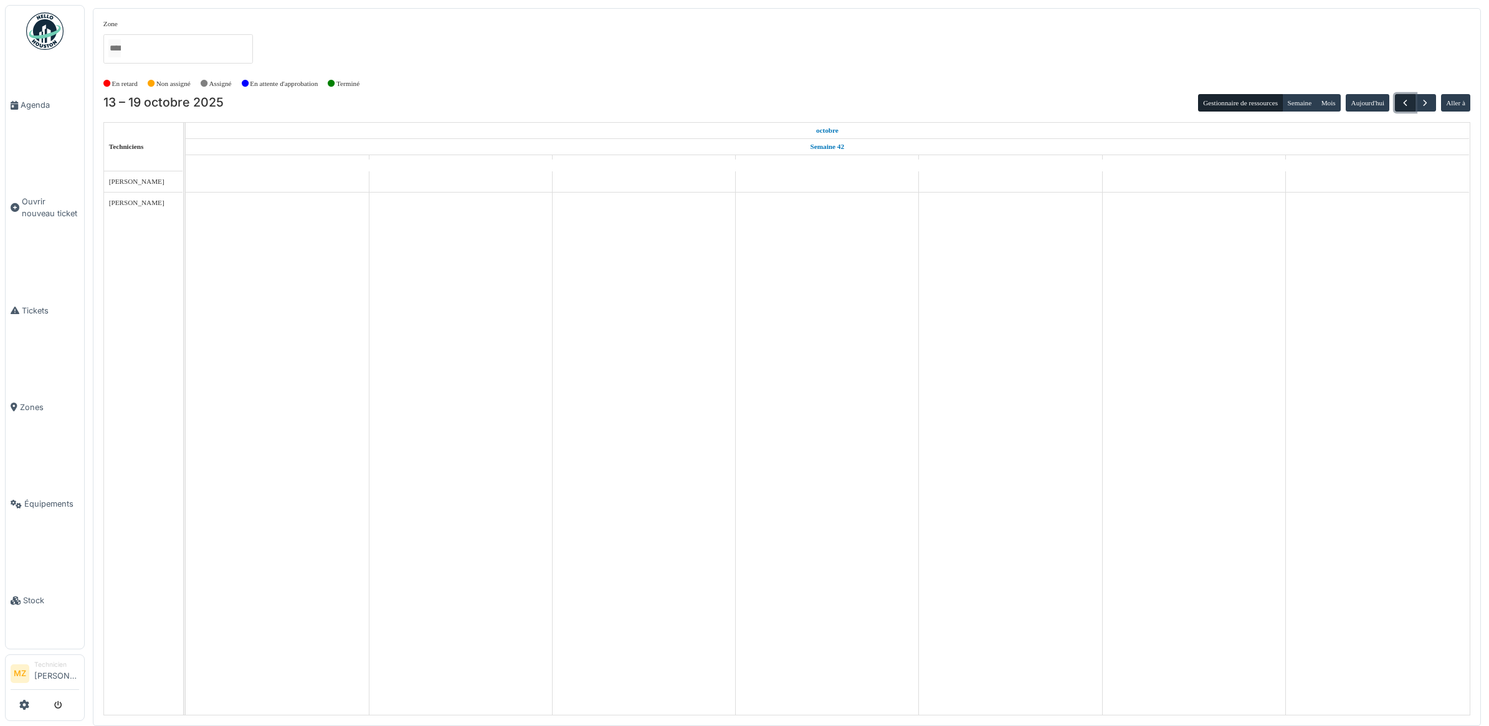
click at [1401, 100] on span "button" at bounding box center [1405, 103] width 11 height 11
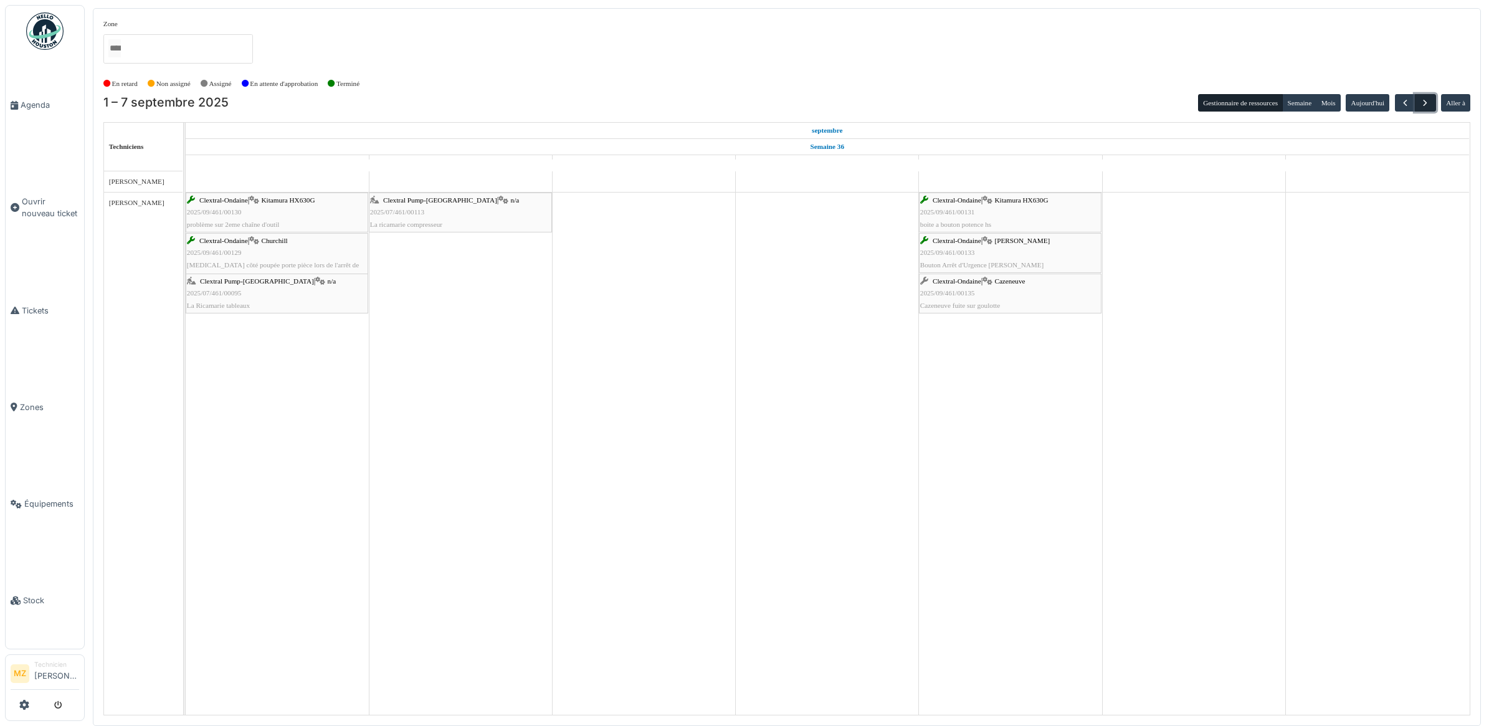
click at [1420, 101] on span "button" at bounding box center [1425, 103] width 11 height 11
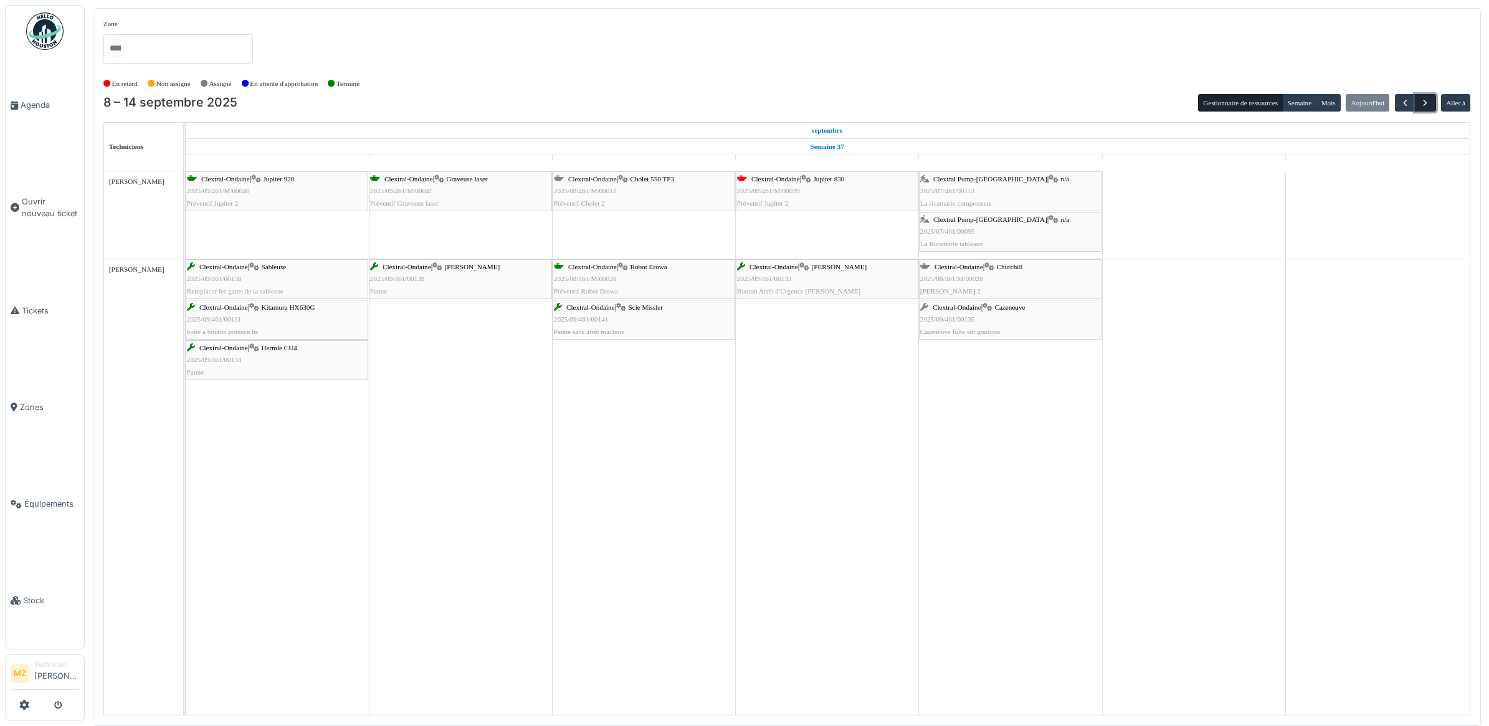
click at [1422, 105] on span "button" at bounding box center [1425, 103] width 11 height 11
click at [1427, 103] on span "button" at bounding box center [1425, 103] width 11 height 11
click at [1418, 101] on button "button" at bounding box center [1425, 103] width 21 height 18
